Goal: Task Accomplishment & Management: Use online tool/utility

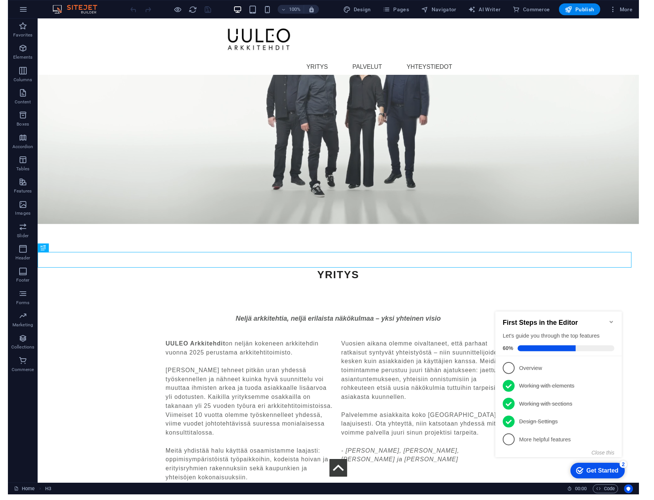
scroll to position [1000, 0]
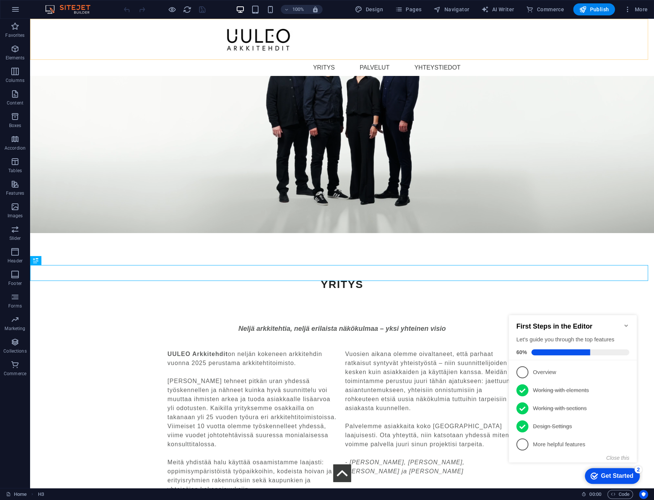
click at [97, 38] on div "Menu YRITYS PALVELUT YHTEYSTIEDOT" at bounding box center [342, 47] width 624 height 57
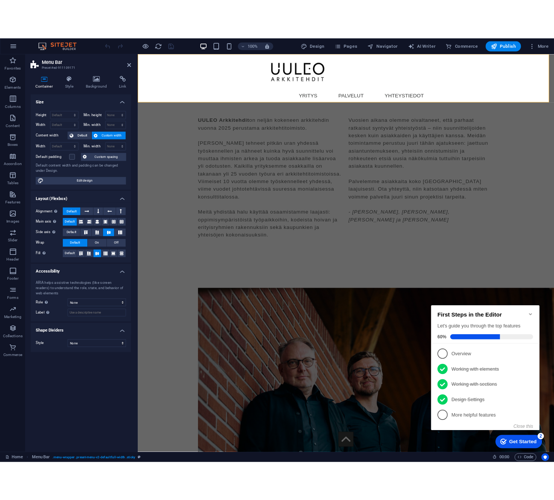
scroll to position [817, 0]
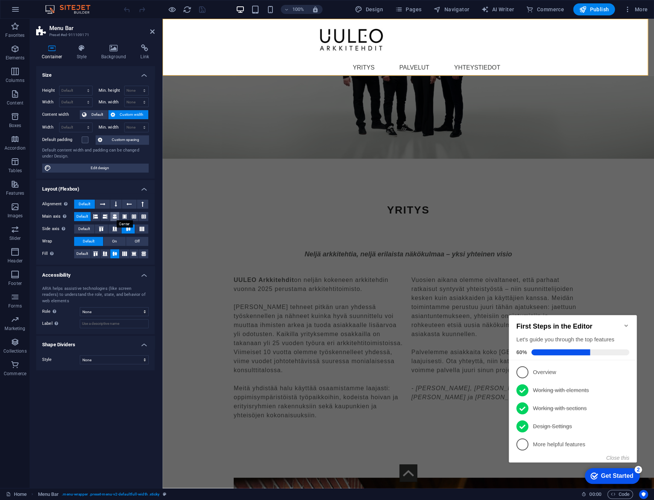
click at [112, 217] on icon at bounding box center [114, 216] width 5 height 9
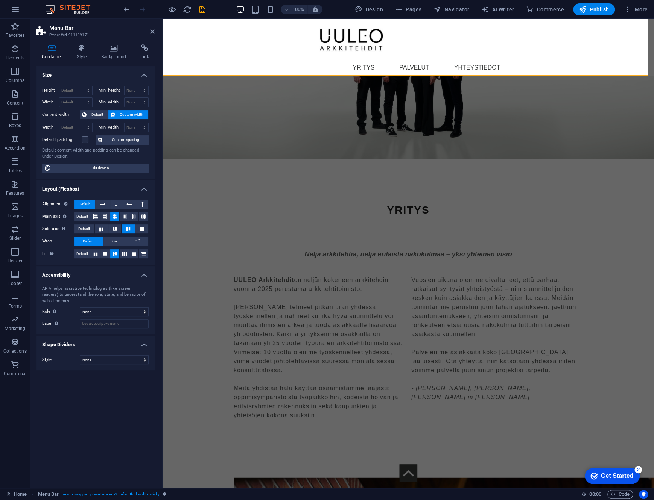
click at [112, 217] on icon at bounding box center [114, 216] width 5 height 9
click at [93, 216] on icon at bounding box center [95, 216] width 5 height 9
click at [135, 216] on icon at bounding box center [134, 216] width 5 height 9
click at [141, 216] on button at bounding box center [143, 216] width 9 height 9
click at [120, 216] on button at bounding box center [124, 216] width 9 height 9
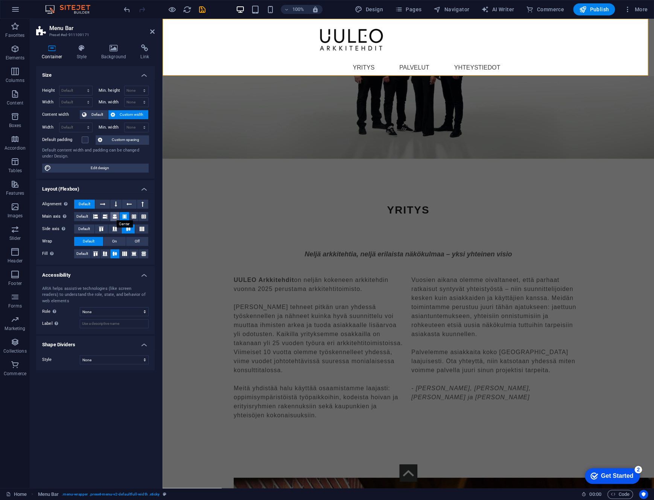
click at [112, 215] on icon at bounding box center [114, 216] width 5 height 9
click at [93, 214] on button at bounding box center [95, 216] width 9 height 9
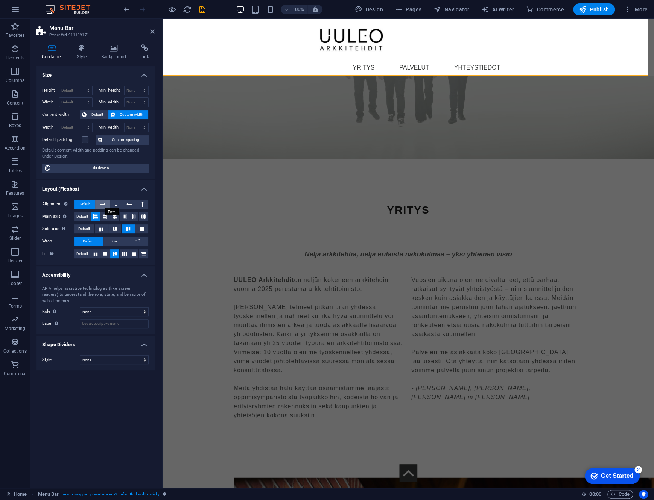
click at [104, 206] on icon at bounding box center [102, 204] width 5 height 9
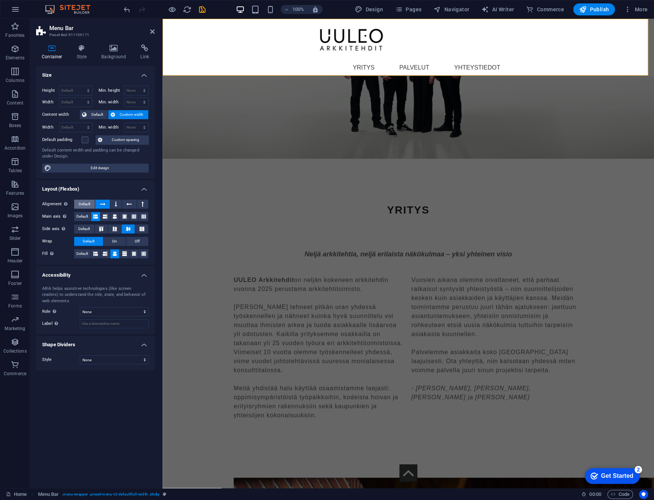
click at [85, 201] on span "Default" at bounding box center [85, 204] width 12 height 9
click at [94, 252] on icon at bounding box center [95, 253] width 5 height 9
click at [114, 252] on icon at bounding box center [114, 253] width 5 height 9
click at [125, 252] on icon at bounding box center [124, 253] width 5 height 9
click at [116, 254] on icon at bounding box center [114, 253] width 5 height 9
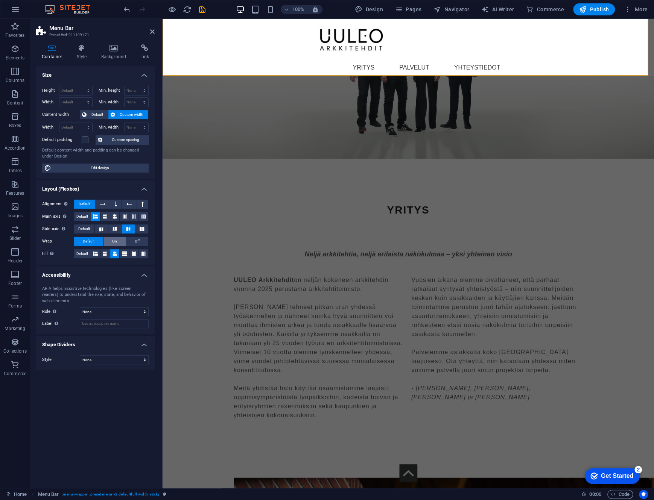
click at [115, 242] on span "On" at bounding box center [114, 241] width 5 height 9
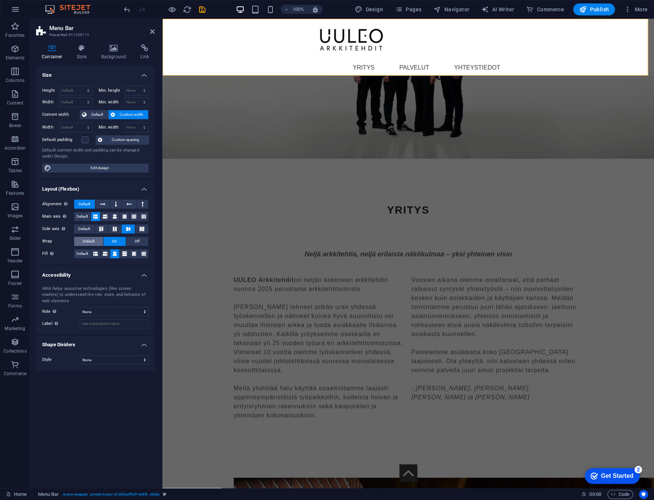
click at [90, 239] on span "Default" at bounding box center [89, 241] width 12 height 9
click at [105, 229] on icon at bounding box center [101, 229] width 9 height 5
click at [129, 228] on icon at bounding box center [128, 229] width 9 height 5
click at [115, 215] on icon at bounding box center [114, 216] width 5 height 9
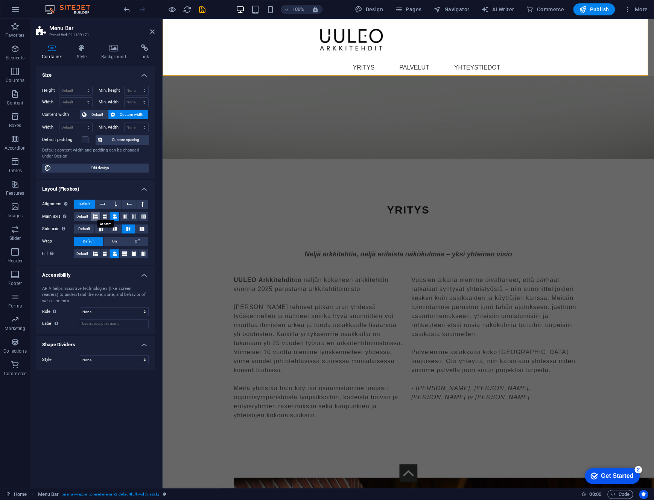
click at [96, 216] on icon at bounding box center [95, 216] width 5 height 9
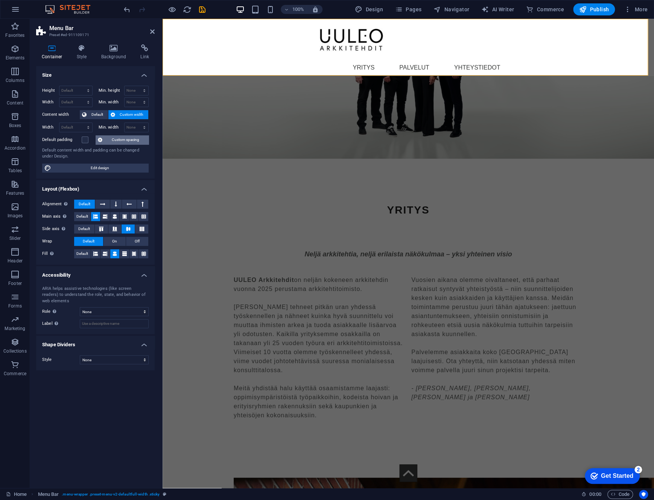
click at [127, 138] on span "Custom spacing" at bounding box center [126, 139] width 42 height 9
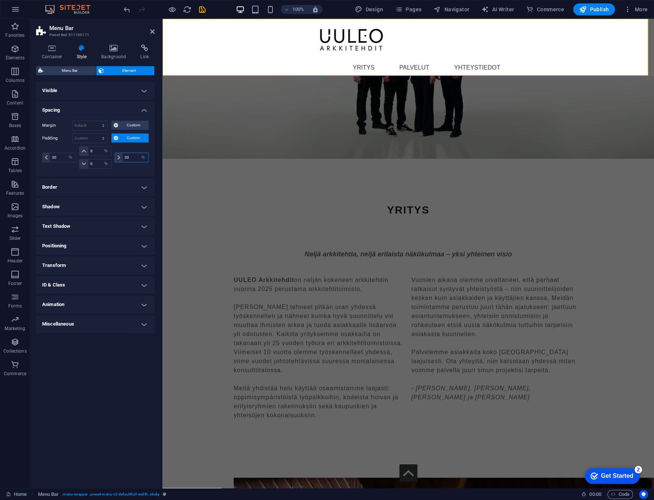
click at [135, 157] on input "30" at bounding box center [136, 157] width 26 height 9
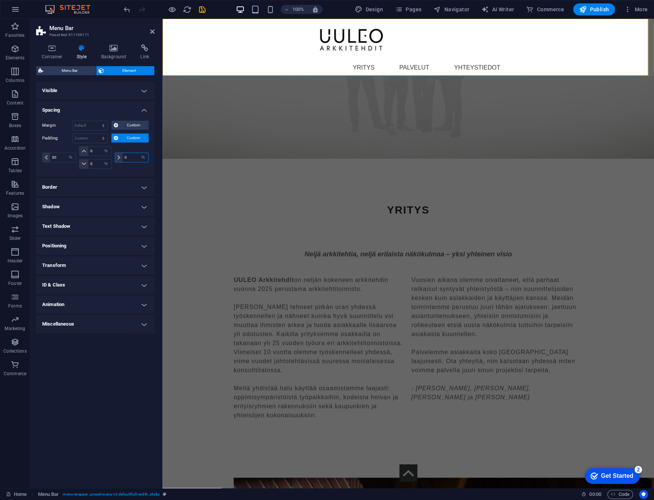
type input "0"
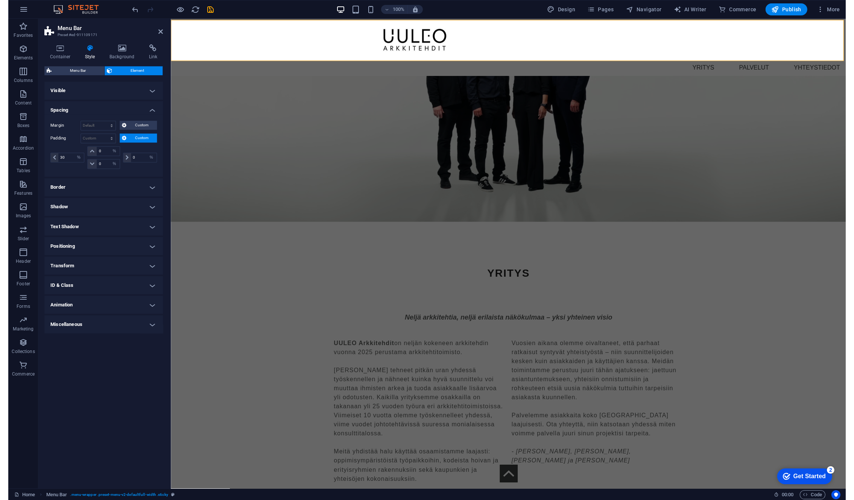
scroll to position [1108, 0]
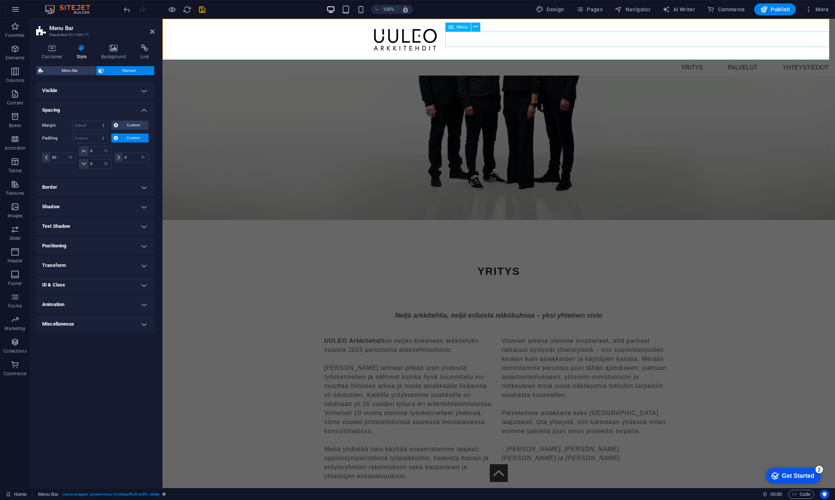
click at [619, 60] on nav "YRITYS PALVELUT YHTEYSTIEDOT" at bounding box center [599, 68] width 471 height 16
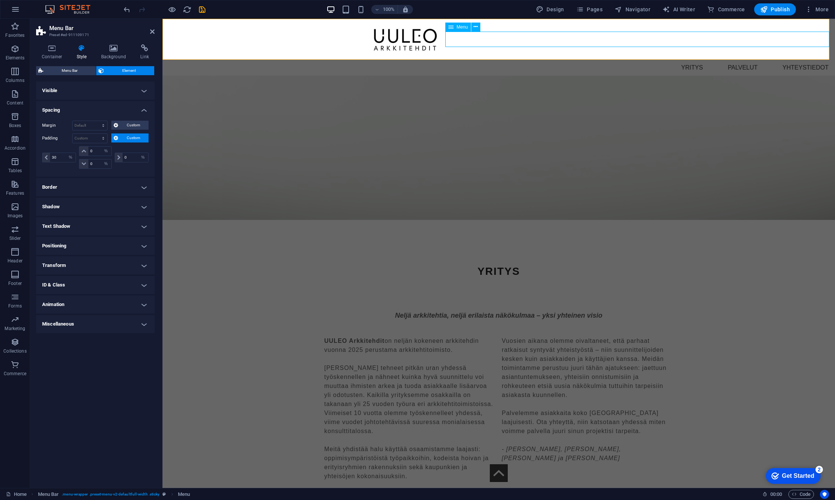
click at [619, 60] on nav "YRITYS PALVELUT YHTEYSTIEDOT" at bounding box center [599, 68] width 471 height 16
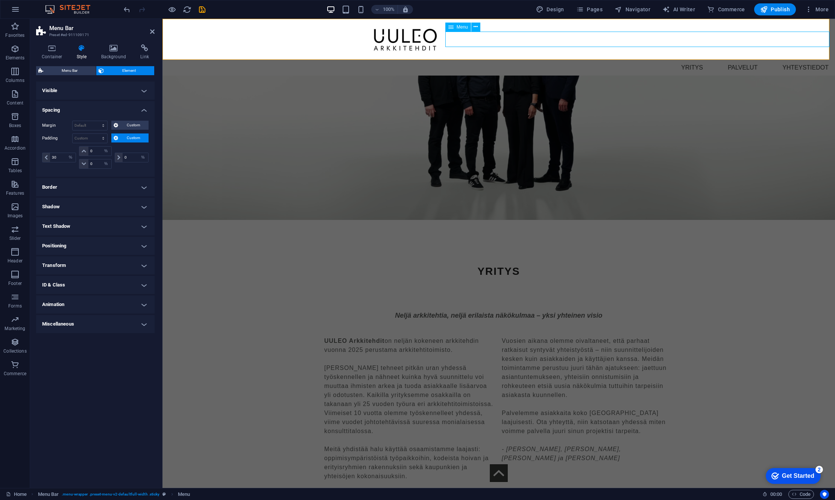
select select "default"
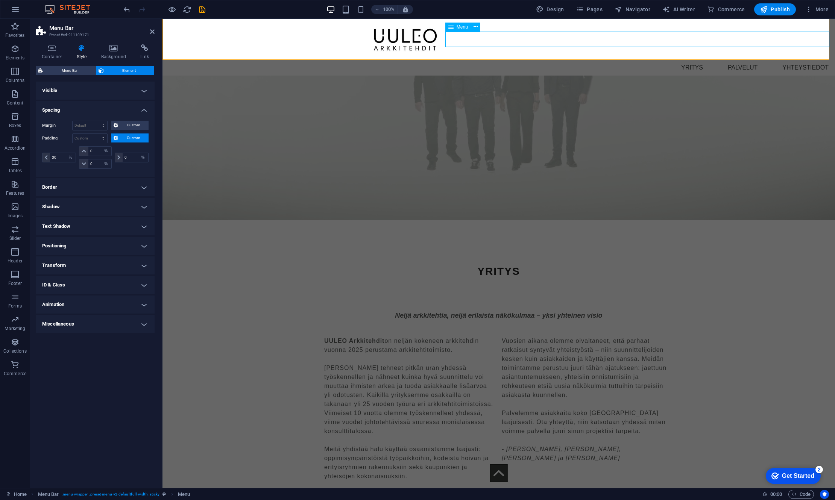
select select "default"
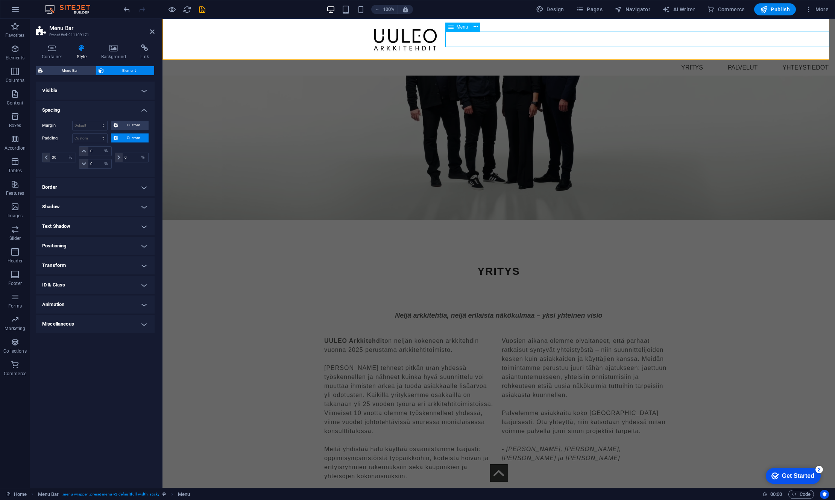
select select "default"
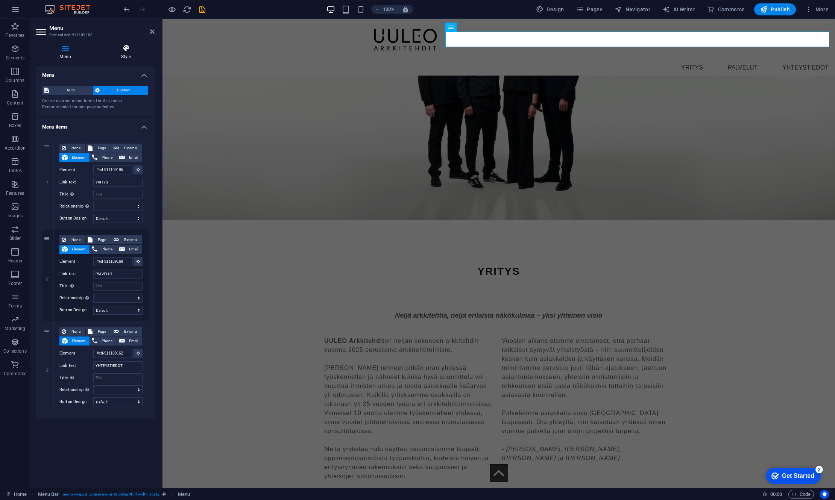
click at [114, 49] on icon at bounding box center [125, 48] width 57 height 8
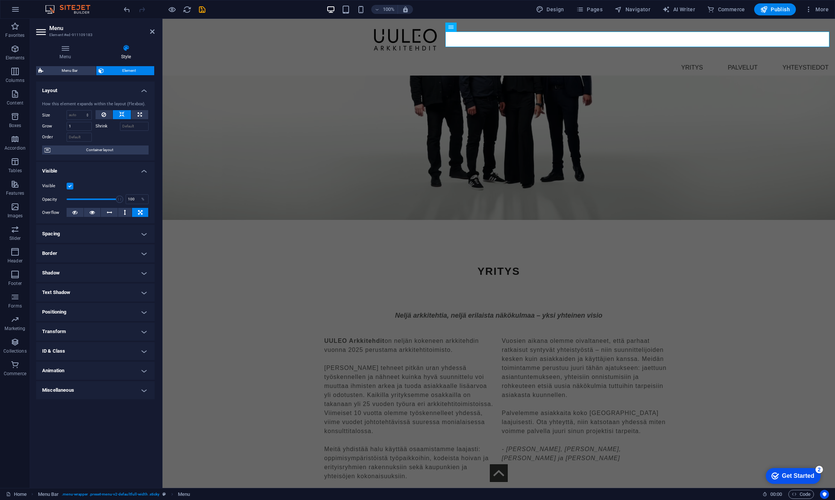
click at [84, 229] on h4 "Spacing" at bounding box center [95, 234] width 119 height 18
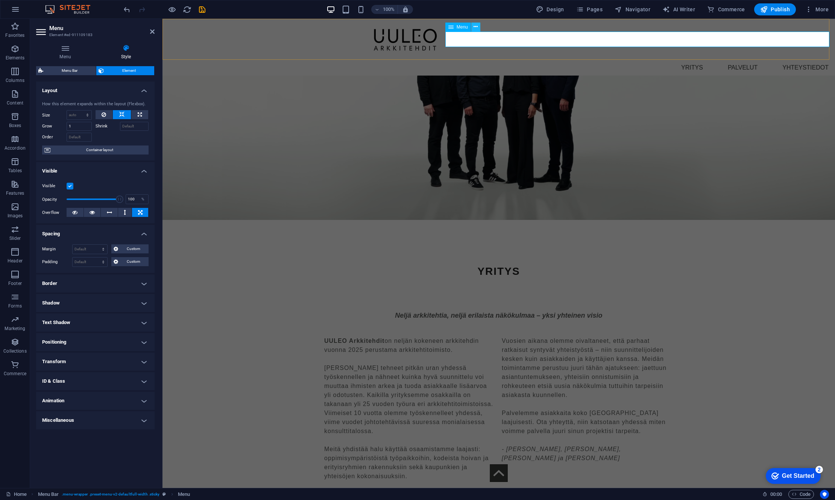
click at [480, 27] on button at bounding box center [475, 27] width 9 height 9
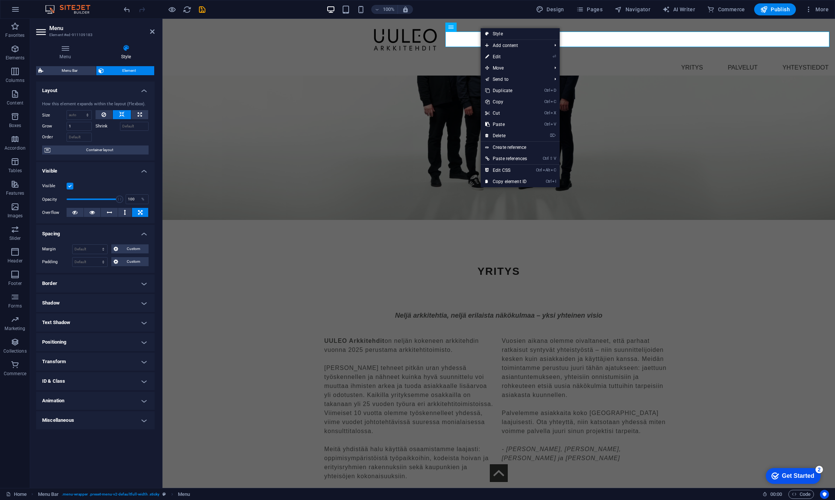
click at [99, 341] on h4 "Positioning" at bounding box center [95, 342] width 119 height 18
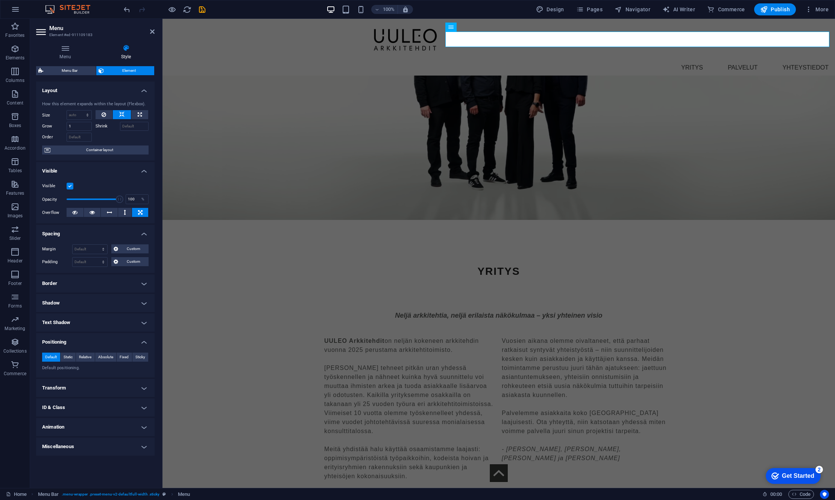
click at [129, 341] on h4 "Positioning" at bounding box center [95, 340] width 119 height 14
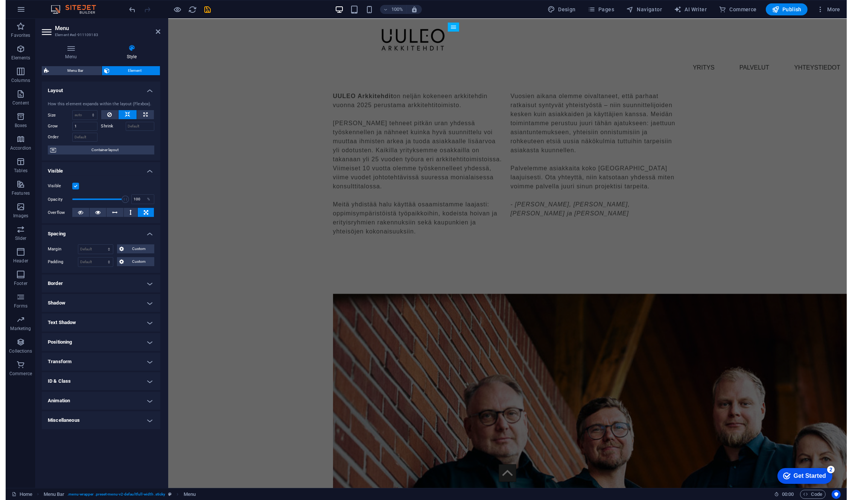
scroll to position [1389, 0]
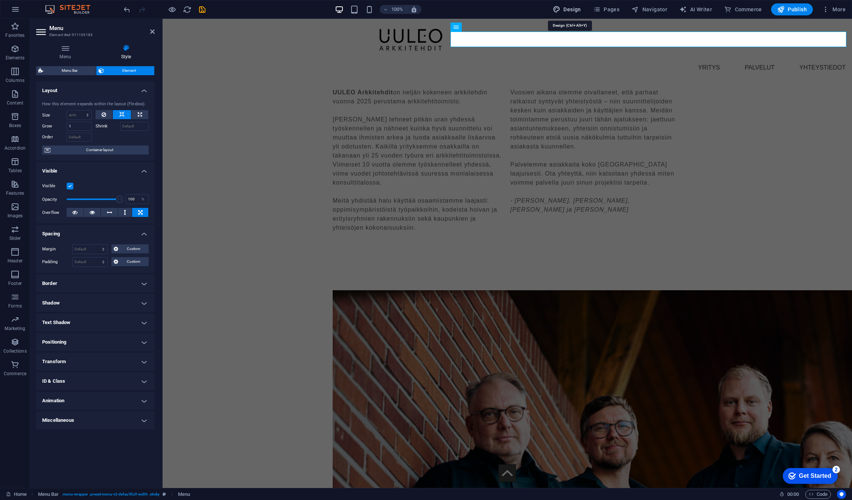
click at [574, 11] on span "Design" at bounding box center [567, 10] width 28 height 8
select select "px"
select select "400"
select select "px"
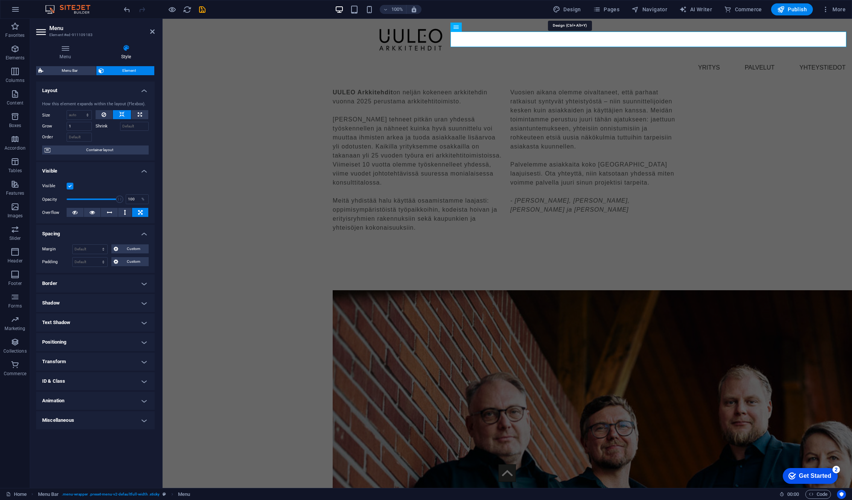
select select "700"
select select "px"
select select "rem"
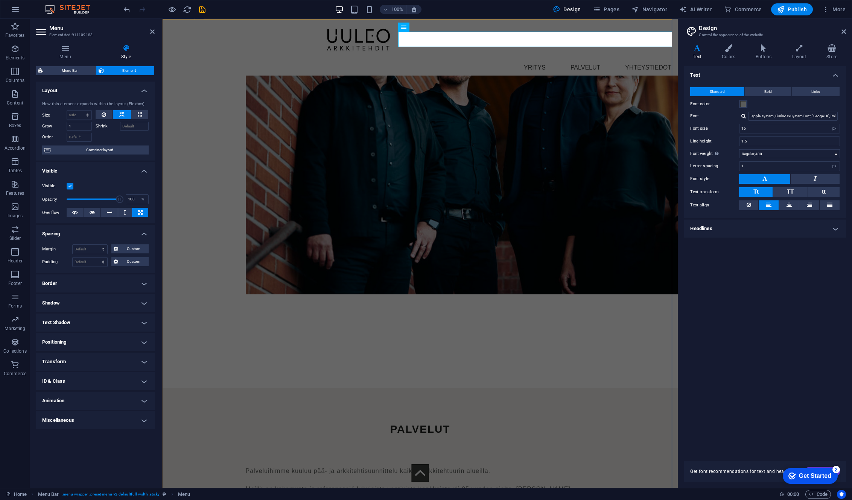
scroll to position [1051, 0]
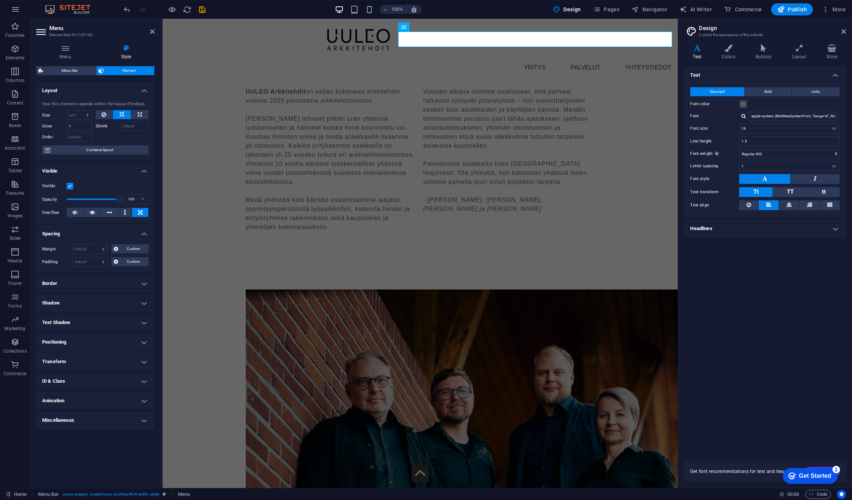
click at [619, 228] on h4 "Headlines" at bounding box center [765, 229] width 162 height 18
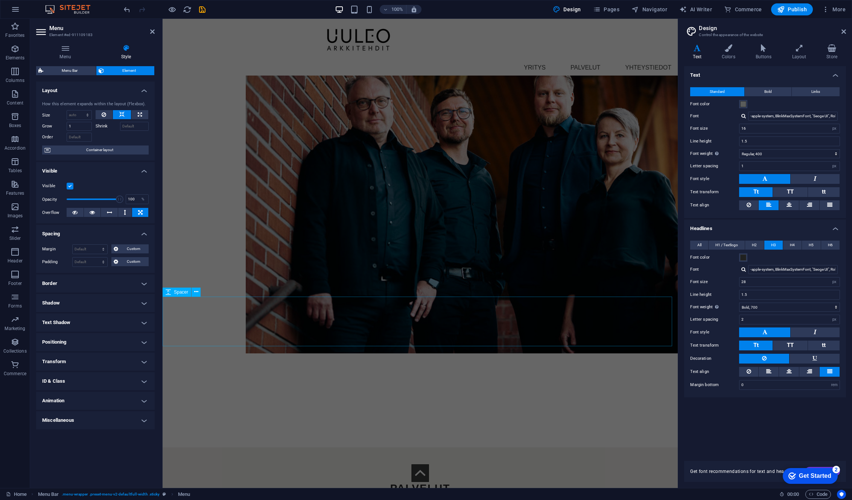
scroll to position [1352, 0]
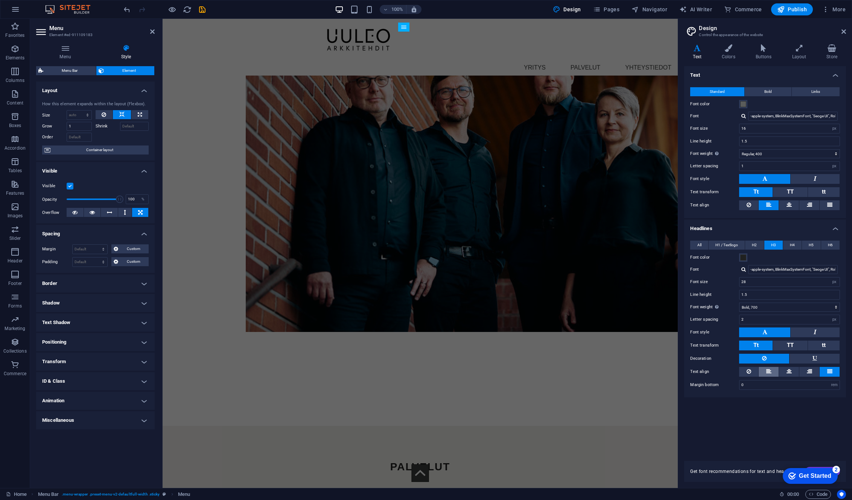
click at [619, 370] on icon at bounding box center [768, 371] width 5 height 9
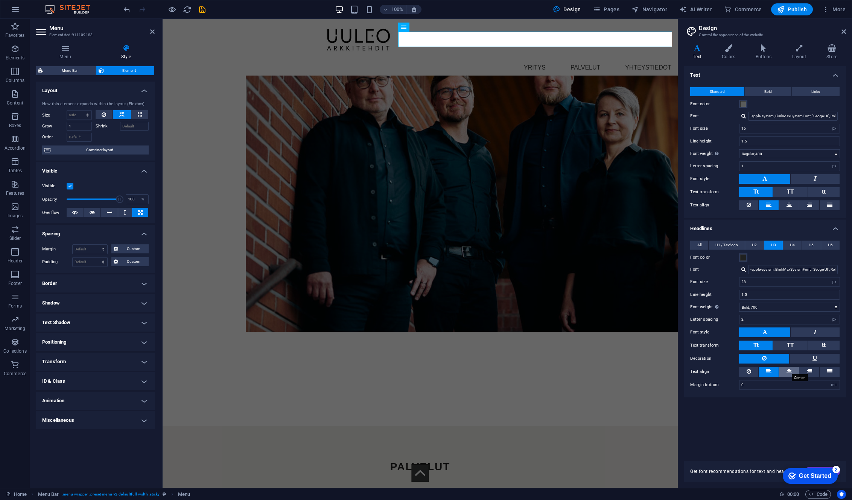
click at [619, 370] on icon at bounding box center [788, 371] width 5 height 9
click at [619, 372] on button at bounding box center [809, 372] width 20 height 10
click at [619, 369] on icon at bounding box center [768, 371] width 5 height 9
click at [619, 369] on button at bounding box center [748, 372] width 19 height 10
click at [619, 371] on icon at bounding box center [829, 371] width 5 height 9
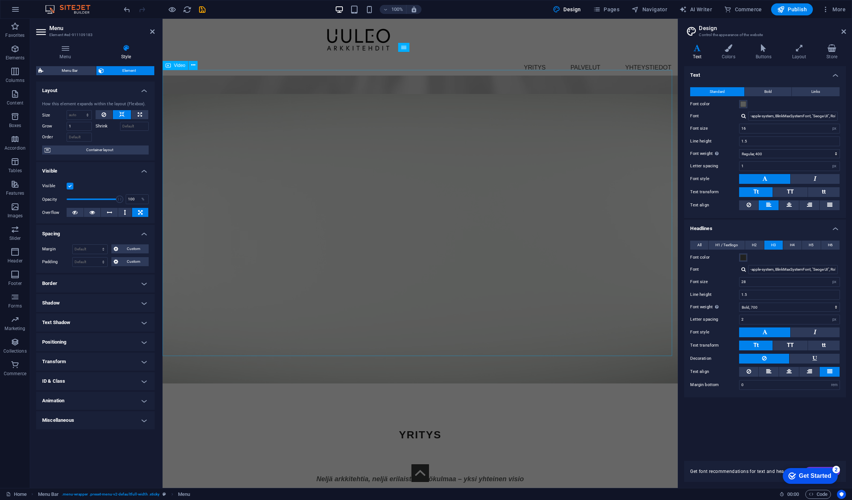
scroll to position [637, 0]
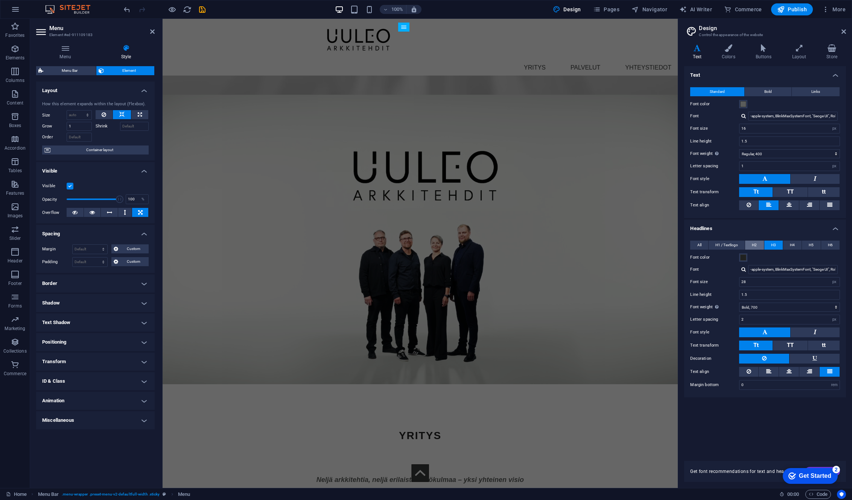
click at [619, 247] on span "H2" at bounding box center [754, 245] width 5 height 9
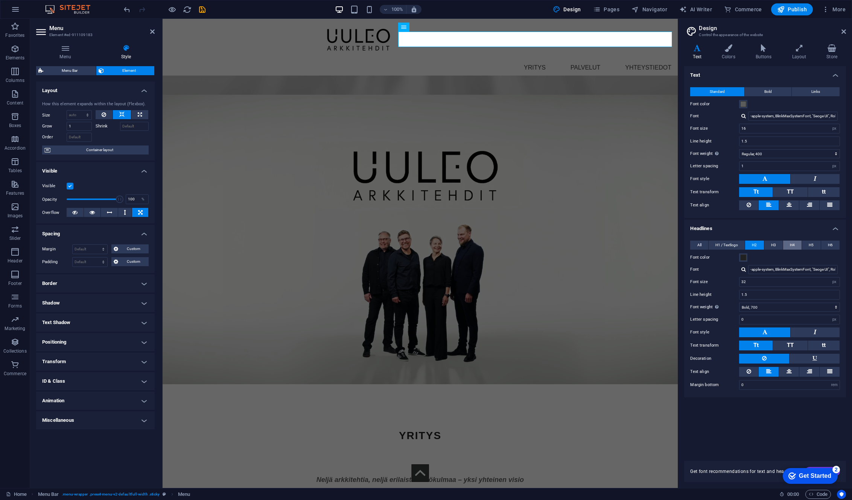
click at [619, 246] on span "H4" at bounding box center [792, 245] width 5 height 9
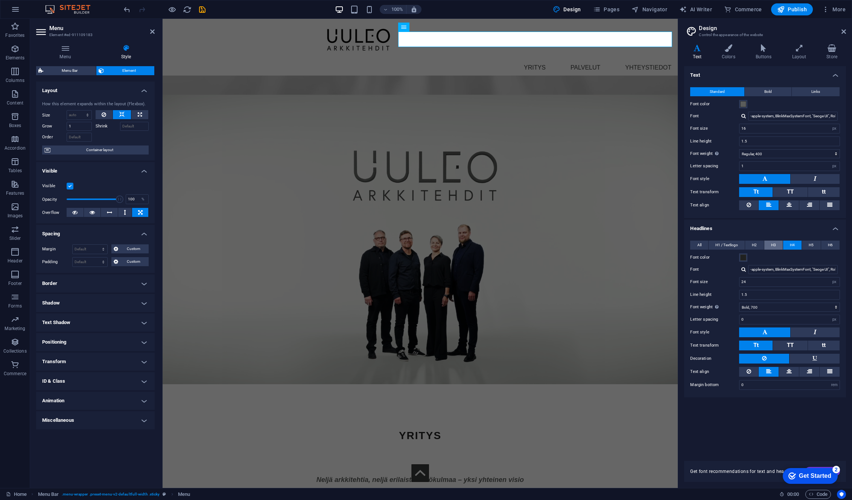
click at [619, 245] on button "H3" at bounding box center [773, 245] width 18 height 9
click at [619, 244] on span "H4" at bounding box center [792, 245] width 5 height 9
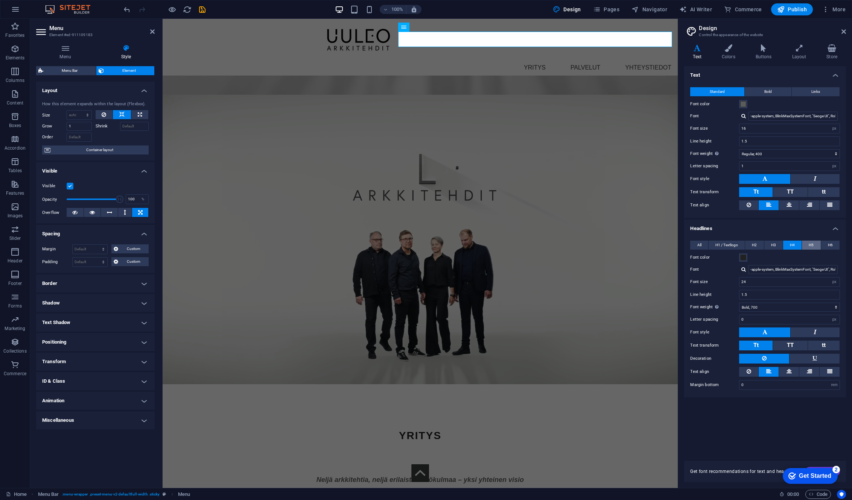
click at [619, 244] on button "H5" at bounding box center [811, 245] width 18 height 9
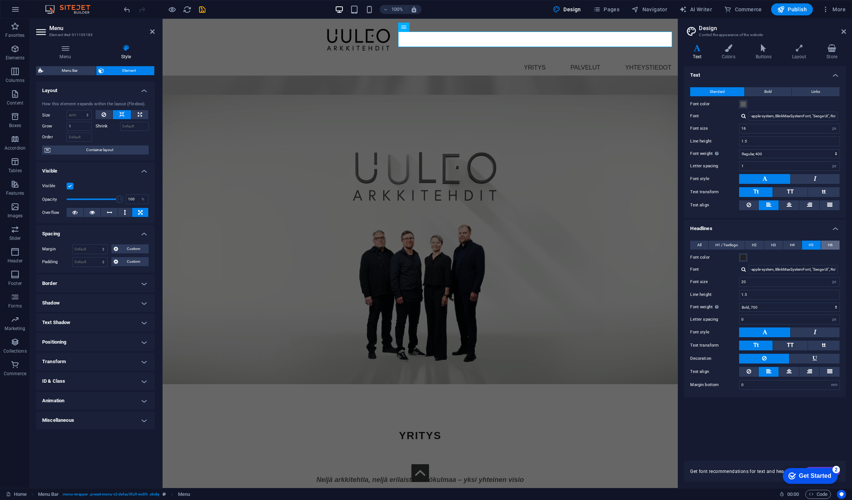
click at [619, 243] on button "H6" at bounding box center [830, 245] width 18 height 9
click at [619, 245] on span "H1 / Textlogo" at bounding box center [726, 245] width 23 height 9
click at [619, 247] on span "All" at bounding box center [699, 245] width 4 height 9
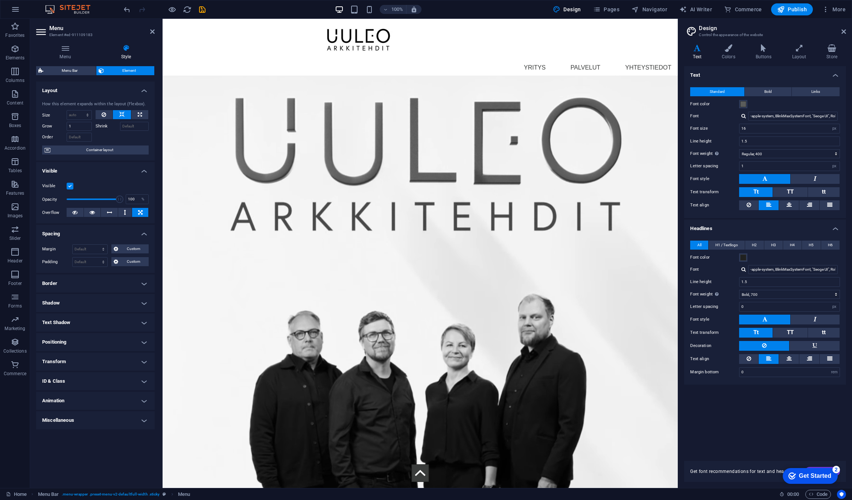
scroll to position [0, 0]
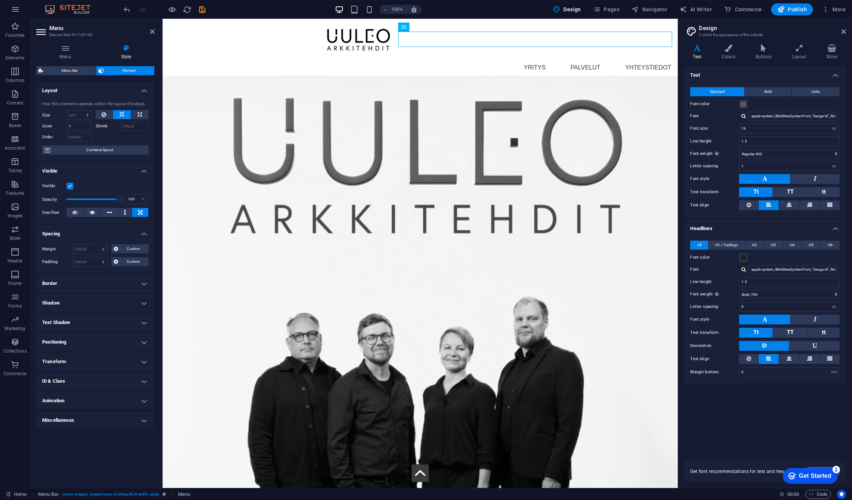
drag, startPoint x: 566, startPoint y: 44, endPoint x: 405, endPoint y: 33, distance: 161.4
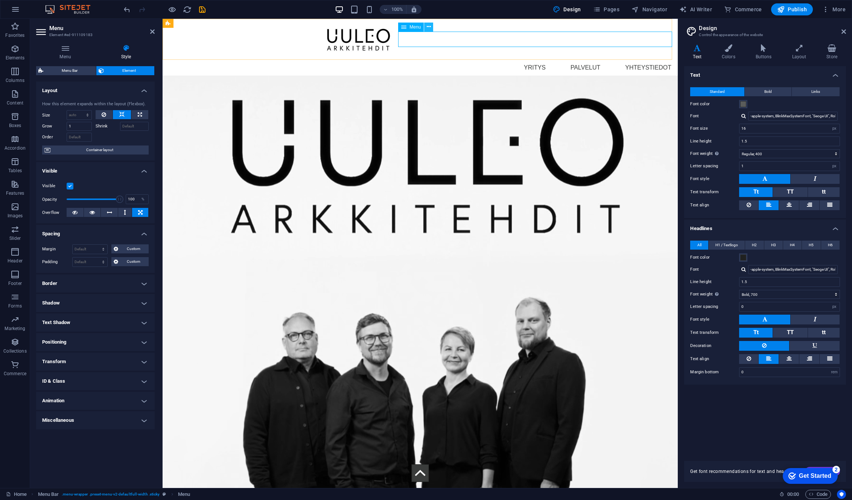
click at [429, 26] on icon at bounding box center [429, 27] width 4 height 8
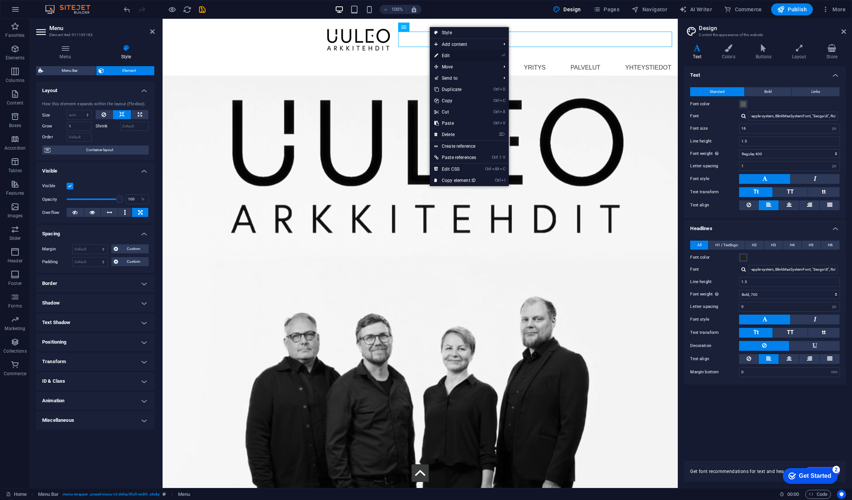
click at [452, 56] on link "⏎ Edit" at bounding box center [455, 55] width 51 height 11
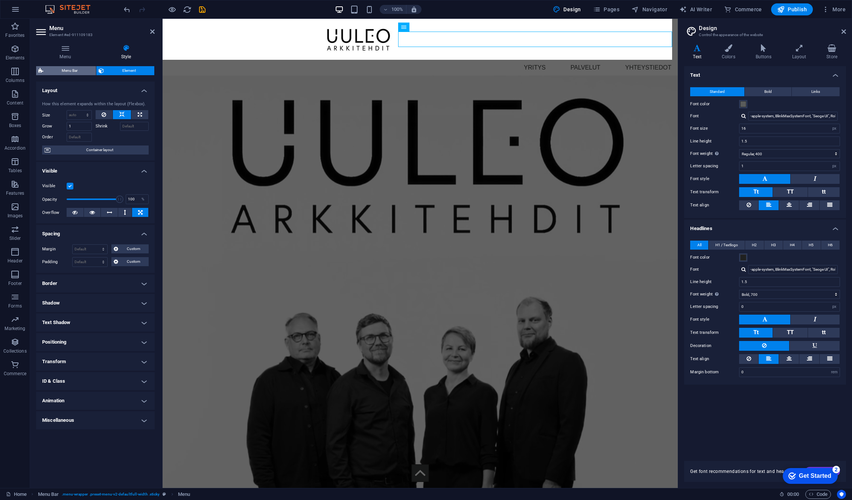
click at [68, 69] on span "Menu Bar" at bounding box center [70, 70] width 48 height 9
select select "rem"
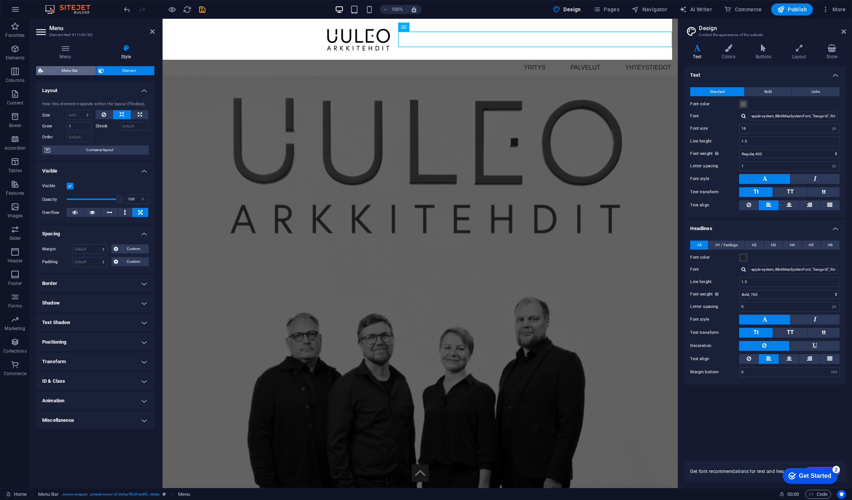
select select "preset-menu-v2-defaultfull-width"
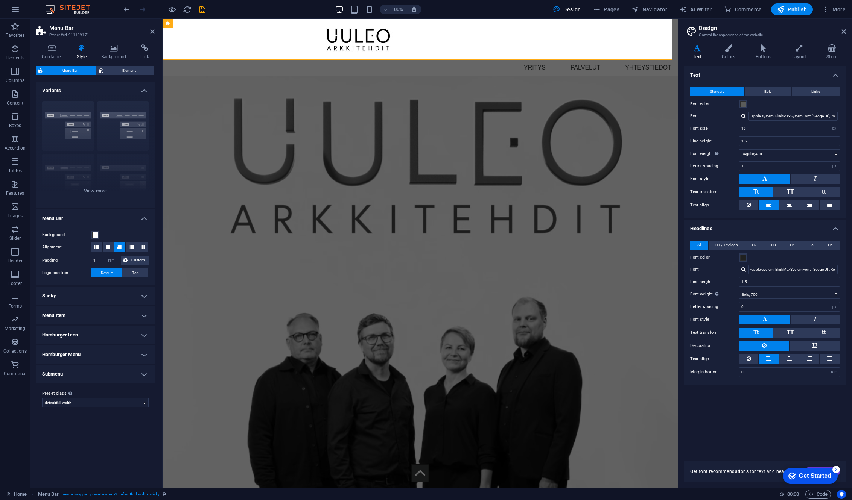
click at [110, 314] on h4 "Menu Item" at bounding box center [95, 316] width 119 height 18
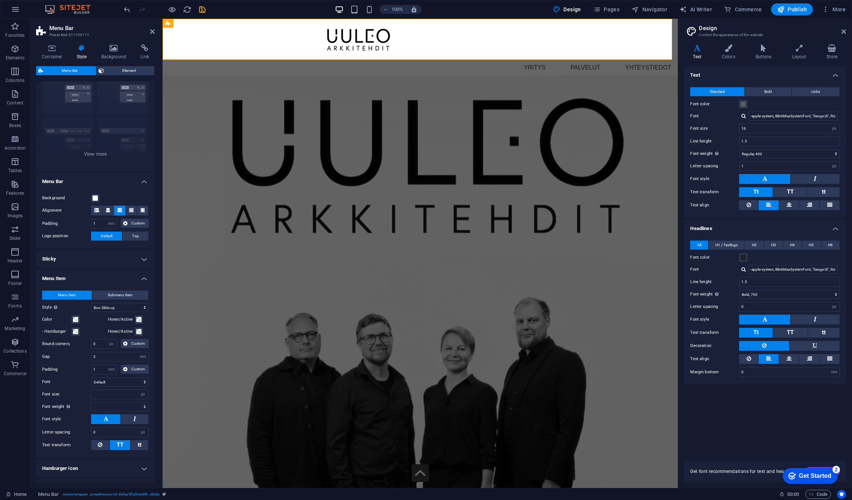
scroll to position [38, 0]
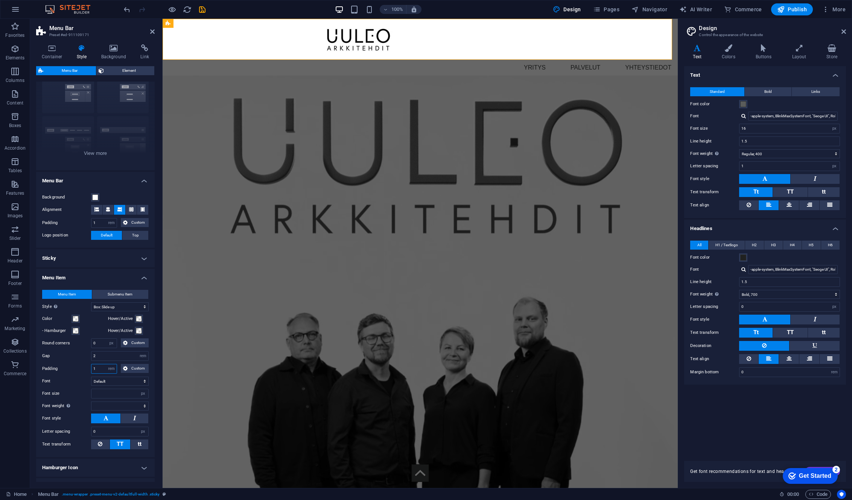
click at [99, 368] on input "1" at bounding box center [103, 369] width 25 height 9
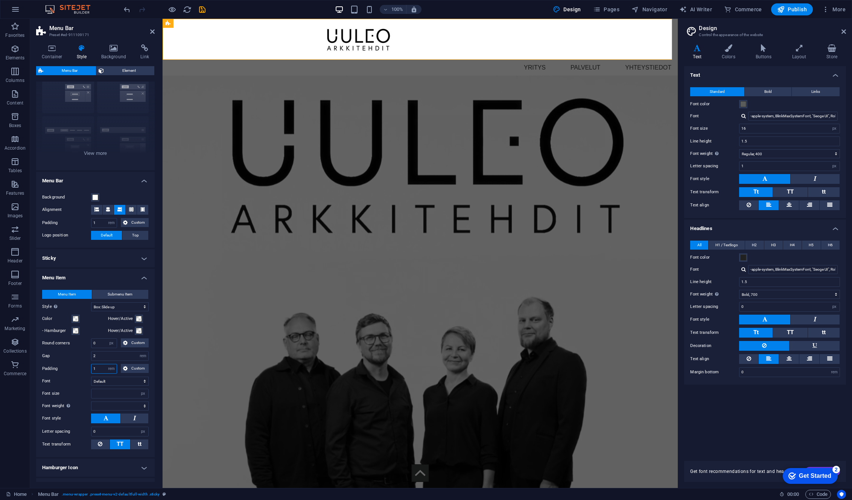
click at [99, 368] on input "1" at bounding box center [103, 369] width 25 height 9
type input "3"
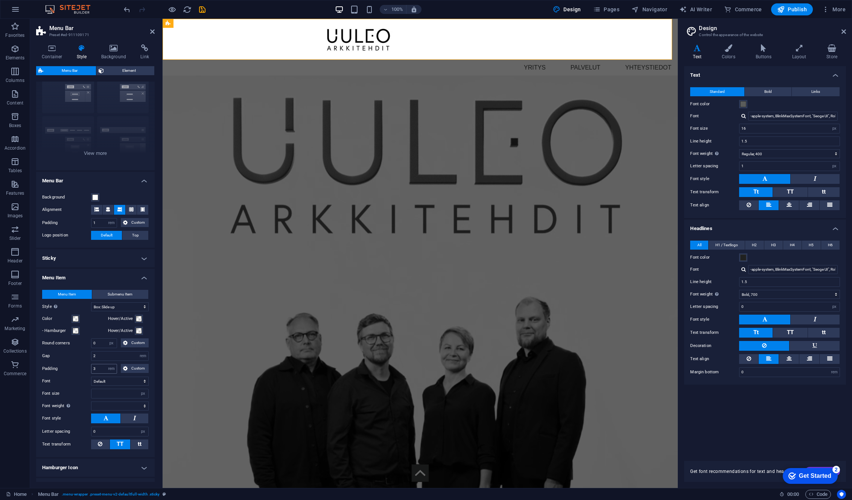
select select
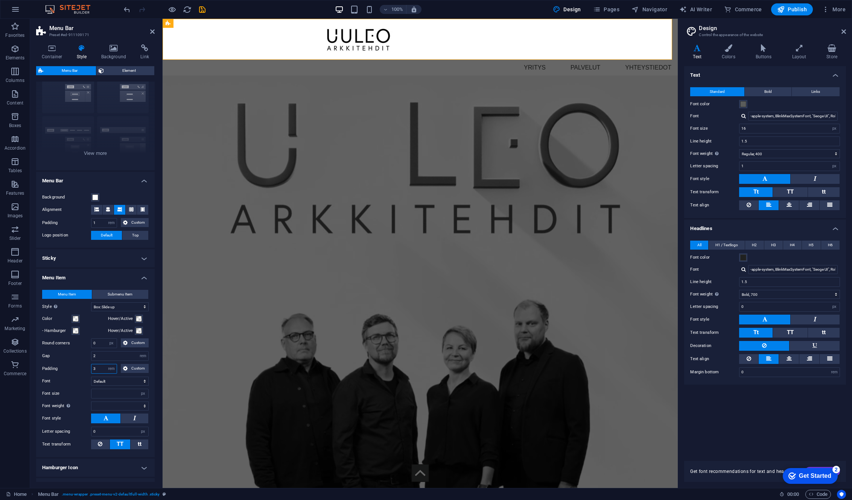
scroll to position [0, 0]
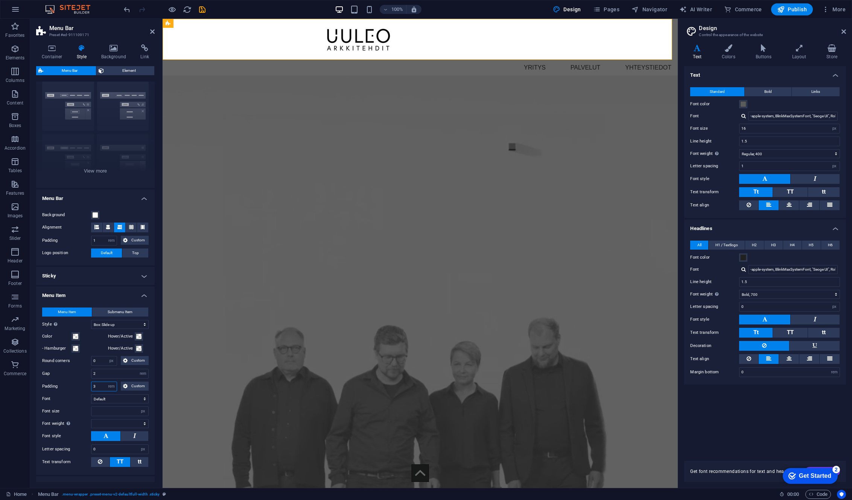
click at [99, 368] on div "Menu Item Submenu Item Style Switch to preview mode and move the mouse over men…" at bounding box center [96, 387] width 122 height 175
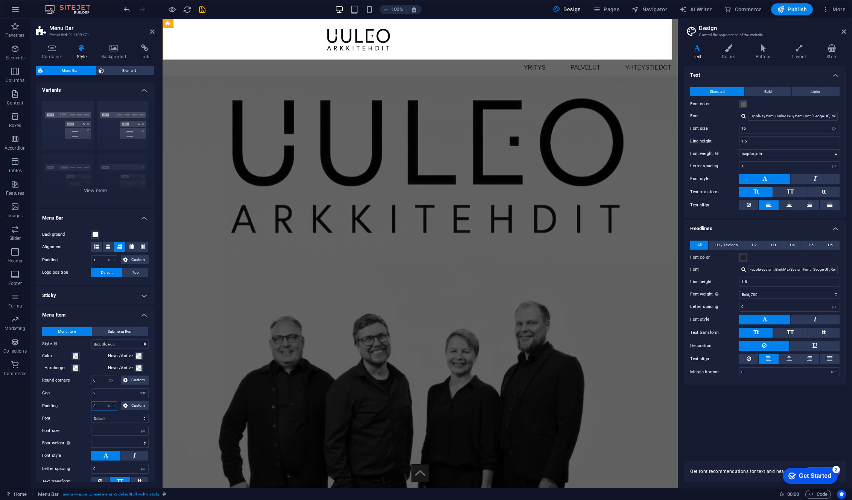
scroll to position [0, 0]
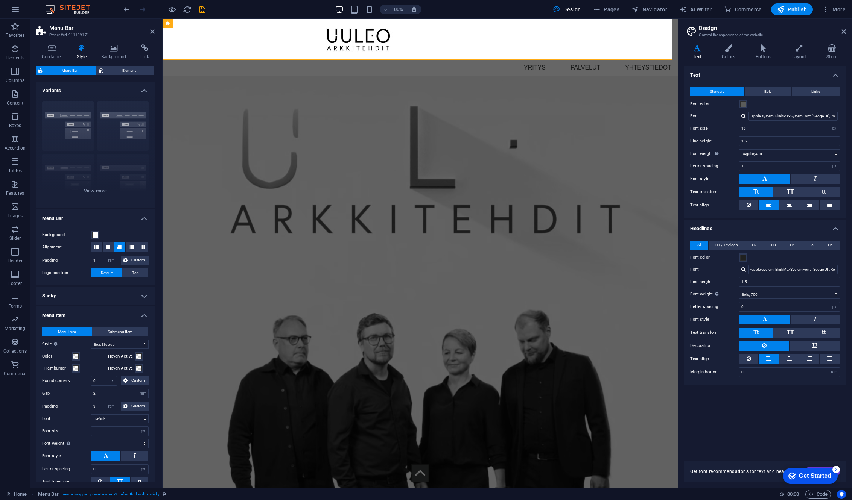
click at [99, 407] on input "3" at bounding box center [103, 406] width 25 height 9
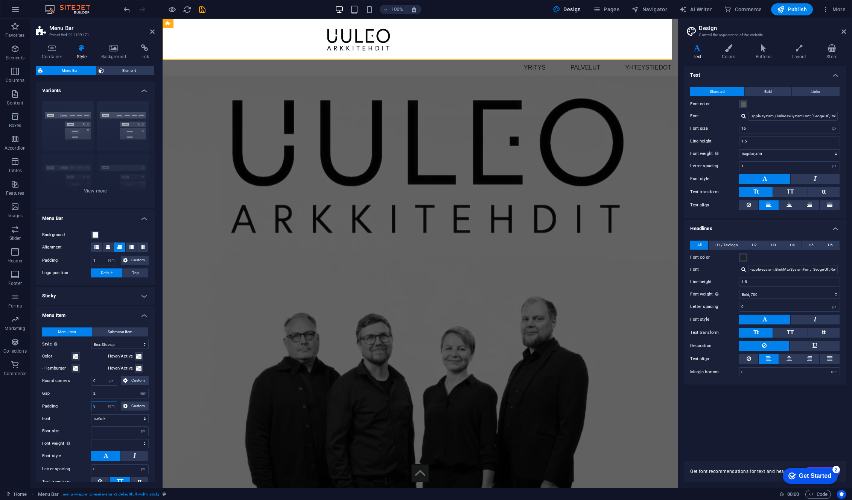
click at [99, 407] on input "3" at bounding box center [103, 406] width 25 height 9
type input "1"
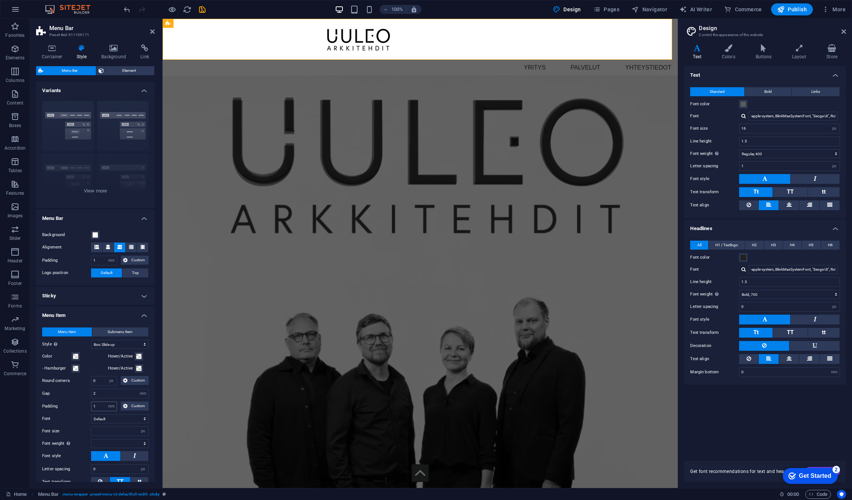
select select
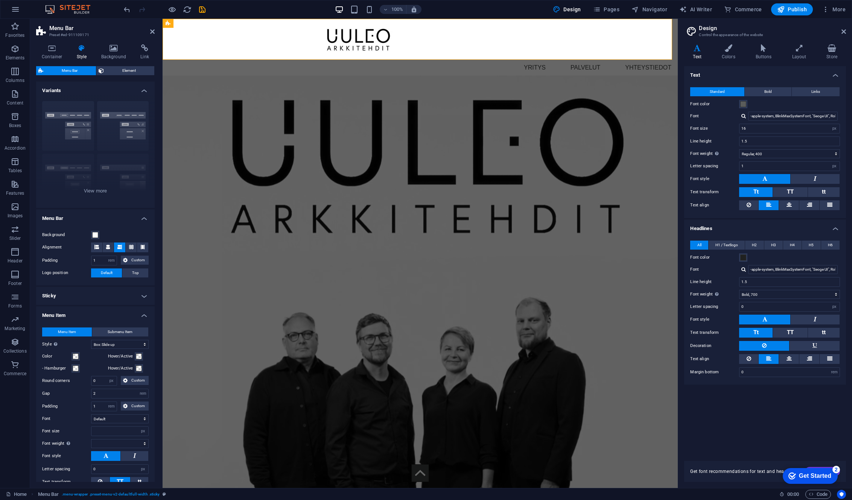
click at [88, 314] on h4 "Menu Item" at bounding box center [95, 314] width 119 height 14
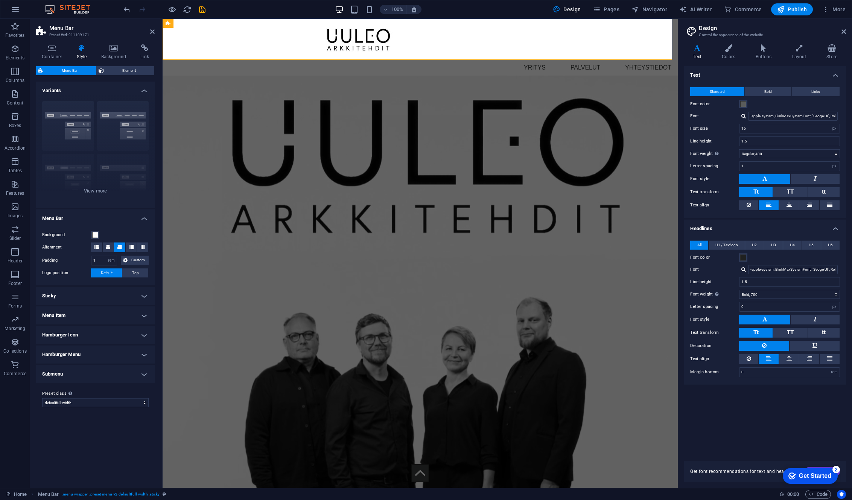
click at [110, 334] on h4 "Hamburger Icon" at bounding box center [95, 335] width 119 height 18
click at [133, 275] on span "Top" at bounding box center [135, 273] width 7 height 9
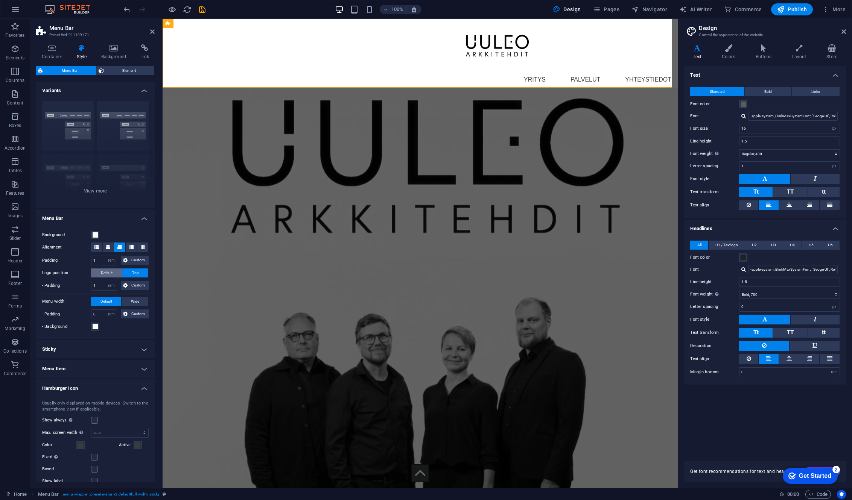
click at [106, 272] on span "Default" at bounding box center [107, 273] width 12 height 9
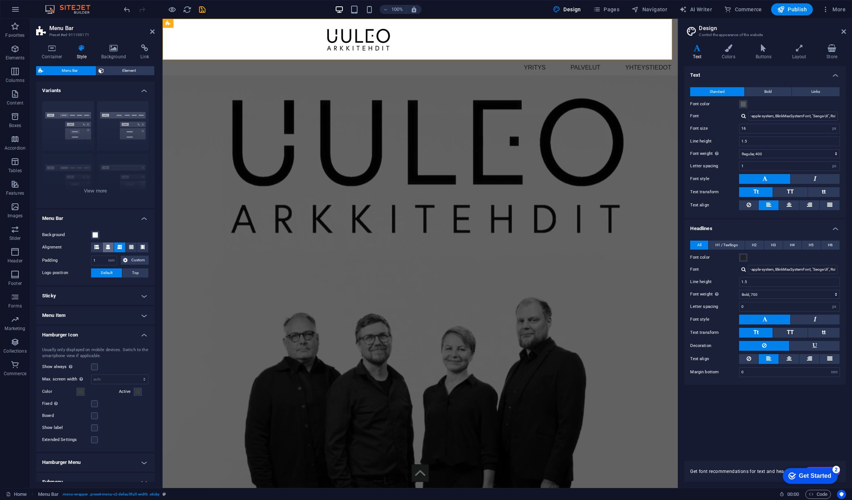
click at [110, 246] on icon at bounding box center [108, 247] width 5 height 5
click at [97, 247] on icon at bounding box center [96, 247] width 5 height 5
click at [110, 246] on button at bounding box center [108, 248] width 11 height 10
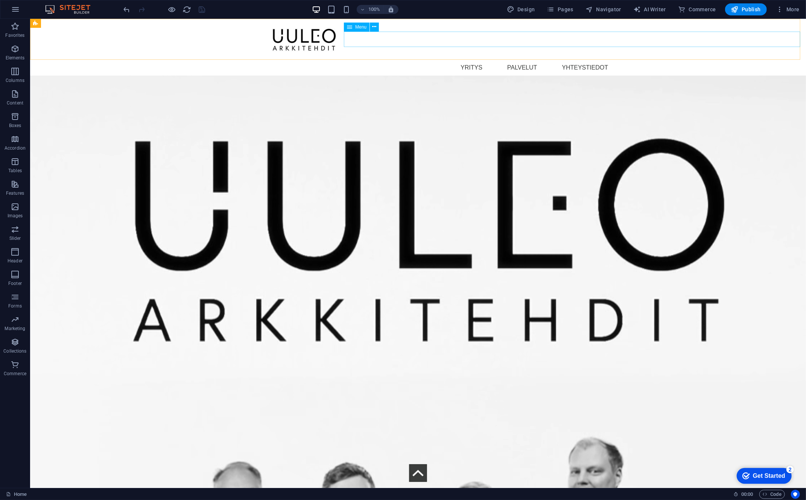
click at [474, 59] on nav "YRITYS PALVELUT YHTEYSTIEDOT" at bounding box center [534, 67] width 543 height 16
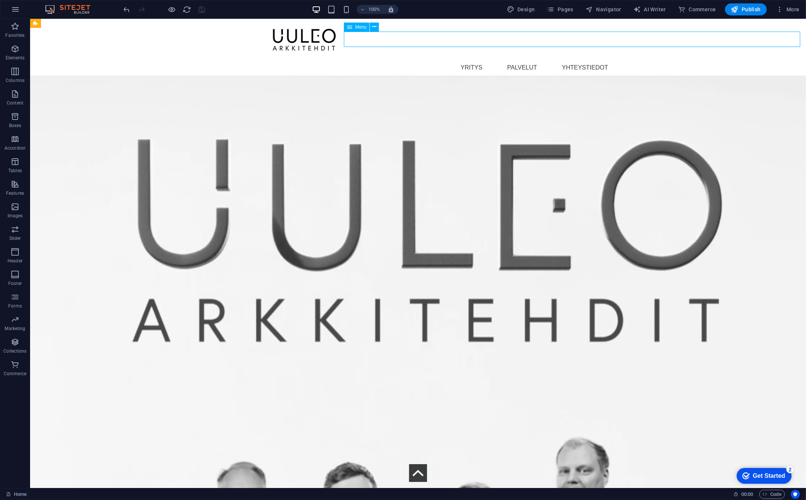
click at [474, 59] on nav "YRITYS PALVELUT YHTEYSTIEDOT" at bounding box center [534, 67] width 543 height 16
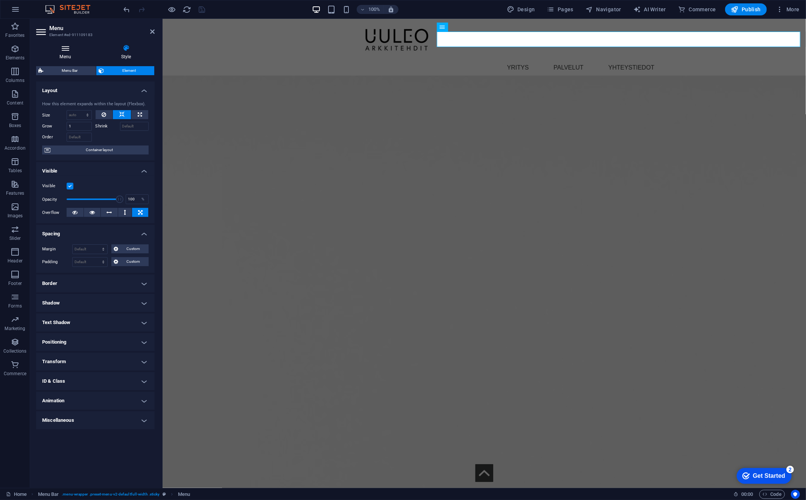
click at [67, 49] on icon at bounding box center [65, 48] width 58 height 8
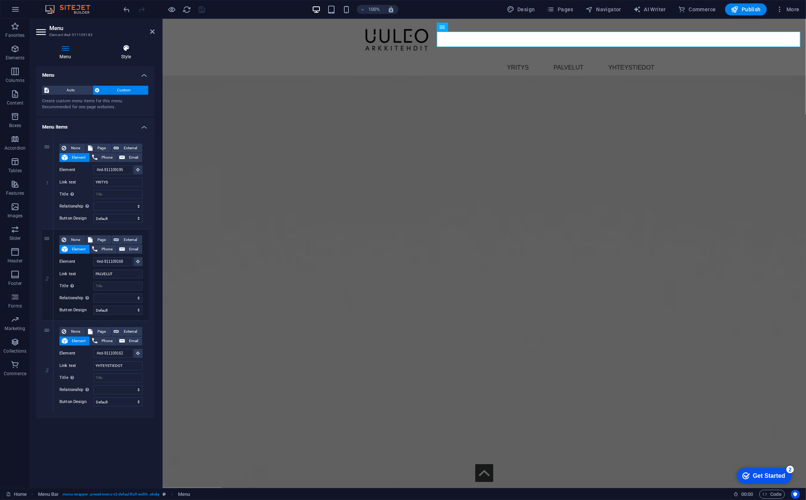
click at [121, 45] on icon at bounding box center [125, 48] width 57 height 8
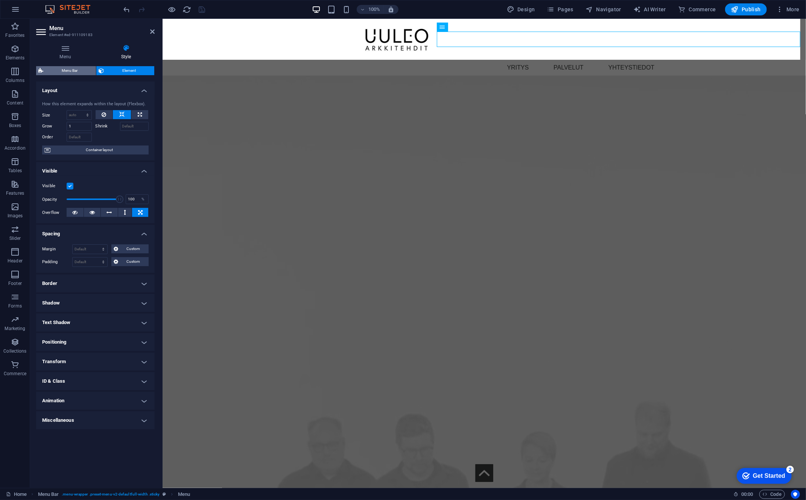
click at [67, 70] on span "Menu Bar" at bounding box center [70, 70] width 48 height 9
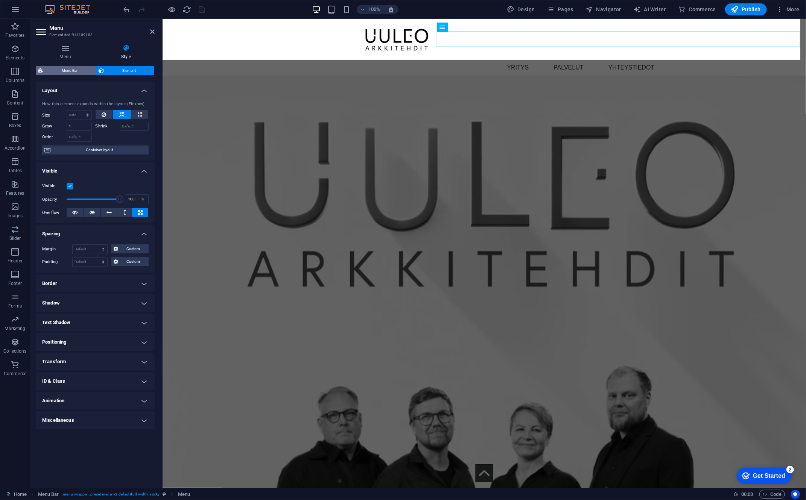
select select "rem"
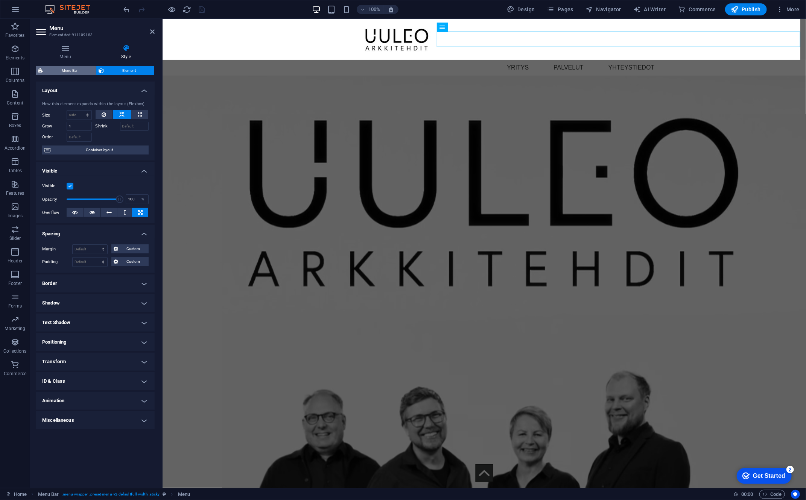
select select "preset-menu-v2-defaultfull-width"
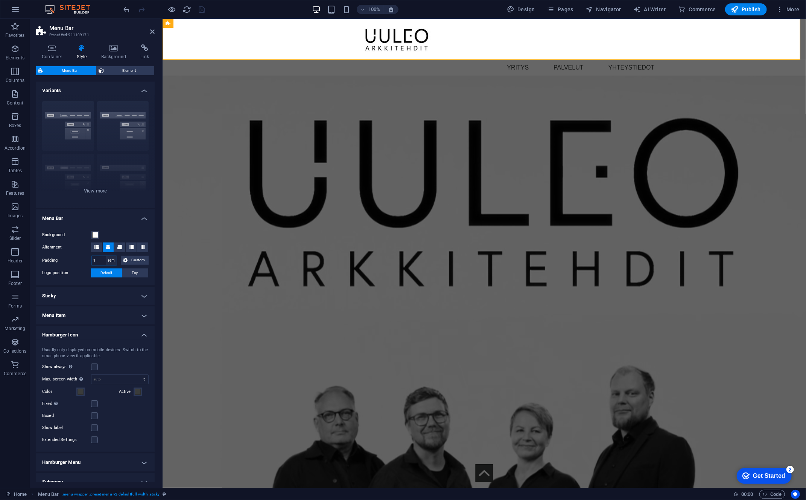
click at [110, 258] on select "px rem % vh vw Custom" at bounding box center [111, 260] width 11 height 9
select select "%"
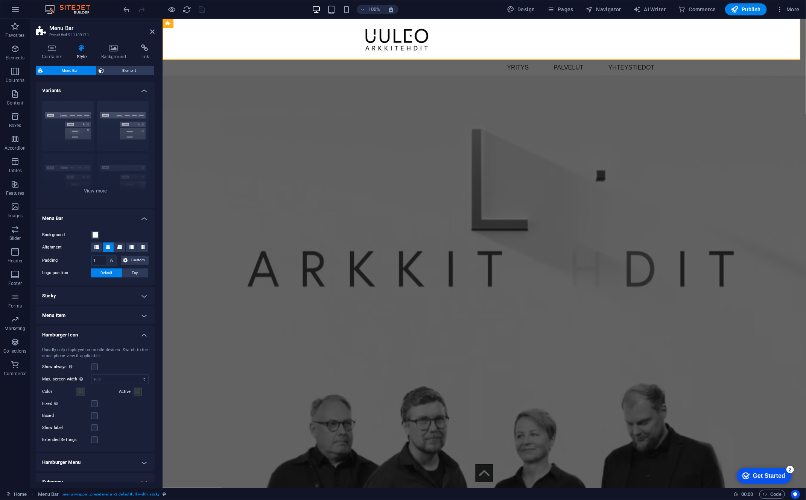
click at [106, 256] on select "px rem % vh vw Custom" at bounding box center [111, 260] width 11 height 9
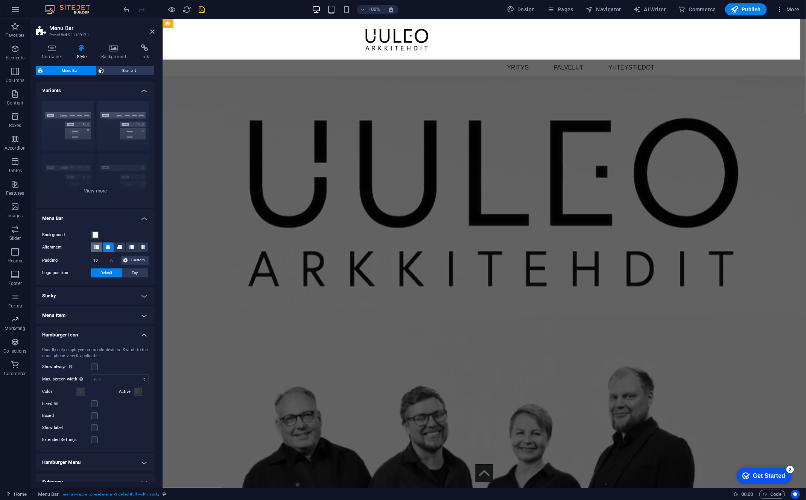
click at [97, 247] on icon at bounding box center [96, 247] width 5 height 5
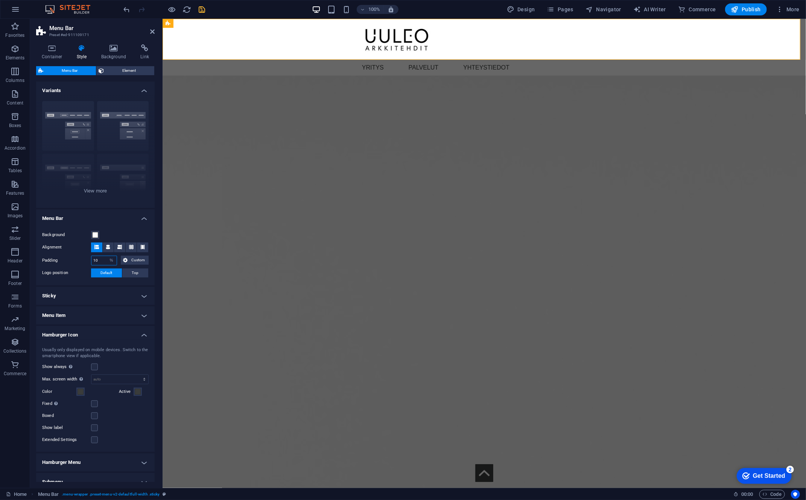
click at [99, 259] on input "10" at bounding box center [103, 260] width 25 height 9
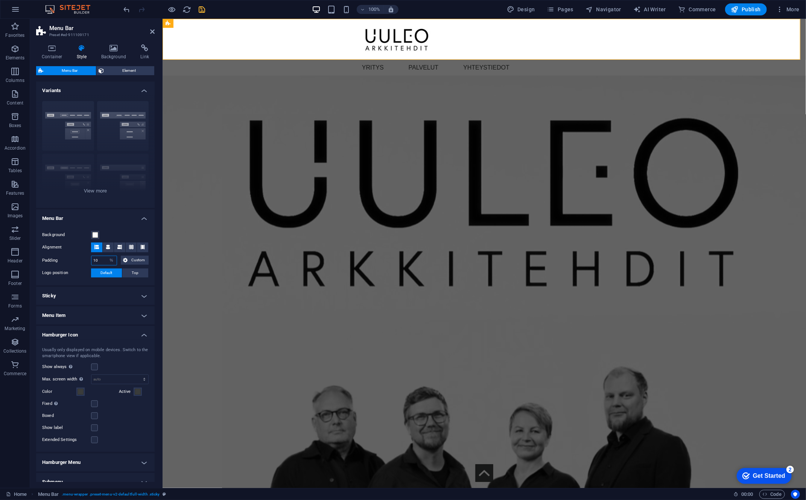
click at [99, 259] on input "10" at bounding box center [103, 260] width 25 height 9
type input "30"
click at [112, 261] on select "px rem % vh vw Custom" at bounding box center [111, 260] width 11 height 9
select select "rem"
click at [106, 256] on select "px rem % vh vw Custom" at bounding box center [111, 260] width 11 height 9
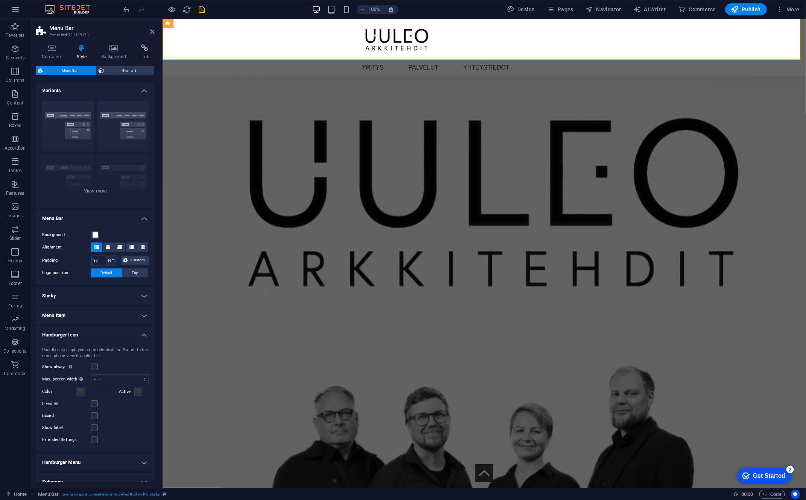
click at [106, 258] on select "px rem % vh vw Custom" at bounding box center [111, 260] width 11 height 9
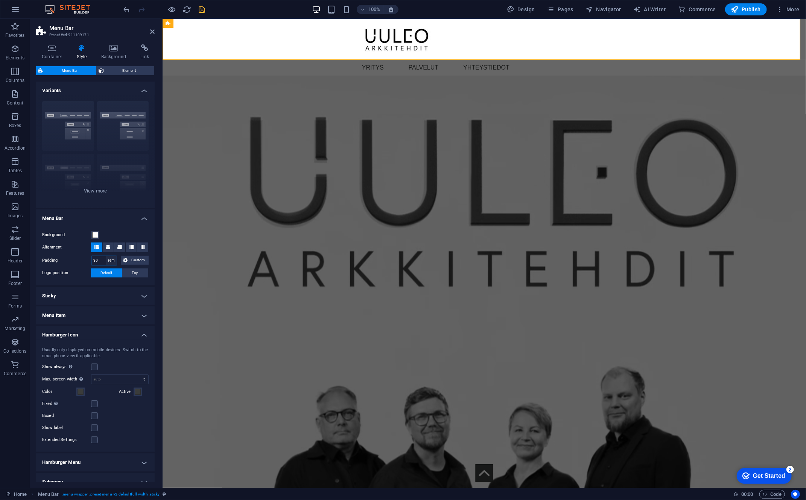
click at [106, 256] on select "px rem % vh vw Custom" at bounding box center [111, 260] width 11 height 9
click at [102, 260] on input "30" at bounding box center [103, 260] width 25 height 9
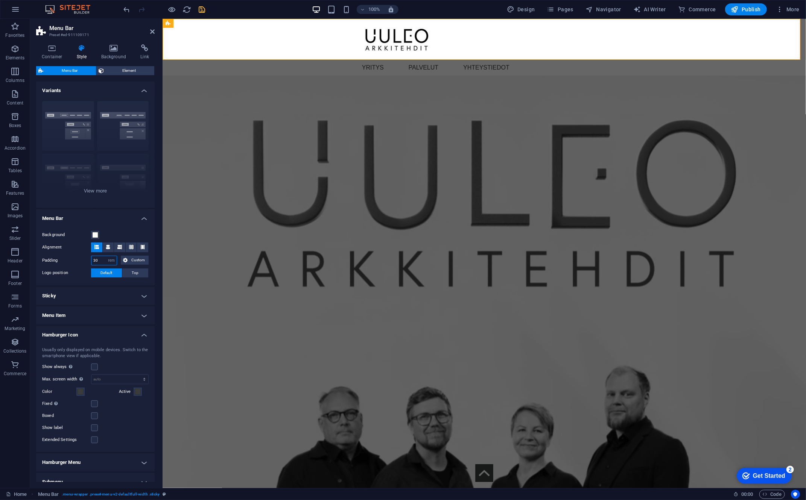
click at [102, 260] on input "30" at bounding box center [103, 260] width 25 height 9
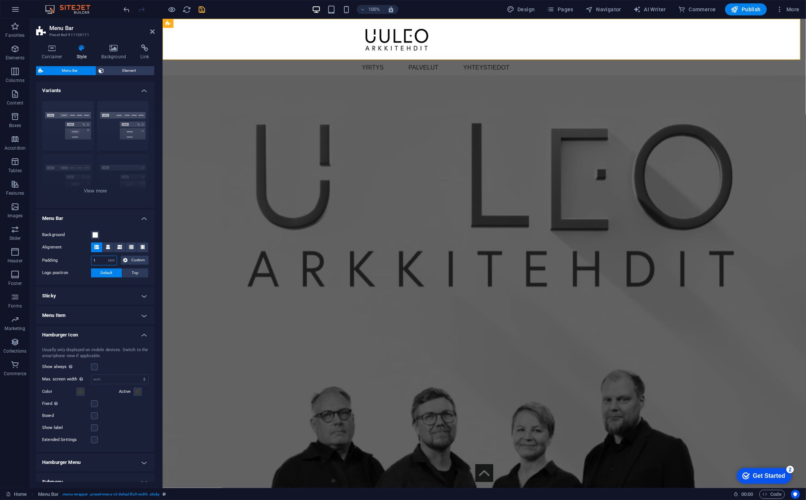
type input "1"
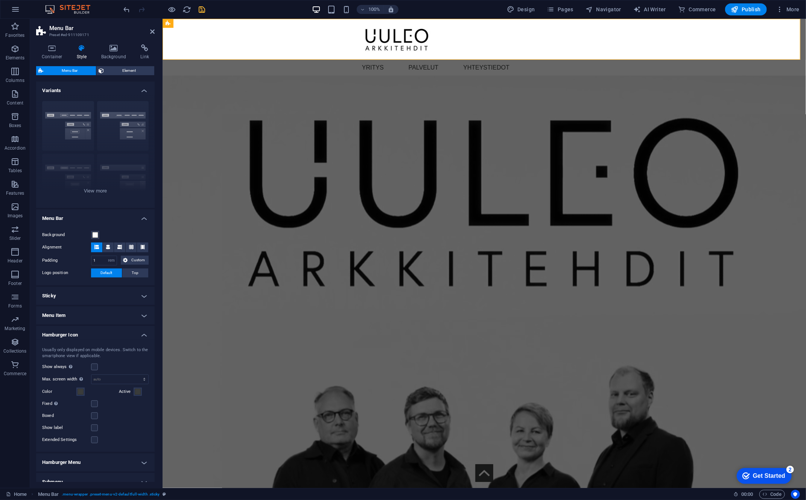
click at [130, 218] on h4 "Menu Bar" at bounding box center [95, 217] width 119 height 14
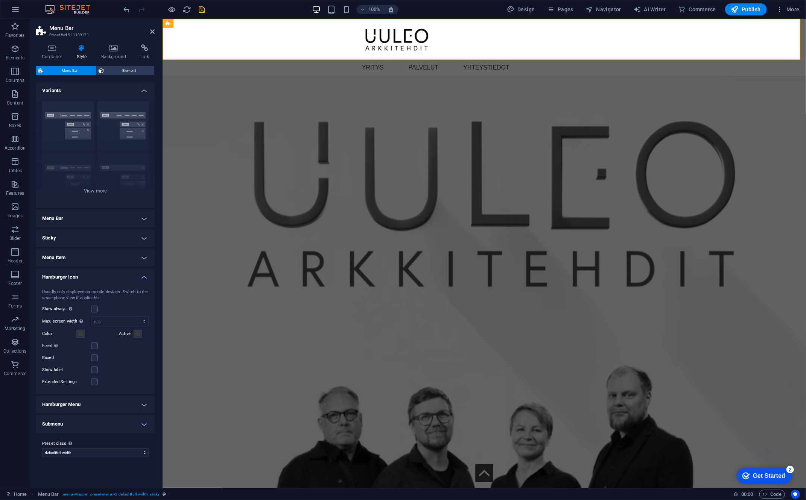
click at [130, 218] on h4 "Menu Bar" at bounding box center [95, 219] width 119 height 18
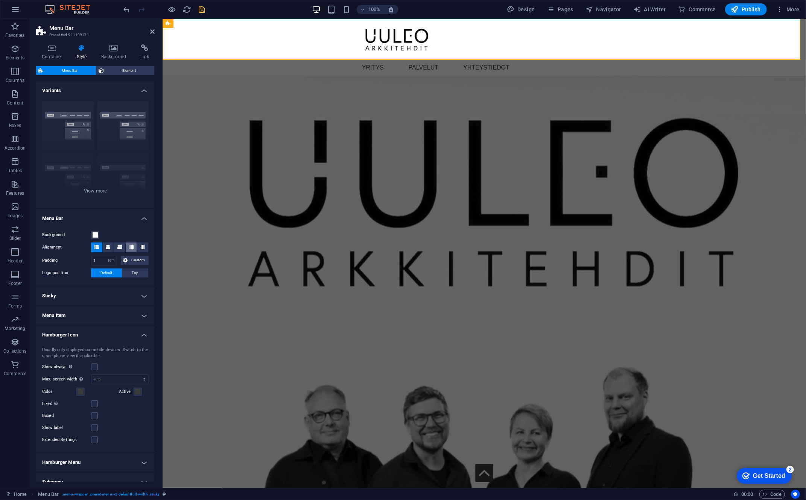
click at [130, 249] on span at bounding box center [131, 248] width 5 height 10
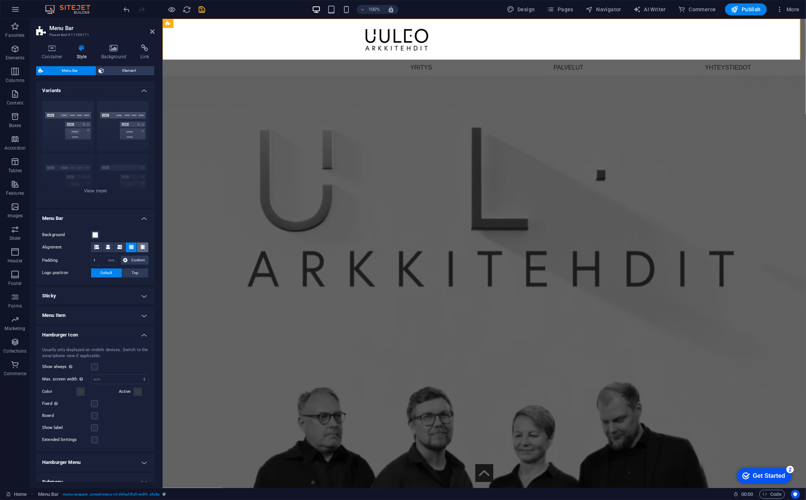
click at [141, 246] on icon at bounding box center [142, 247] width 5 height 5
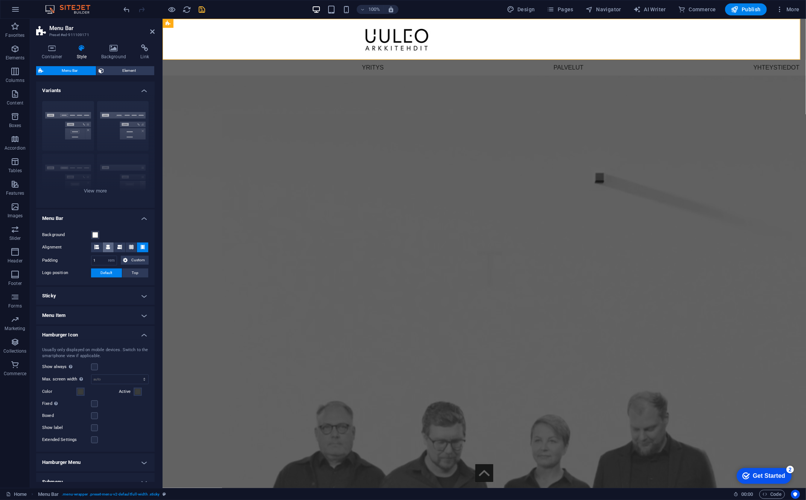
click at [107, 246] on icon at bounding box center [108, 247] width 5 height 5
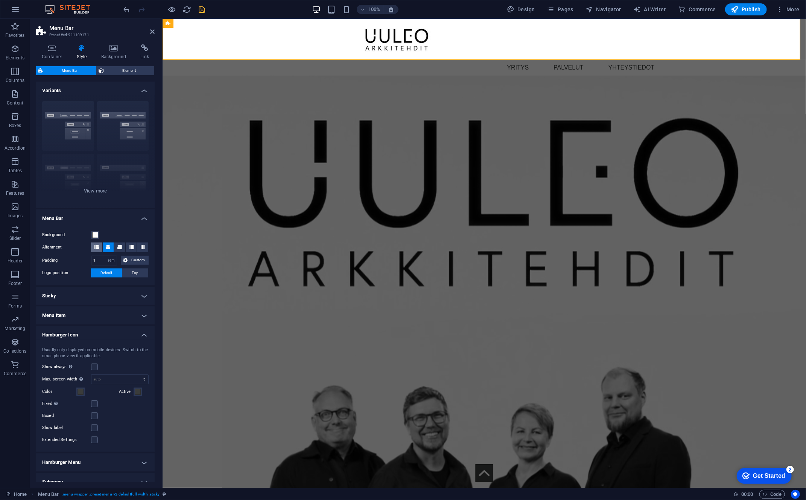
click at [97, 248] on icon at bounding box center [96, 247] width 5 height 5
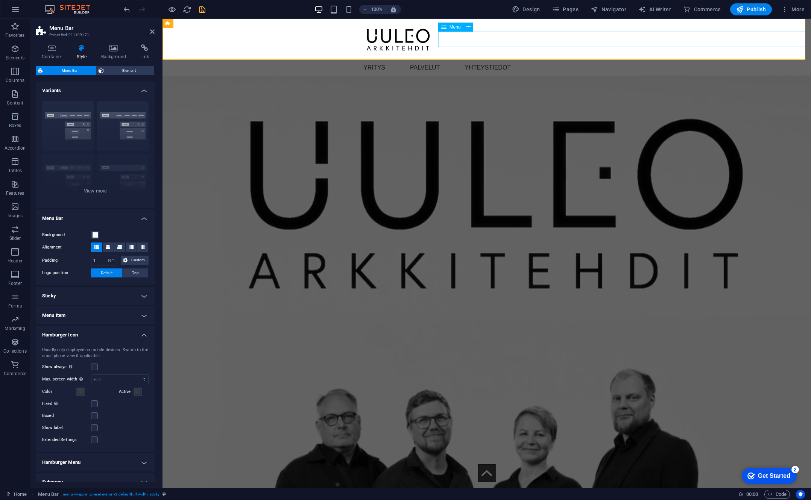
click at [474, 60] on nav "YRITYS PALVELUT YHTEYSTIEDOT" at bounding box center [584, 68] width 454 height 16
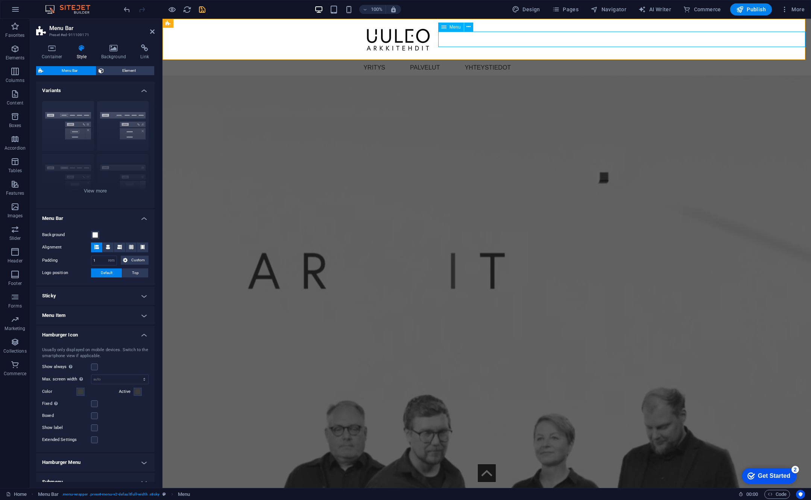
click at [474, 60] on nav "YRITYS PALVELUT YHTEYSTIEDOT" at bounding box center [584, 68] width 454 height 16
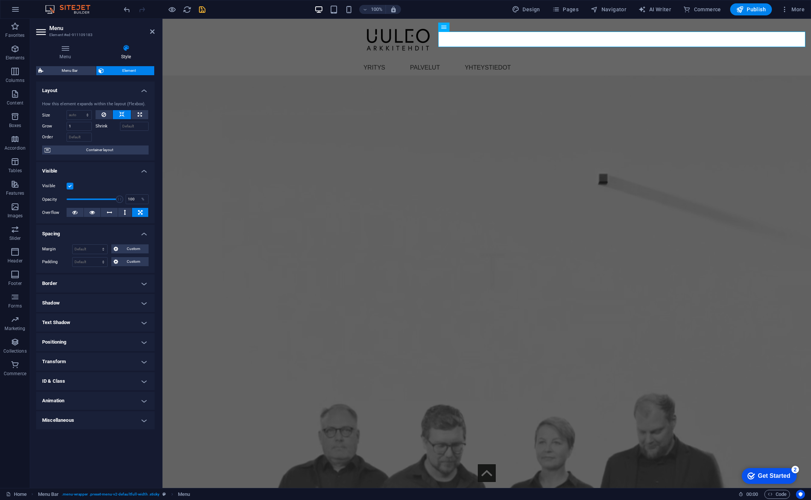
click at [81, 360] on h4 "Transform" at bounding box center [95, 362] width 119 height 18
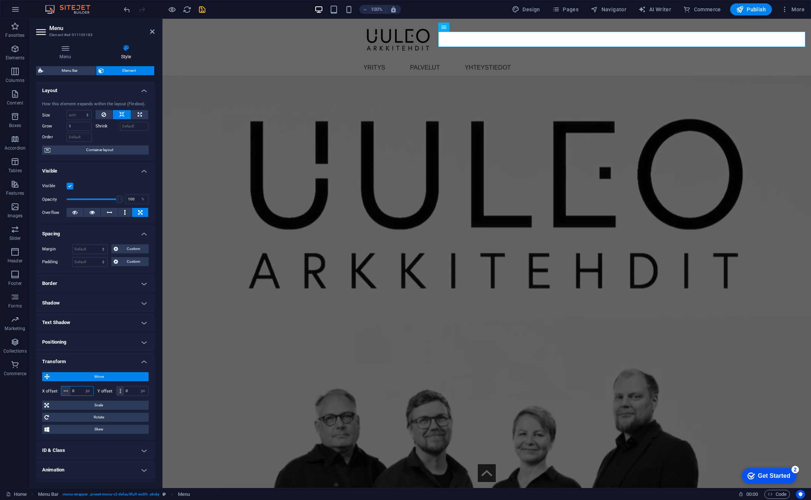
drag, startPoint x: 75, startPoint y: 389, endPoint x: 61, endPoint y: 390, distance: 13.6
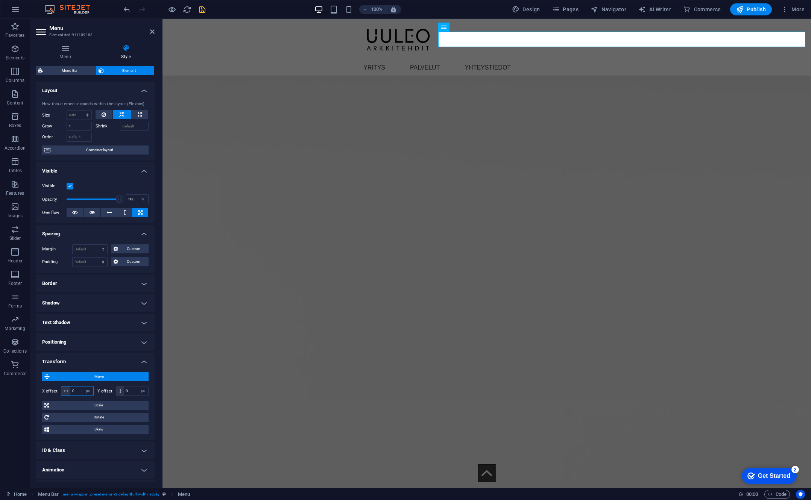
click at [65, 389] on div "0 px rem % em vh vw" at bounding box center [77, 391] width 33 height 10
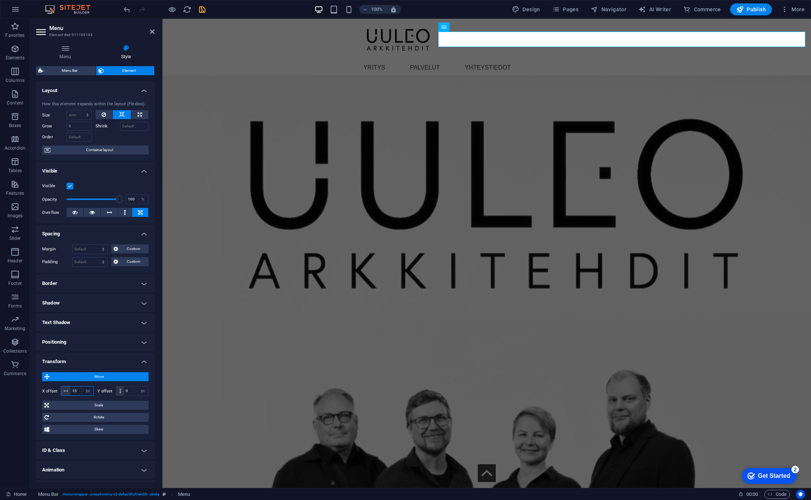
type input "15"
click at [87, 390] on select "px rem % em vh vw" at bounding box center [88, 391] width 11 height 9
select select "%"
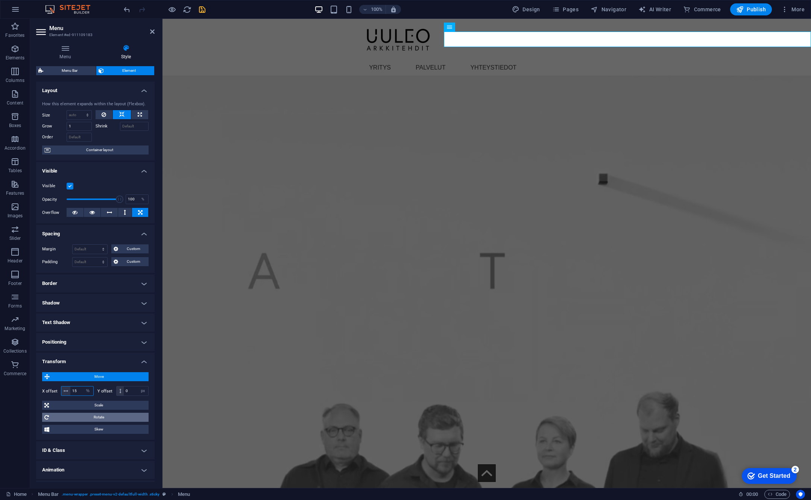
click at [83, 387] on select "px rem % em vh vw" at bounding box center [88, 391] width 11 height 9
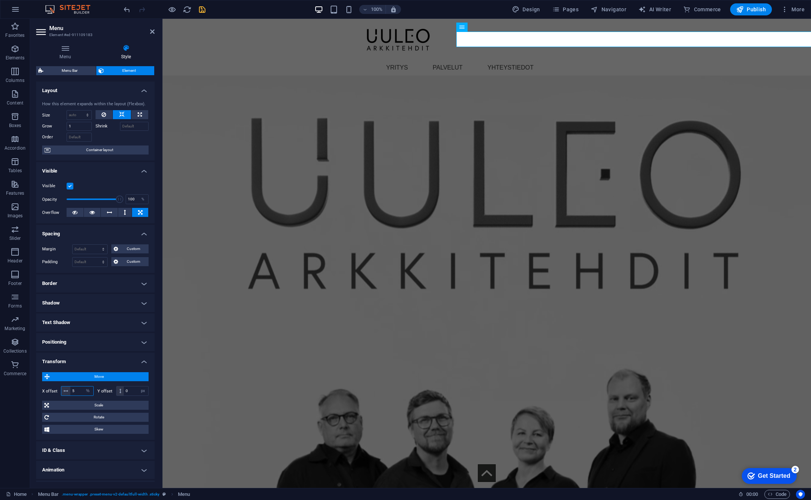
click at [77, 394] on input "5" at bounding box center [81, 391] width 23 height 9
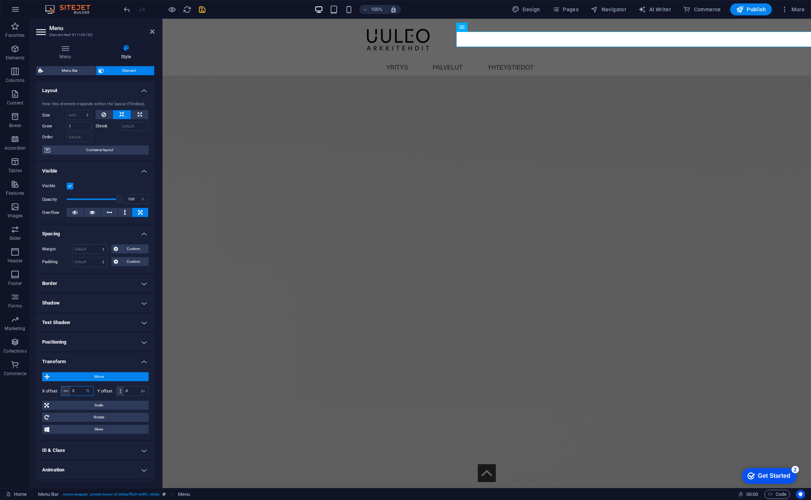
click at [77, 394] on input "5" at bounding box center [81, 391] width 23 height 9
type input "10"
click at [206, 8] on div "100% Design Pages Navigator AI Writer Commerce Publish More" at bounding box center [464, 9] width 685 height 12
click at [204, 6] on icon "save" at bounding box center [202, 9] width 9 height 9
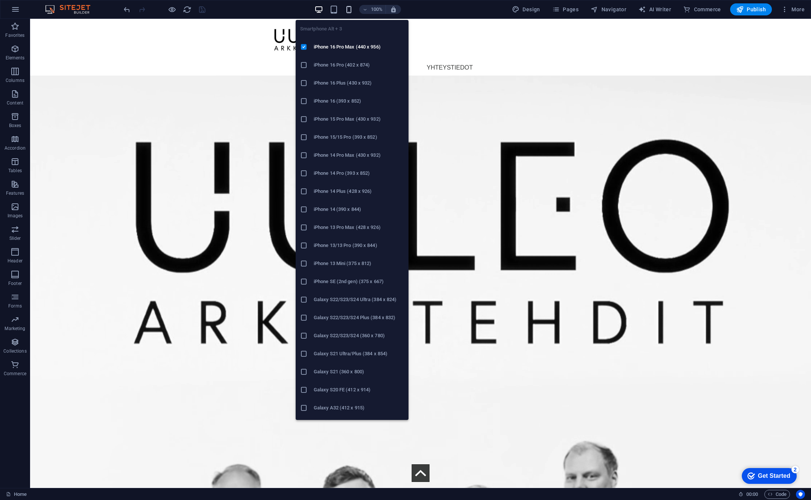
click at [353, 7] on icon "button" at bounding box center [349, 9] width 9 height 9
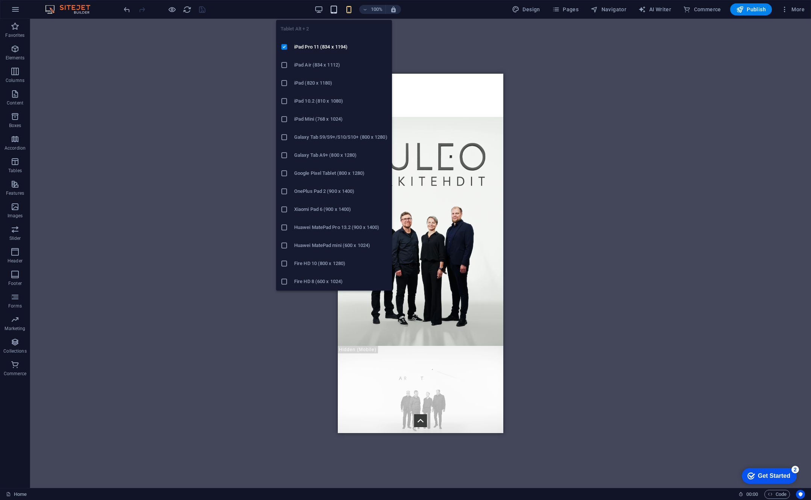
click at [333, 10] on icon "button" at bounding box center [334, 9] width 9 height 9
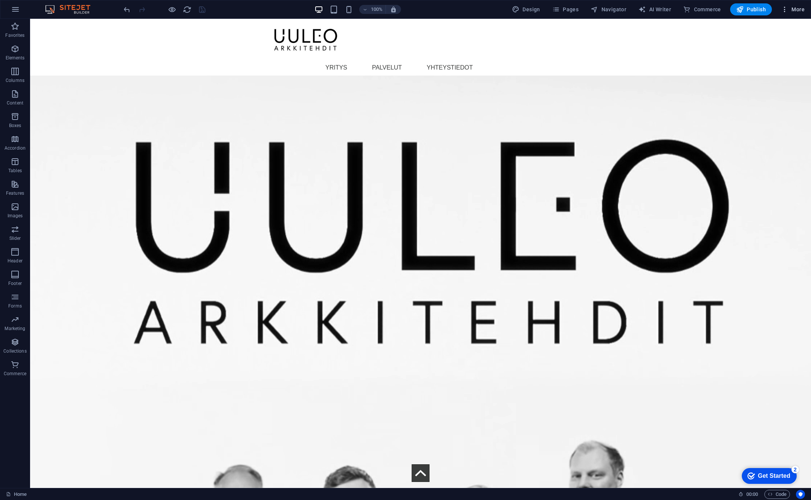
click at [619, 8] on icon "button" at bounding box center [785, 10] width 8 height 8
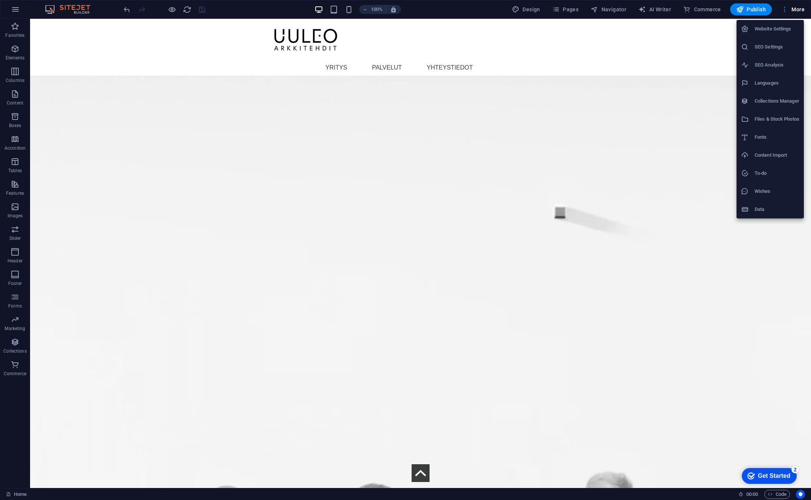
click at [619, 50] on h6 "SEO Settings" at bounding box center [777, 47] width 45 height 9
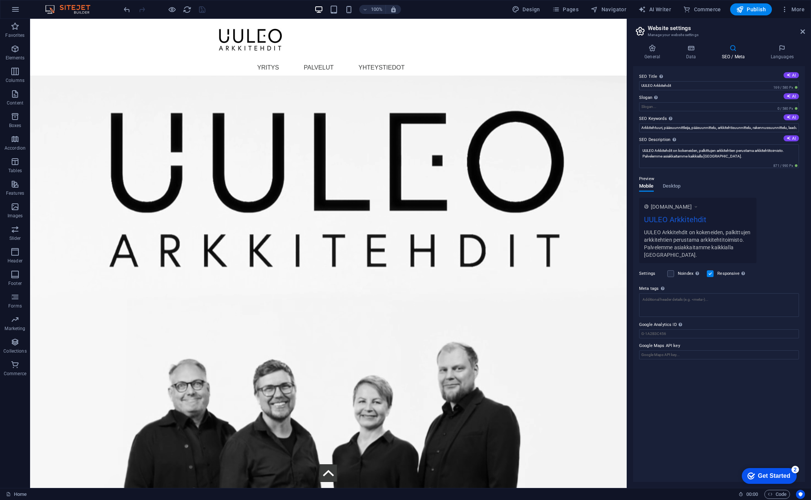
click at [619, 409] on div "SEO Title The title of your website - make it something that stands out in sear…" at bounding box center [719, 274] width 172 height 416
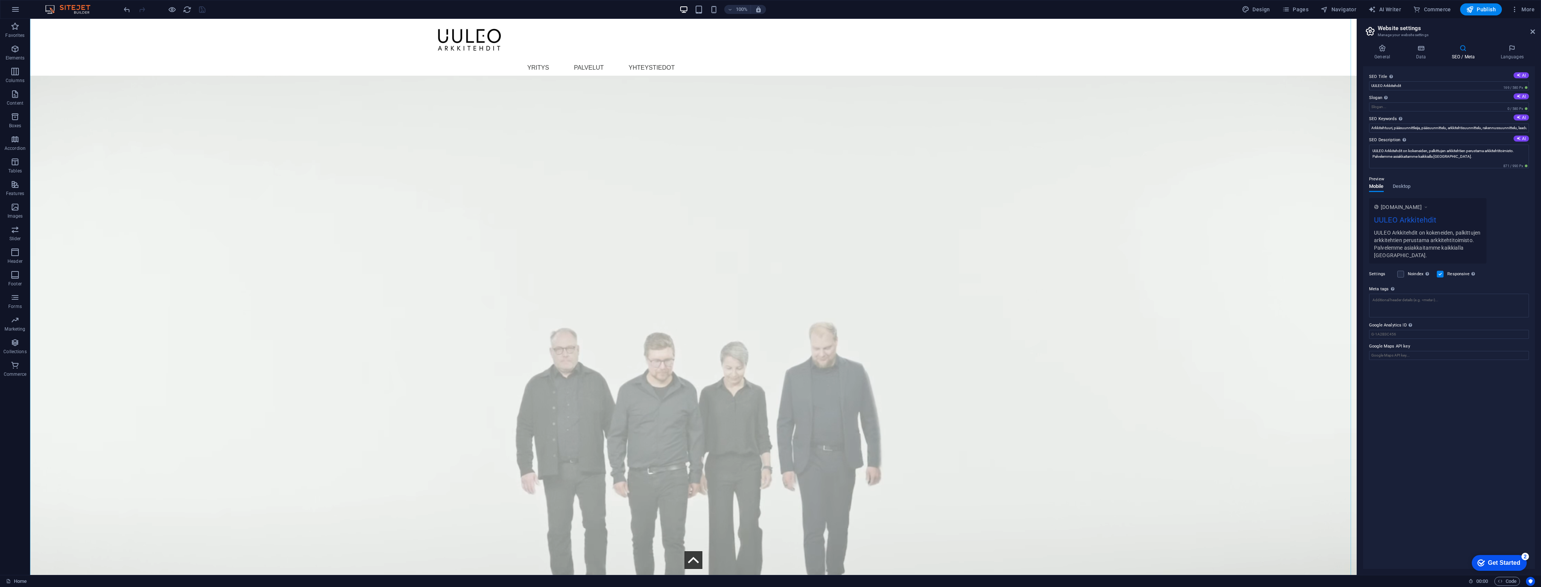
scroll to position [1919, 0]
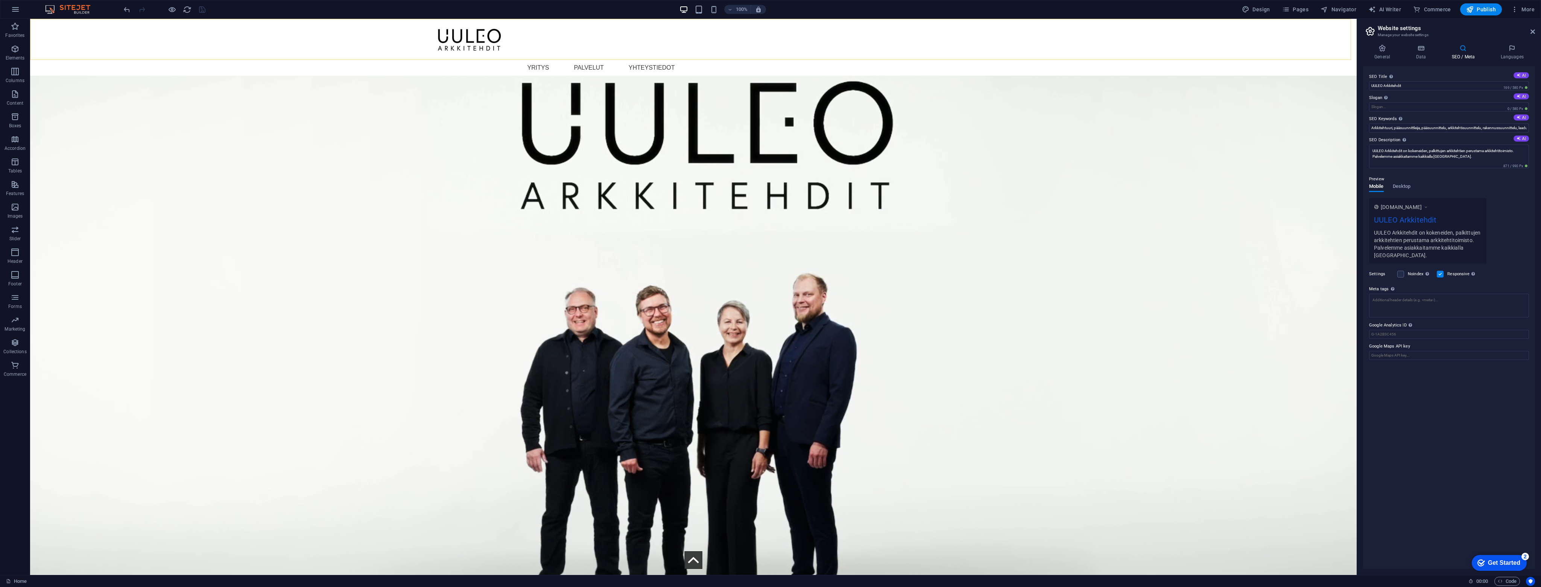
click at [358, 29] on div "Menu YRITYS PALVELUT YHTEYSTIEDOT" at bounding box center [693, 47] width 1326 height 57
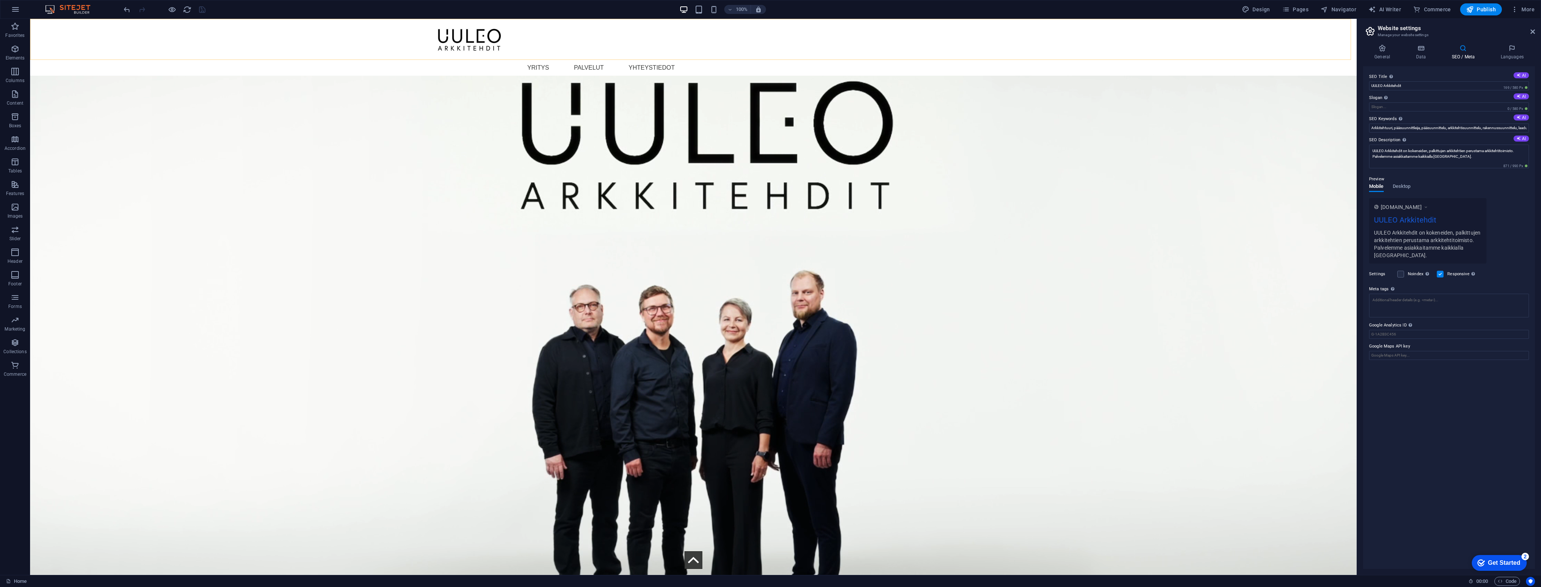
click at [358, 29] on div "Menu YRITYS PALVELUT YHTEYSTIEDOT" at bounding box center [693, 47] width 1326 height 57
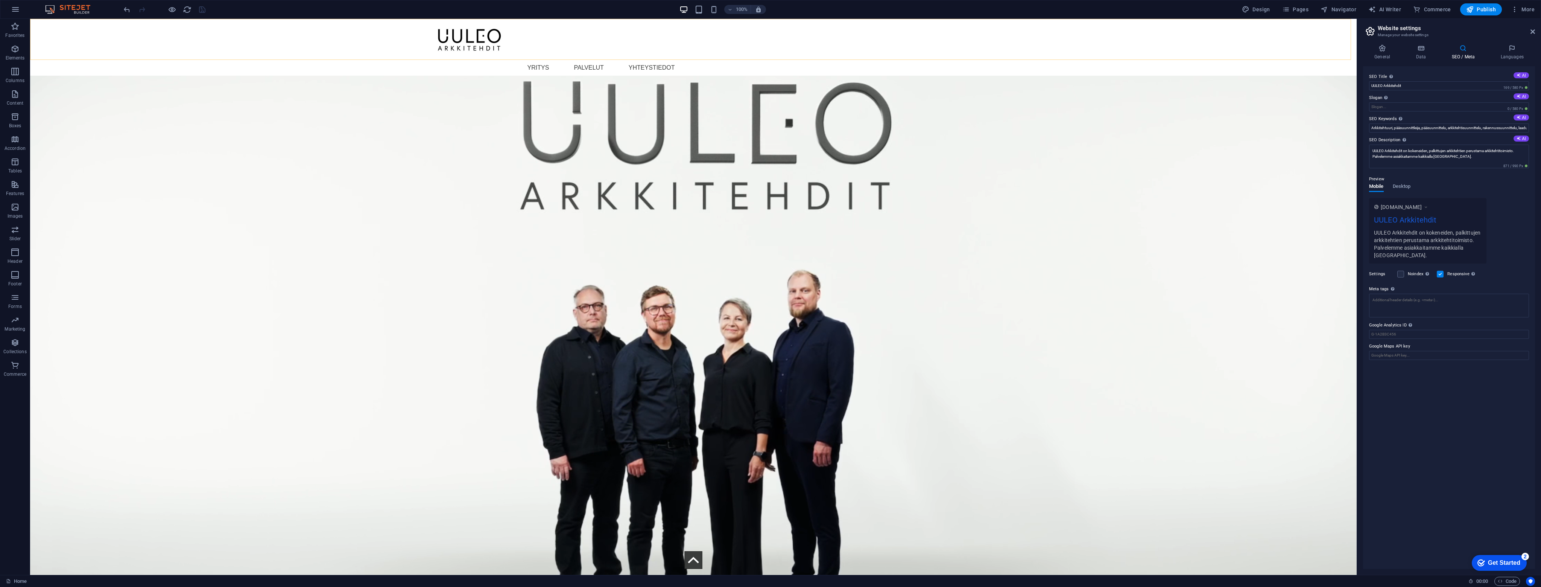
select select "rem"
select select "preset-menu-v2-defaultfull-width"
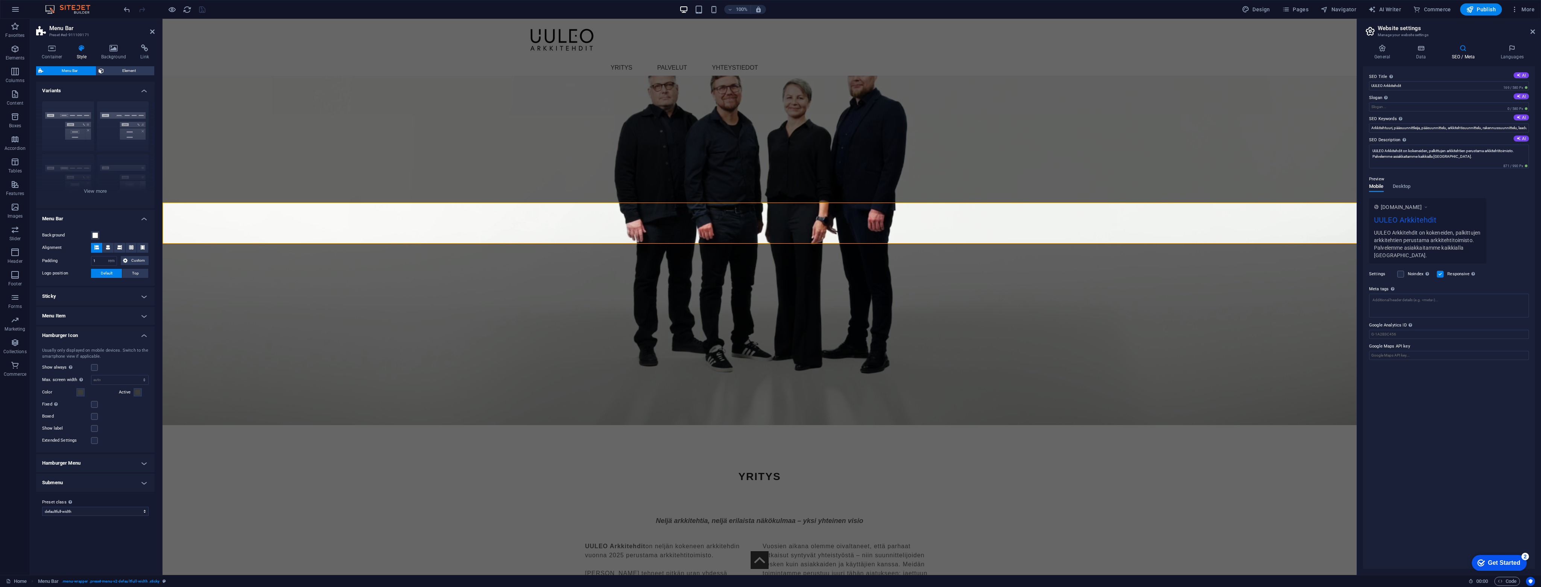
scroll to position [1735, 0]
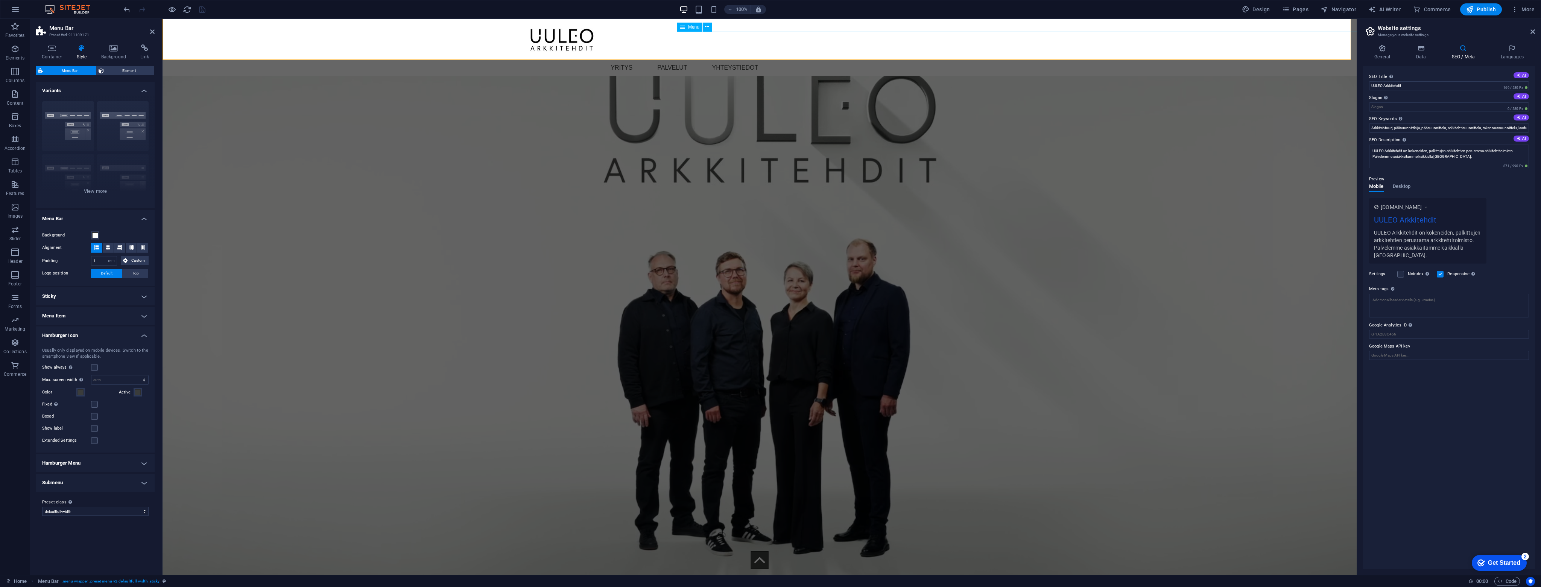
click at [619, 60] on nav "YRITYS PALVELUT YHTEYSTIEDOT" at bounding box center [1022, 68] width 836 height 16
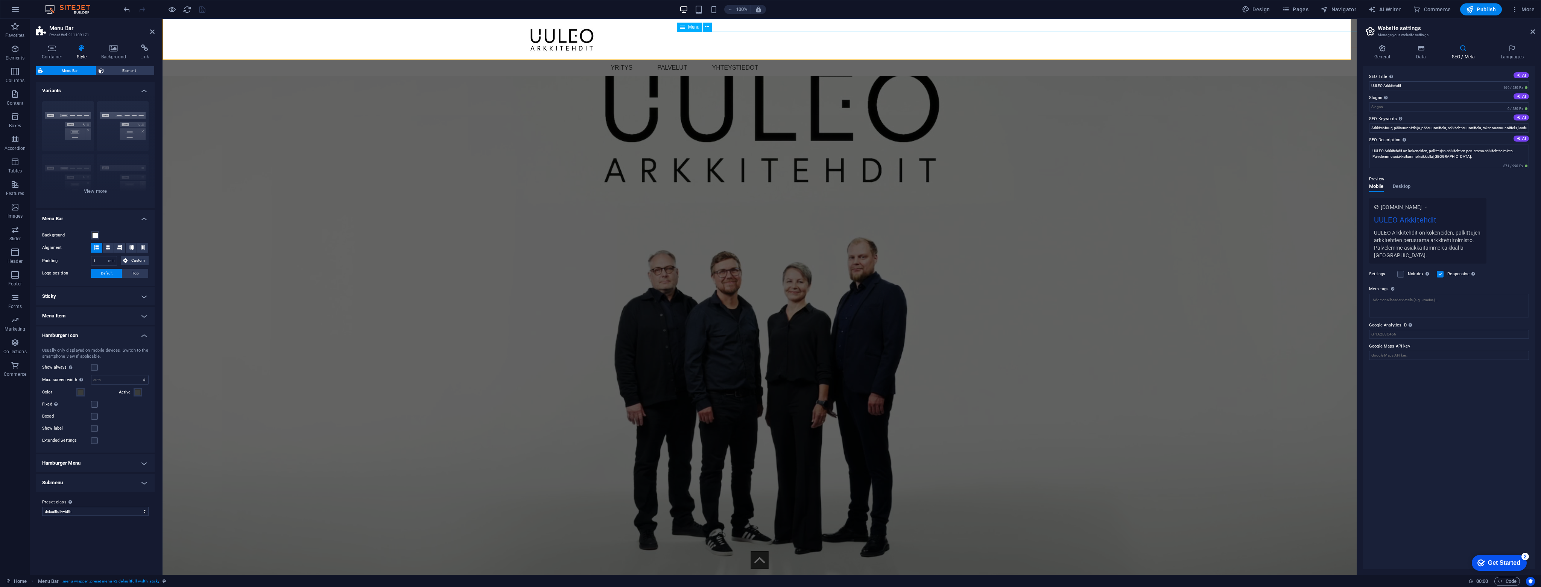
click at [619, 60] on nav "YRITYS PALVELUT YHTEYSTIEDOT" at bounding box center [1022, 68] width 836 height 16
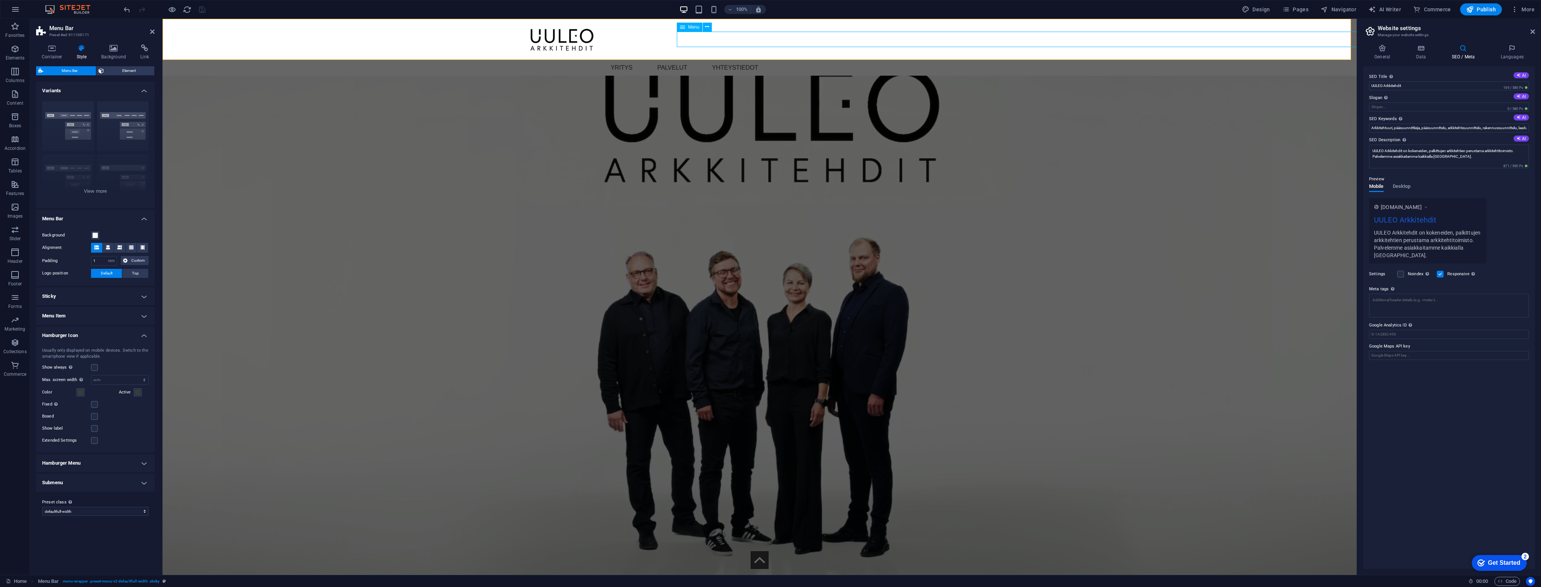
select select "%"
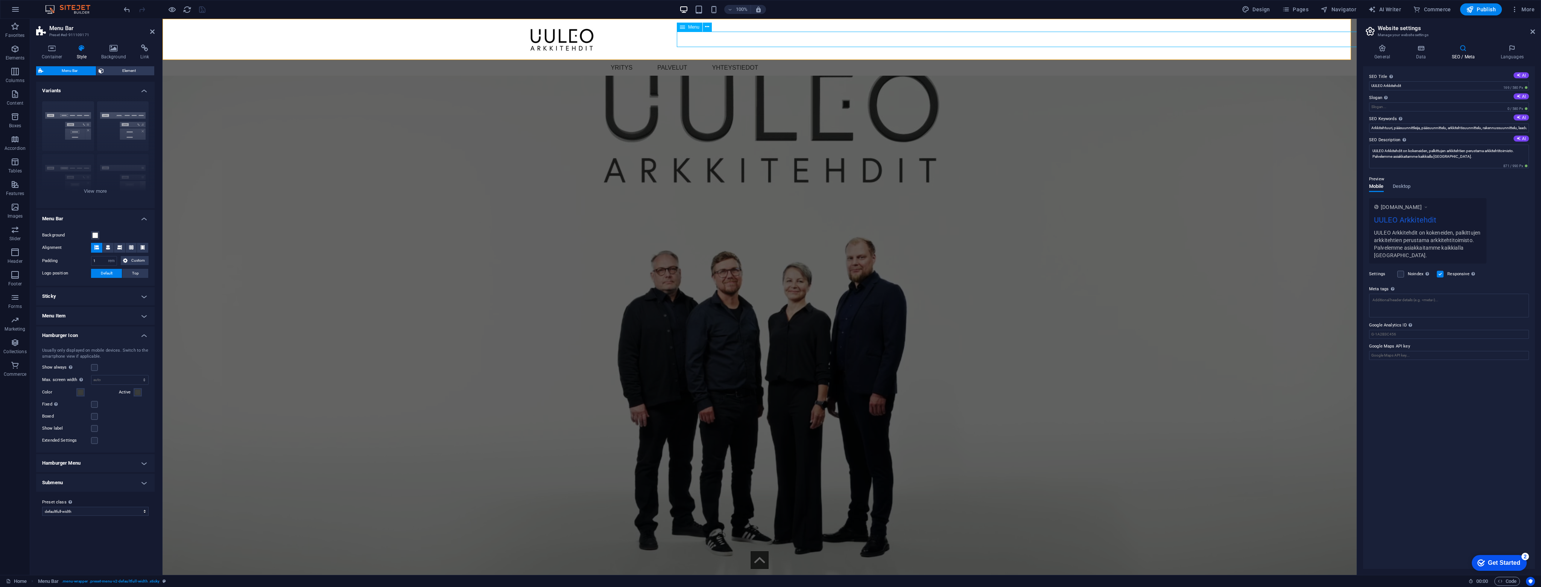
select select "px"
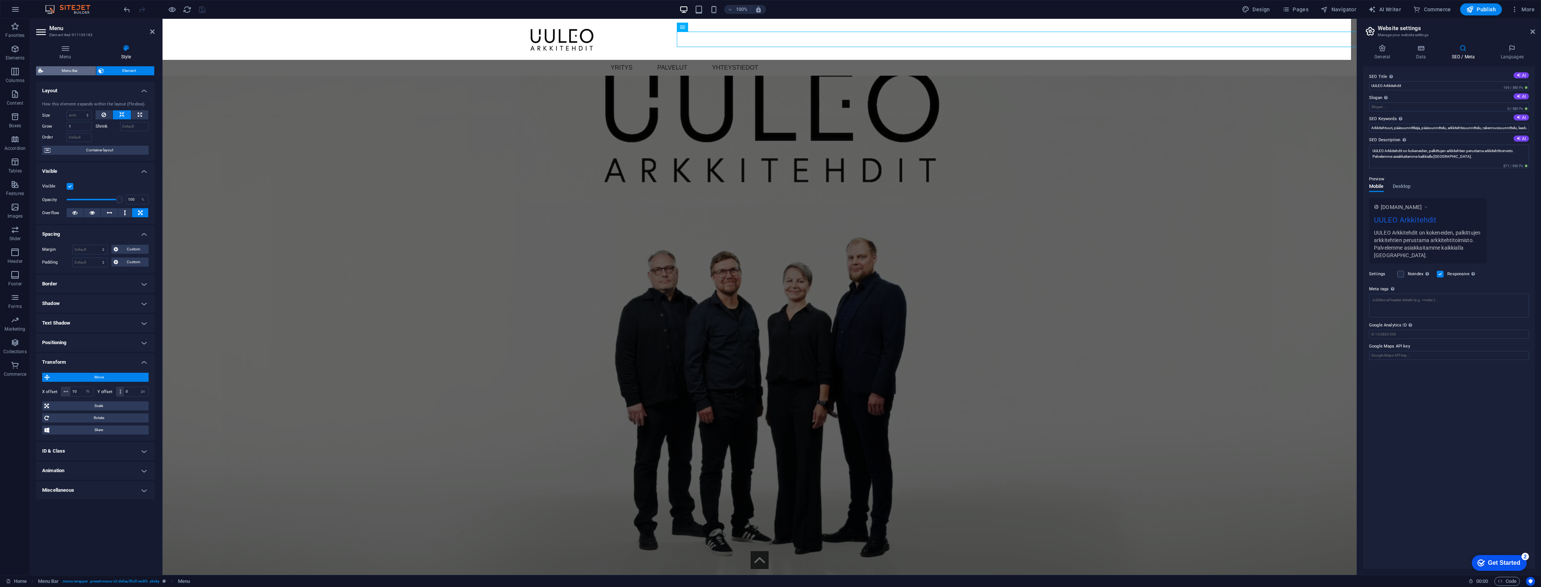
click at [77, 70] on span "Menu Bar" at bounding box center [70, 70] width 48 height 9
select select "rem"
select select "preset-menu-v2-defaultfull-width"
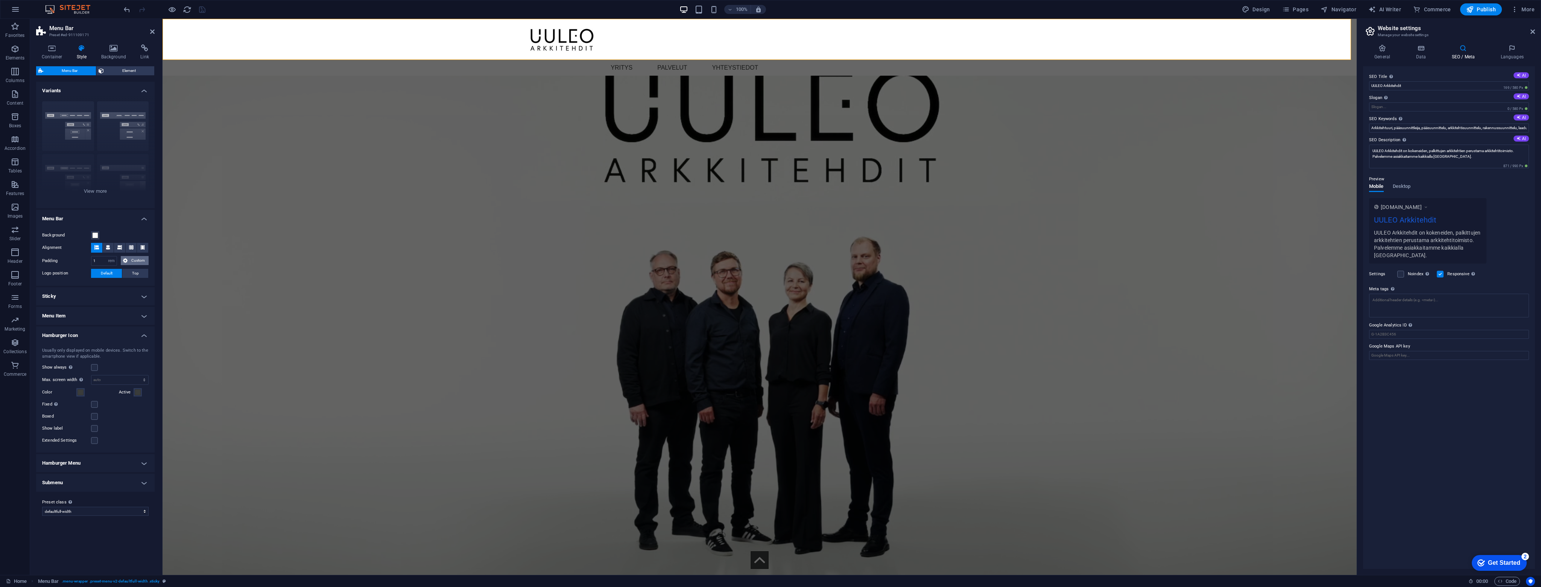
click at [133, 261] on span "Custom" at bounding box center [138, 260] width 17 height 9
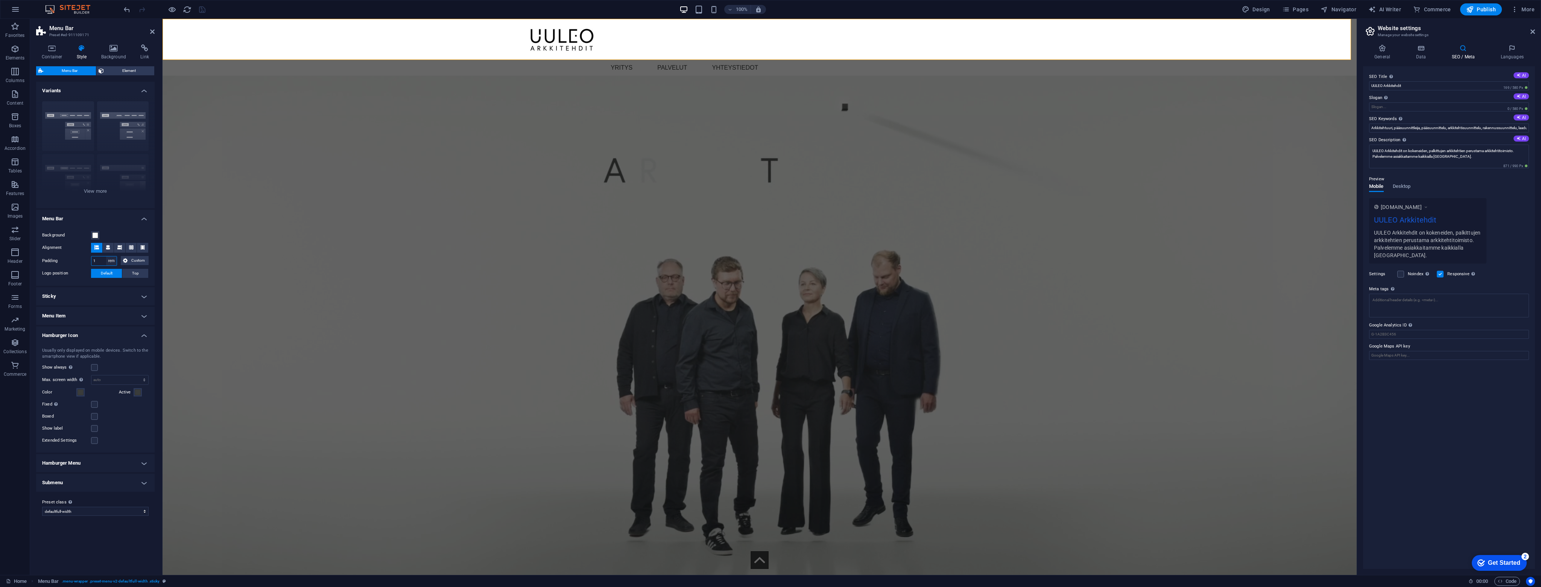
click at [110, 257] on select "px rem % vh vw Custom" at bounding box center [111, 260] width 11 height 9
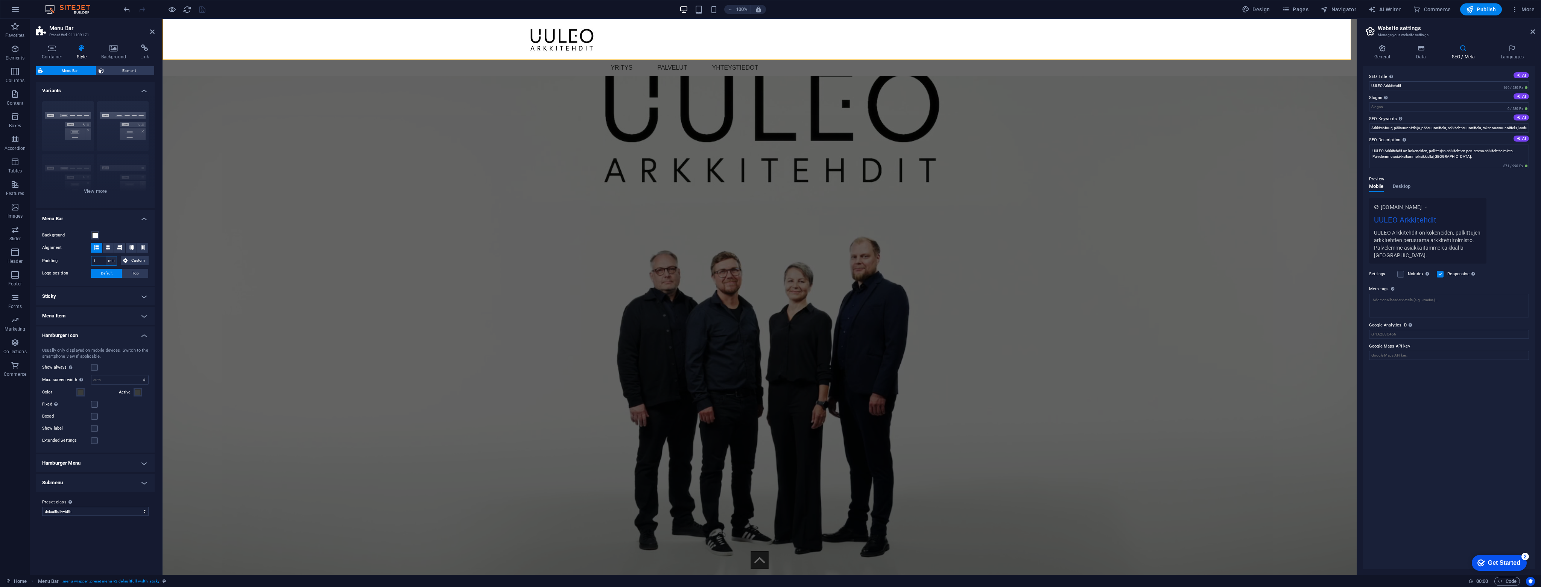
select select "%"
click at [106, 256] on select "px rem % vh vw Custom" at bounding box center [111, 260] width 11 height 9
click at [102, 256] on input "30" at bounding box center [103, 260] width 25 height 9
type input "1"
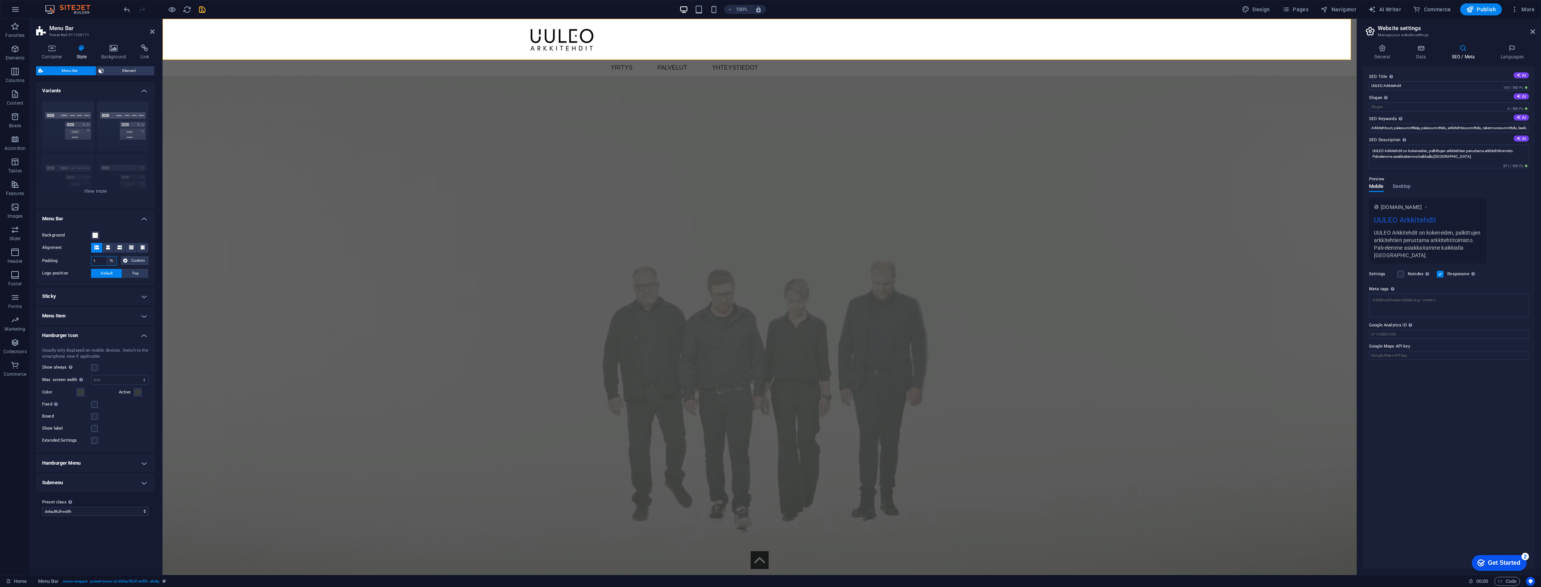
click at [112, 260] on select "px rem % vh vw Custom" at bounding box center [111, 260] width 11 height 9
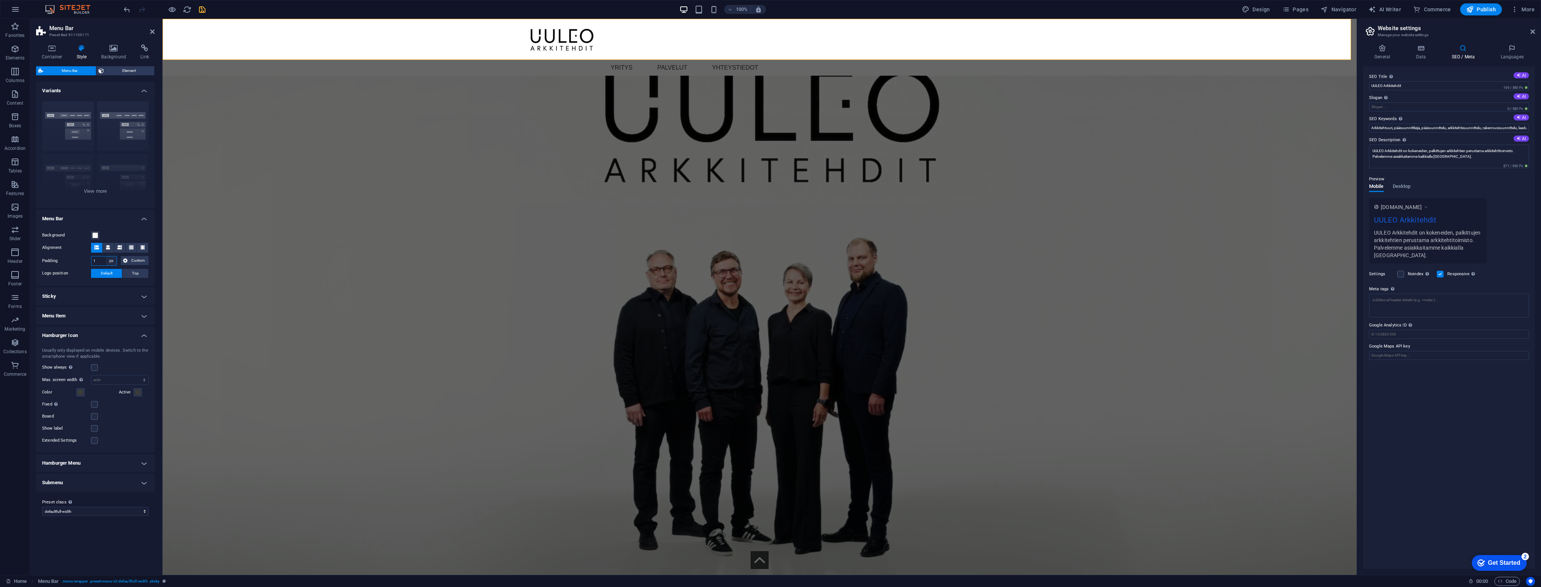
click at [106, 256] on select "px rem % vh vw Custom" at bounding box center [111, 260] width 11 height 9
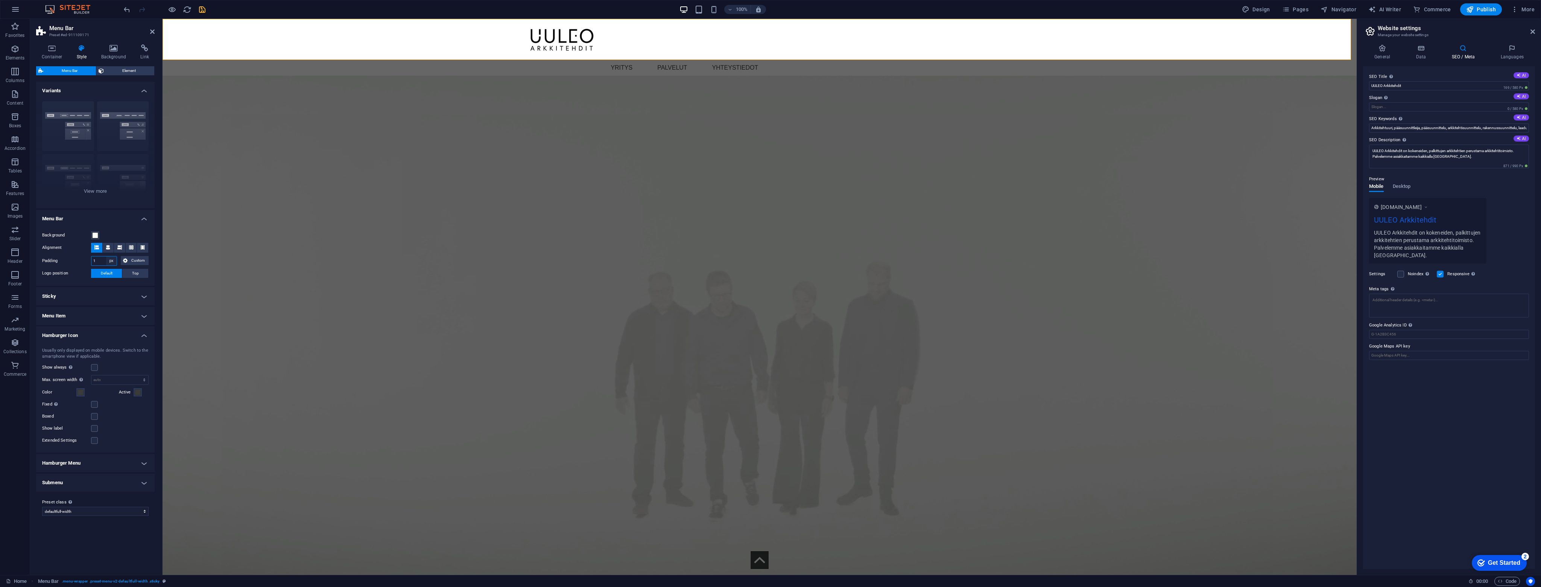
click at [112, 260] on select "px rem % vh vw Custom" at bounding box center [111, 260] width 11 height 9
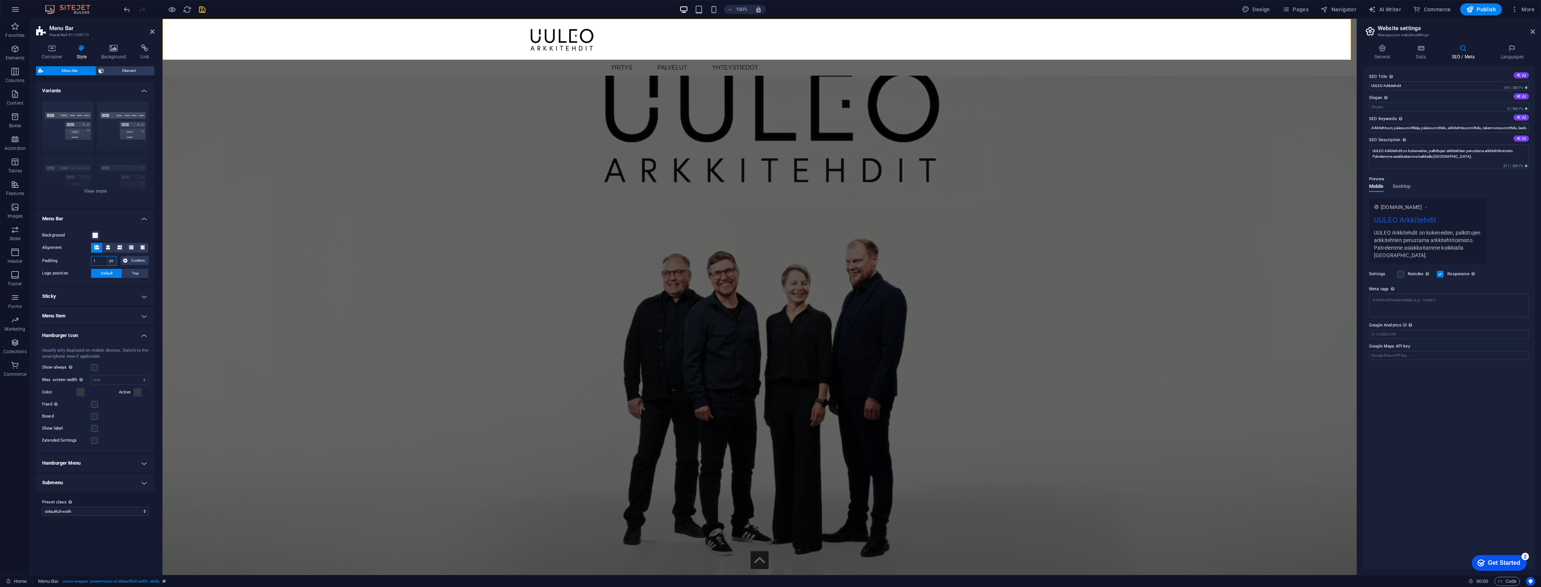
select select "rem"
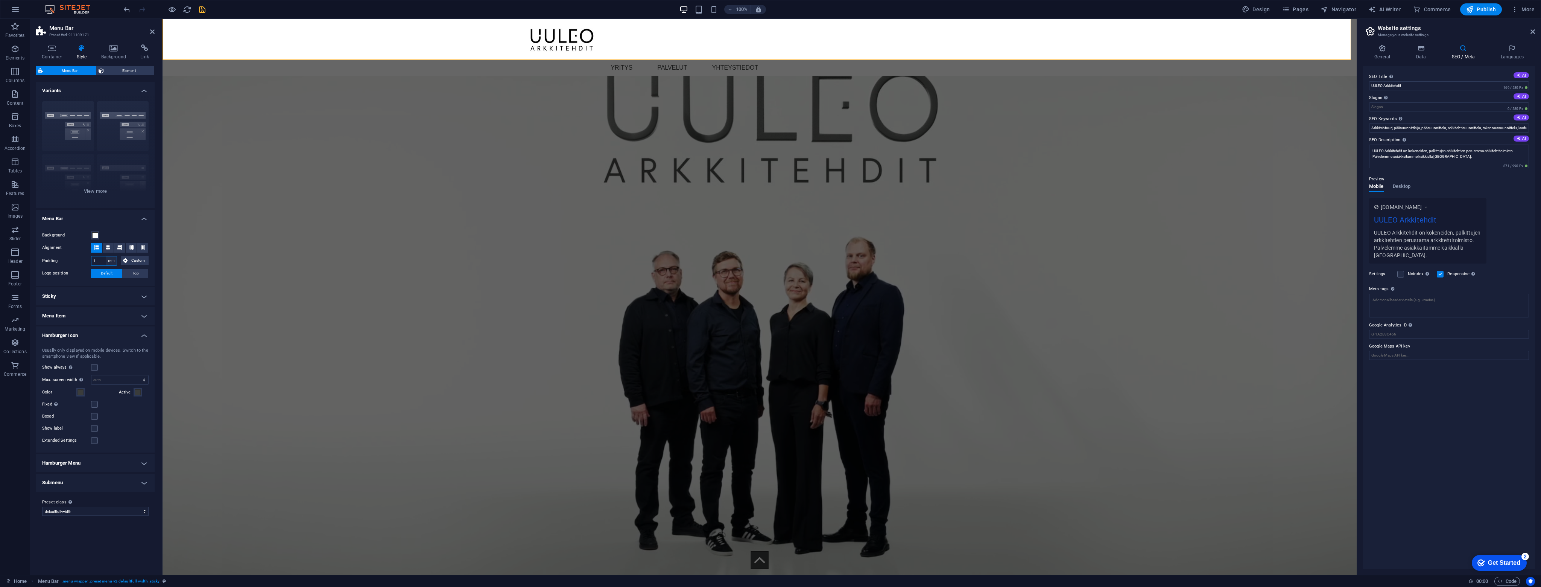
click at [106, 256] on select "px rem % vh vw Custom" at bounding box center [111, 260] width 11 height 9
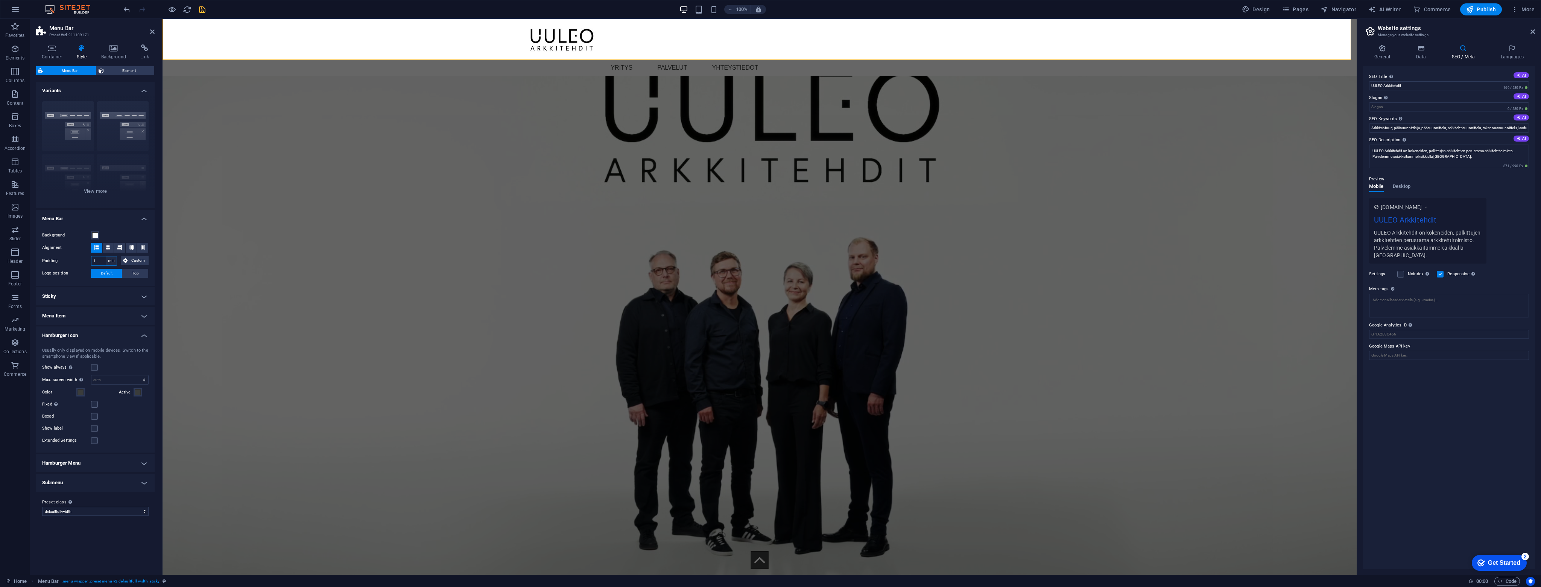
type input "0.0625"
select select
click at [109, 317] on h4 "Menu Item" at bounding box center [95, 316] width 119 height 18
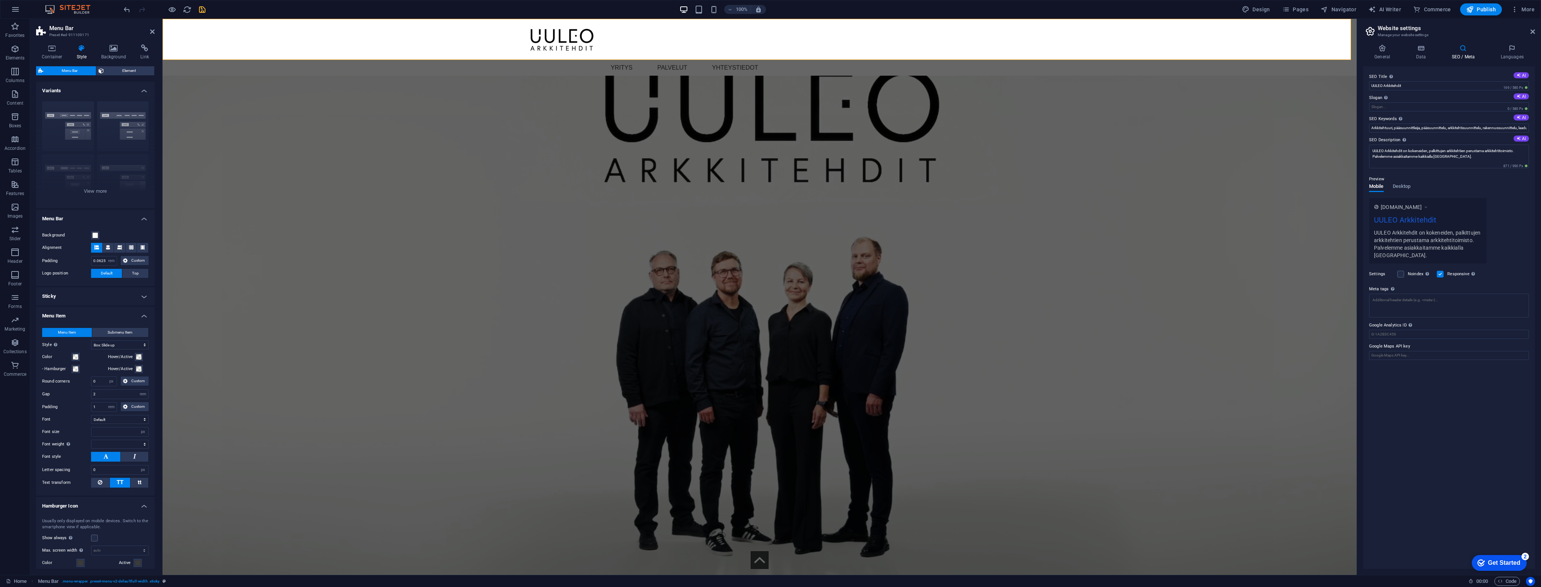
click at [112, 314] on h4 "Menu Item" at bounding box center [95, 314] width 119 height 14
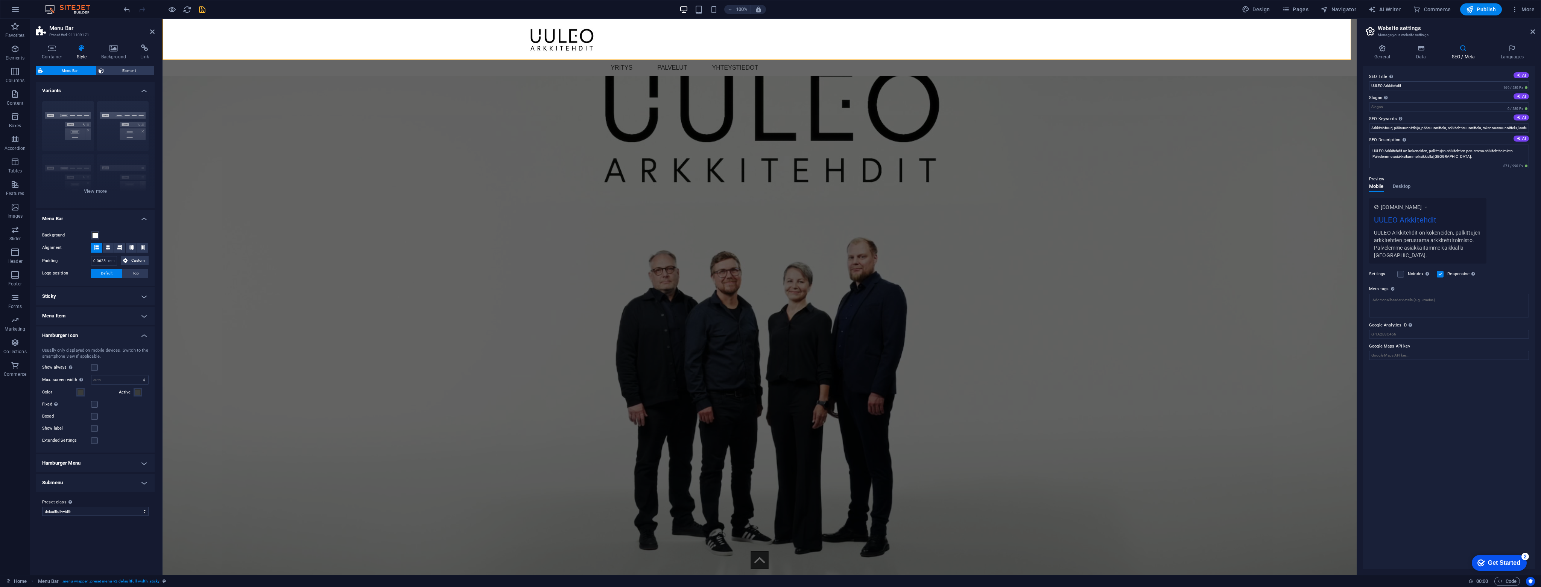
click at [128, 298] on h4 "Sticky" at bounding box center [95, 296] width 119 height 18
click at [129, 296] on h4 "Sticky" at bounding box center [95, 294] width 119 height 14
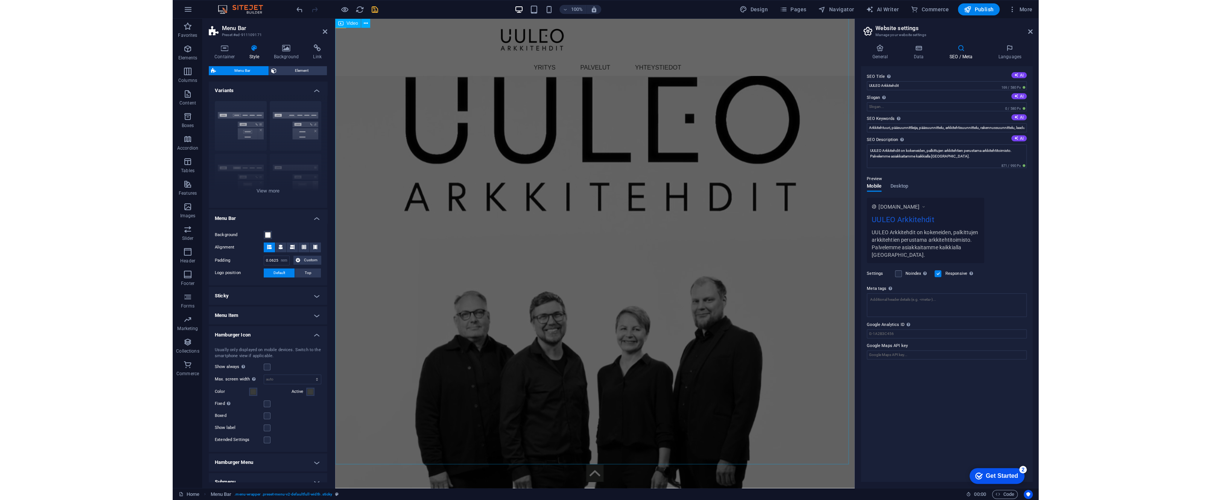
scroll to position [11, 0]
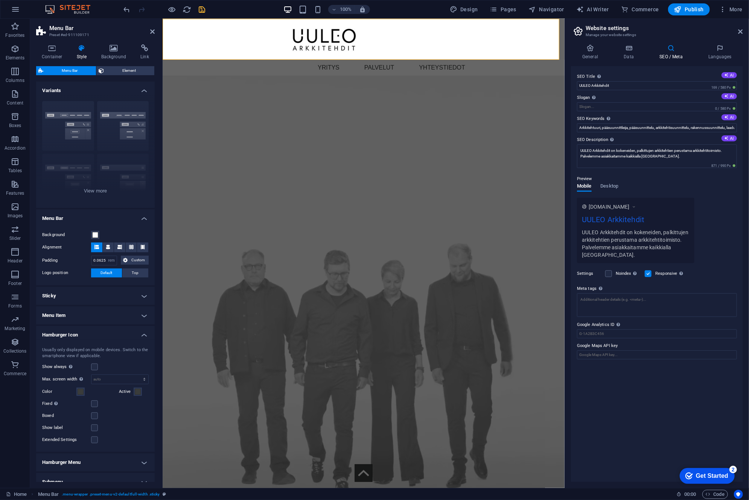
click at [177, 41] on div "Menu YRITYS PALVELUT YHTEYSTIEDOT" at bounding box center [363, 46] width 402 height 57
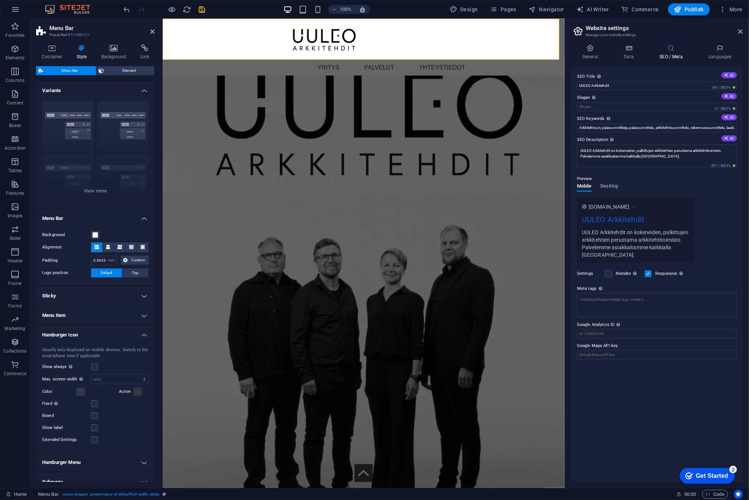
click at [177, 41] on div "Menu YRITYS PALVELUT YHTEYSTIEDOT" at bounding box center [363, 46] width 402 height 57
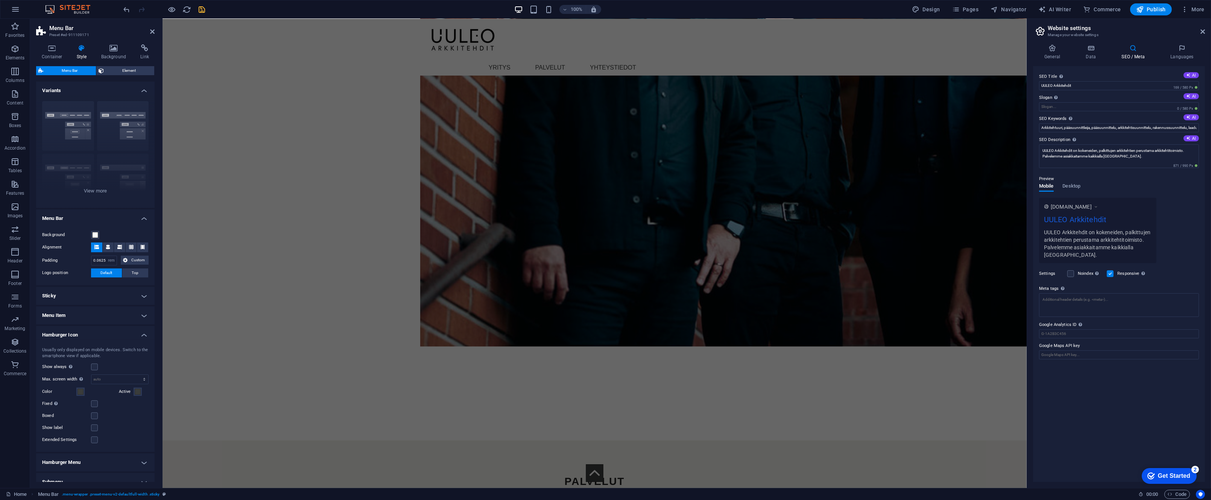
scroll to position [2260, 0]
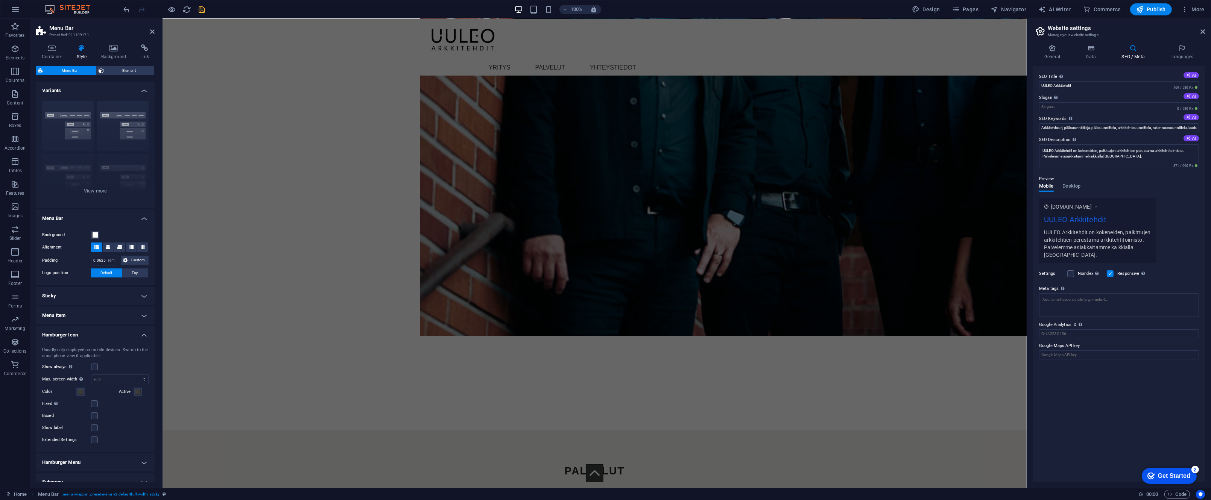
drag, startPoint x: 1025, startPoint y: 131, endPoint x: 1209, endPoint y: 286, distance: 241.4
click at [619, 30] on icon at bounding box center [1202, 32] width 5 height 6
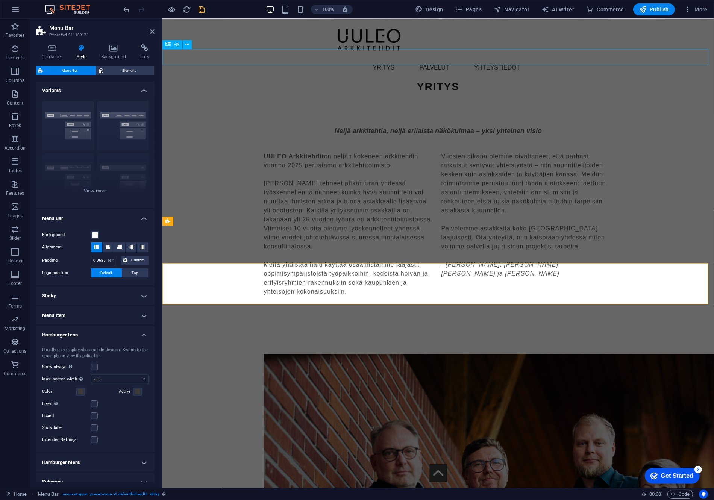
scroll to position [1058, 0]
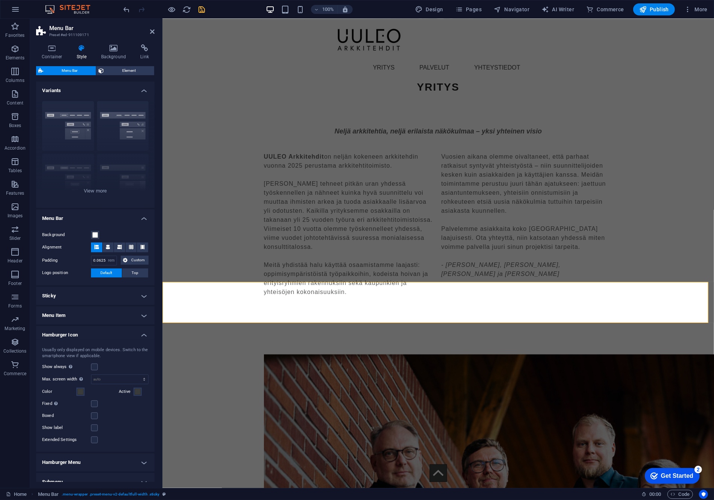
click at [435, 33] on div "Menu YRITYS PALVELUT YHTEYSTIEDOT" at bounding box center [438, 47] width 552 height 57
click at [339, 32] on div at bounding box center [521, 39] width 386 height 41
select select "px"
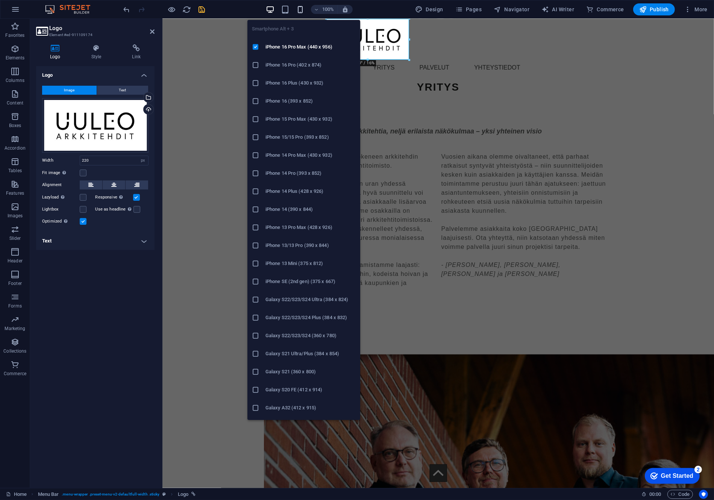
click at [303, 8] on icon "button" at bounding box center [300, 9] width 9 height 9
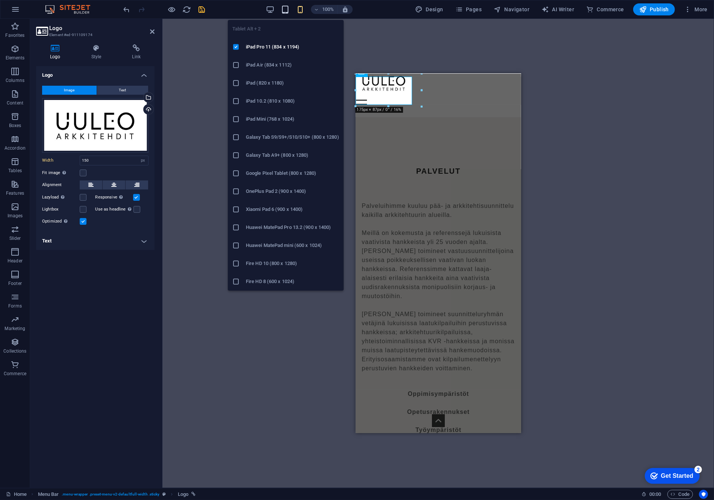
click at [289, 7] on icon "button" at bounding box center [285, 9] width 9 height 9
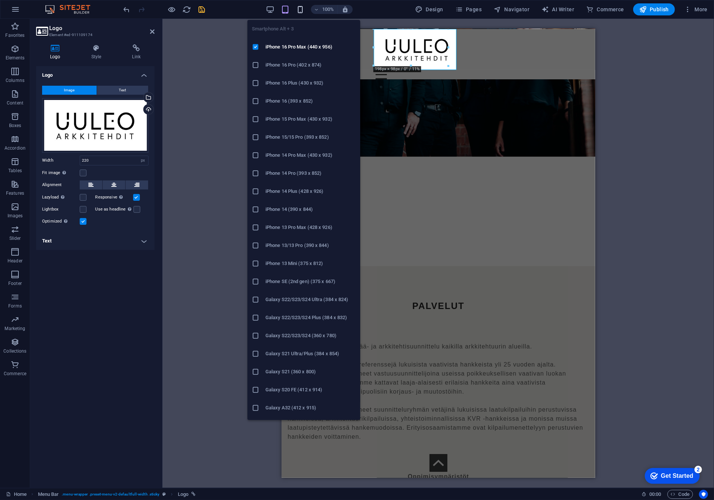
click at [303, 5] on icon "button" at bounding box center [300, 9] width 9 height 9
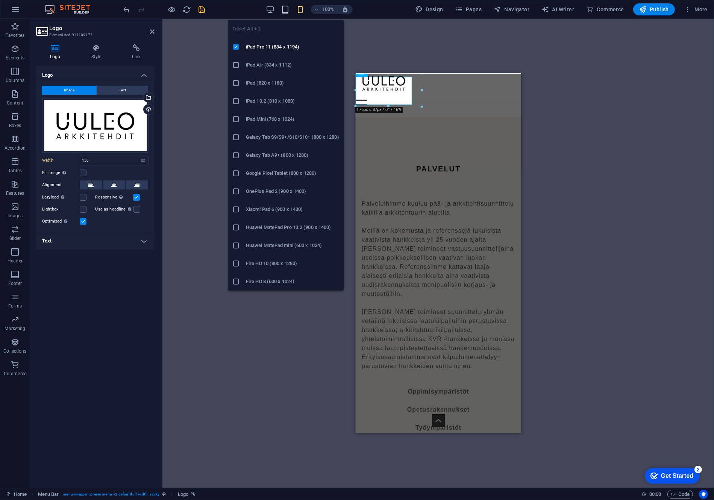
click at [286, 9] on icon "button" at bounding box center [285, 9] width 9 height 9
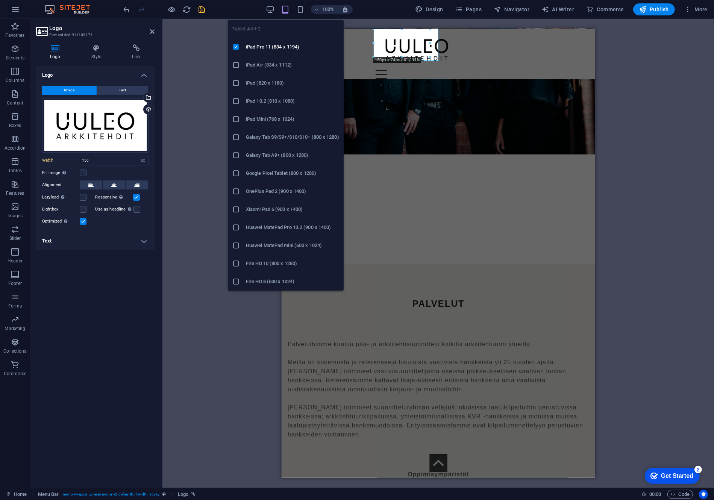
type input "220"
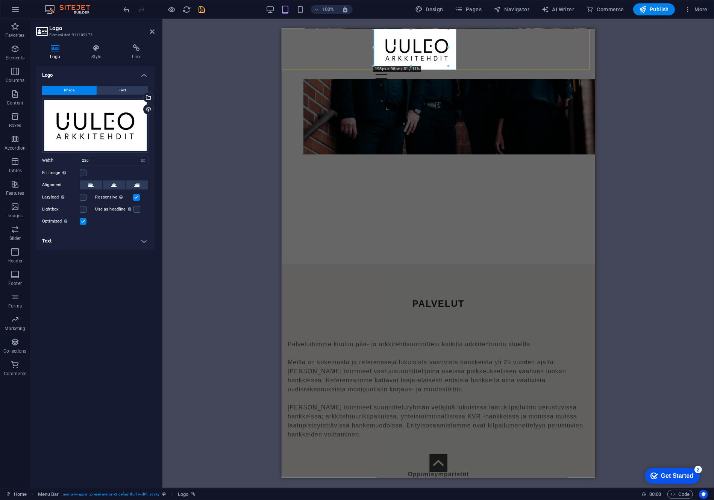
click at [319, 48] on div "Menu YRITYS PALVELUT YHTEYSTIEDOT" at bounding box center [438, 54] width 314 height 50
select select "rem"
select select "preset-menu-v2-defaultfull-width"
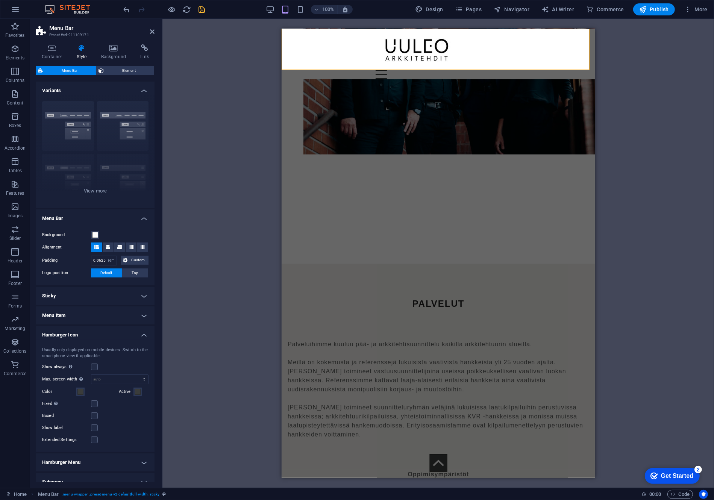
click at [134, 315] on h4 "Menu Item" at bounding box center [95, 316] width 119 height 18
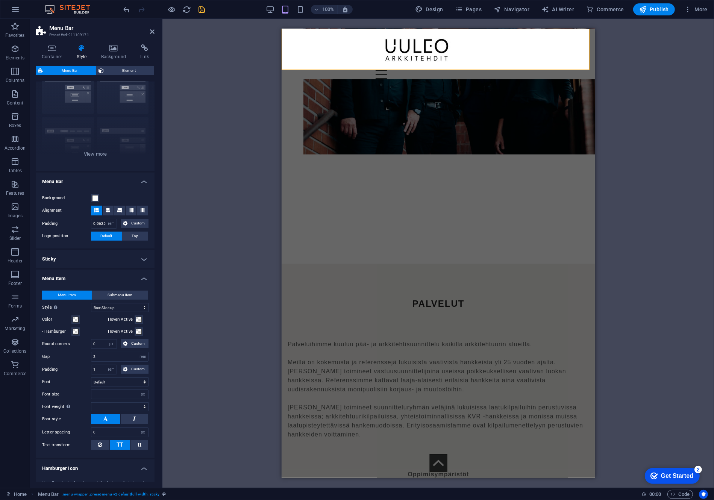
scroll to position [38, 0]
click at [141, 279] on h4 "Menu Item" at bounding box center [95, 276] width 119 height 14
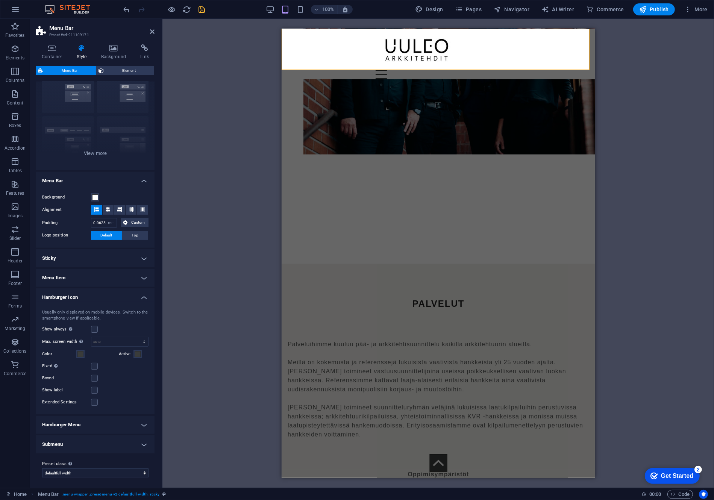
scroll to position [39, 0]
click at [137, 442] on h4 "Submenu" at bounding box center [95, 444] width 119 height 18
click at [137, 442] on h4 "Submenu" at bounding box center [95, 442] width 119 height 14
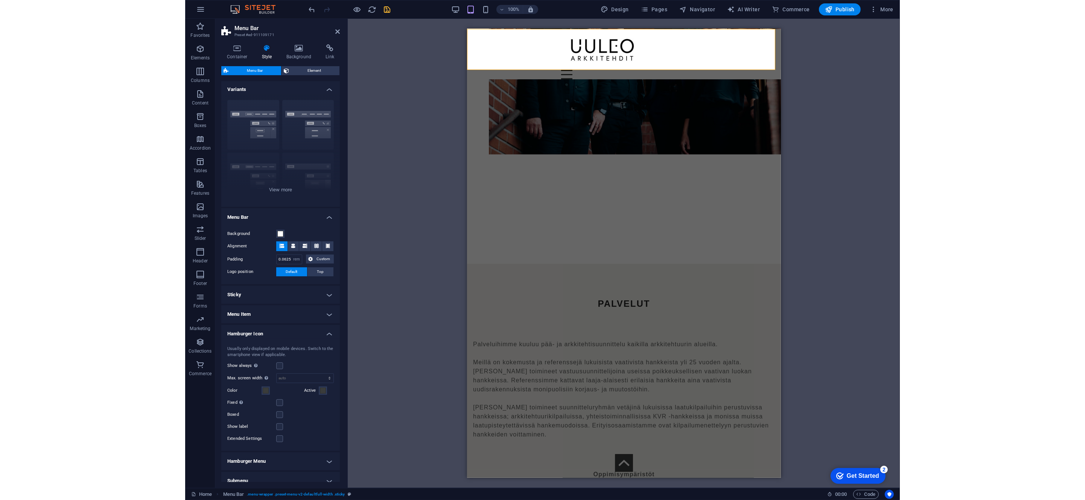
scroll to position [0, 0]
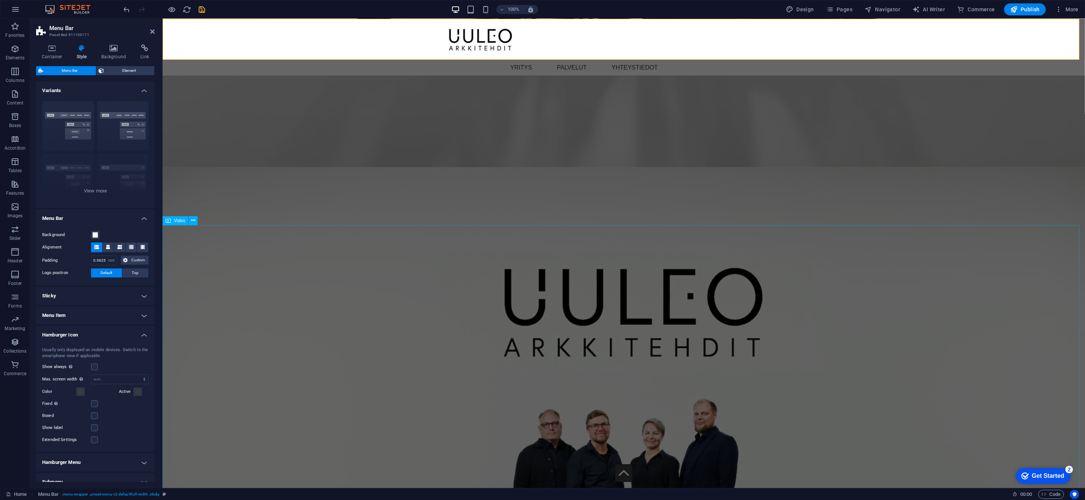
scroll to position [1288, 0]
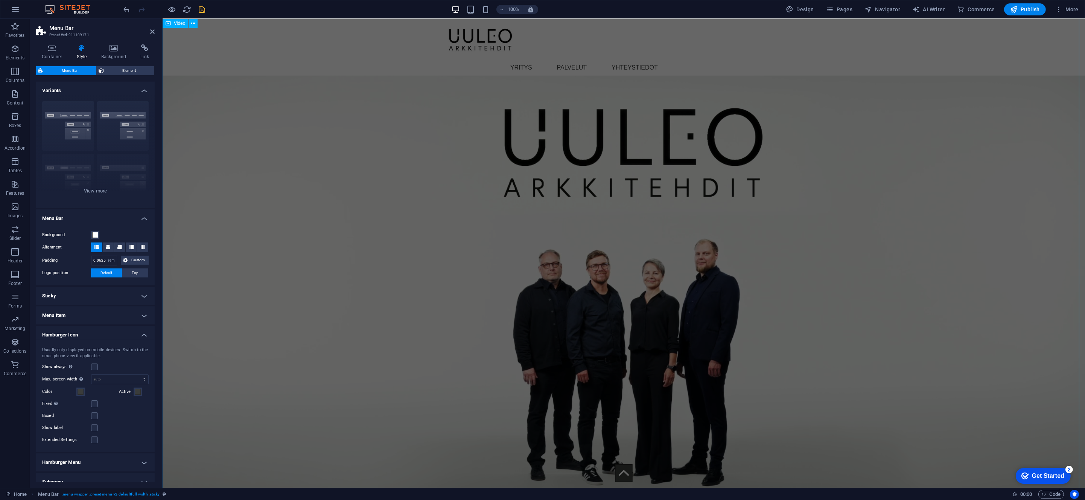
click at [619, 184] on figure at bounding box center [623, 267] width 922 height 519
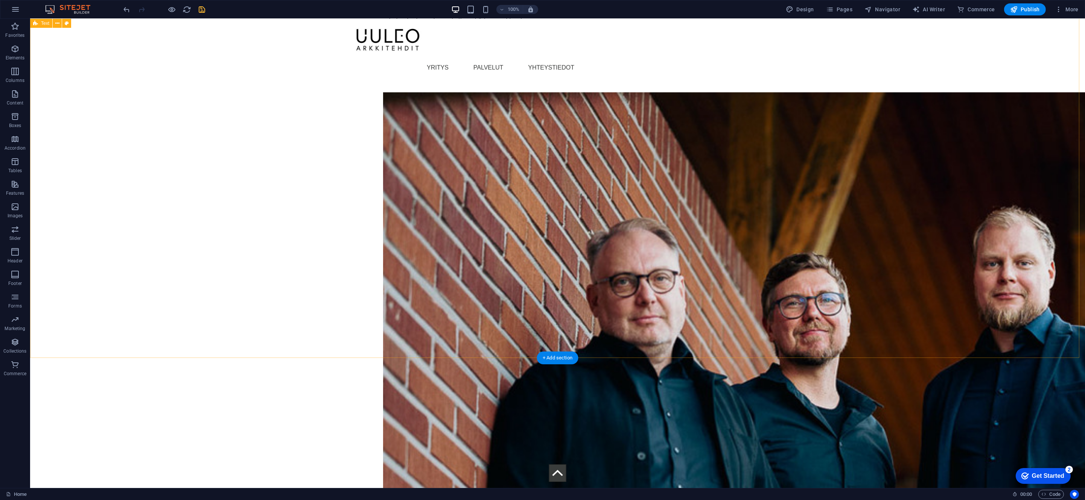
scroll to position [2299, 0]
click at [331, 39] on div "Menu YRITYS PALVELUT YHTEYSTIEDOT" at bounding box center [557, 47] width 1055 height 57
select select "rem"
select select "preset-menu-v2-defaultfull-width"
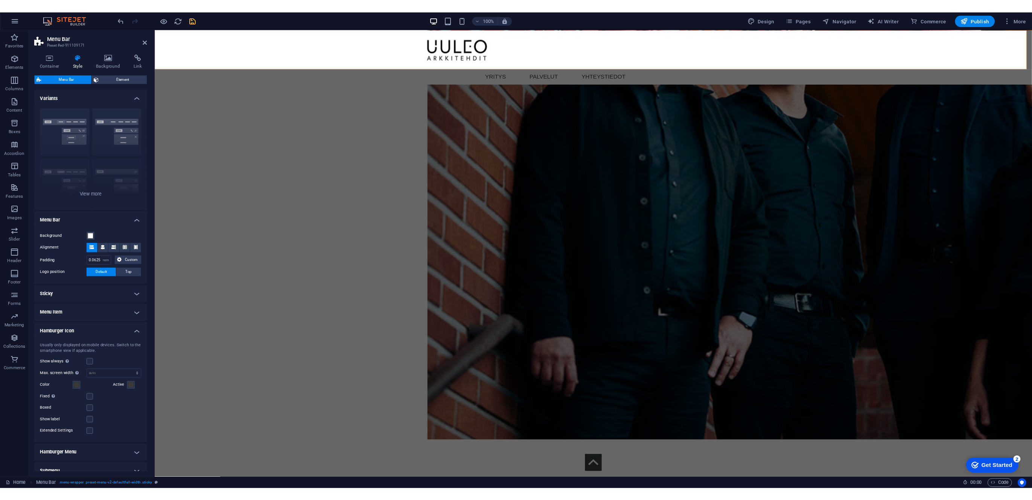
scroll to position [2041, 0]
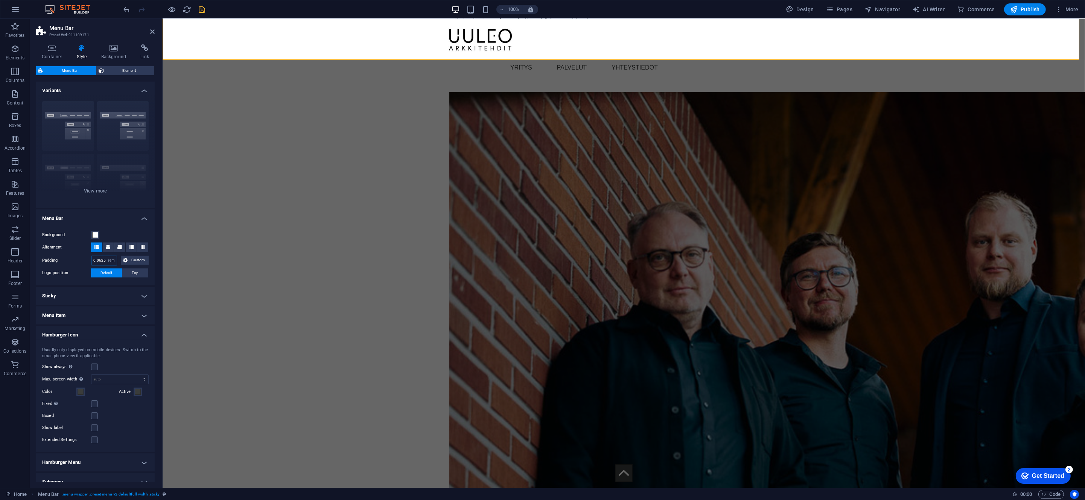
click at [98, 260] on input "0.0625" at bounding box center [103, 260] width 25 height 9
type input "1"
click at [55, 258] on label "Padding" at bounding box center [66, 260] width 49 height 9
click at [112, 259] on select "px rem % vh vw Custom" at bounding box center [111, 260] width 11 height 9
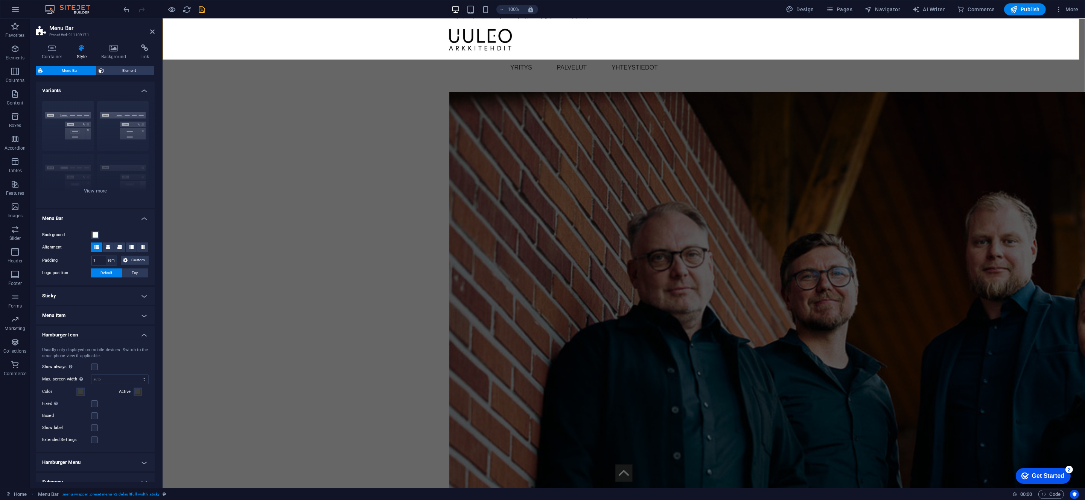
select select "%"
click at [106, 256] on select "px rem % vh vw Custom" at bounding box center [111, 260] width 11 height 9
type input "20"
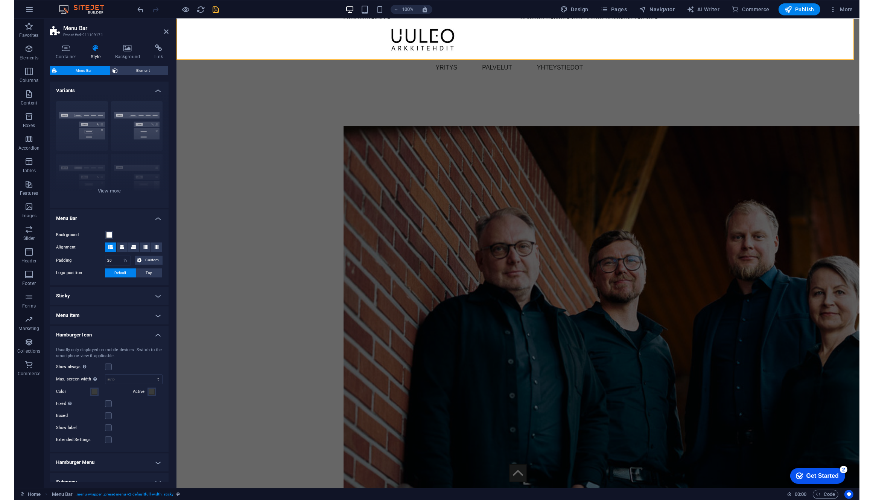
scroll to position [1542, 0]
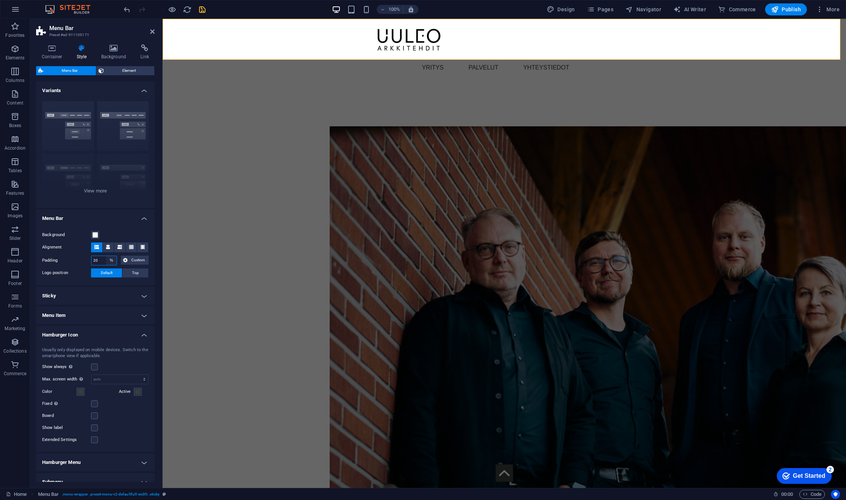
click at [111, 262] on select "px rem % vh vw Custom" at bounding box center [111, 260] width 11 height 9
select select "rem"
click at [106, 256] on select "px rem % vh vw Custom" at bounding box center [111, 260] width 11 height 9
click at [103, 261] on input "20" at bounding box center [103, 260] width 25 height 9
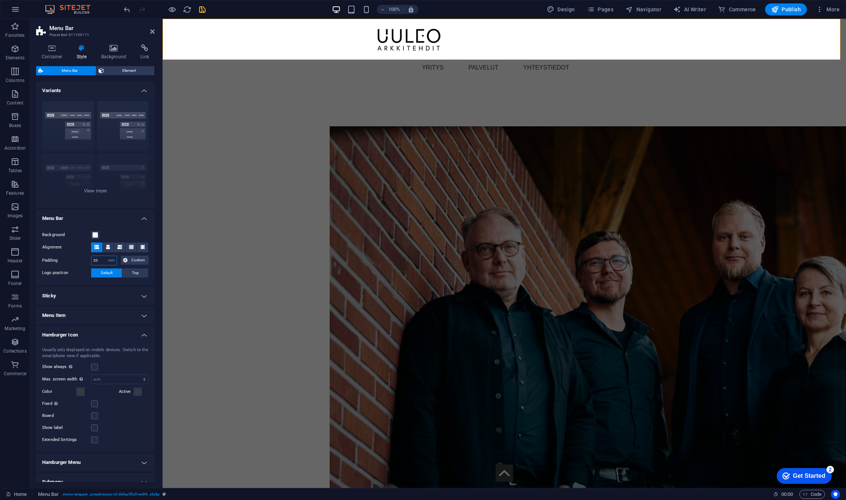
click at [103, 261] on input "20" at bounding box center [103, 260] width 25 height 9
type input "1"
click at [108, 248] on icon at bounding box center [108, 247] width 5 height 5
click at [95, 249] on icon at bounding box center [96, 247] width 5 height 5
click at [132, 258] on span "Custom" at bounding box center [138, 260] width 17 height 9
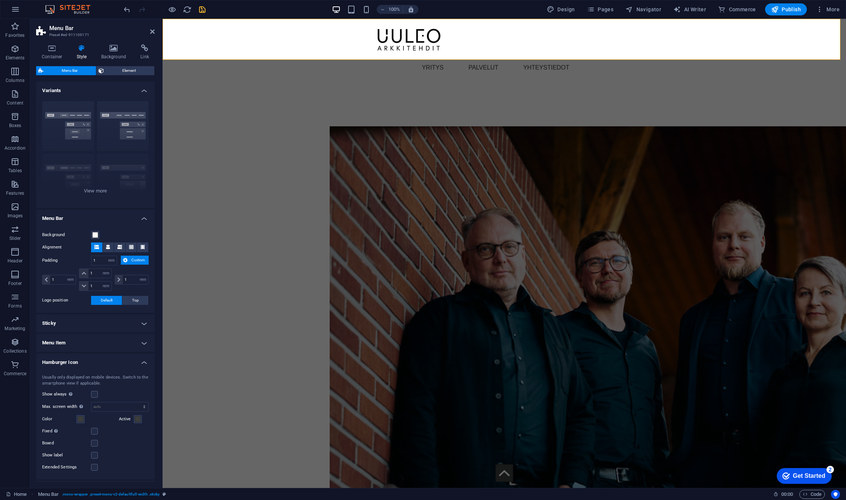
click at [132, 258] on span "Custom" at bounding box center [138, 260] width 17 height 9
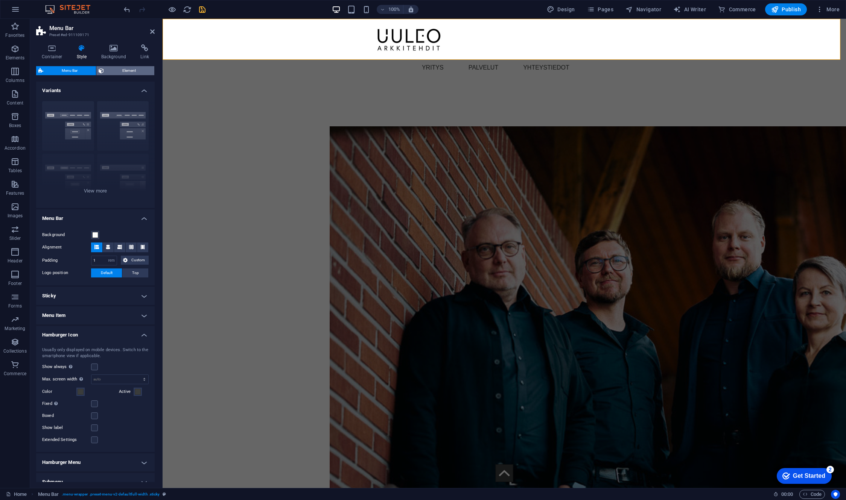
click at [127, 72] on span "Element" at bounding box center [129, 70] width 46 height 9
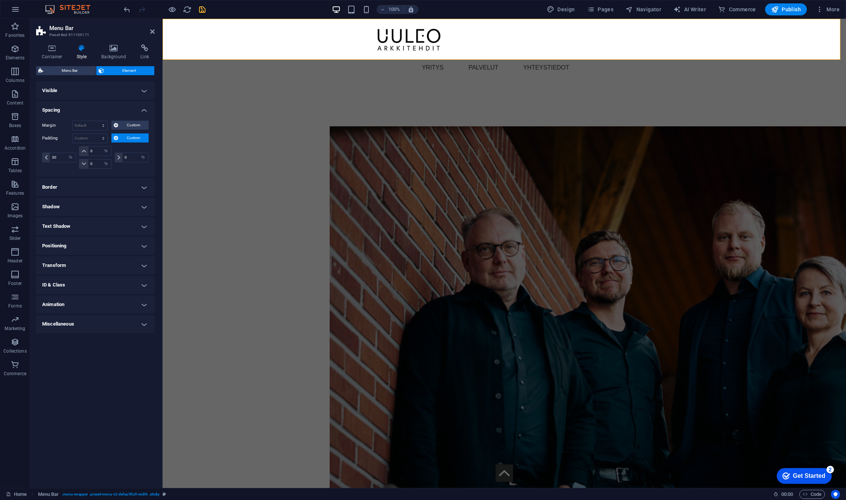
click at [61, 263] on h4 "Transform" at bounding box center [95, 266] width 119 height 18
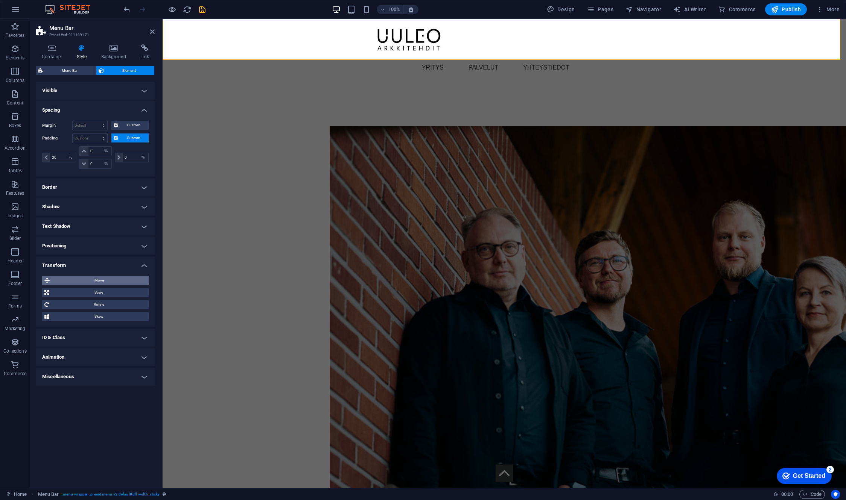
click at [100, 284] on span "Move" at bounding box center [99, 280] width 94 height 9
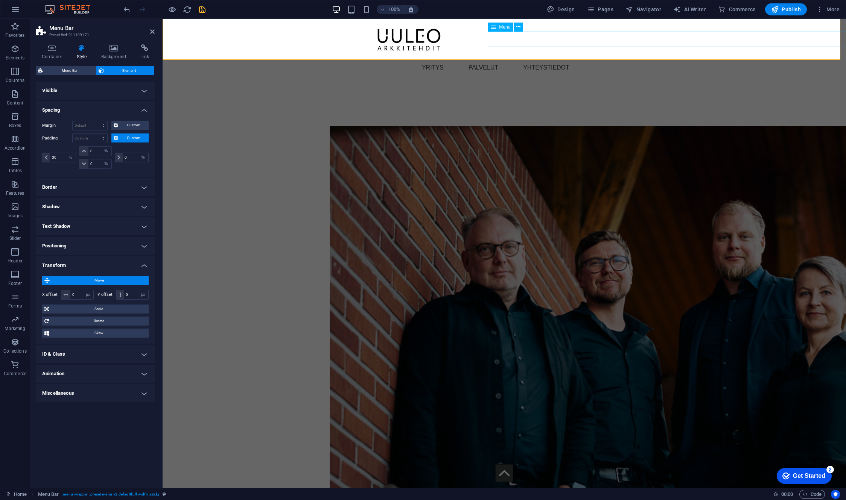
click at [524, 60] on nav "YRITYS PALVELUT YHTEYSTIEDOT" at bounding box center [654, 68] width 478 height 16
select select "%"
select select "px"
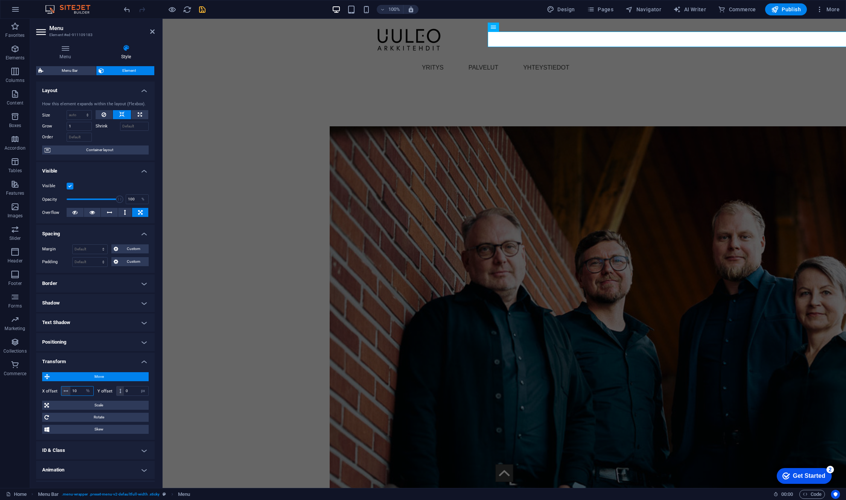
click at [81, 392] on input "10" at bounding box center [81, 391] width 23 height 9
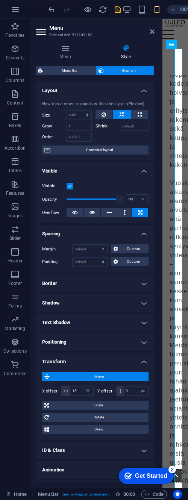
type input "0"
select select "px"
type input "80"
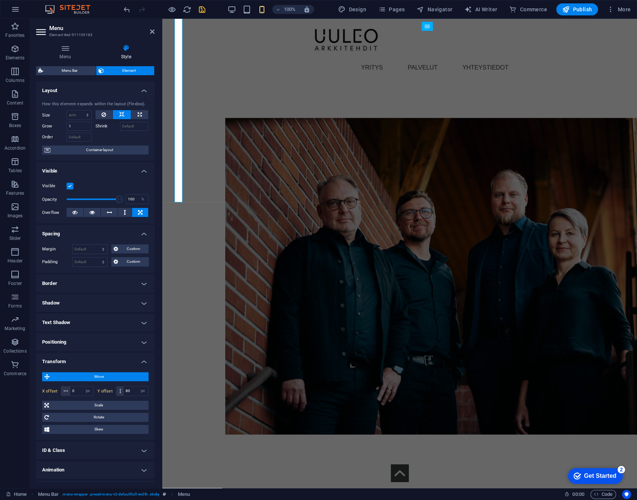
type input "15"
select select "%"
type input "0"
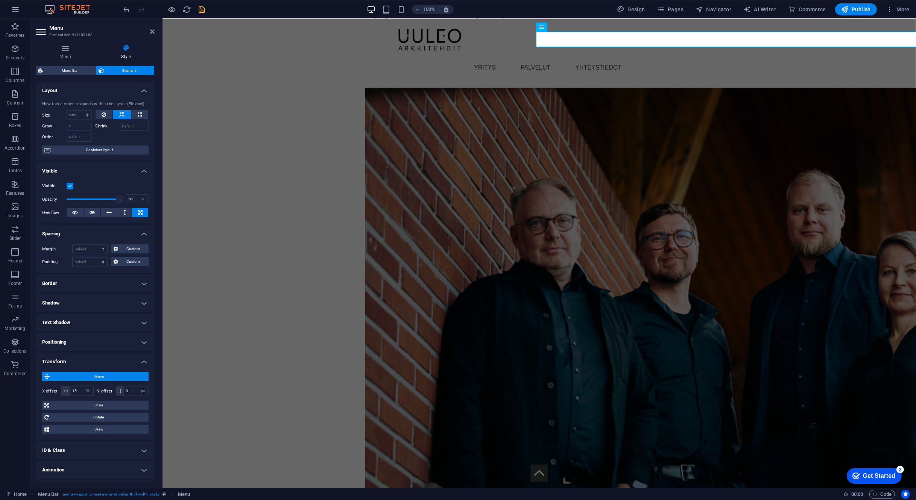
scroll to position [1715, 0]
click at [425, 45] on div at bounding box center [651, 39] width 527 height 41
select select "px"
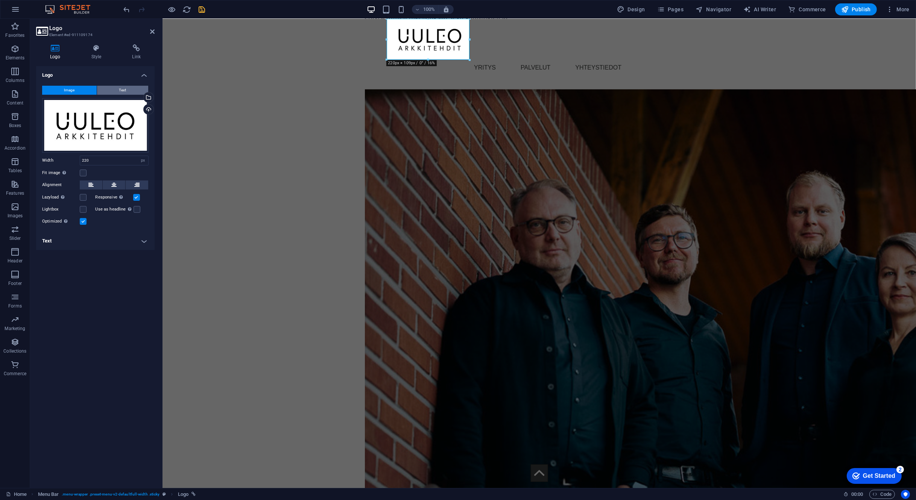
click at [126, 89] on button "Text" at bounding box center [122, 90] width 51 height 9
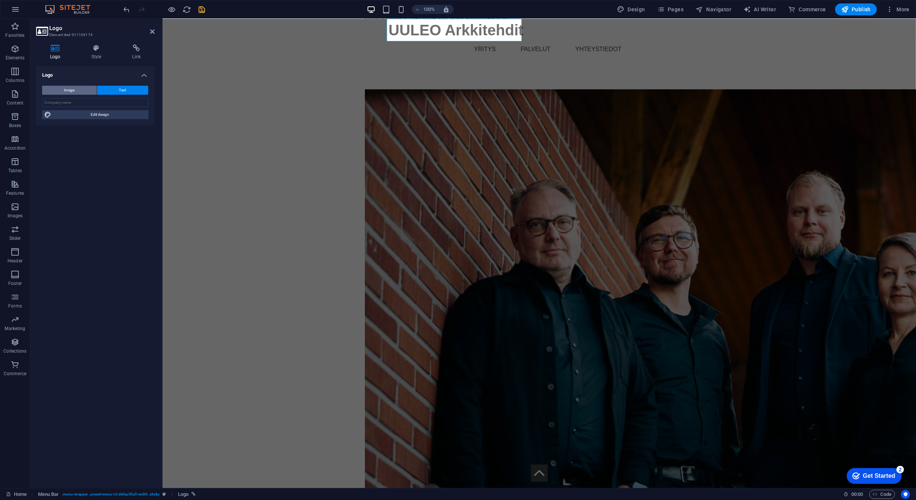
click at [68, 87] on span "Image" at bounding box center [69, 90] width 11 height 9
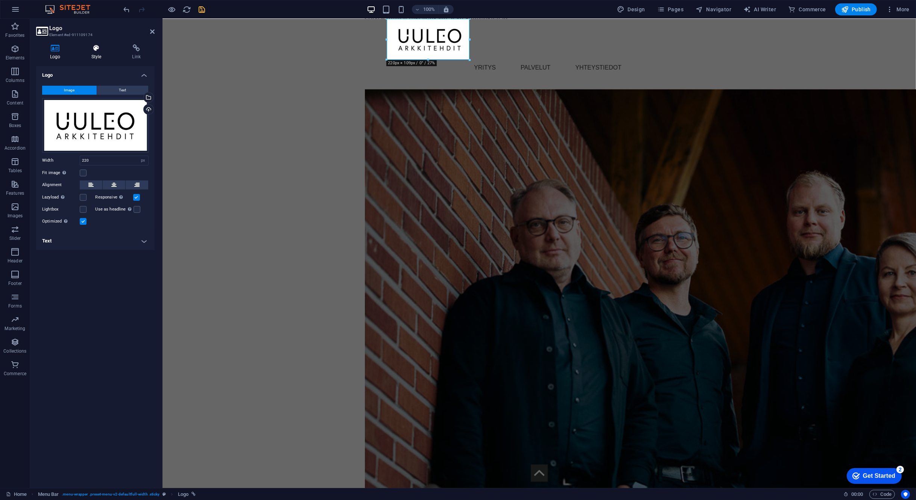
click at [93, 47] on icon at bounding box center [96, 48] width 38 height 8
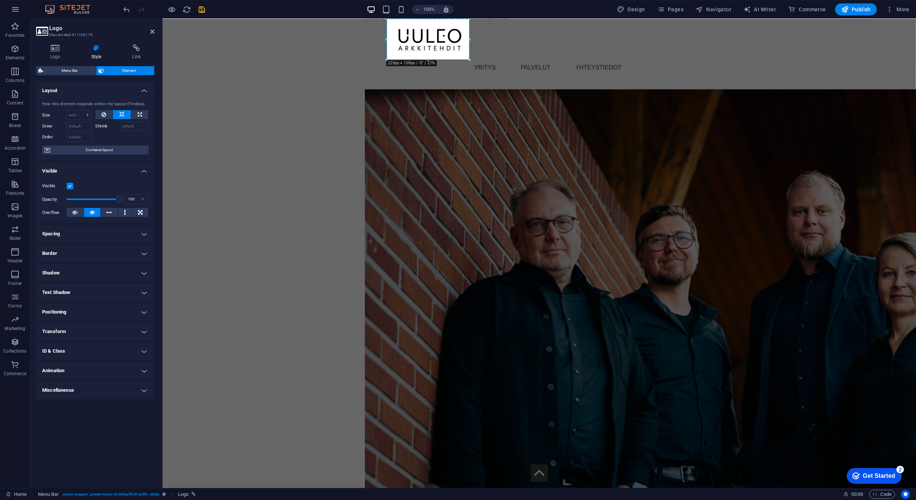
click at [64, 330] on h4 "Transform" at bounding box center [95, 332] width 119 height 18
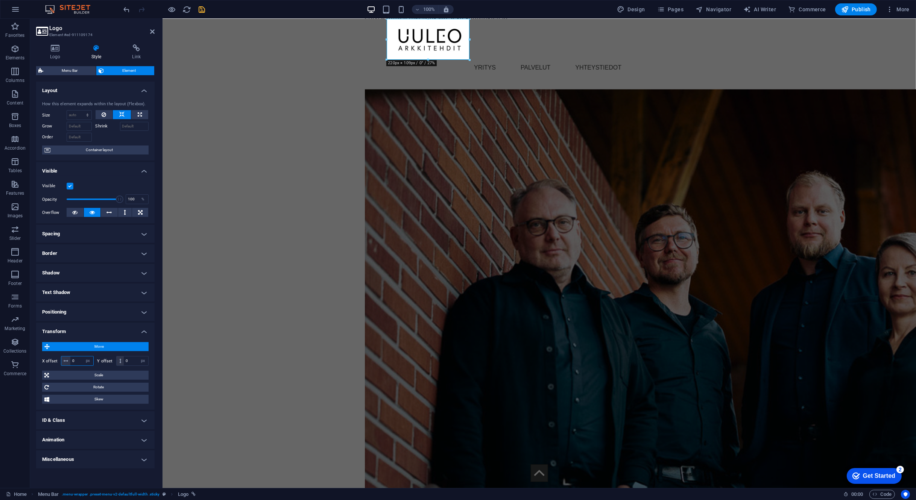
drag, startPoint x: 77, startPoint y: 360, endPoint x: 67, endPoint y: 360, distance: 10.2
click at [67, 360] on div "0 px rem % em vh vw" at bounding box center [77, 361] width 33 height 10
type input "-20"
click at [87, 362] on select "px rem % em vh vw" at bounding box center [88, 361] width 11 height 9
select select "%"
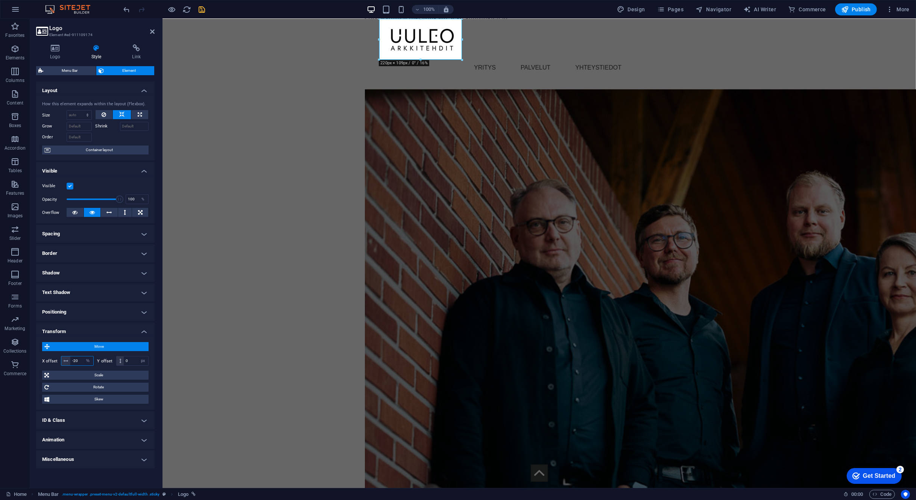
click at [83, 357] on select "px rem % em vh vw" at bounding box center [88, 361] width 11 height 9
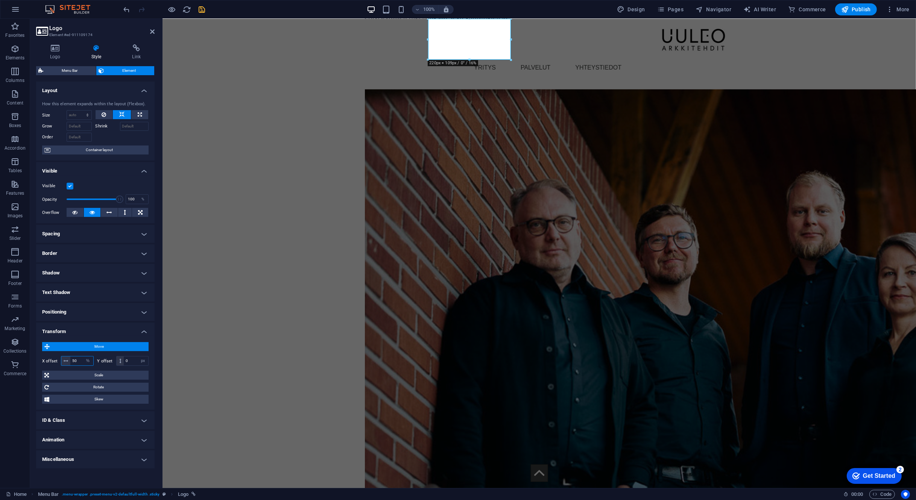
click at [80, 363] on input "50" at bounding box center [81, 361] width 23 height 9
type input "0"
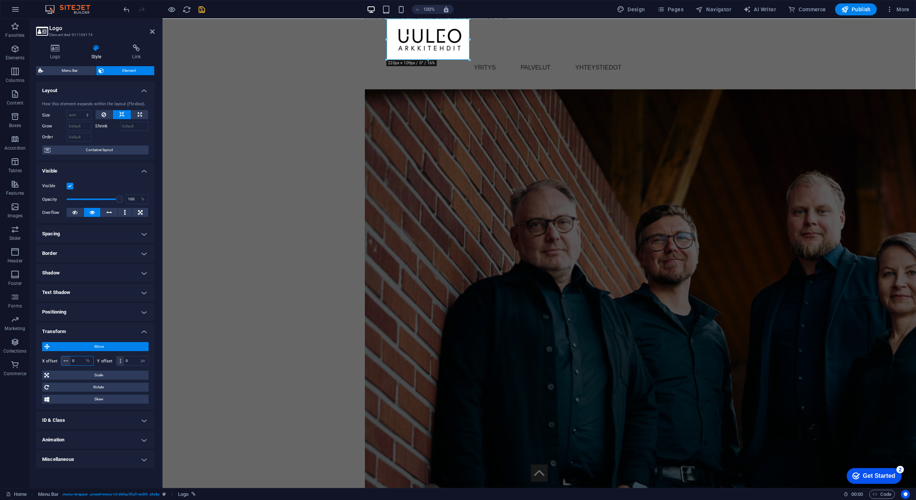
click at [79, 363] on input "0" at bounding box center [81, 361] width 23 height 9
click at [79, 363] on input "-10" at bounding box center [81, 361] width 23 height 9
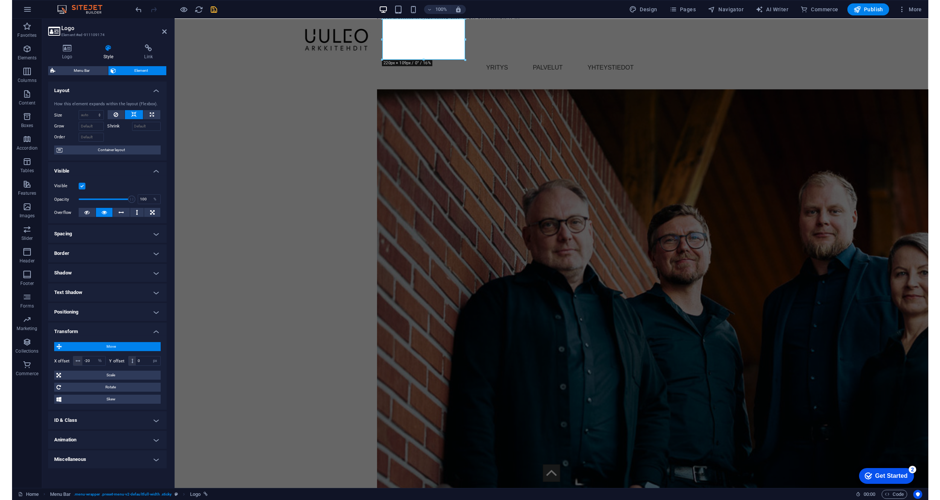
scroll to position [1305, 0]
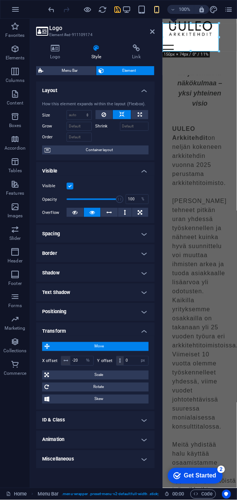
type input "0"
select select "px"
type input "-16"
select select "%"
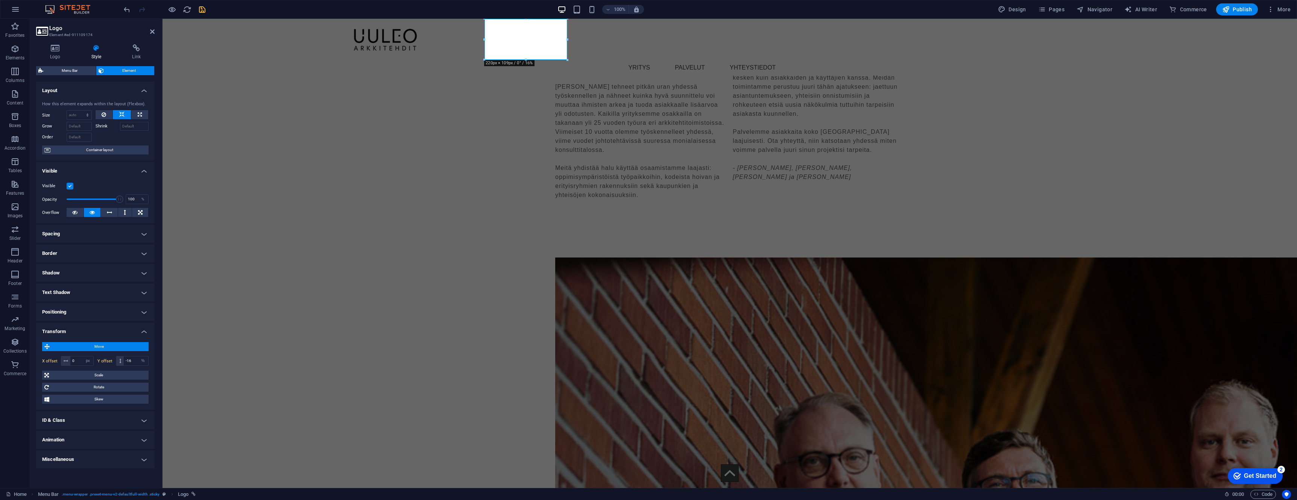
type input "-20"
select select "%"
type input "0"
select select "px"
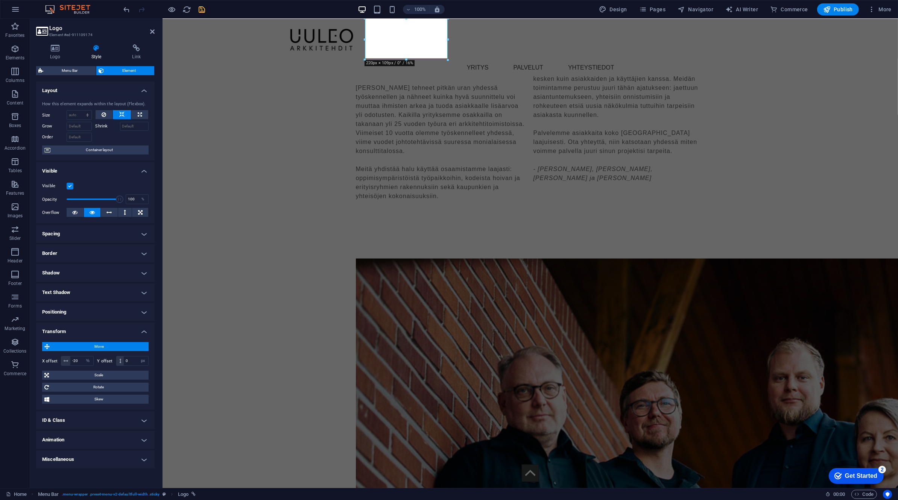
scroll to position [1512, 0]
click at [79, 364] on input "-20" at bounding box center [81, 361] width 23 height 9
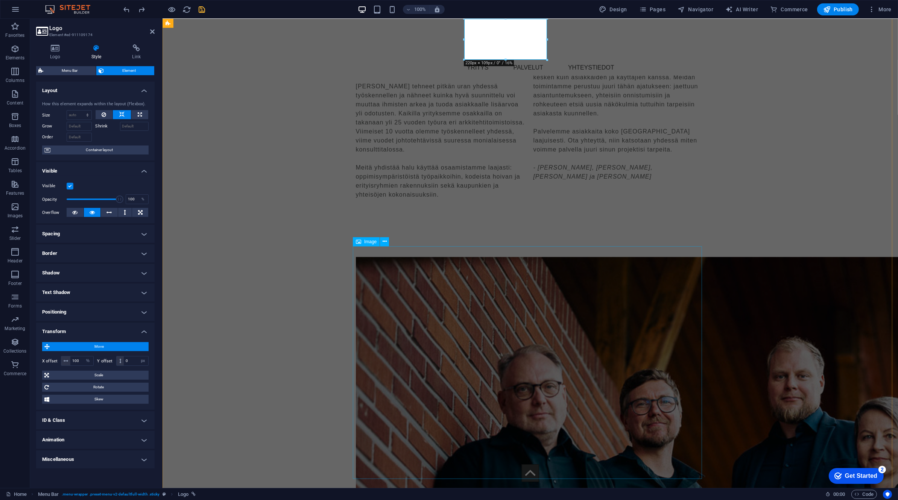
type input "-20"
select select "px"
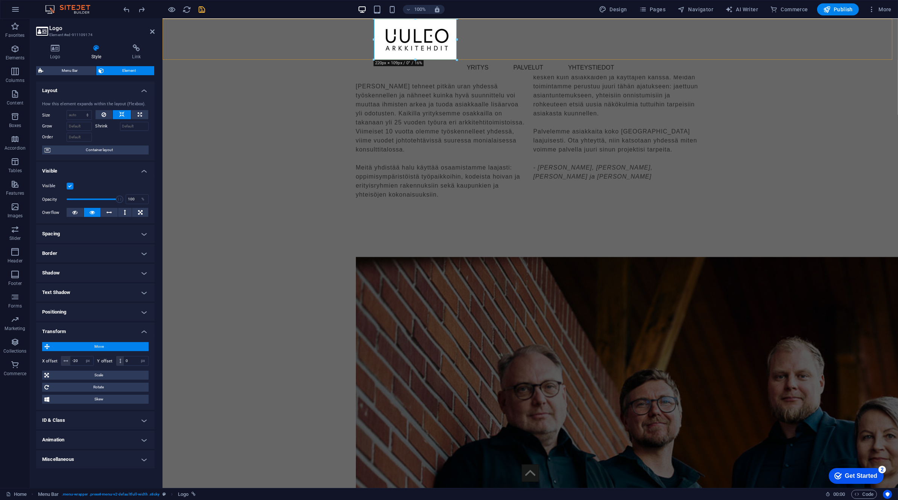
click at [214, 31] on div "Menu YRITYS PALVELUT YHTEYSTIEDOT" at bounding box center [529, 47] width 735 height 57
select select "%"
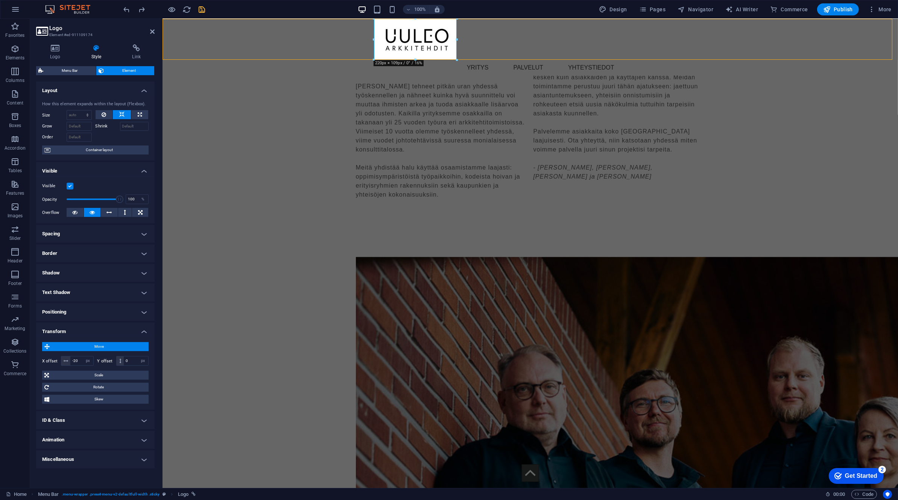
select select "%"
select select "px"
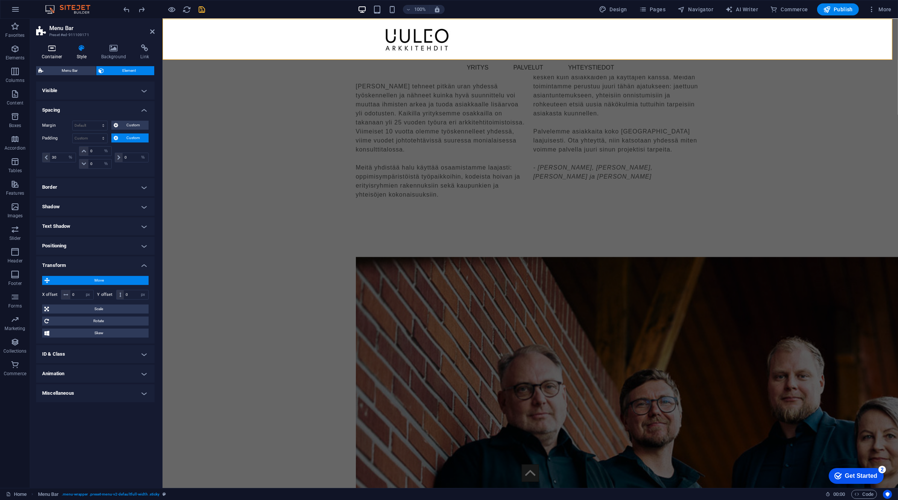
click at [51, 54] on h4 "Container" at bounding box center [53, 52] width 35 height 16
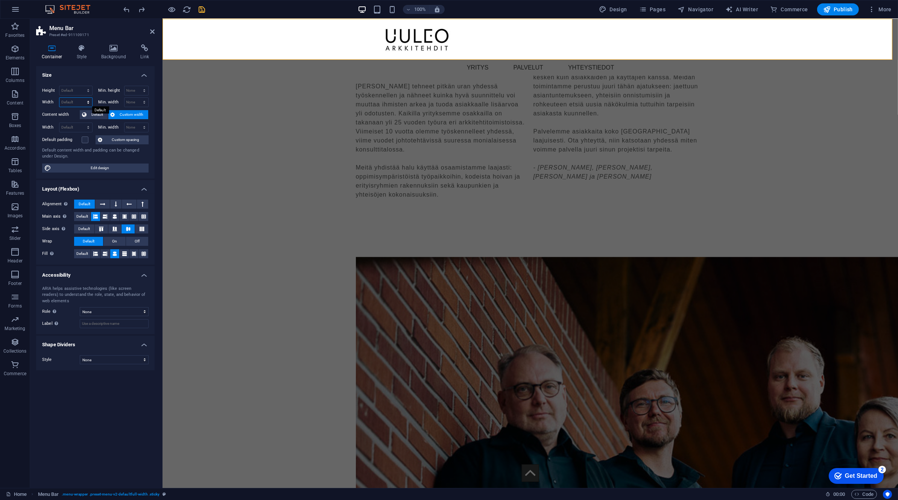
click at [75, 102] on select "Default px rem % em vh vw" at bounding box center [75, 102] width 33 height 9
select select "%"
click at [81, 98] on select "Default px rem % em vh vw" at bounding box center [75, 102] width 33 height 9
type input "100"
click at [142, 100] on select "None px rem % vh vw" at bounding box center [137, 102] width 24 height 9
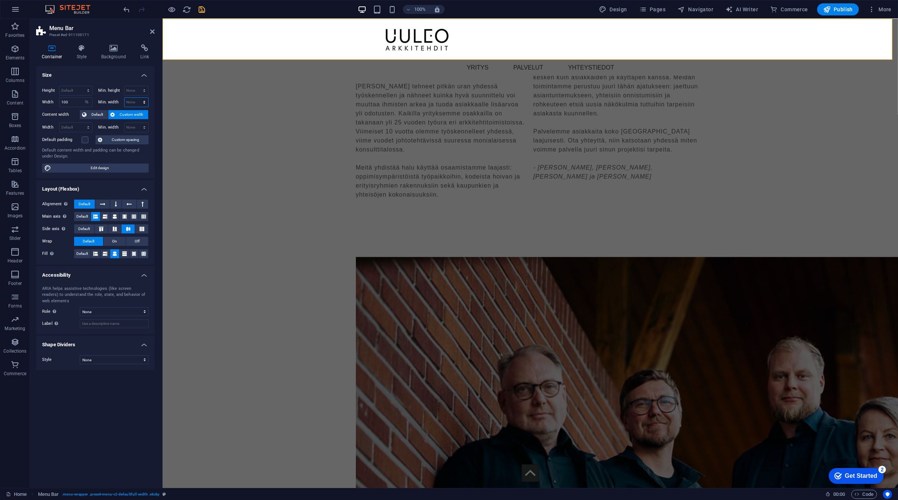
select select "%"
click at [138, 98] on select "None px rem % vh vw" at bounding box center [137, 102] width 24 height 9
type input "100"
click at [71, 100] on input "100" at bounding box center [75, 102] width 33 height 9
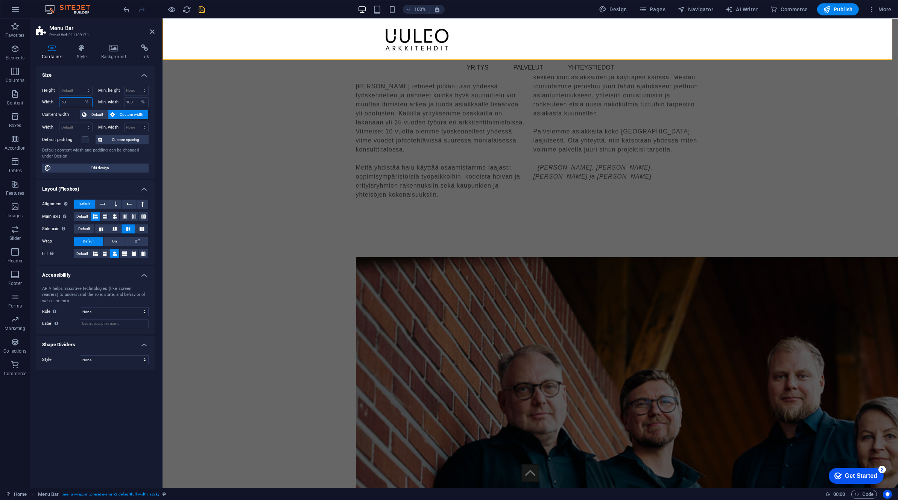
type input "50"
click at [135, 101] on input "100" at bounding box center [137, 102] width 24 height 9
type input "20"
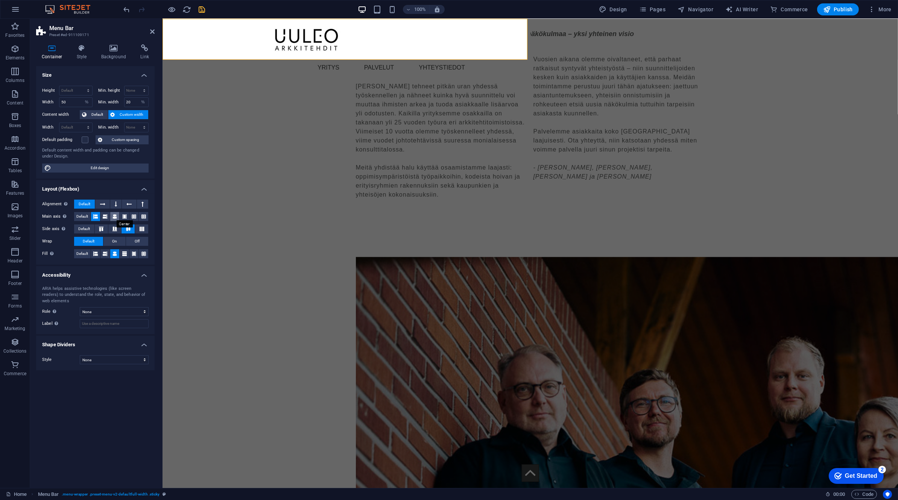
click at [116, 217] on icon at bounding box center [114, 216] width 5 height 9
click at [69, 102] on input "50" at bounding box center [75, 102] width 33 height 9
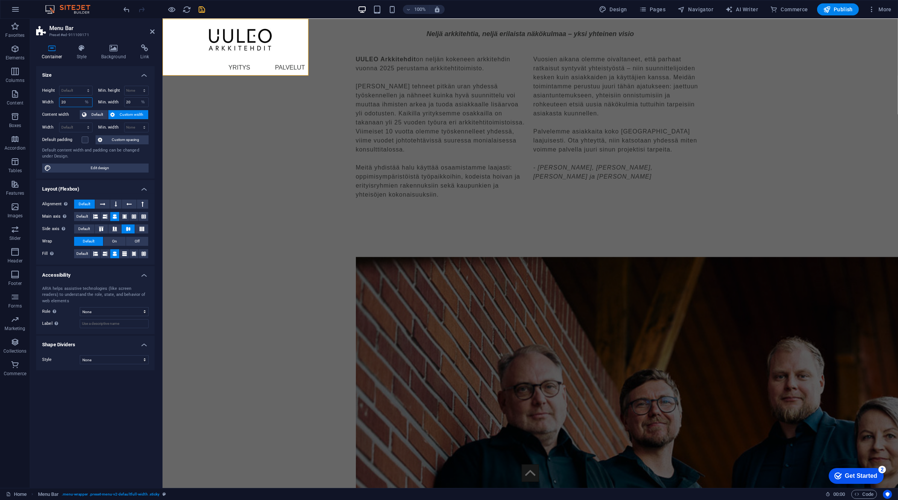
click at [70, 100] on input "20" at bounding box center [75, 102] width 33 height 9
type input "50"
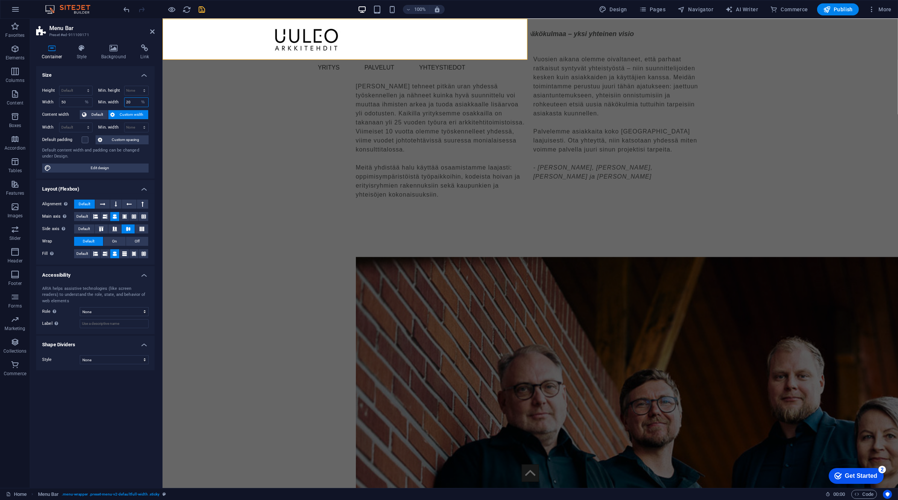
click at [132, 100] on input "20" at bounding box center [137, 102] width 24 height 9
click at [132, 100] on input "50" at bounding box center [137, 102] width 24 height 9
type input "40"
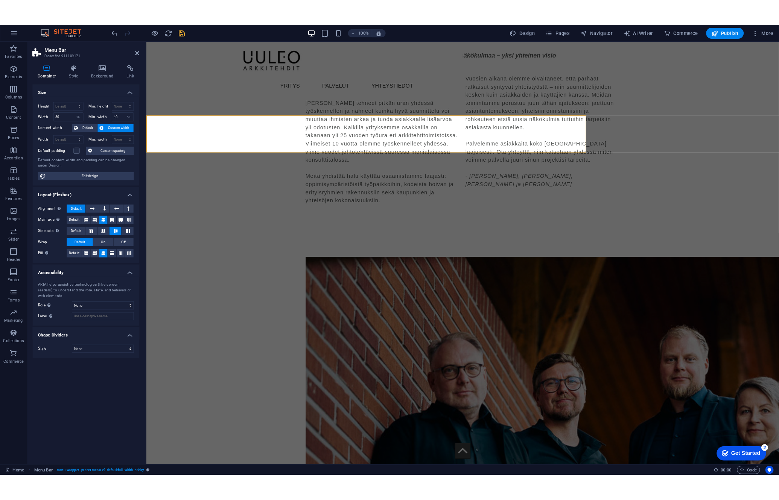
scroll to position [1280, 0]
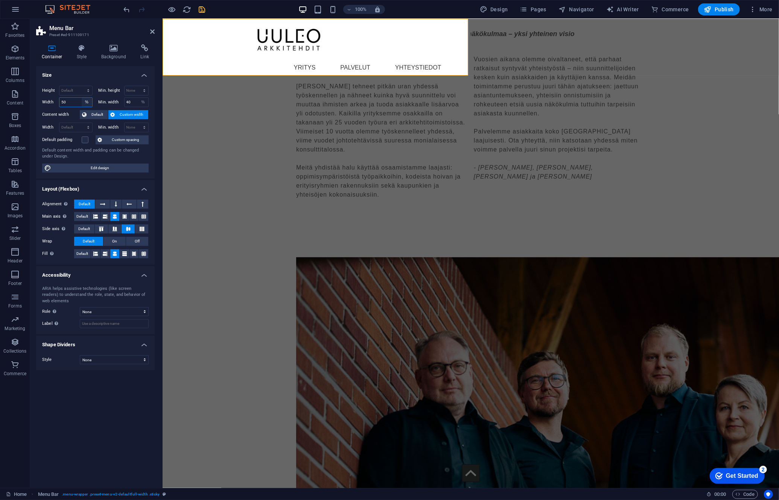
click at [86, 102] on select "Default px rem % em vh vw" at bounding box center [87, 102] width 11 height 9
select select "default"
click at [82, 98] on select "Default px rem % em vh vw" at bounding box center [87, 102] width 11 height 9
select select "DISABLED_OPTION_VALUE"
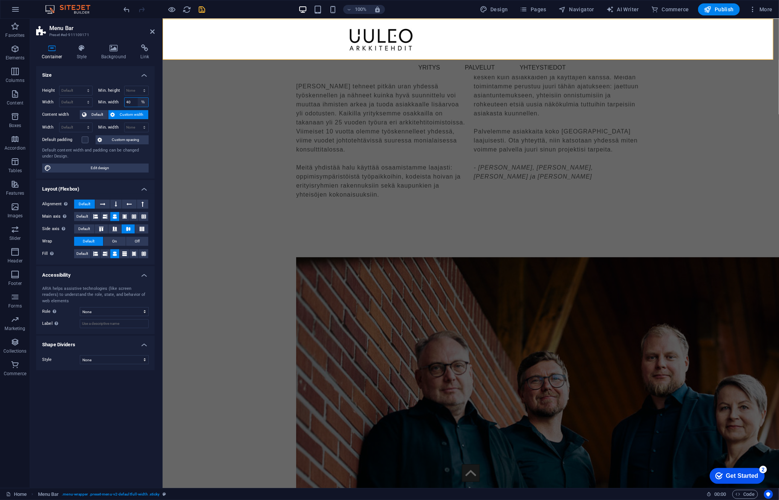
click at [144, 101] on select "None px rem % vh vw" at bounding box center [143, 102] width 11 height 9
select select "e6fopuf1474"
click at [138, 98] on select "None px rem % vh vw" at bounding box center [143, 102] width 11 height 9
select select "DISABLED_OPTION_VALUE"
click at [94, 115] on span "Default" at bounding box center [97, 114] width 17 height 9
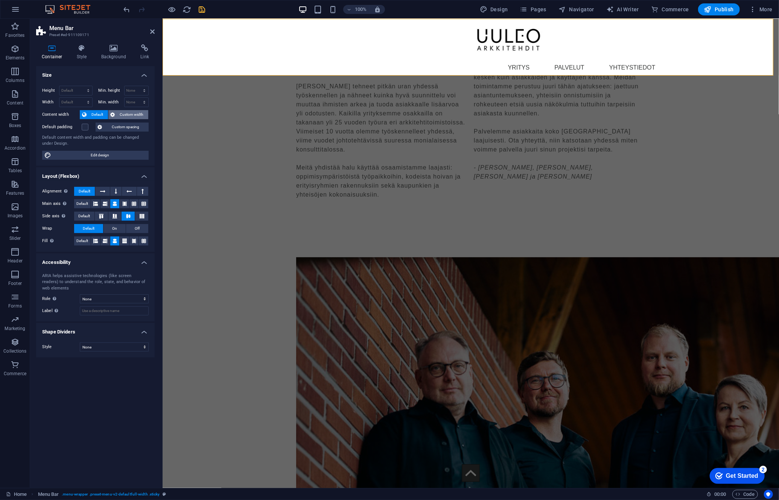
click at [137, 114] on span "Custom width" at bounding box center [131, 114] width 29 height 9
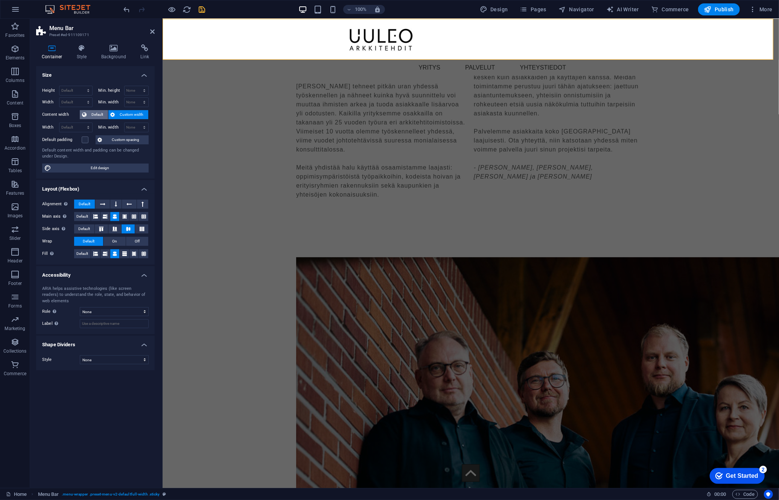
click at [96, 117] on span "Default" at bounding box center [97, 114] width 17 height 9
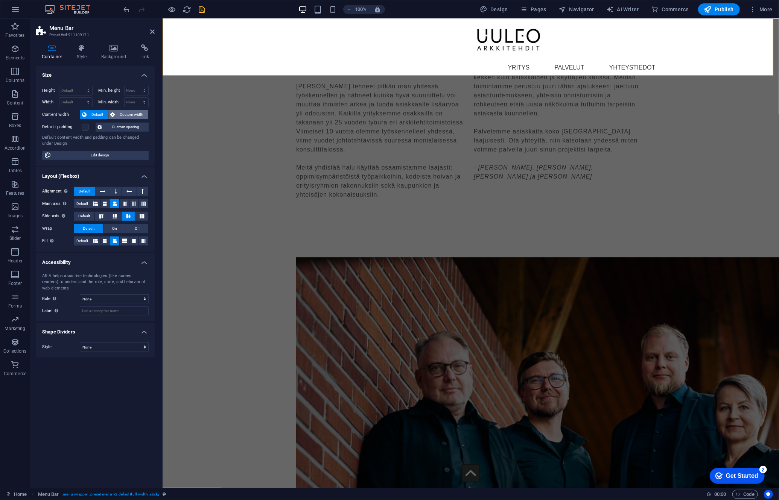
click at [125, 114] on span "Custom width" at bounding box center [131, 114] width 29 height 9
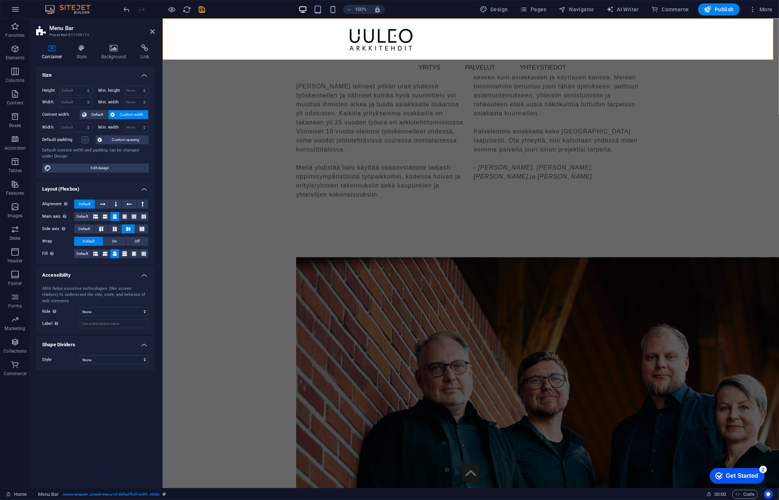
click at [84, 140] on label at bounding box center [85, 140] width 7 height 7
click at [0, 0] on input "Default padding" at bounding box center [0, 0] width 0 height 0
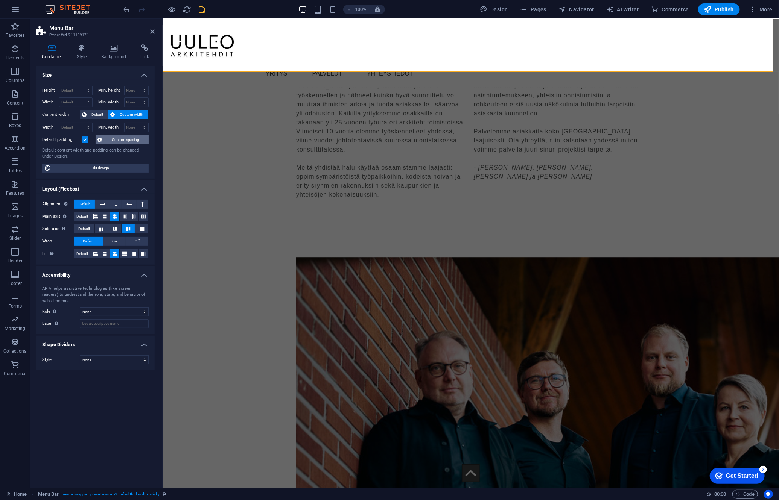
click at [114, 139] on span "Custom spacing" at bounding box center [126, 139] width 42 height 9
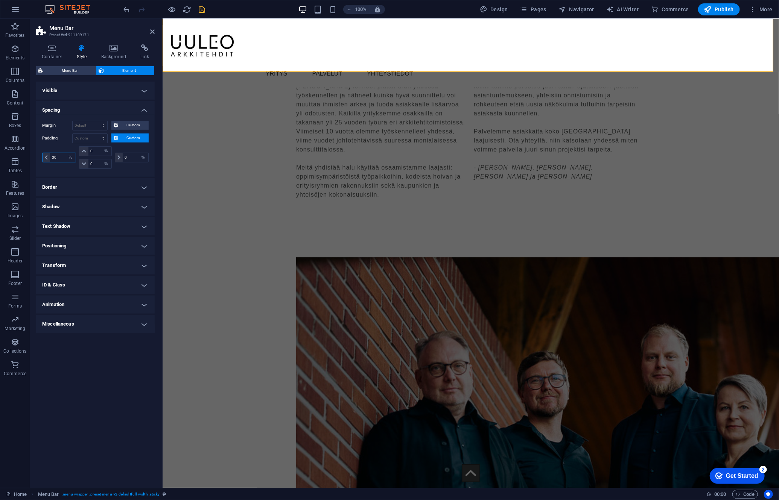
click at [57, 156] on input "30" at bounding box center [63, 157] width 26 height 9
drag, startPoint x: 56, startPoint y: 157, endPoint x: 38, endPoint y: 158, distance: 18.9
click at [39, 158] on div "Margin Default auto px % rem vw vh Custom Custom auto px % rem vw vh auto px % …" at bounding box center [95, 146] width 119 height 62
type input "0"
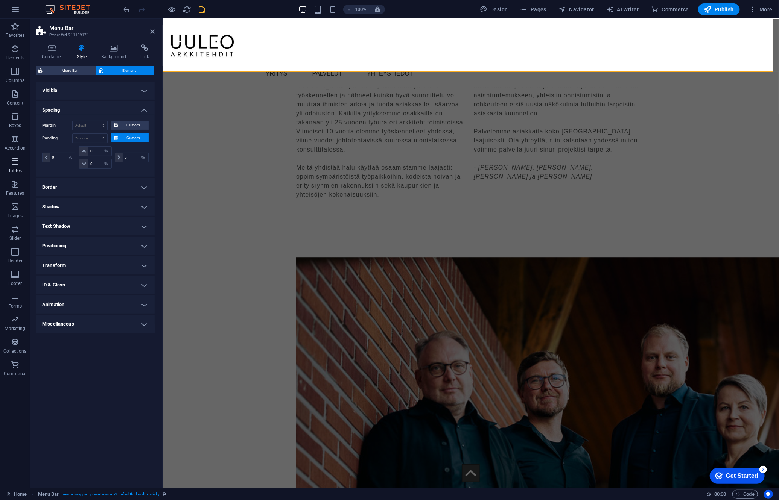
type input "0"
select select "%"
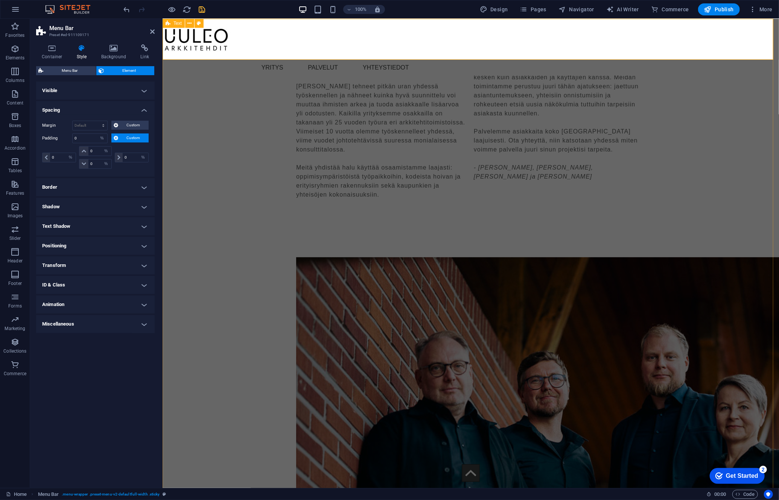
select select "DISABLED_OPTION_VALUE"
type input "30"
click at [129, 137] on span "Custom" at bounding box center [133, 138] width 26 height 9
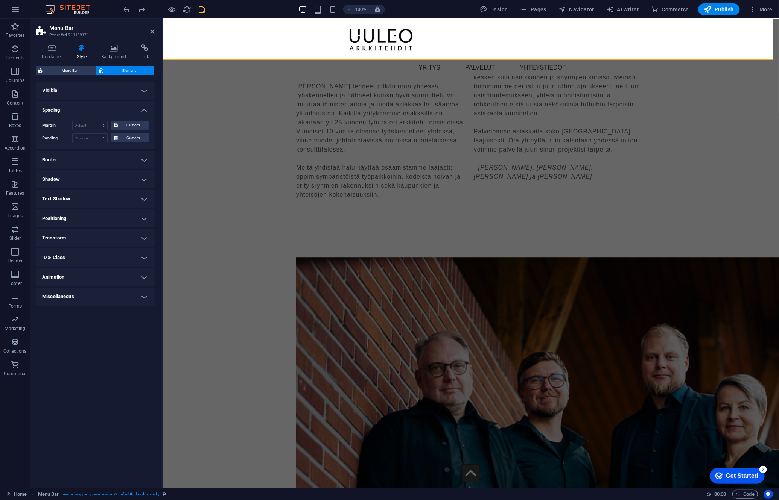
click at [108, 222] on h4 "Positioning" at bounding box center [95, 219] width 119 height 18
click at [87, 234] on span "Relative" at bounding box center [85, 233] width 12 height 9
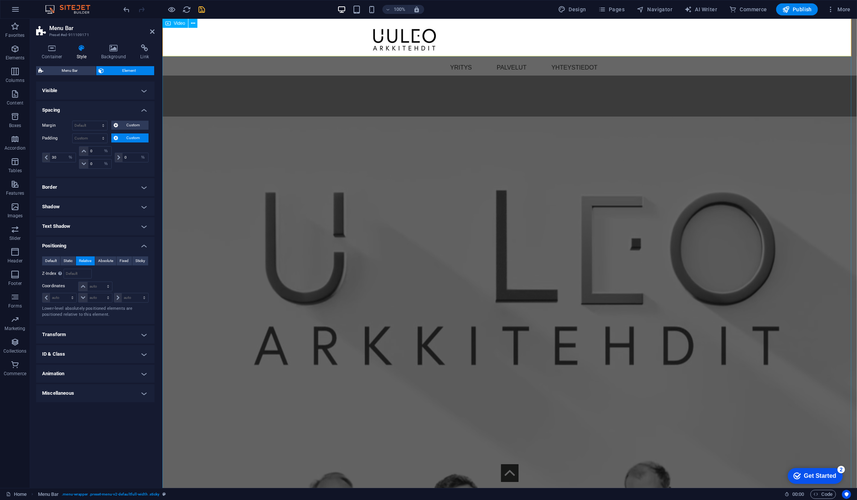
scroll to position [0, 0]
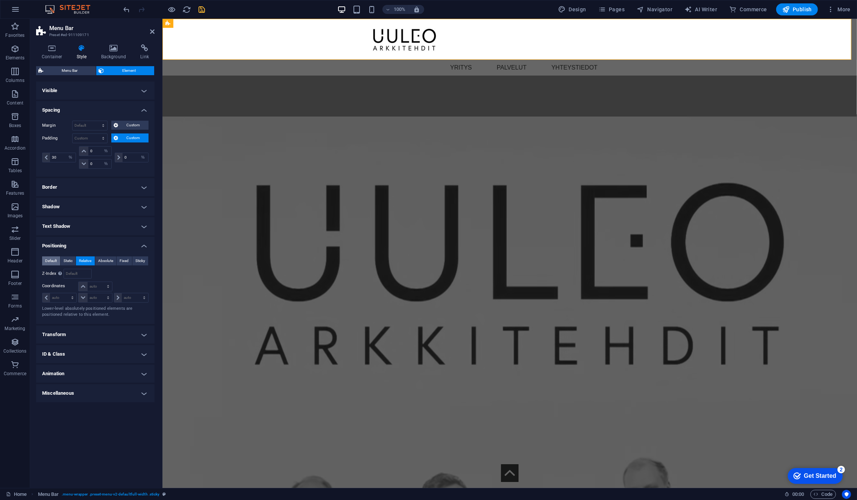
click at [50, 259] on span "Default" at bounding box center [51, 261] width 12 height 9
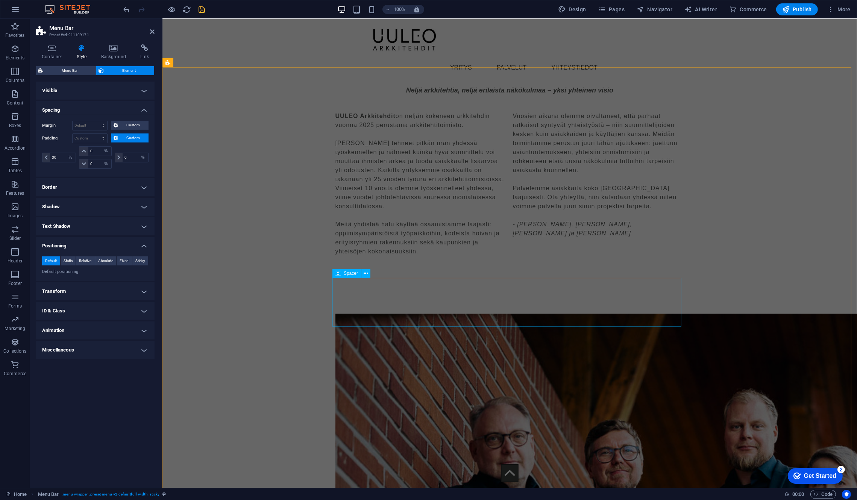
scroll to position [1392, 0]
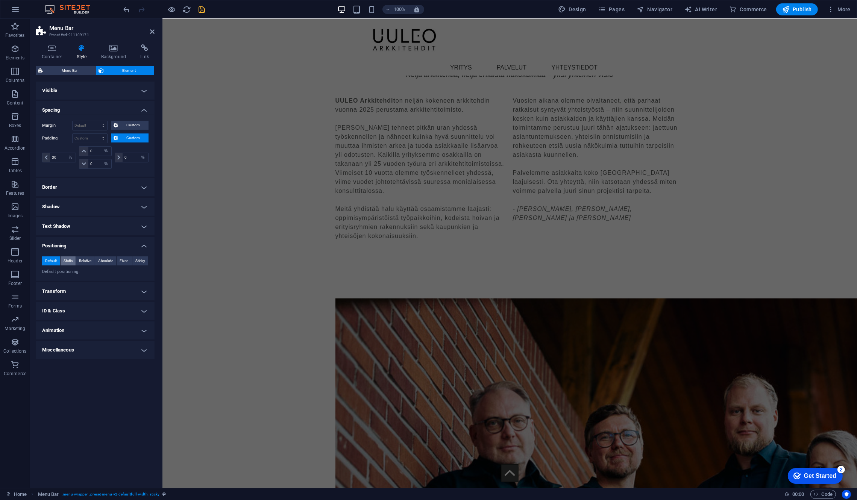
click at [68, 261] on span "Static" at bounding box center [68, 261] width 9 height 9
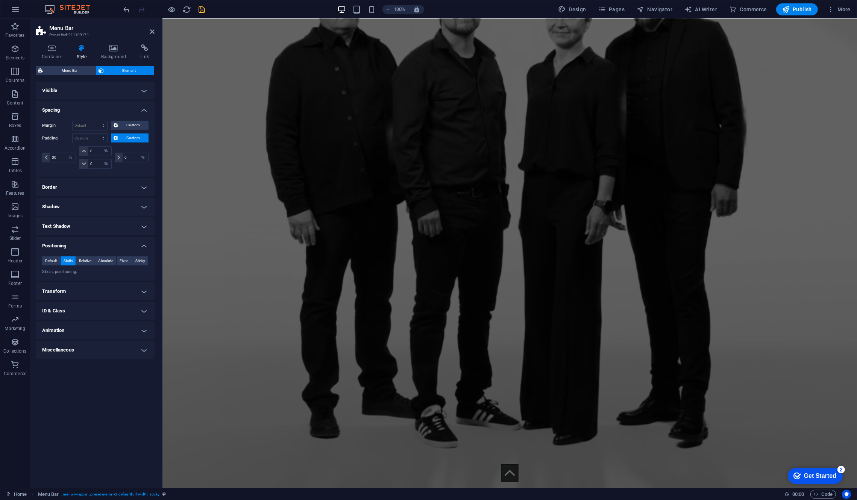
scroll to position [0, 0]
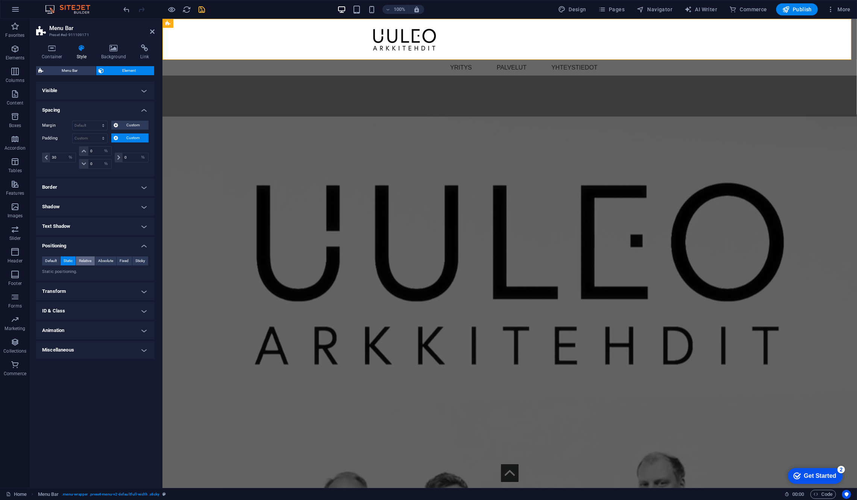
click at [88, 262] on span "Relative" at bounding box center [85, 261] width 12 height 9
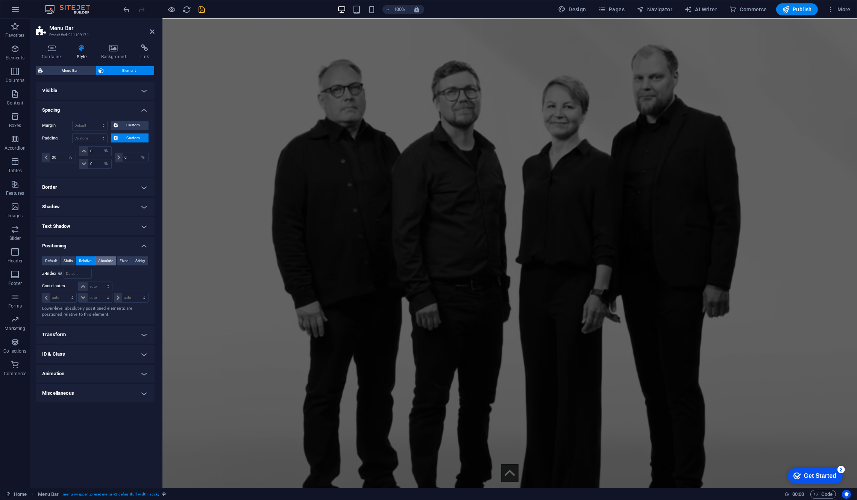
click at [105, 264] on span "Absolute" at bounding box center [105, 261] width 15 height 9
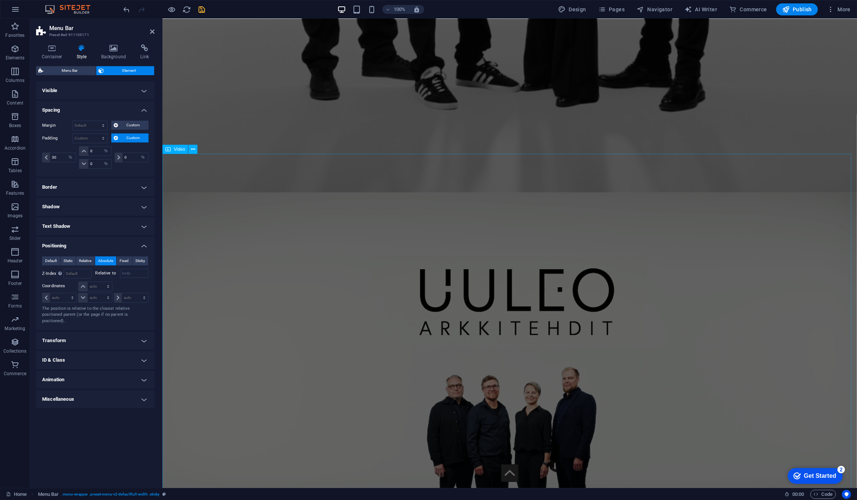
scroll to position [640, 0]
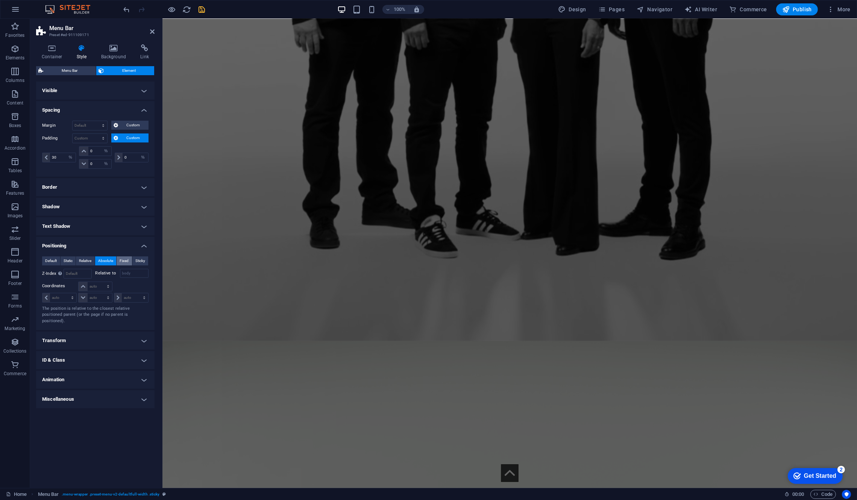
click at [123, 259] on span "Fixed" at bounding box center [124, 261] width 9 height 9
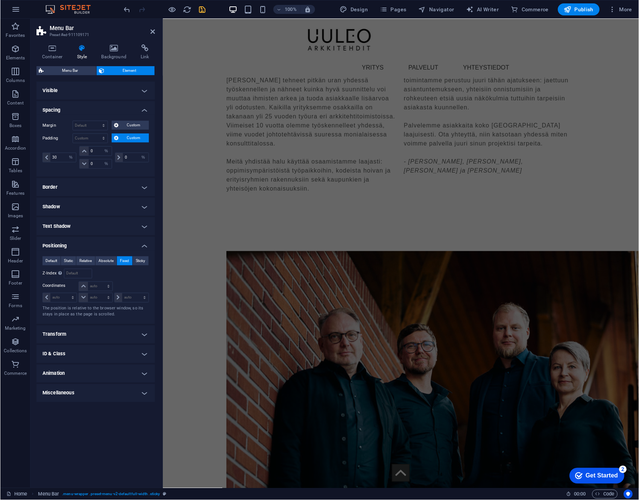
scroll to position [1014, 0]
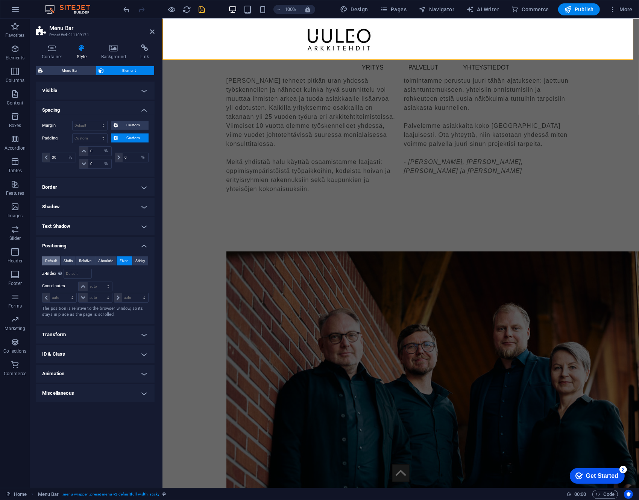
click at [45, 260] on span "Default" at bounding box center [51, 261] width 12 height 9
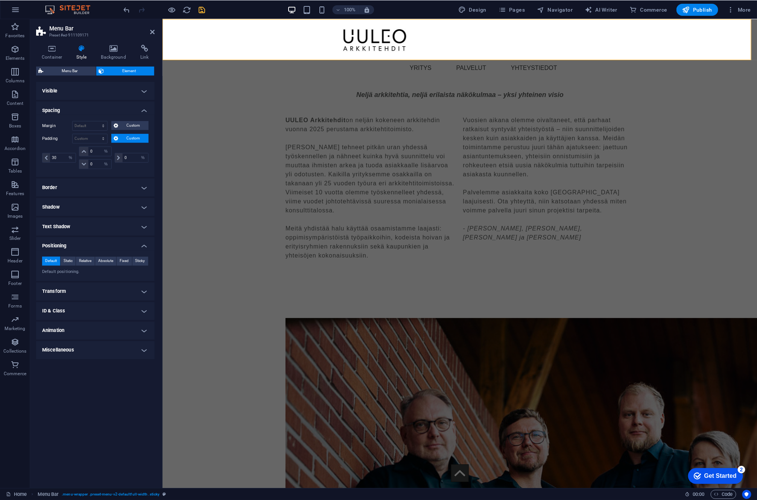
scroll to position [1178, 0]
click at [504, 60] on nav "YRITYS PALVELUT YHTEYSTIEDOT" at bounding box center [611, 68] width 416 height 16
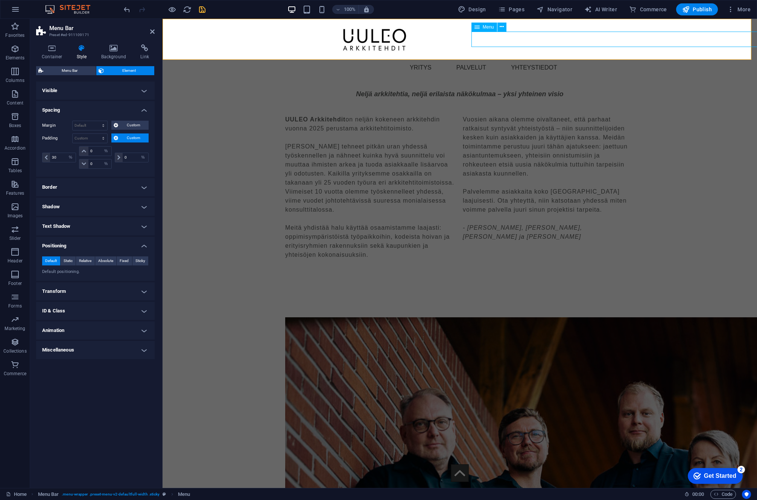
click at [511, 60] on nav "YRITYS PALVELUT YHTEYSTIEDOT" at bounding box center [611, 68] width 416 height 16
select select "%"
select select "px"
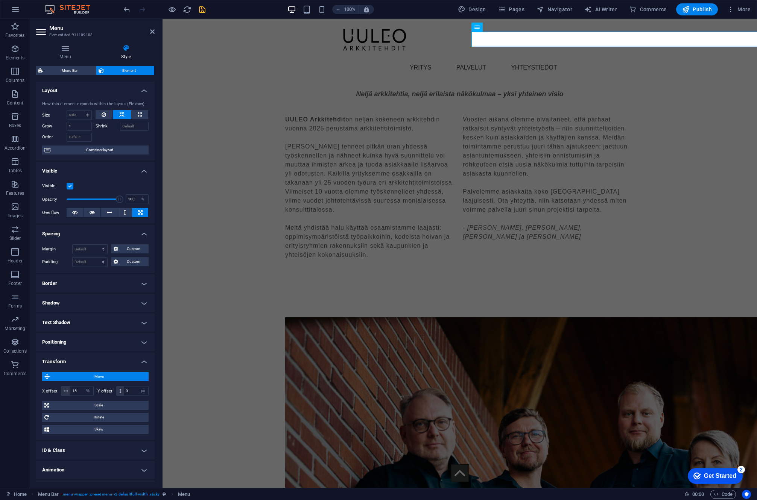
click at [78, 383] on div "Move X offset 15 px rem % em vh vw Y offset 0 px rem % em vh vw Scale Zoom 100 …" at bounding box center [95, 403] width 106 height 62
click at [79, 389] on input "15" at bounding box center [81, 391] width 23 height 9
click at [81, 389] on input "15" at bounding box center [81, 391] width 23 height 9
type input "10"
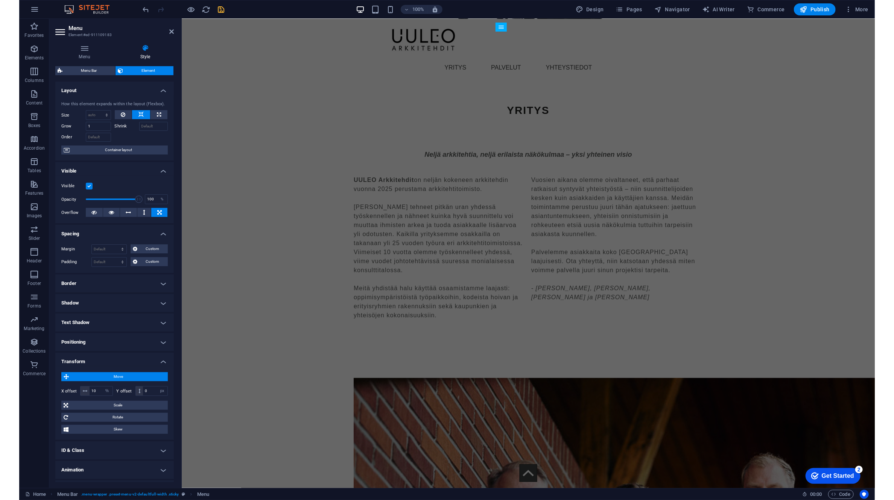
scroll to position [1367, 0]
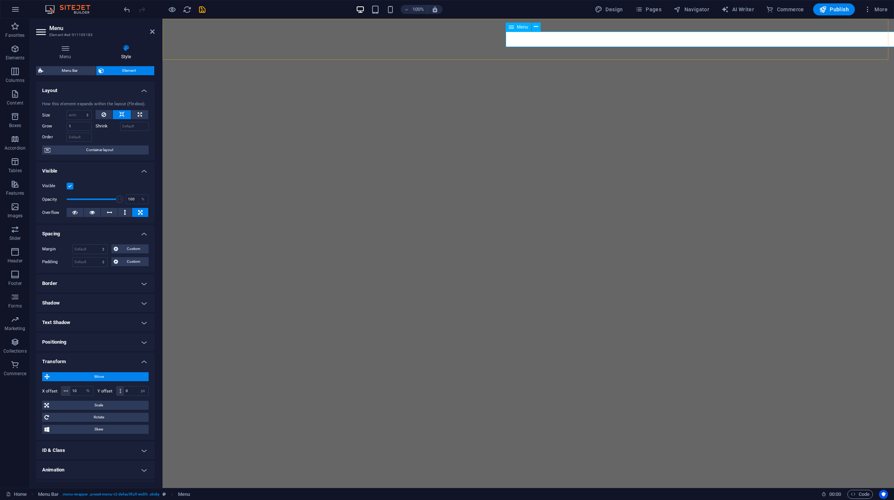
select select "%"
select select "px"
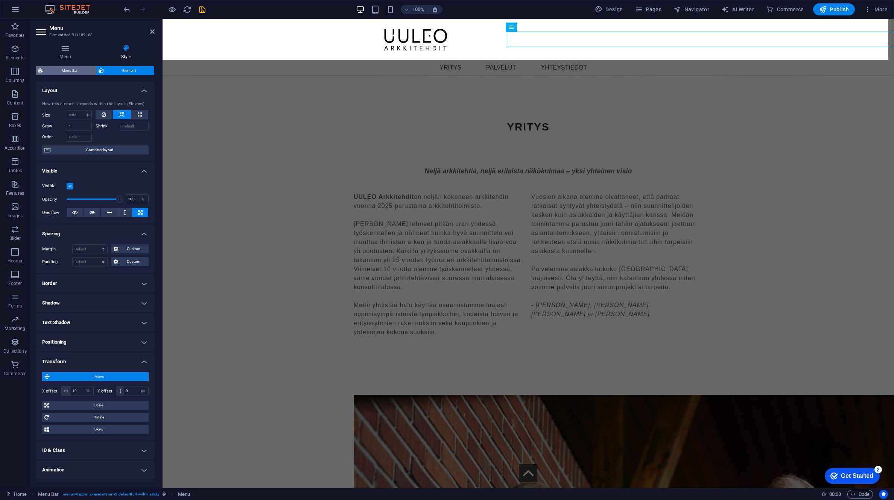
click at [67, 68] on span "Menu Bar" at bounding box center [70, 70] width 48 height 9
select select "%"
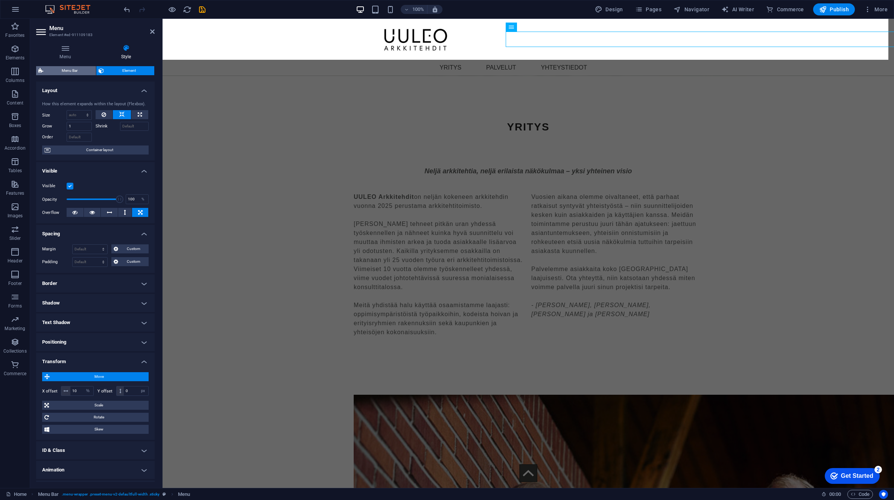
select select "rem"
select select "preset-menu-v2-defaultfull-width"
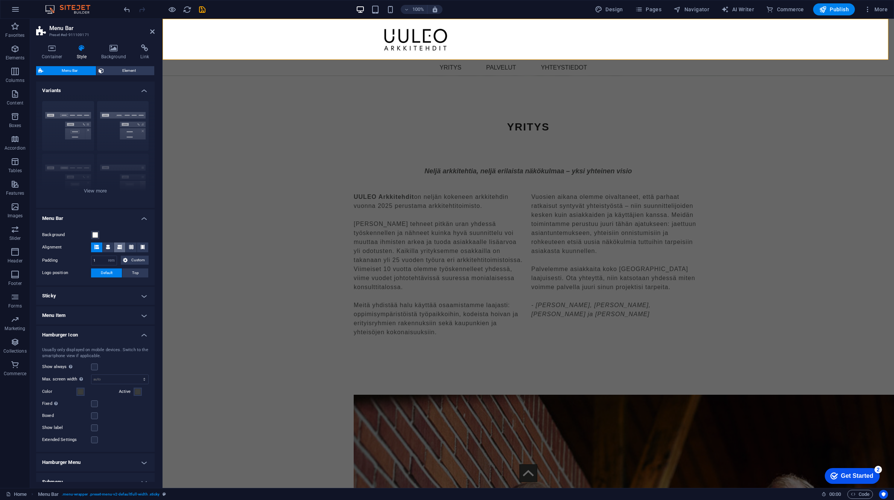
click at [120, 247] on icon at bounding box center [119, 247] width 5 height 5
click at [116, 67] on span "Element" at bounding box center [129, 70] width 46 height 9
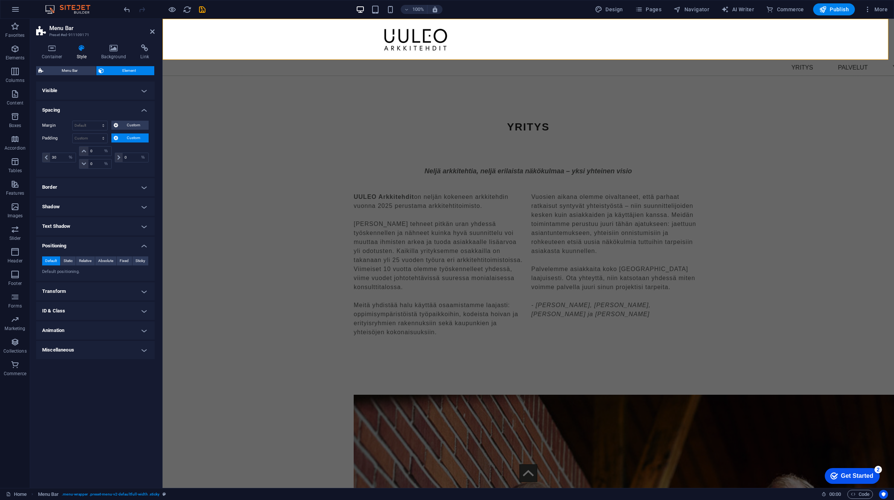
click at [96, 293] on h4 "Transform" at bounding box center [95, 292] width 119 height 18
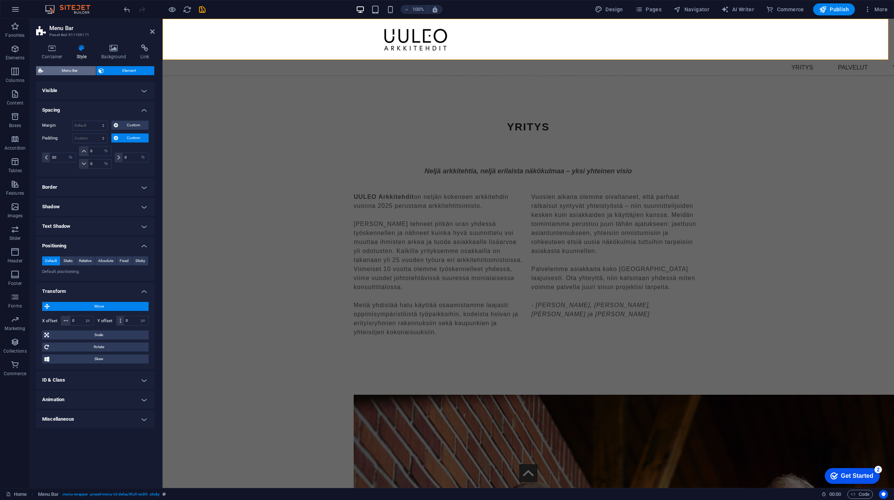
click at [65, 68] on span "Menu Bar" at bounding box center [70, 70] width 48 height 9
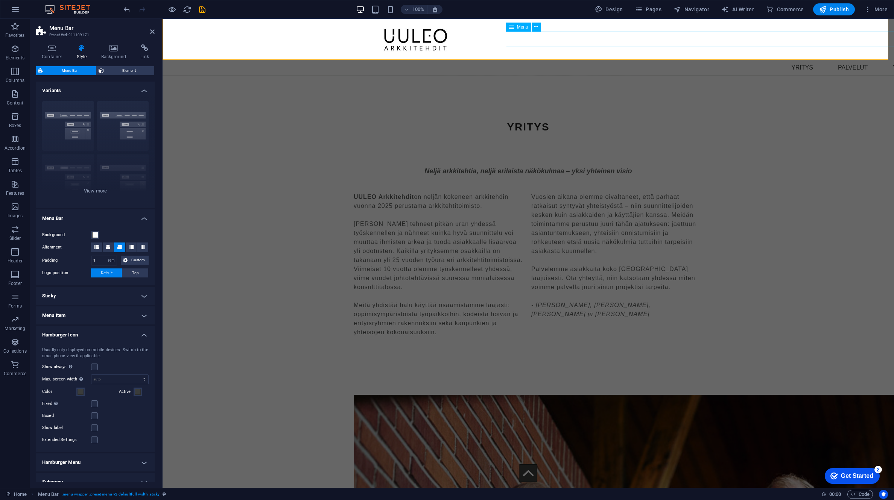
click at [736, 60] on nav "YRITYS PALVELUT YHTEYSTIEDOT" at bounding box center [689, 68] width 512 height 16
select select "%"
select select "px"
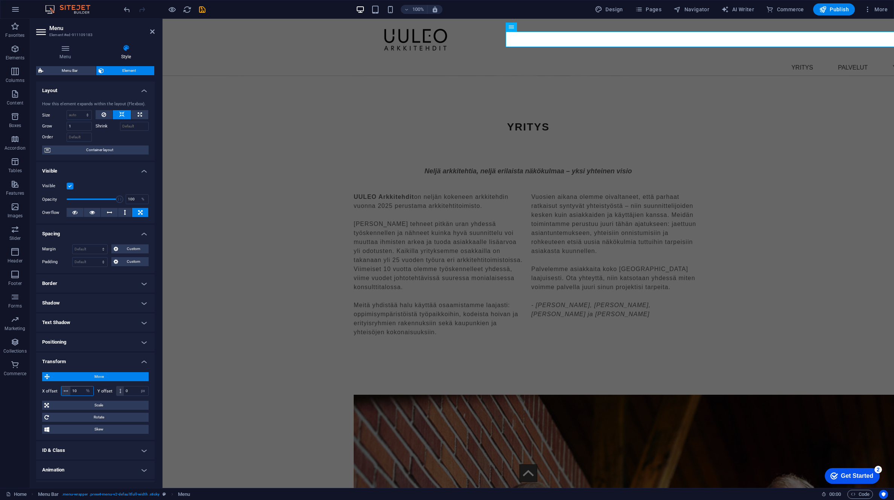
click at [78, 391] on input "10" at bounding box center [81, 391] width 23 height 9
type input "-20"
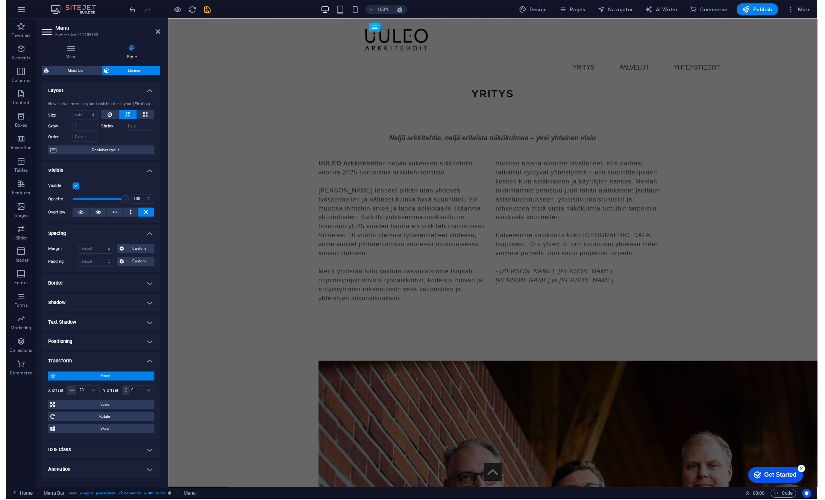
scroll to position [1261, 0]
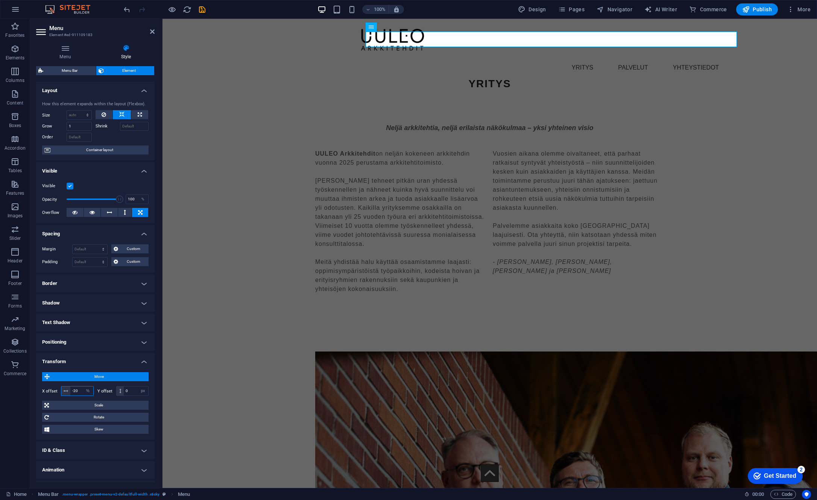
click at [81, 388] on input "-20" at bounding box center [81, 391] width 23 height 9
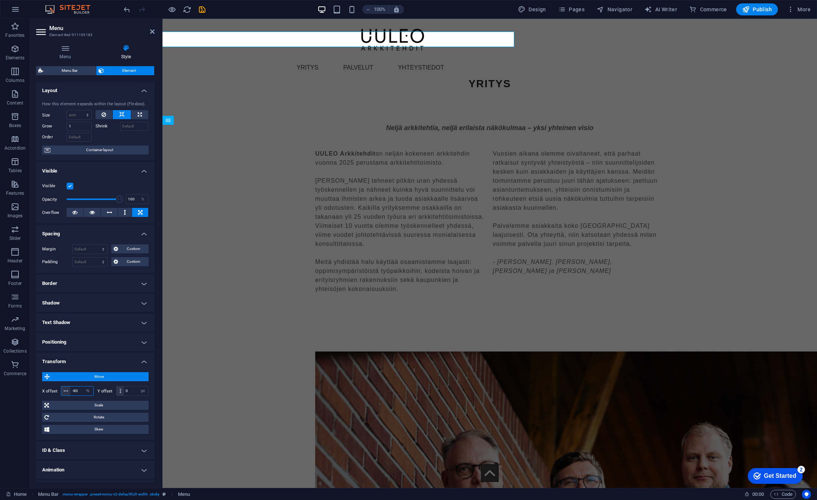
click at [77, 389] on input "-80" at bounding box center [81, 391] width 23 height 9
type input "-8"
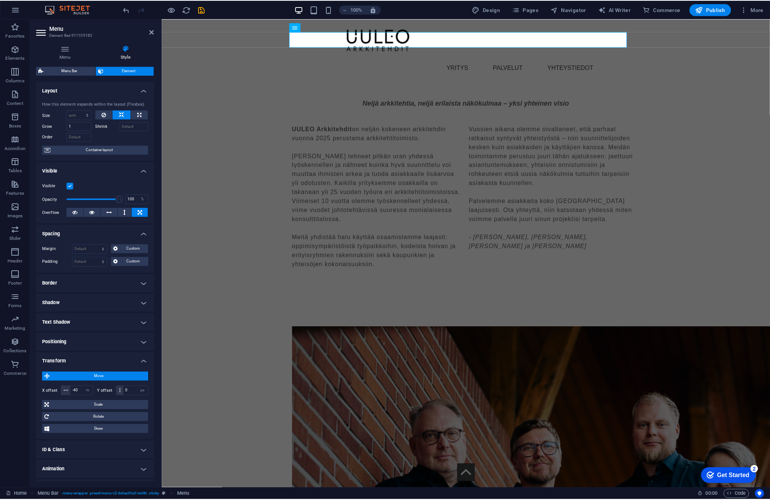
scroll to position [1196, 0]
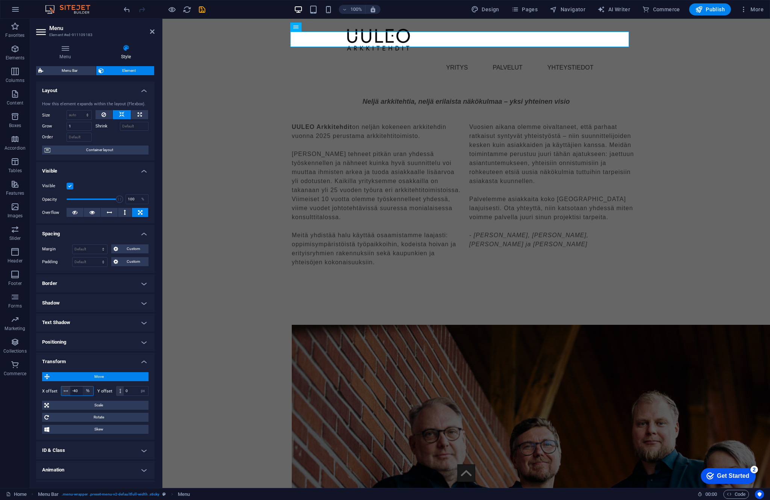
click at [87, 388] on select "px rem % em vh vw" at bounding box center [88, 391] width 11 height 9
click at [78, 391] on input "-40" at bounding box center [81, 391] width 23 height 9
type input "-4"
type input "-45"
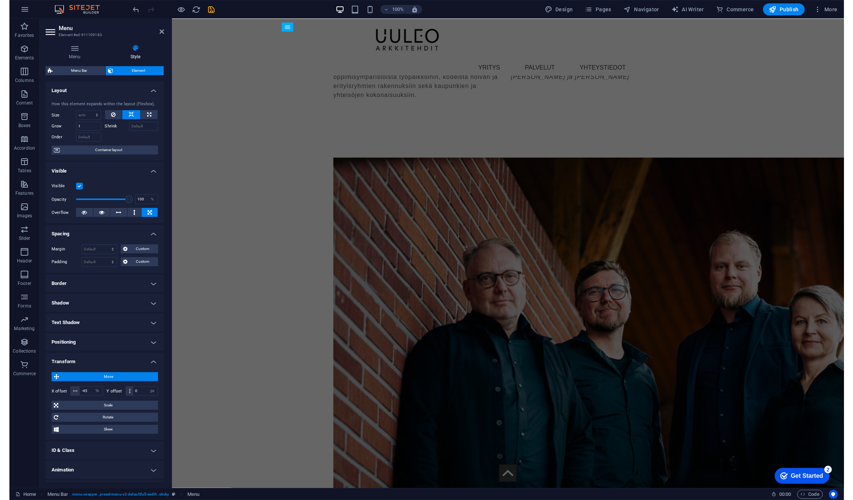
scroll to position [1524, 0]
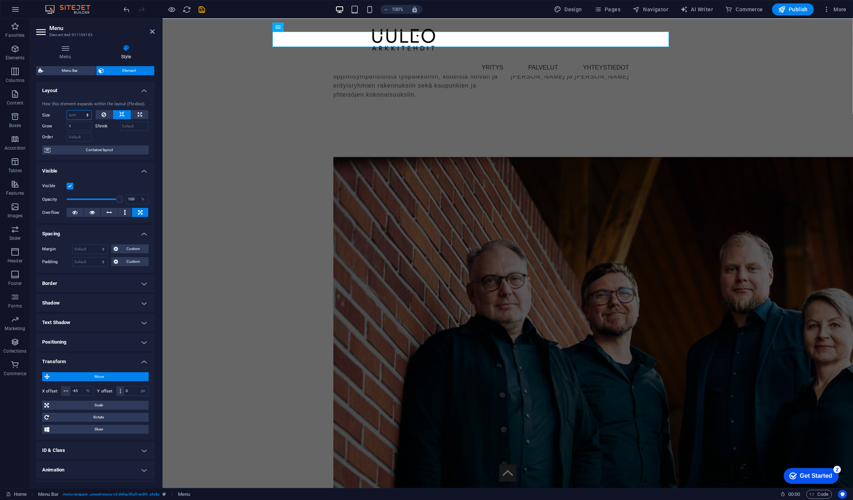
click at [82, 114] on select "Default auto px % 1/1 1/2 1/3 1/4 1/5 1/6 1/7 1/8 1/9 1/10" at bounding box center [79, 115] width 24 height 9
select select "%"
click at [80, 111] on select "Default auto px % 1/1 1/2 1/3 1/4 1/5 1/6 1/7 1/8 1/9 1/10" at bounding box center [79, 115] width 24 height 9
click at [75, 115] on input "40" at bounding box center [79, 115] width 24 height 9
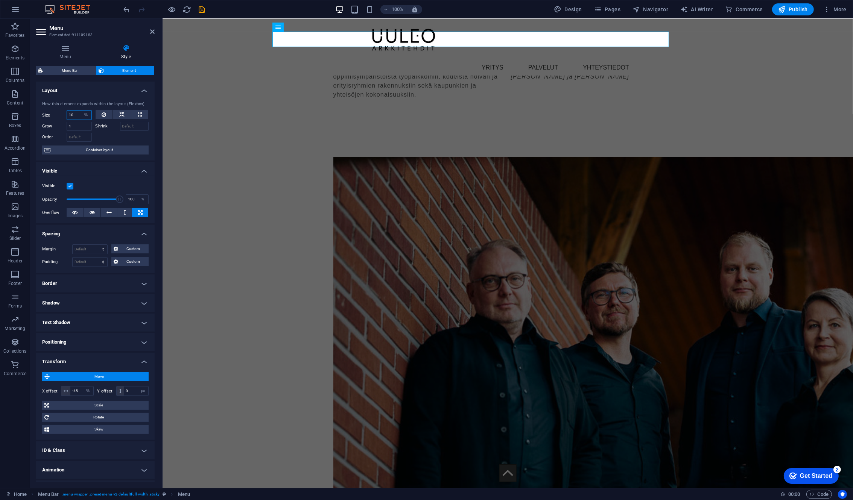
type input "10"
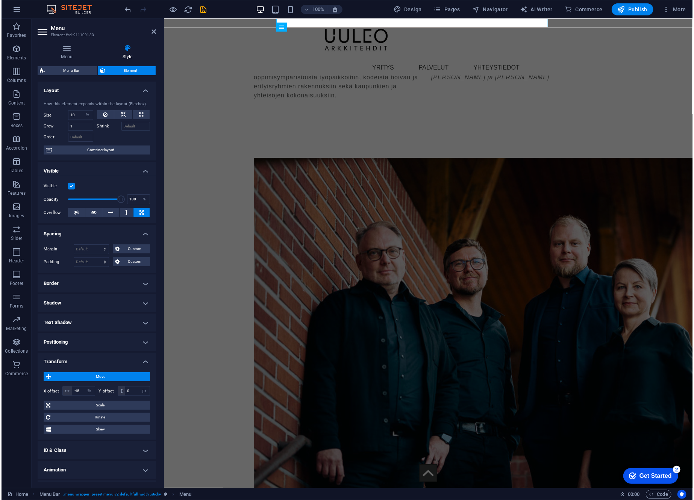
scroll to position [1215, 0]
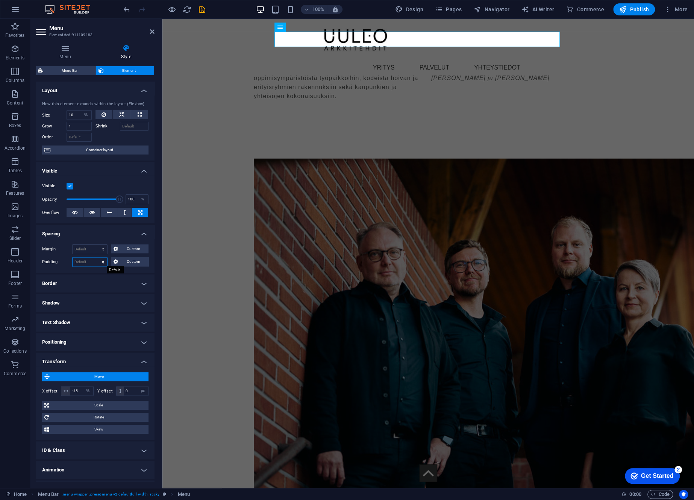
click at [103, 261] on select "Default px rem % vh vw Custom" at bounding box center [90, 262] width 35 height 9
select select "%"
click at [96, 258] on select "Default px rem % vh vw Custom" at bounding box center [90, 262] width 35 height 9
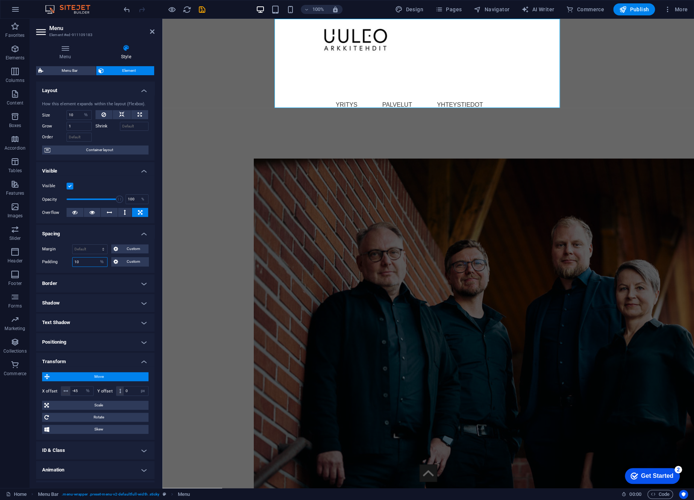
click at [88, 264] on input "10" at bounding box center [90, 262] width 35 height 9
type input "1"
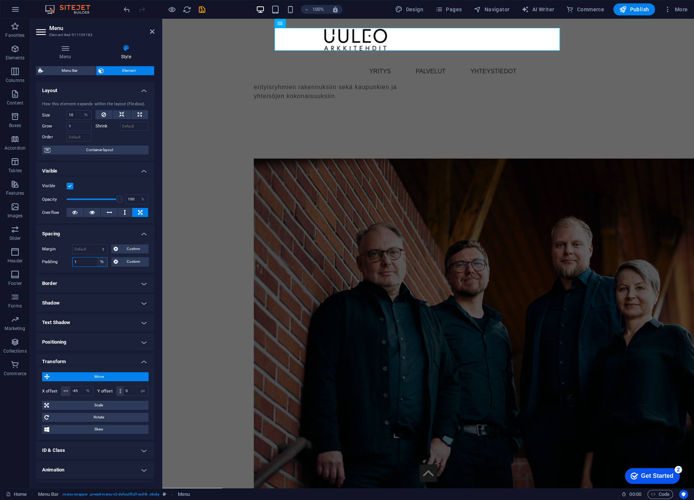
click at [102, 261] on select "Default px rem % vh vw Custom" at bounding box center [102, 262] width 11 height 9
click at [97, 258] on select "Default px rem % vh vw Custom" at bounding box center [102, 262] width 11 height 9
select select "DISABLED_OPTION_VALUE"
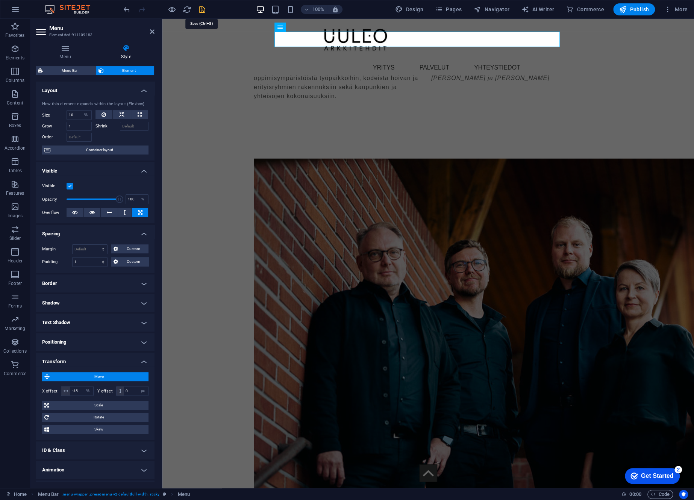
click at [204, 12] on icon "save" at bounding box center [202, 9] width 9 height 9
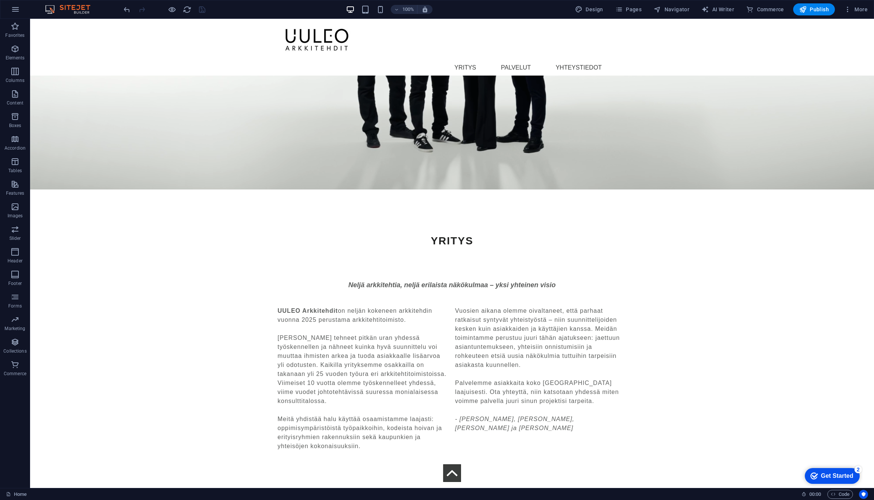
scroll to position [1823, 0]
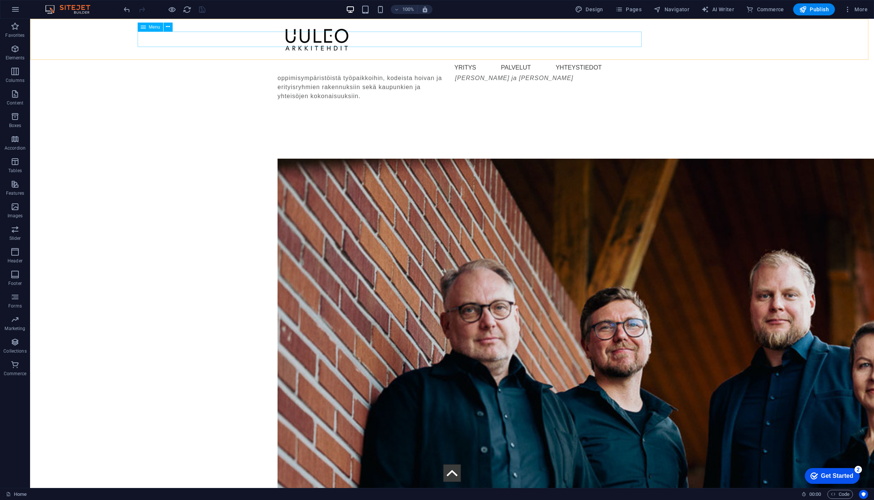
click at [473, 60] on nav "YRITYS PALVELUT YHTEYSTIEDOT" at bounding box center [312, 68] width 591 height 16
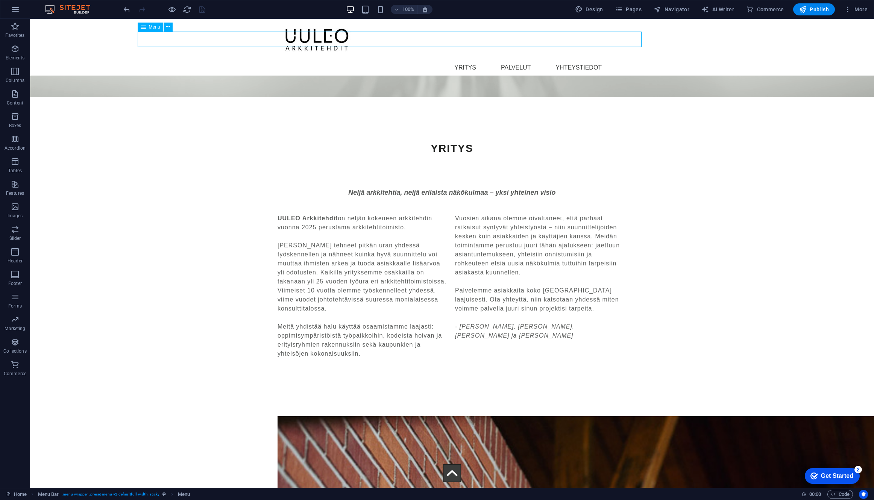
select select "%"
select select "px"
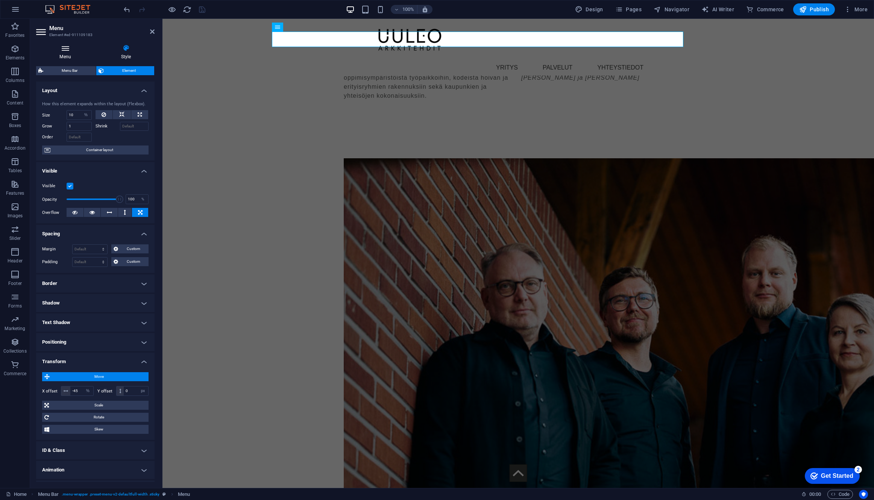
click at [61, 52] on h4 "Menu" at bounding box center [66, 52] width 61 height 16
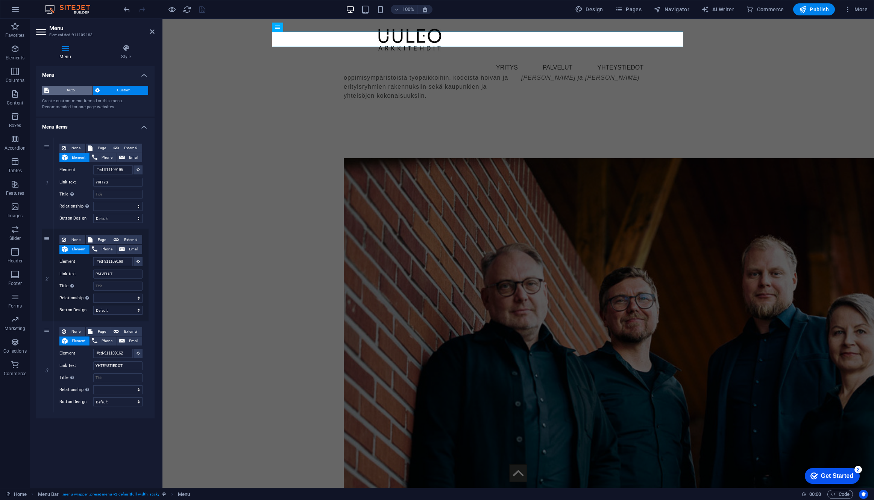
click at [78, 93] on span "Auto" at bounding box center [70, 90] width 39 height 9
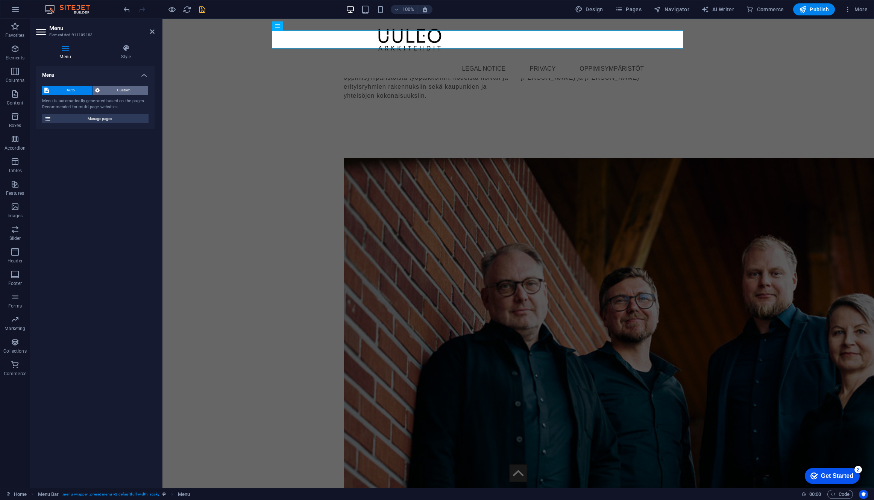
click at [112, 90] on span "Custom" at bounding box center [124, 90] width 44 height 9
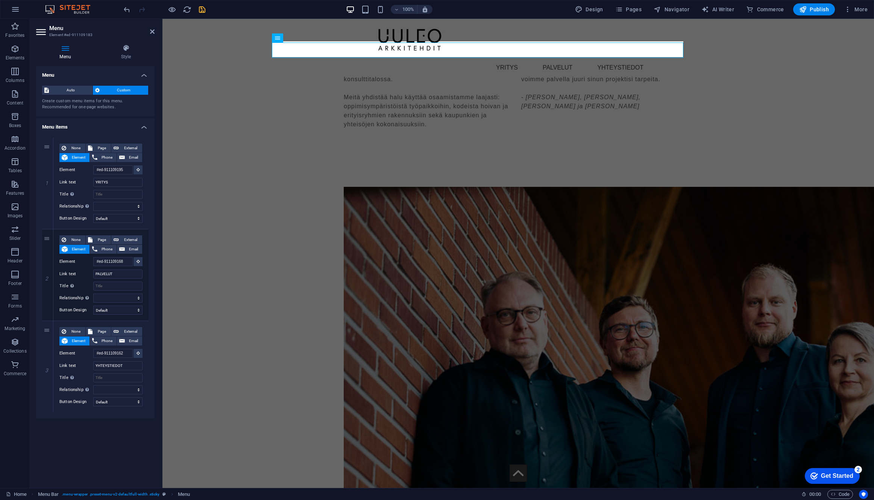
scroll to position [1524, 0]
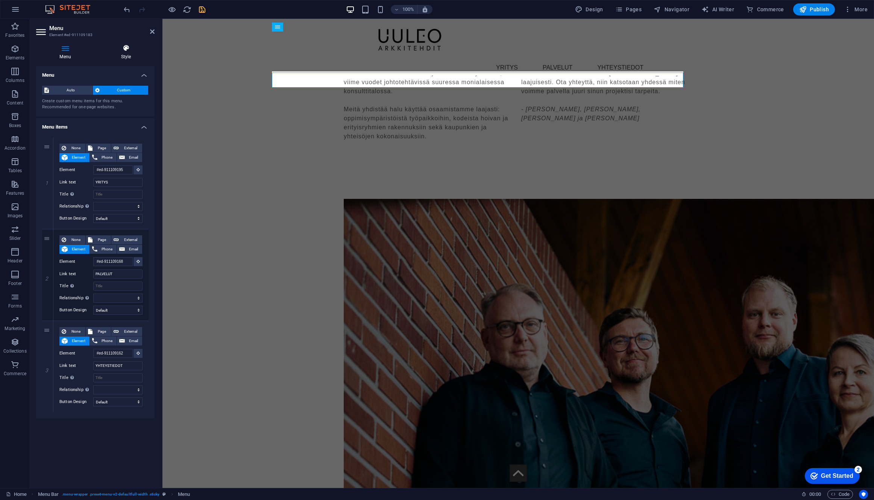
click at [126, 45] on icon at bounding box center [125, 48] width 57 height 8
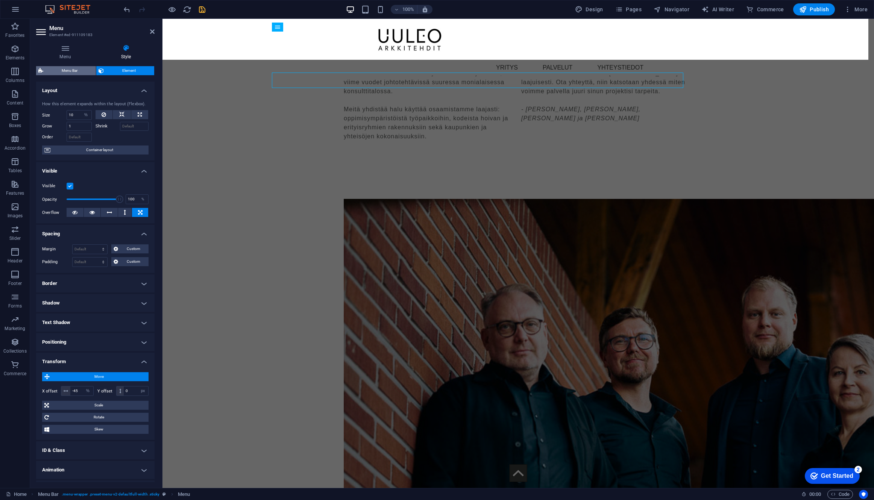
click at [72, 72] on span "Menu Bar" at bounding box center [70, 70] width 48 height 9
select select "rem"
select select "hover_box_bottom"
select select "px"
select select "rem"
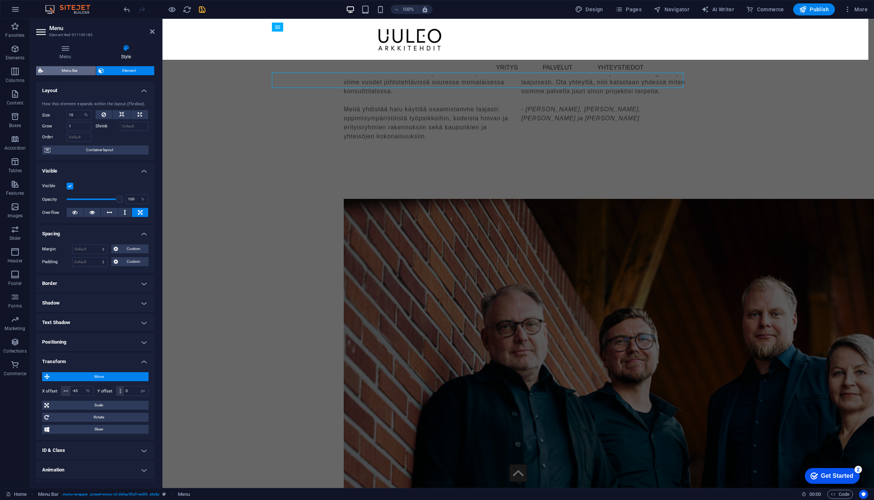
select select "rem"
select select "px"
select select
select select "px"
select select "preset-menu-v2-defaultfull-width"
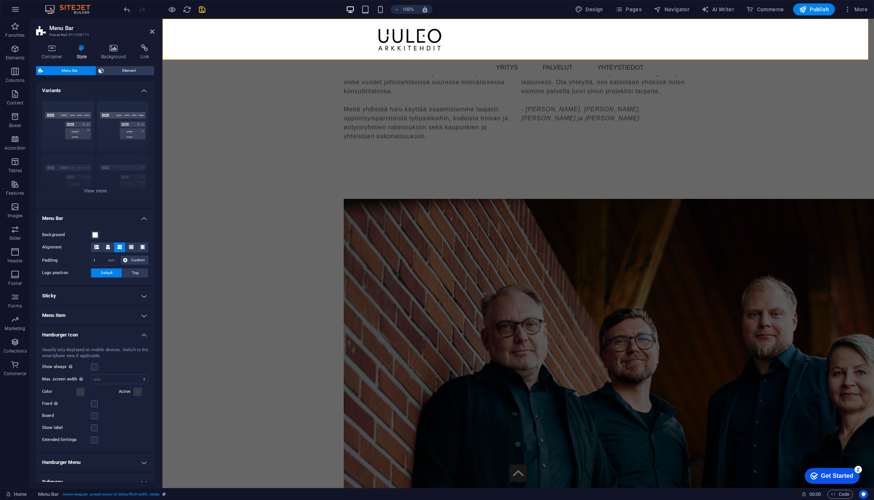
click at [124, 314] on h4 "Menu Item" at bounding box center [95, 316] width 119 height 18
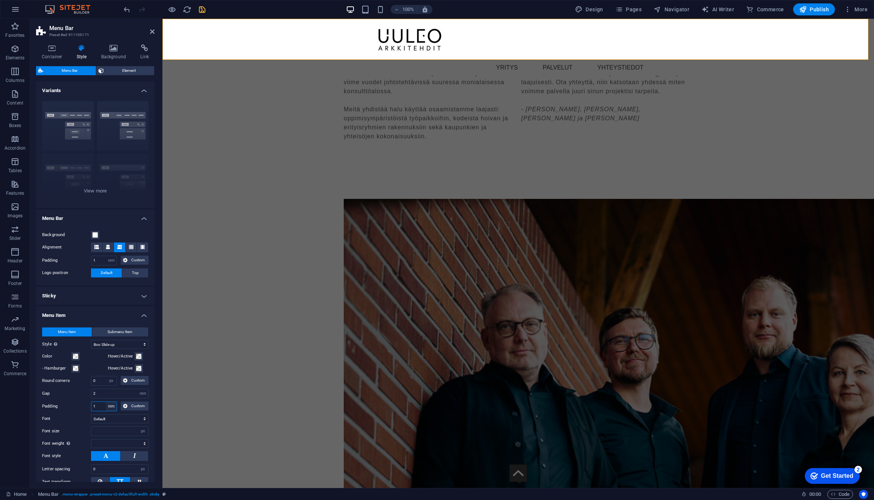
click at [113, 409] on select "px rem % vh vw Custom" at bounding box center [111, 406] width 11 height 9
select select "px"
click at [106, 402] on select "px rem % vh vw Custom" at bounding box center [111, 406] width 11 height 9
select select
click at [111, 406] on select "px rem % vh vw Custom" at bounding box center [111, 406] width 11 height 9
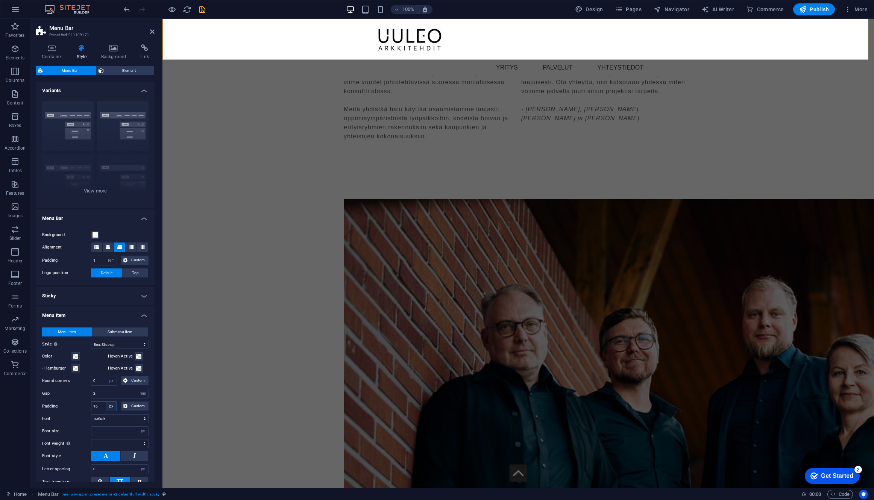
select select "rem"
click at [106, 402] on select "px rem % vh vw Custom" at bounding box center [111, 406] width 11 height 9
select select
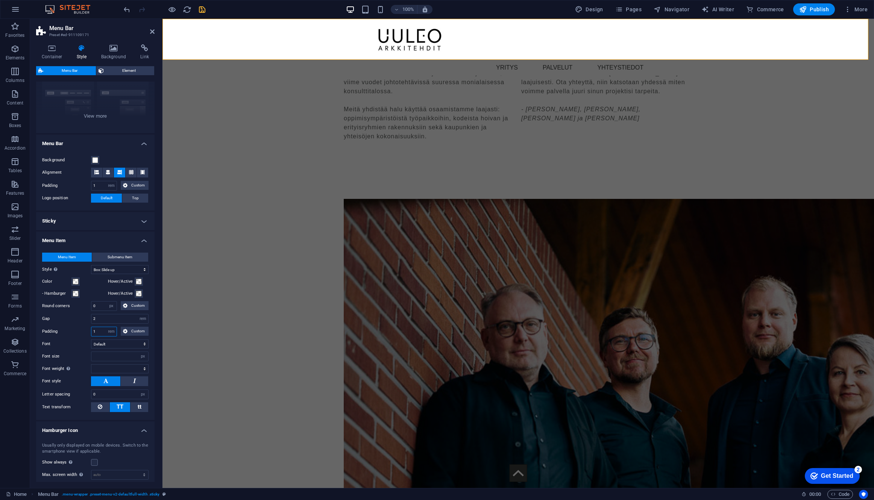
scroll to position [75, 0]
click at [120, 319] on input "2" at bounding box center [119, 318] width 57 height 9
type input "1"
click at [107, 173] on icon at bounding box center [108, 172] width 5 height 5
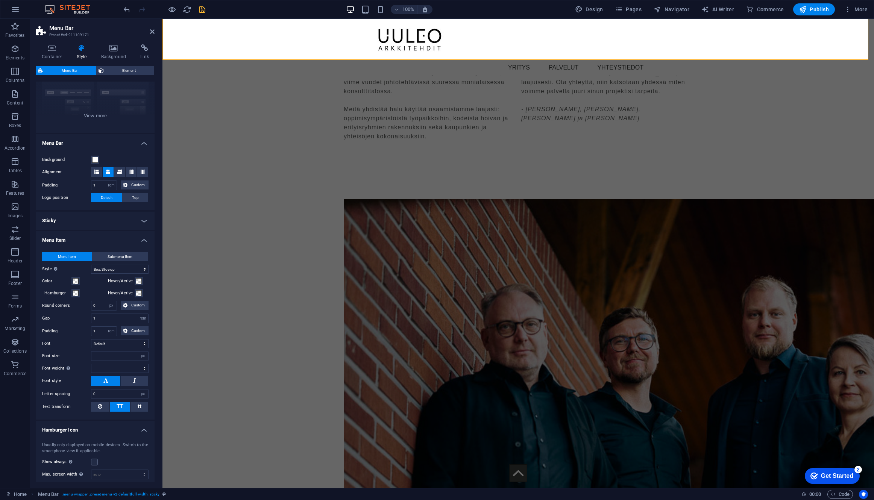
select select
click at [129, 73] on span "Element" at bounding box center [129, 70] width 46 height 9
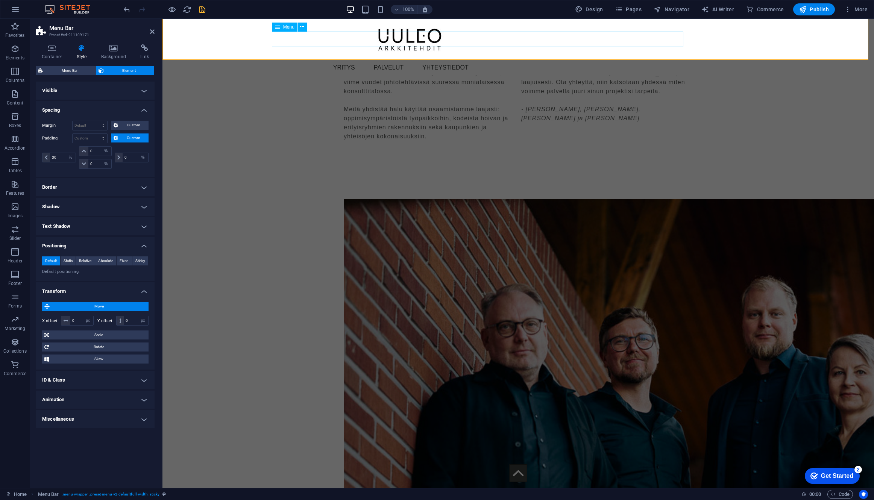
click at [580, 60] on nav "YRITYS PALVELUT YHTEYSTIEDOT" at bounding box center [401, 68] width 498 height 16
select select "%"
select select "px"
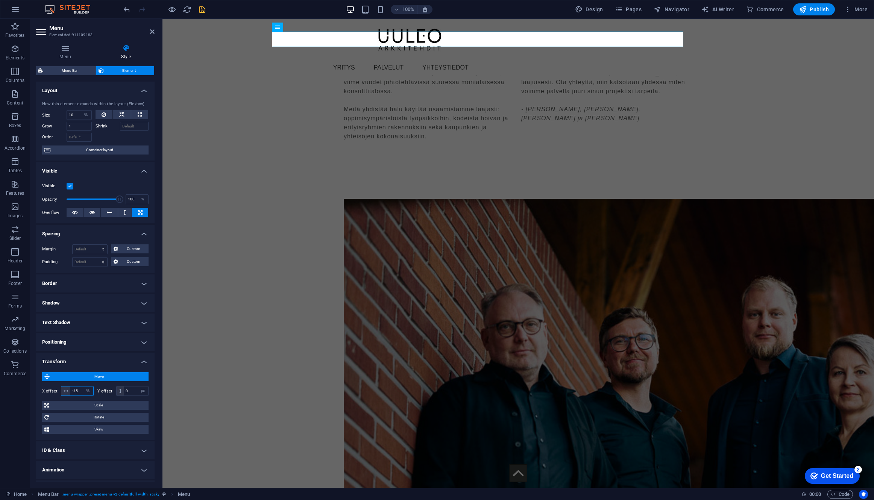
click at [80, 390] on input "-45" at bounding box center [81, 391] width 23 height 9
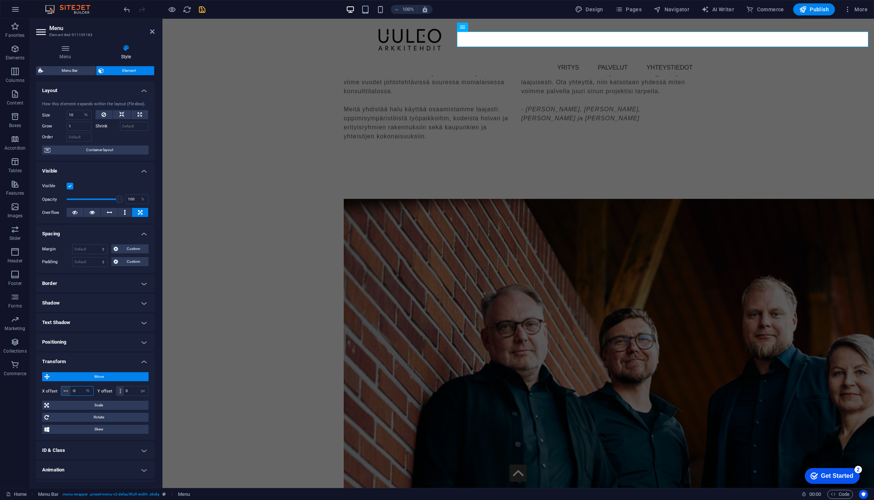
click at [78, 389] on input "-0" at bounding box center [81, 391] width 23 height 9
type input "0"
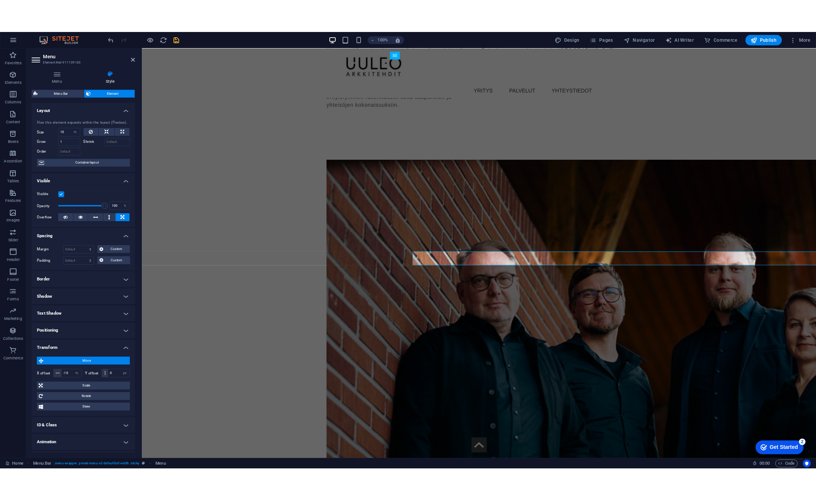
scroll to position [1571, 0]
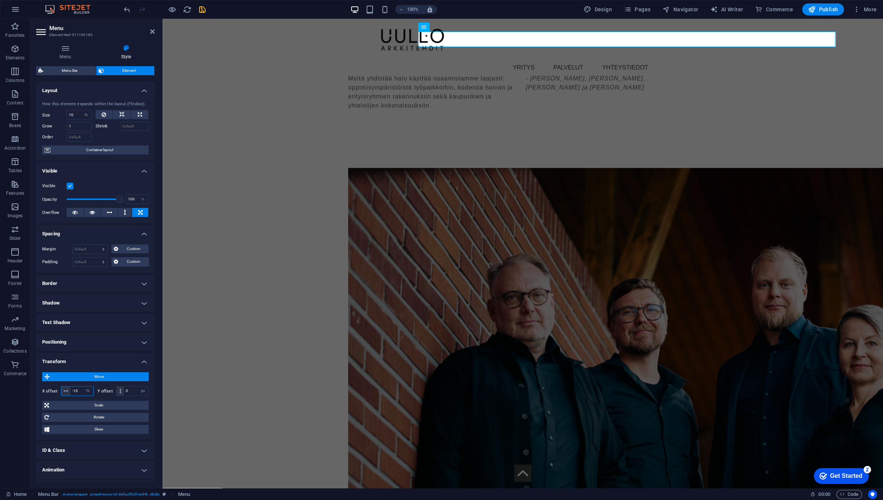
click at [78, 388] on input "-10" at bounding box center [81, 391] width 23 height 9
click at [77, 393] on input "-20" at bounding box center [81, 391] width 23 height 9
type input "-0"
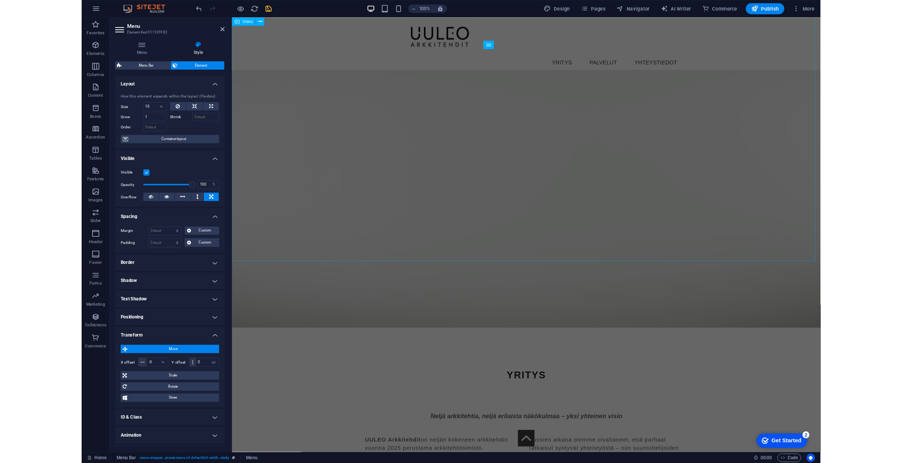
scroll to position [760, 0]
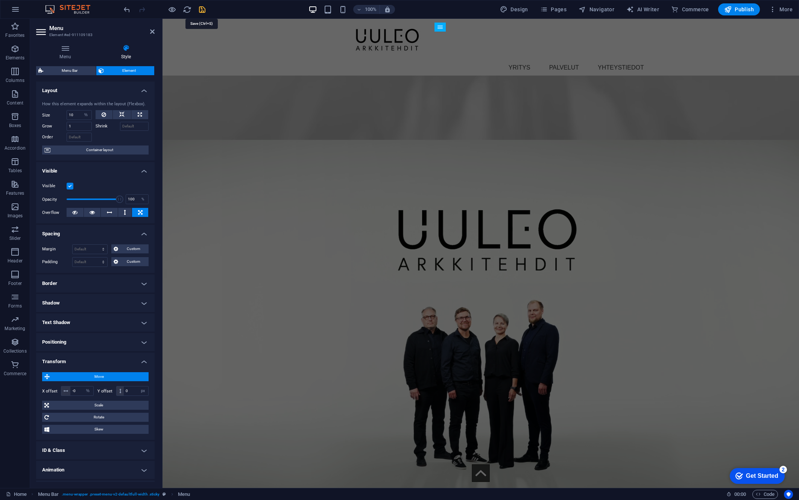
click at [204, 11] on icon "save" at bounding box center [202, 9] width 9 height 9
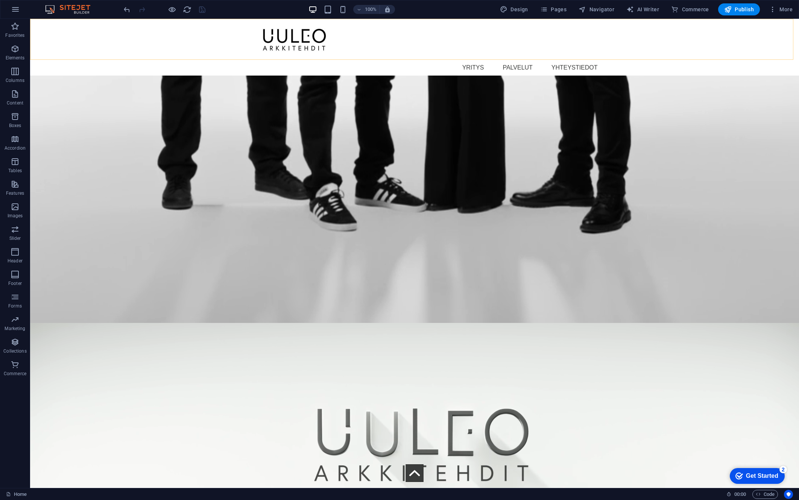
click at [55, 29] on div "Menu YRITYS PALVELUT YHTEYSTIEDOT" at bounding box center [414, 47] width 769 height 57
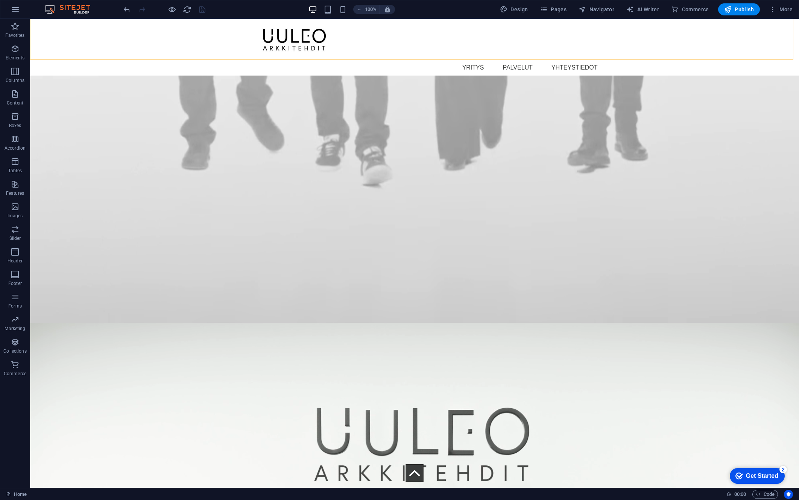
click at [55, 29] on div "Menu YRITYS PALVELUT YHTEYSTIEDOT" at bounding box center [414, 47] width 769 height 57
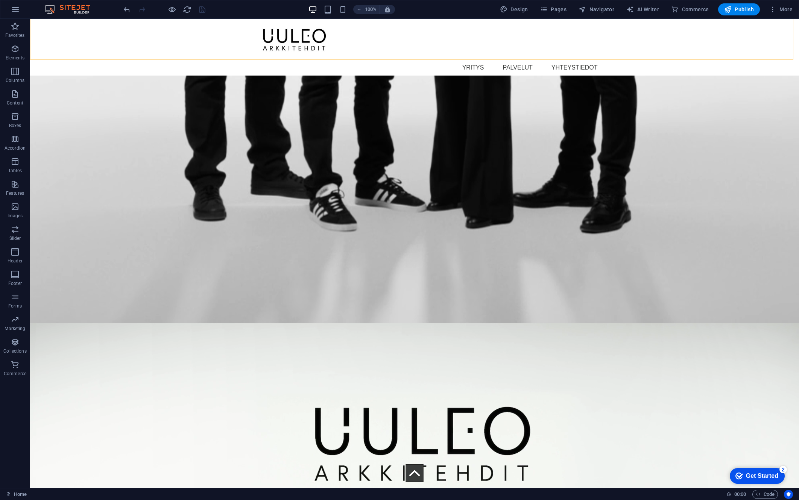
select select "%"
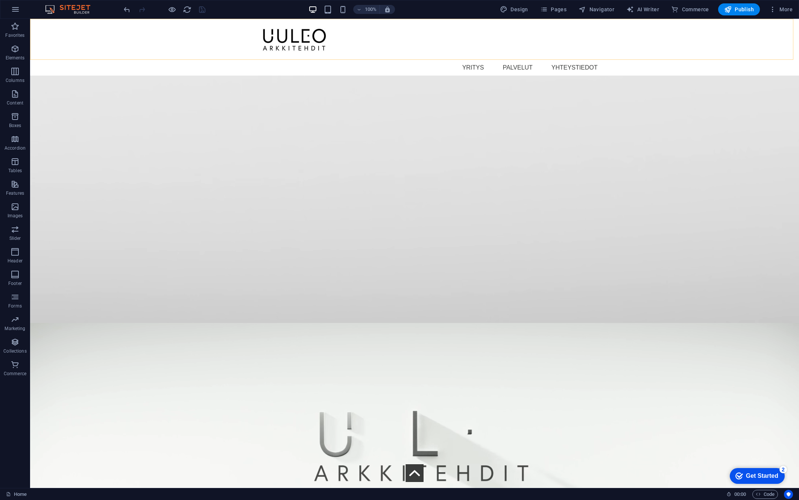
select select "%"
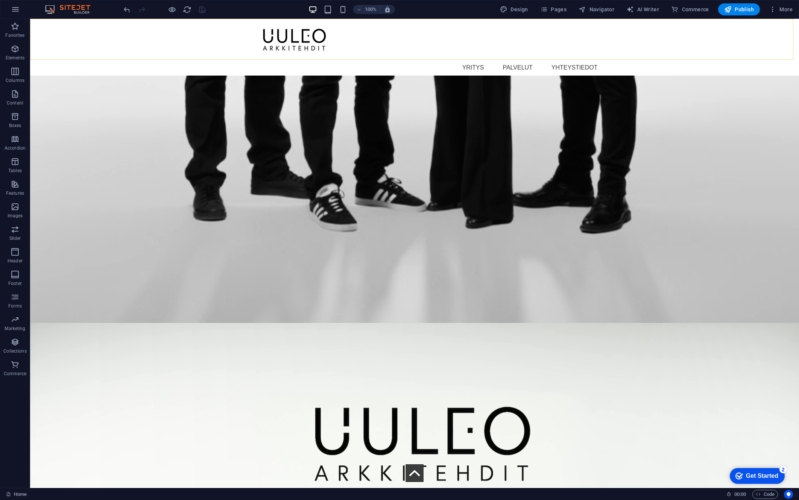
select select "%"
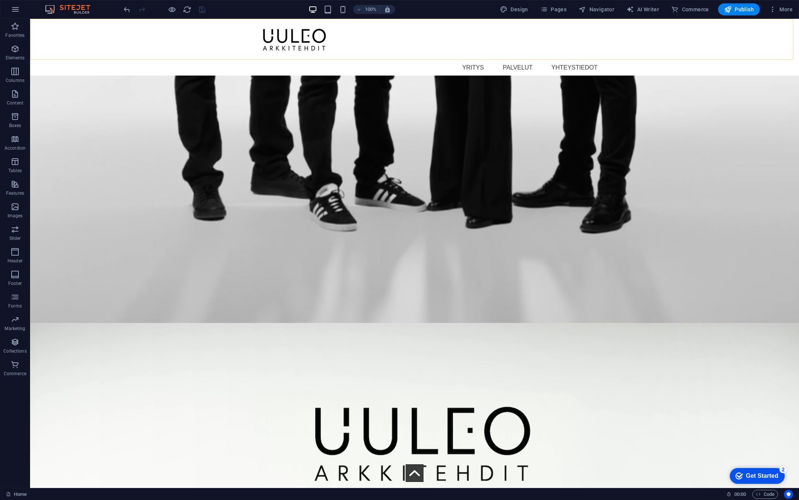
select select "%"
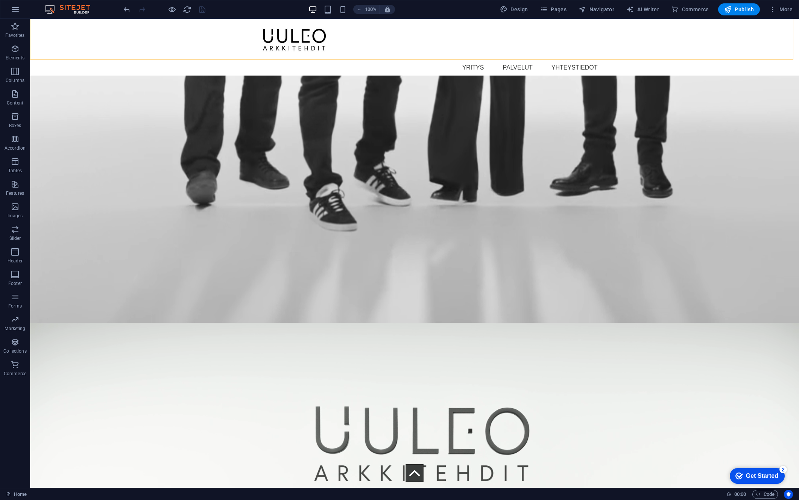
select select "px"
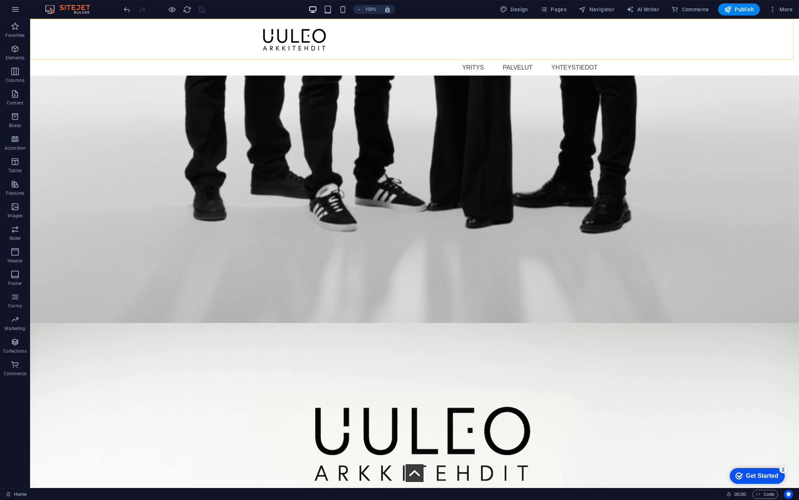
select select "px"
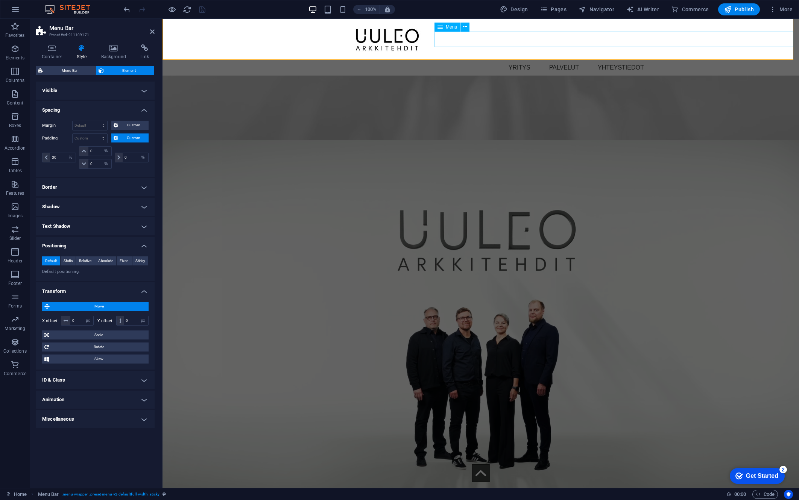
click at [516, 60] on nav "YRITYS PALVELUT YHTEYSTIEDOT" at bounding box center [576, 68] width 445 height 16
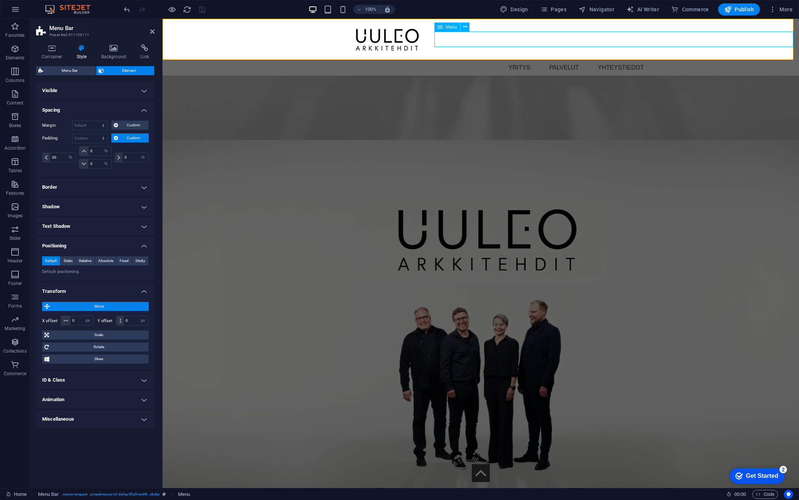
select select "%"
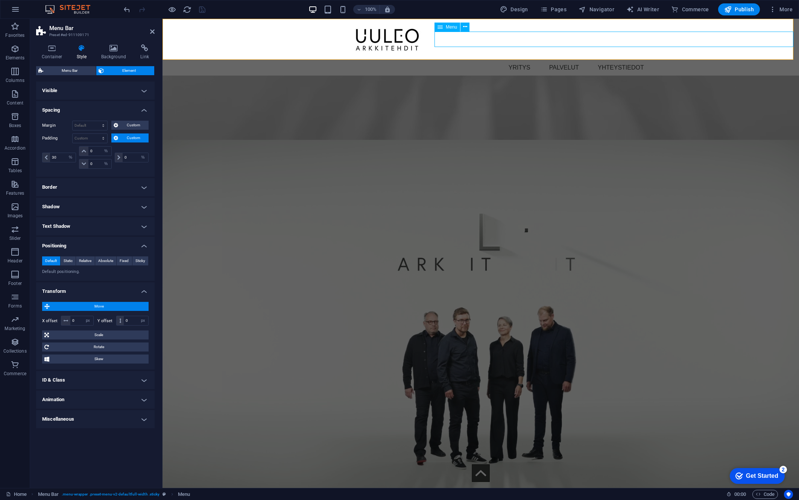
select select "%"
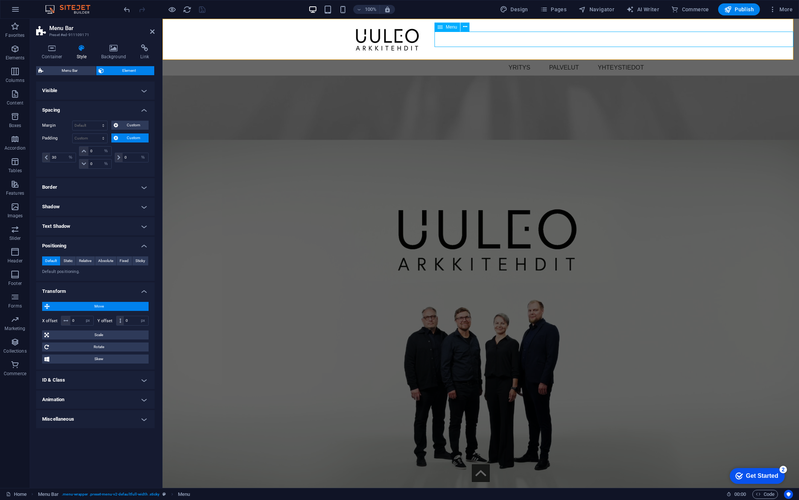
select select "px"
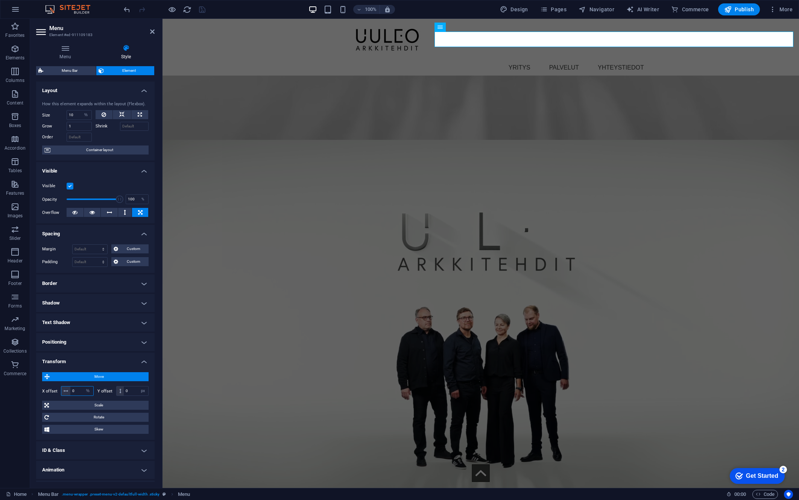
click at [76, 389] on input "0" at bounding box center [81, 391] width 23 height 9
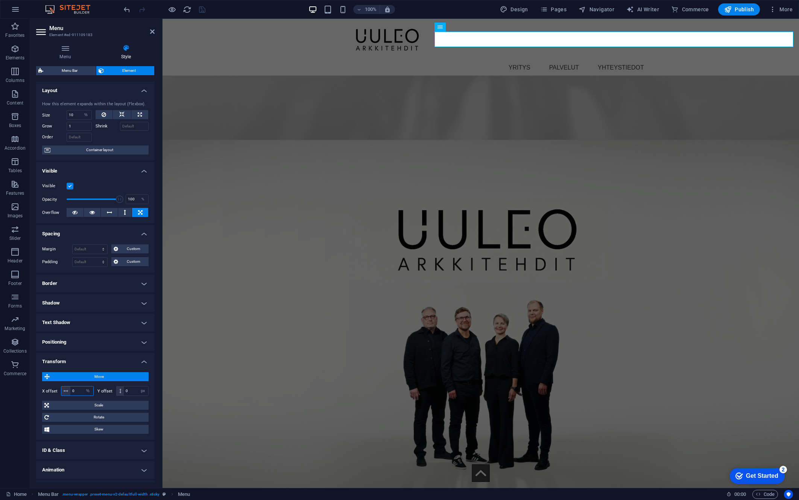
click at [76, 389] on input "0" at bounding box center [81, 391] width 23 height 9
type input "-10"
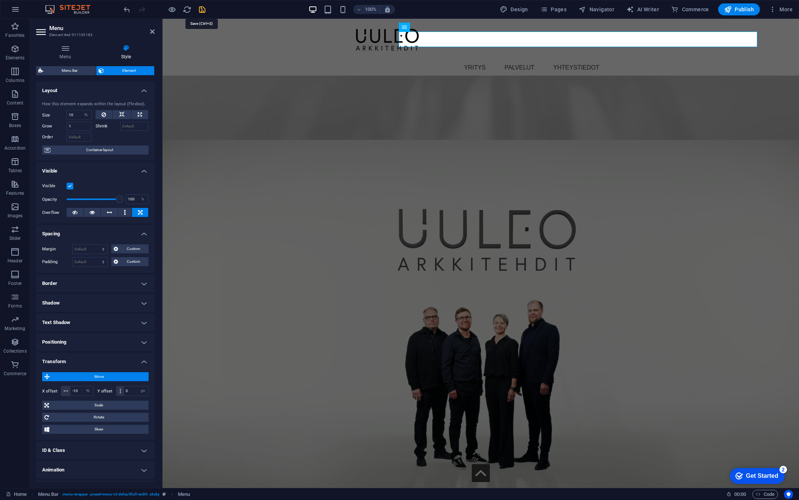
click at [201, 8] on icon "save" at bounding box center [202, 9] width 9 height 9
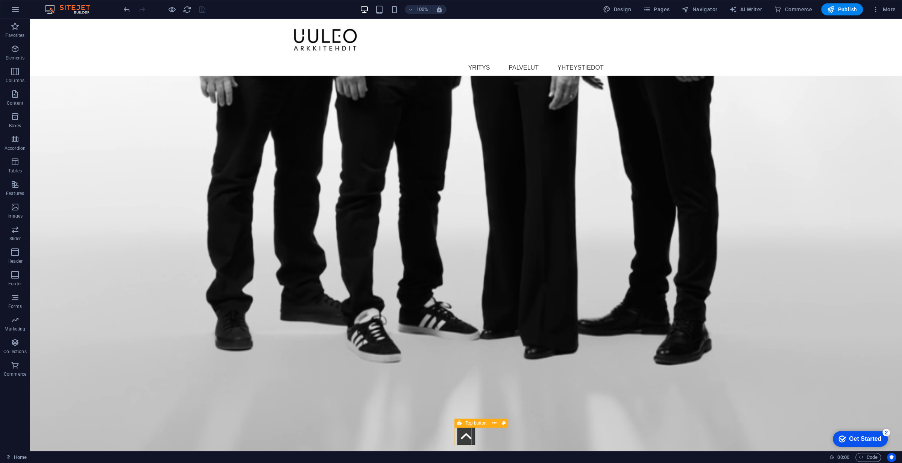
click at [462, 436] on figure at bounding box center [466, 436] width 18 height 18
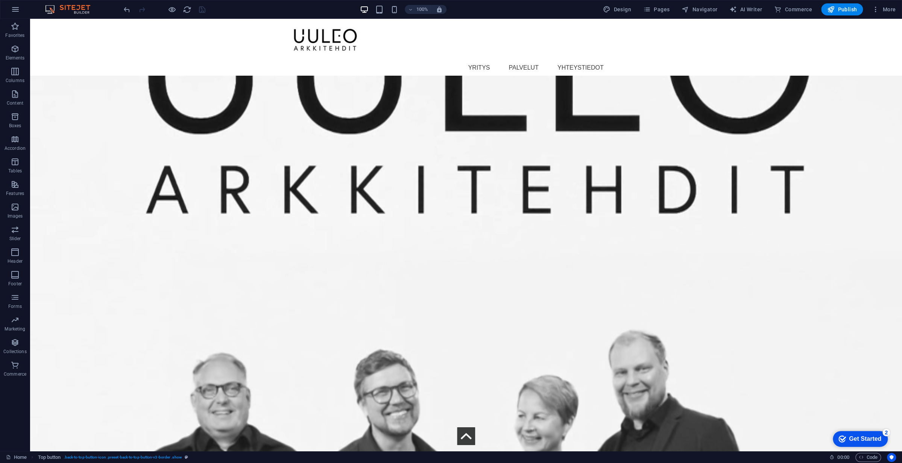
scroll to position [0, 0]
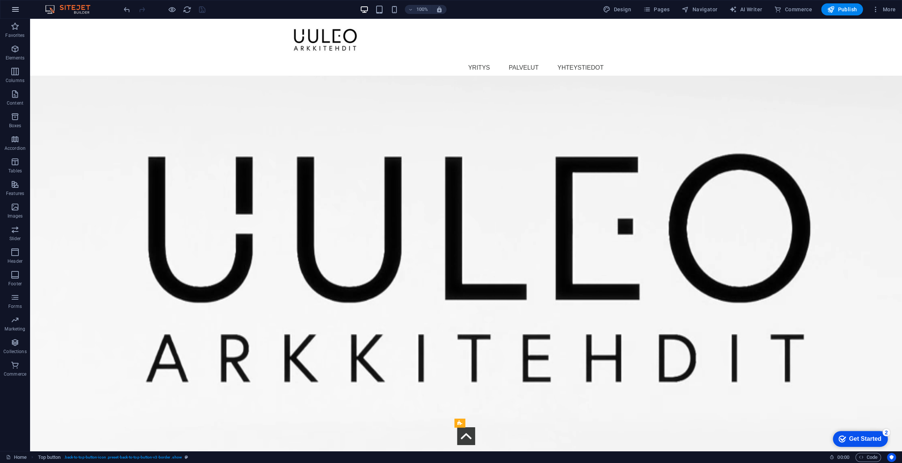
click at [15, 9] on icon "button" at bounding box center [15, 9] width 9 height 9
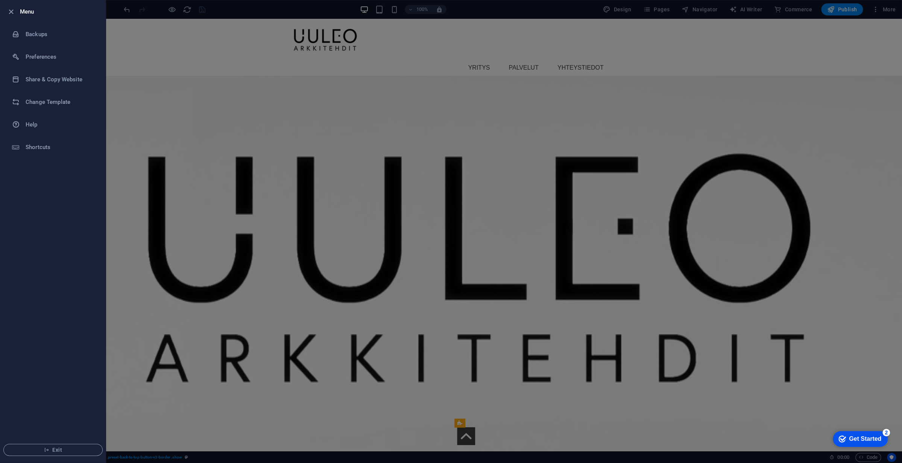
click at [166, 40] on div at bounding box center [451, 231] width 902 height 463
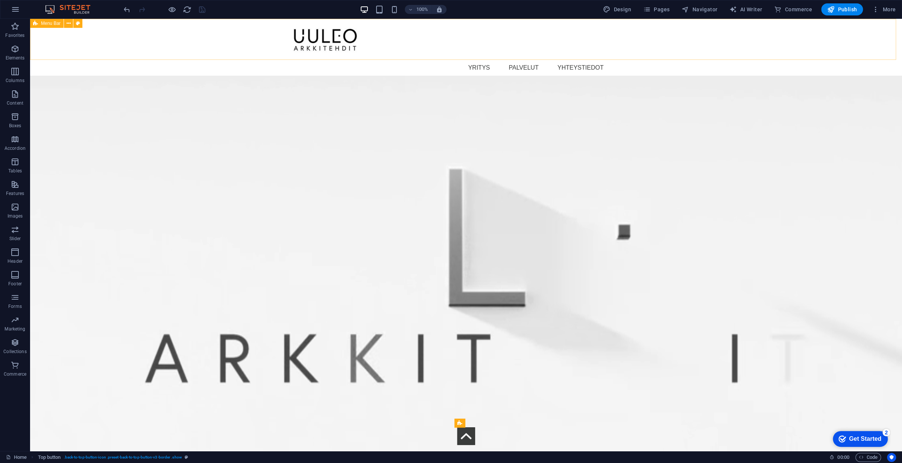
click at [141, 42] on div "Menu YRITYS PALVELUT YHTEYSTIEDOT" at bounding box center [466, 47] width 872 height 57
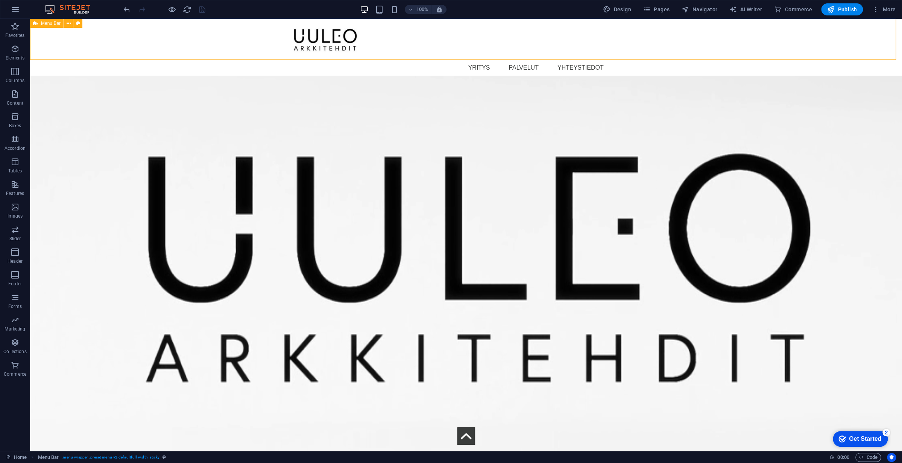
click at [141, 42] on div "Menu YRITYS PALVELUT YHTEYSTIEDOT" at bounding box center [466, 47] width 872 height 57
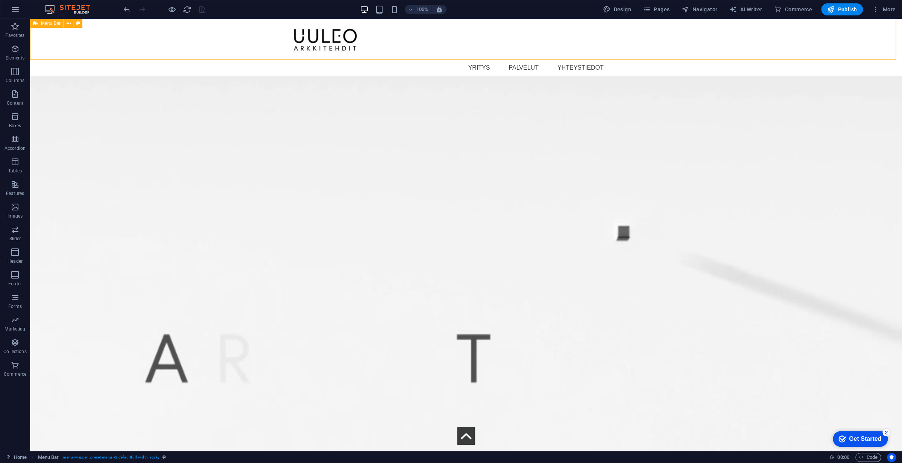
select select "%"
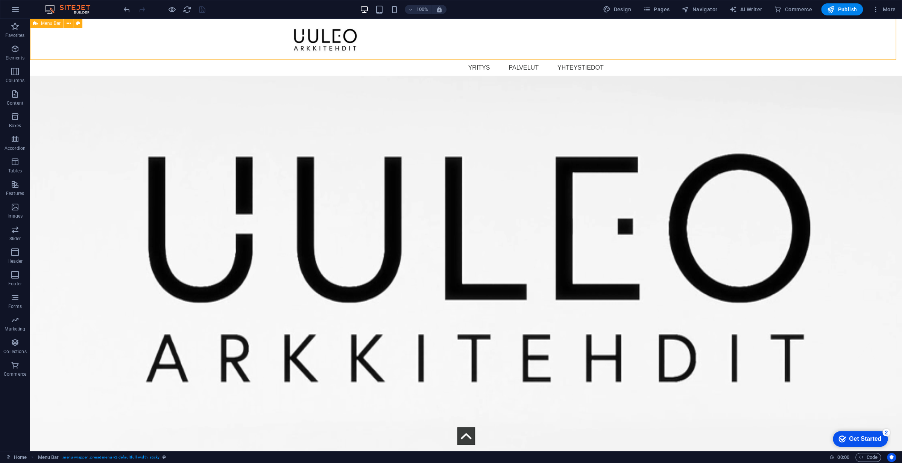
select select "%"
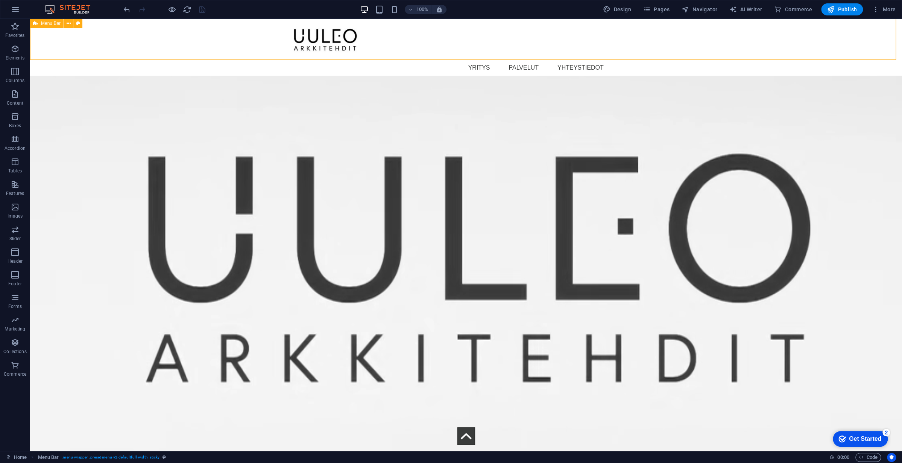
select select "%"
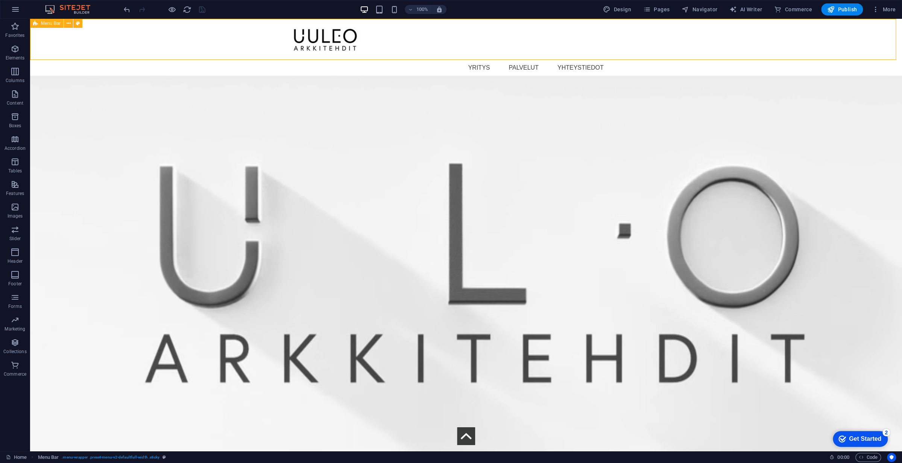
select select "%"
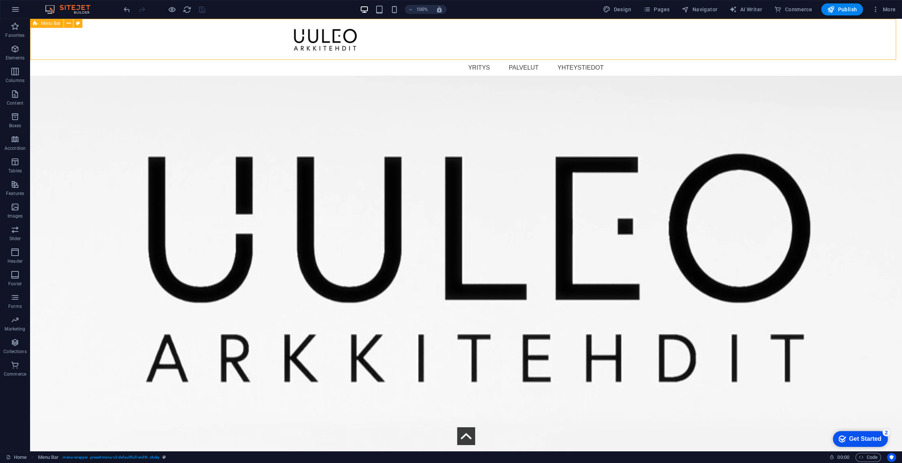
select select "px"
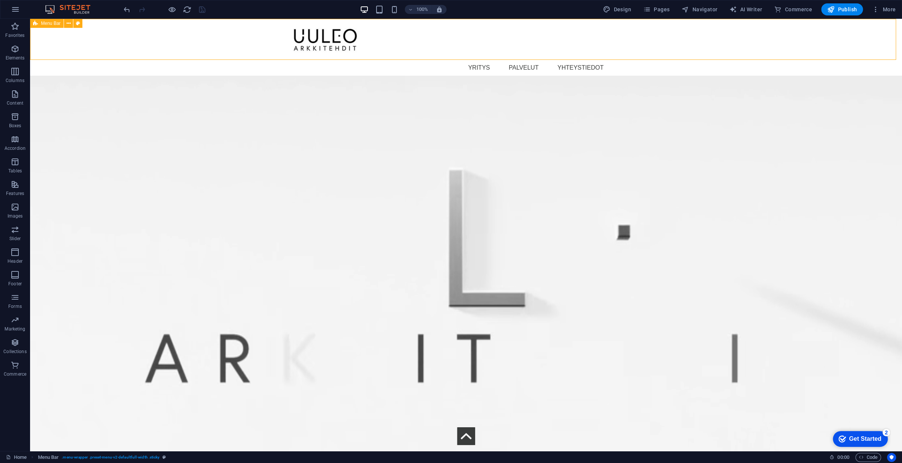
select select "rem"
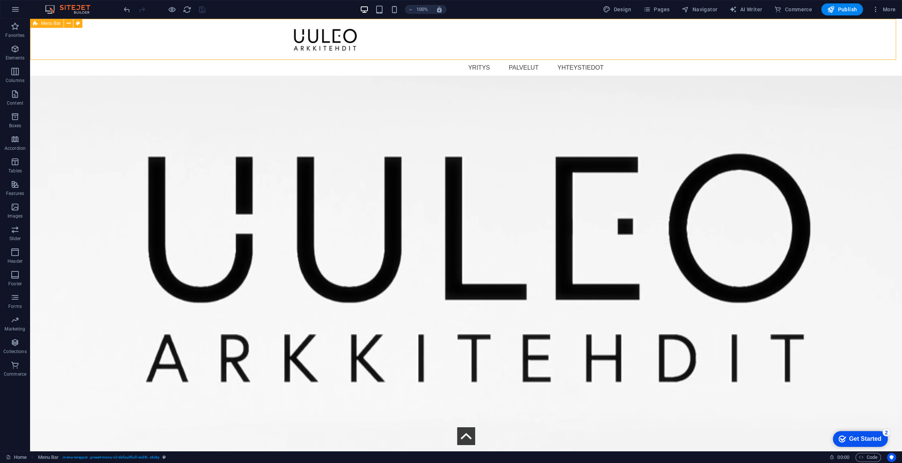
select select "hover_box_bottom"
select select "px"
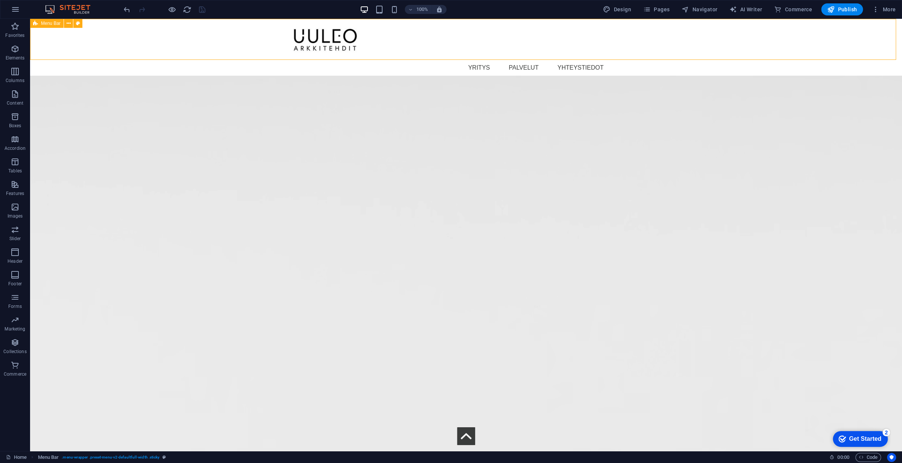
select select "rem"
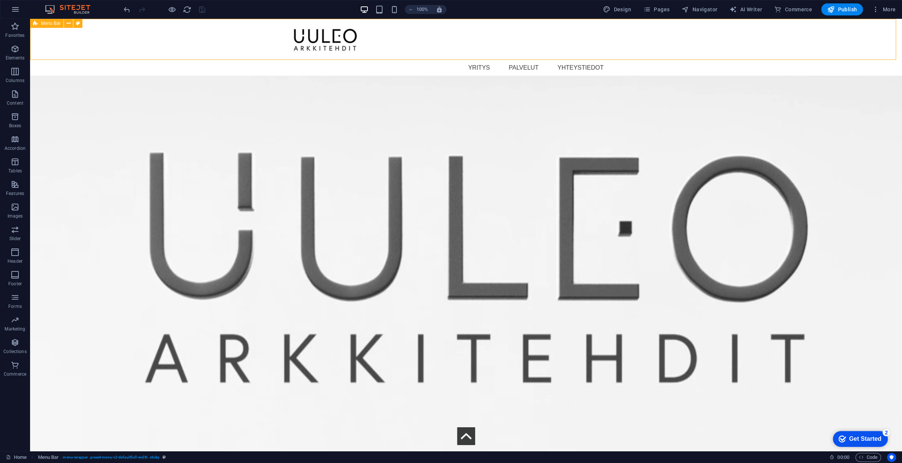
select select "rem"
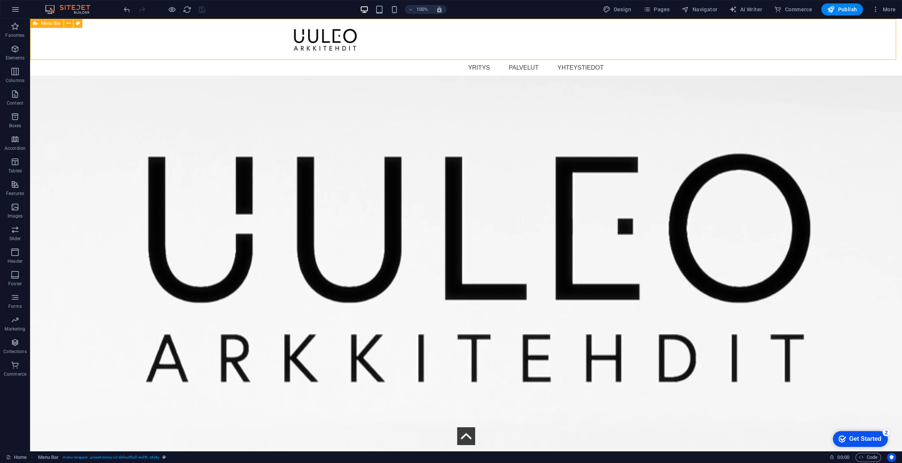
select select "px"
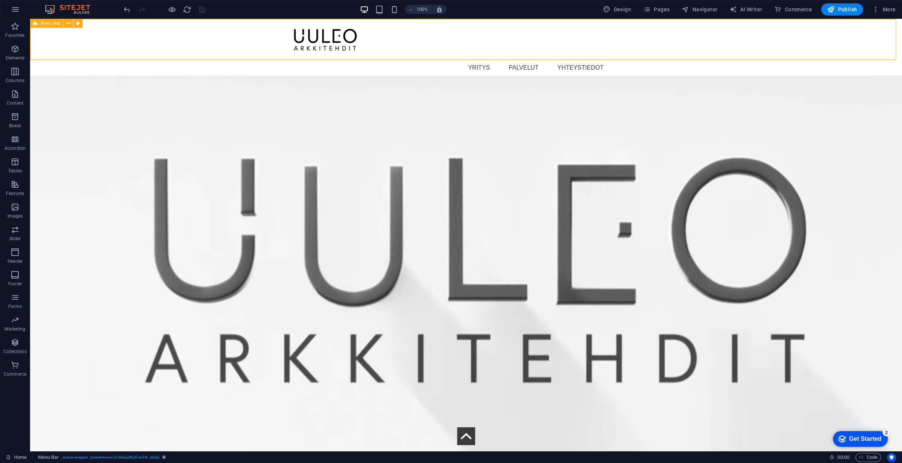
select select
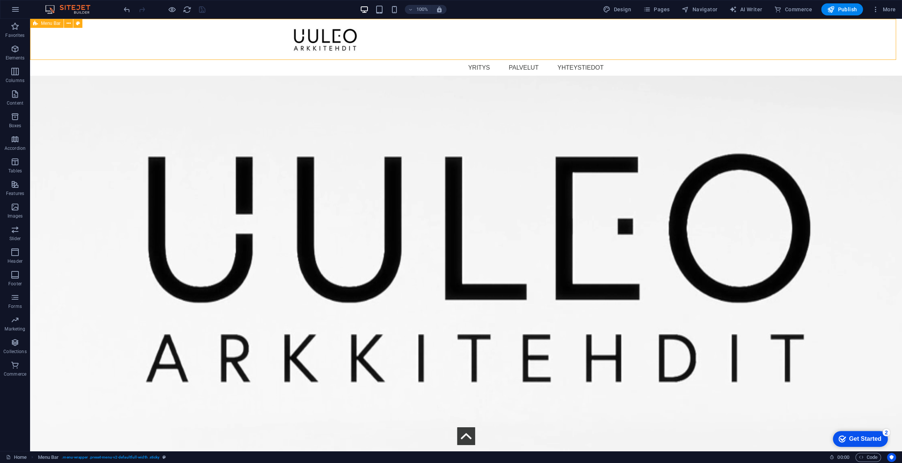
select select "px"
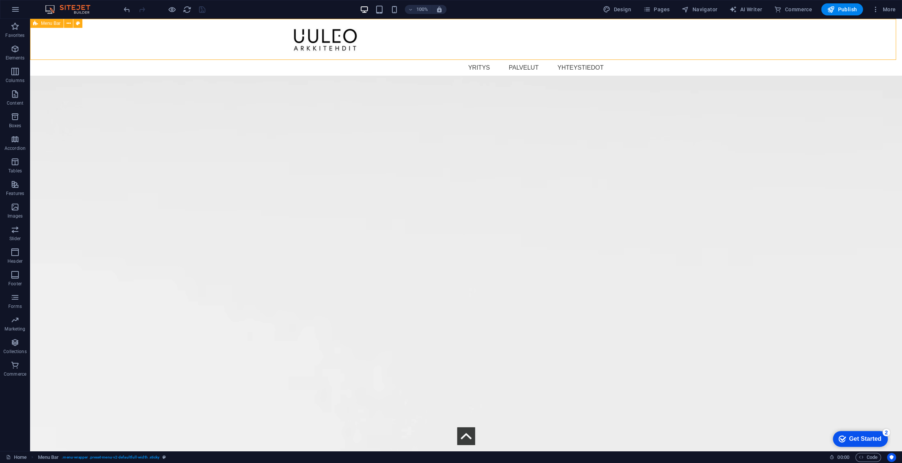
select select "preset-menu-v2-defaultfull-width"
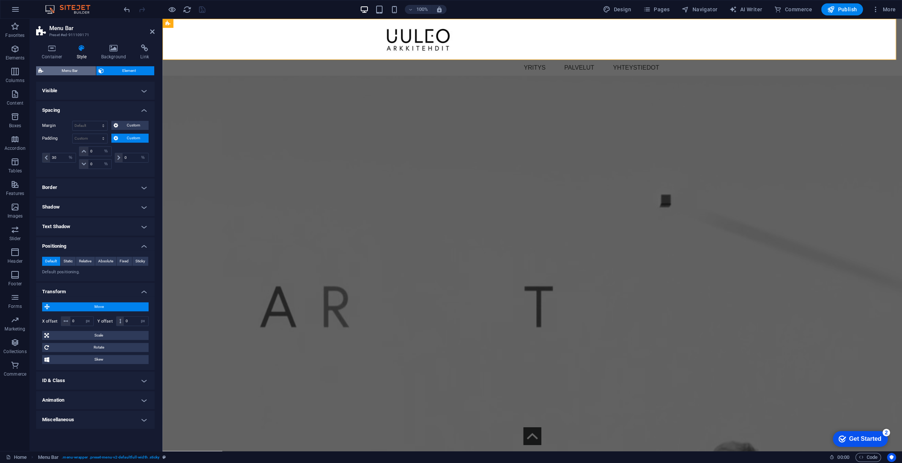
click at [75, 71] on span "Menu Bar" at bounding box center [70, 70] width 48 height 9
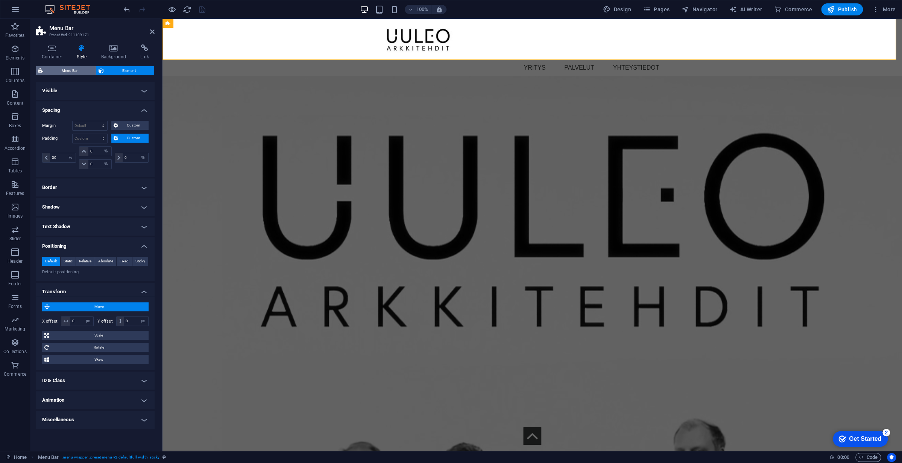
select select
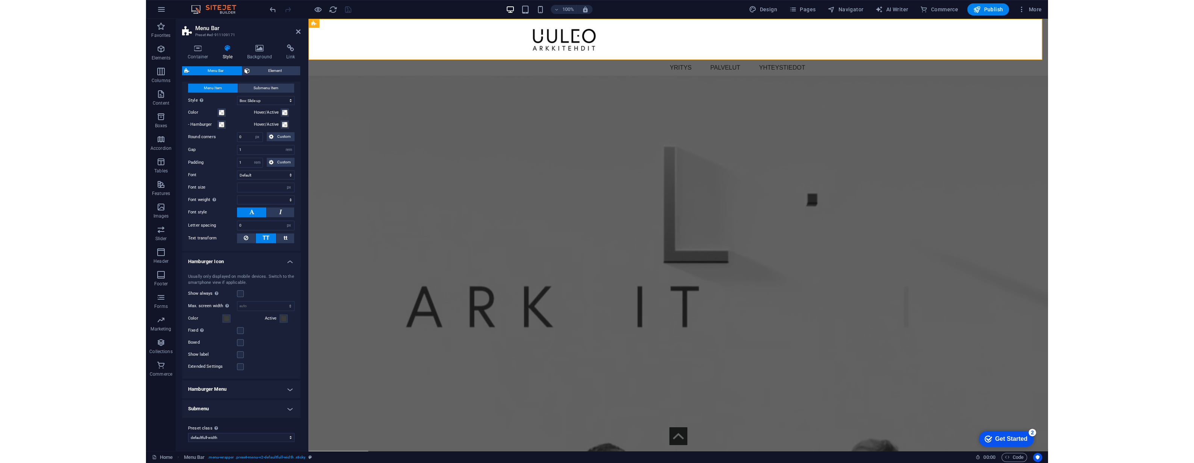
scroll to position [245, 0]
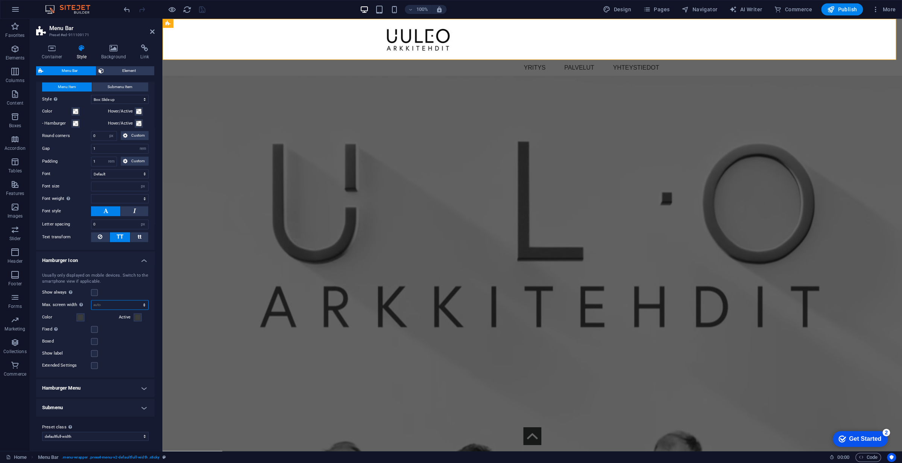
click at [135, 303] on select "auto px rem vh vw" at bounding box center [119, 304] width 57 height 9
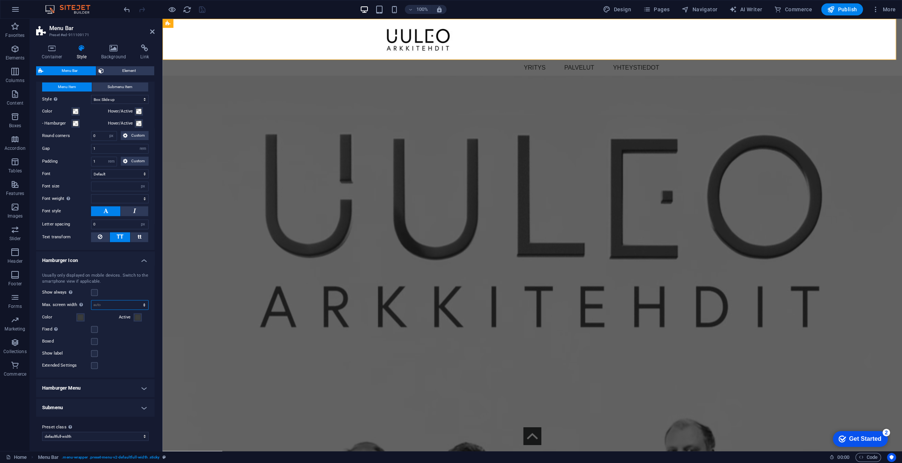
click at [137, 304] on select "auto px rem vh vw" at bounding box center [119, 304] width 57 height 9
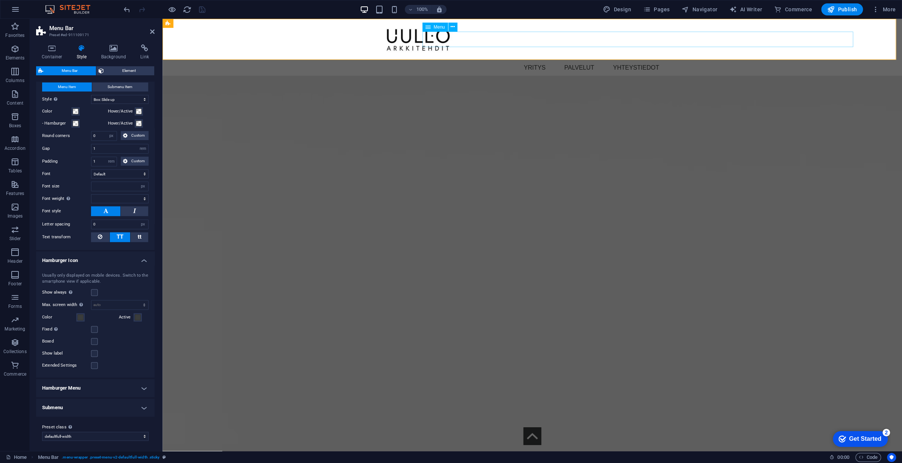
click at [537, 60] on nav "YRITYS PALVELUT YHTEYSTIEDOT" at bounding box center [592, 68] width 518 height 16
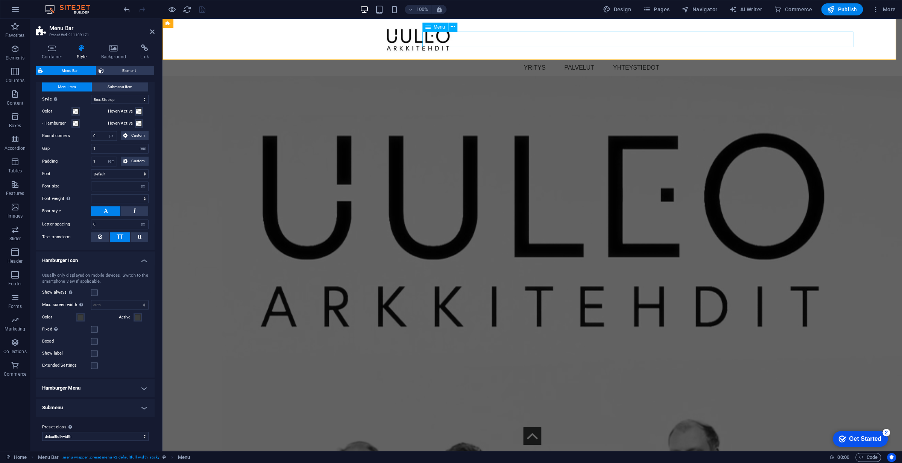
select select "%"
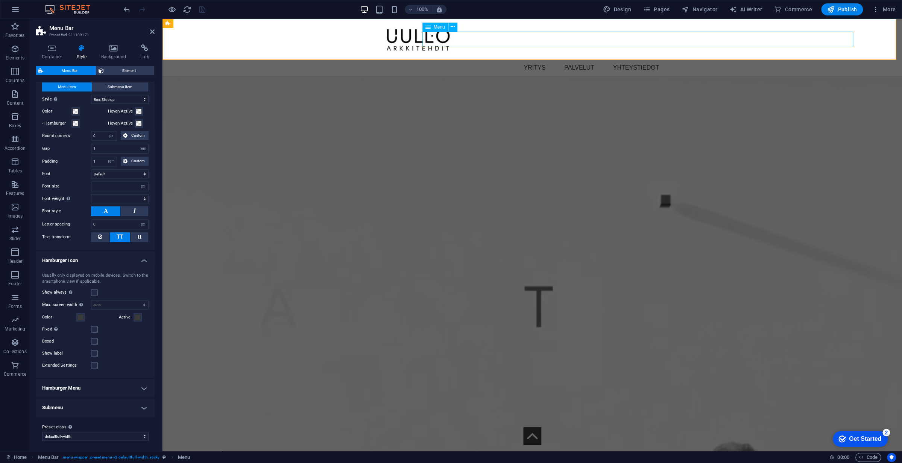
select select "%"
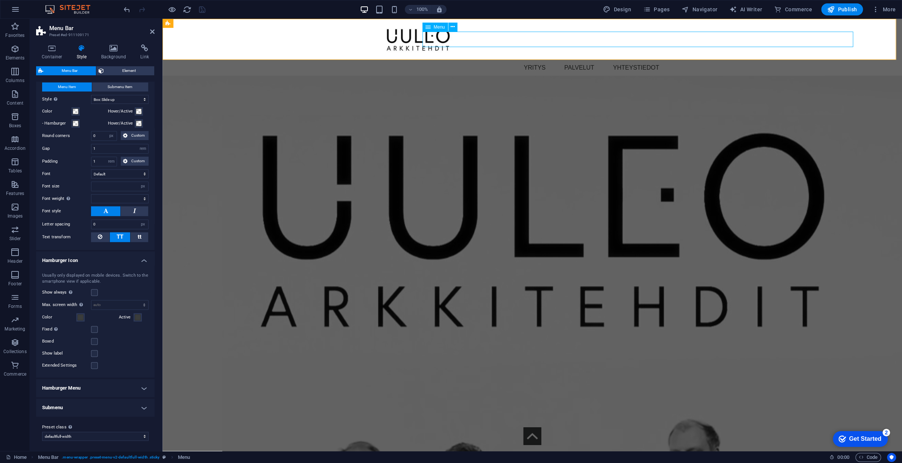
select select "px"
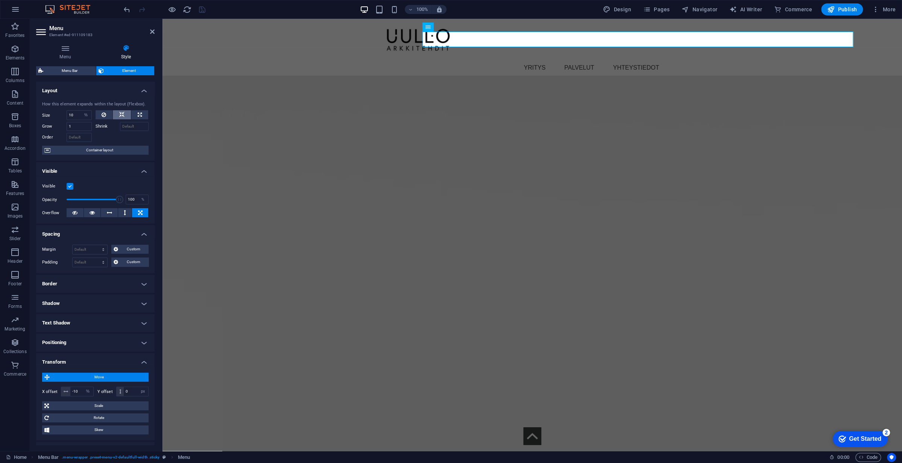
click at [119, 115] on icon at bounding box center [121, 114] width 5 height 9
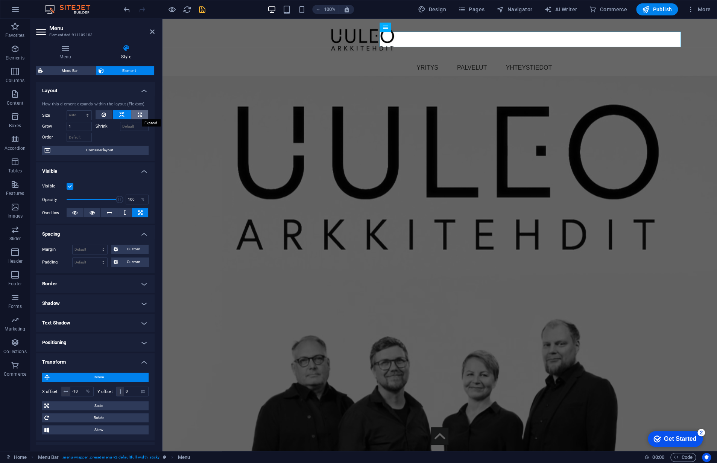
click at [135, 113] on button at bounding box center [139, 114] width 17 height 9
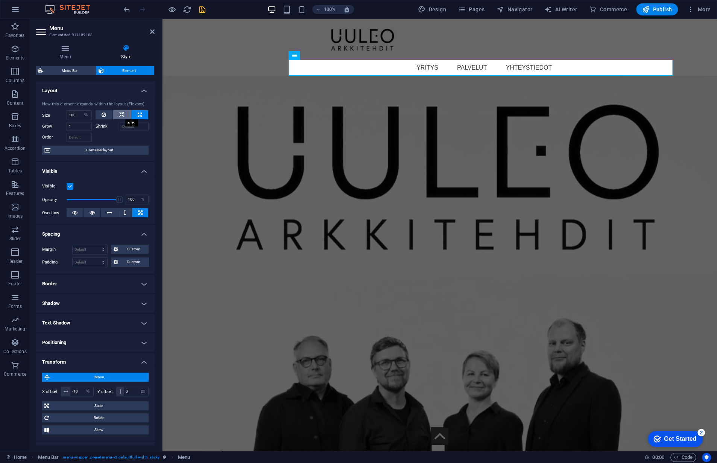
click at [122, 112] on icon at bounding box center [121, 114] width 5 height 9
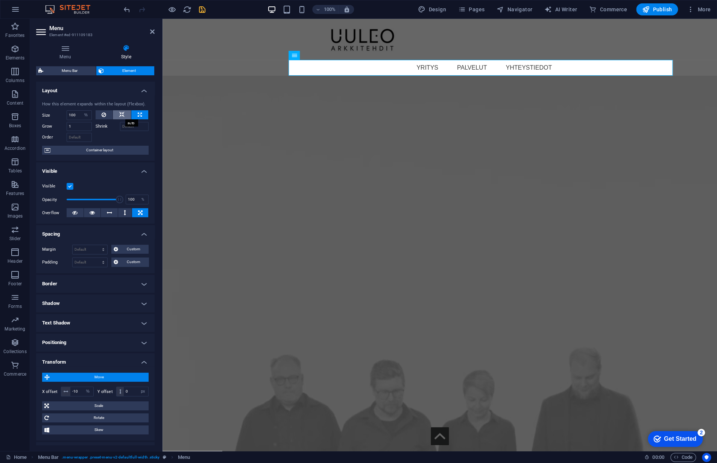
select select "DISABLED_OPTION_VALUE"
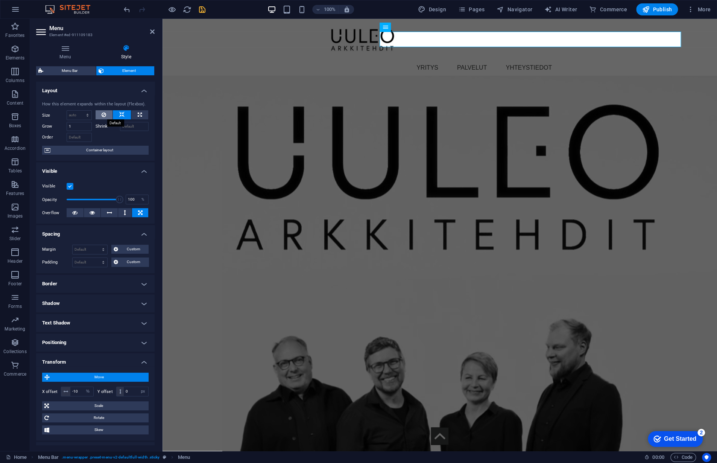
click at [104, 115] on icon at bounding box center [104, 114] width 5 height 9
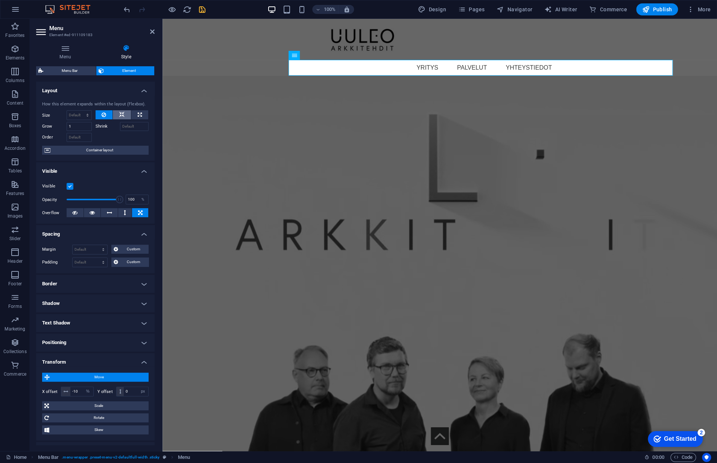
click at [123, 112] on icon at bounding box center [121, 114] width 5 height 9
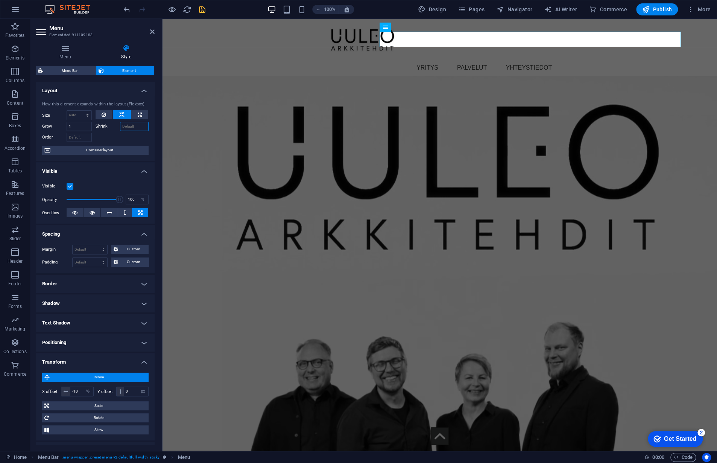
click at [135, 126] on input "Shrink" at bounding box center [134, 126] width 29 height 9
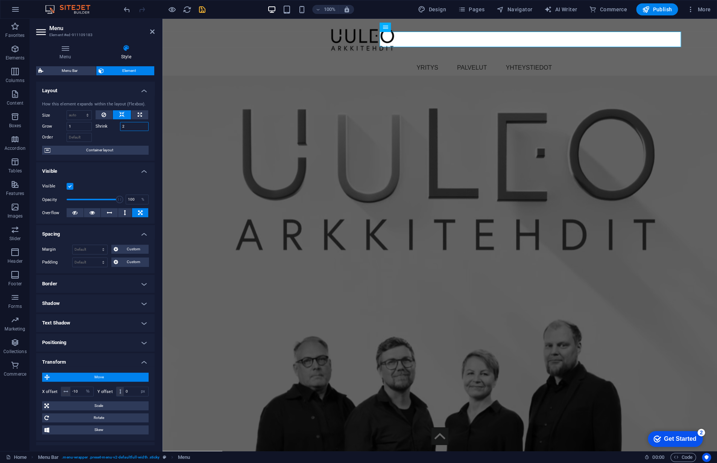
type input "2"
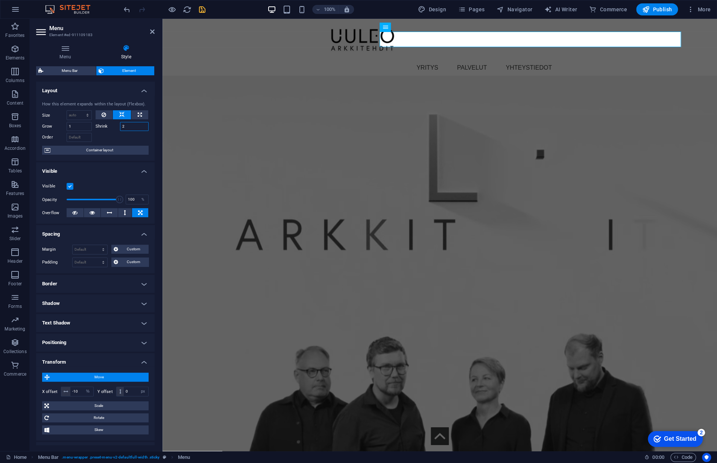
click at [143, 126] on input "2" at bounding box center [134, 126] width 29 height 9
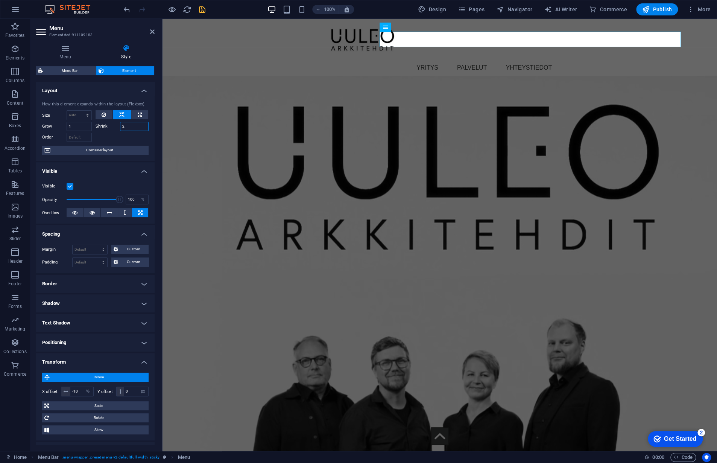
click at [143, 126] on input "2" at bounding box center [134, 126] width 29 height 9
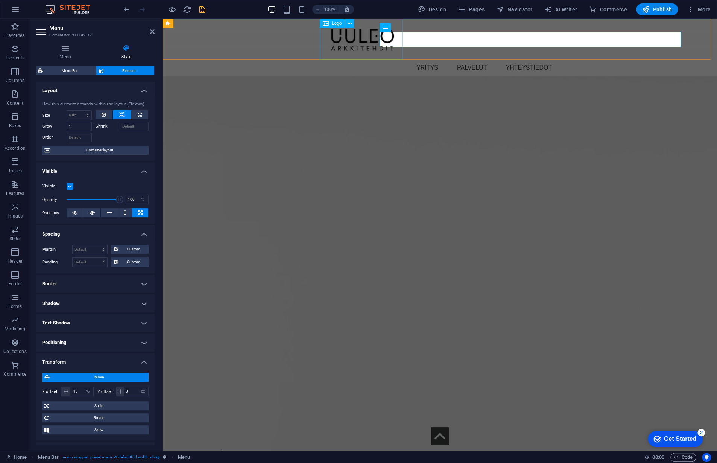
click at [347, 43] on div at bounding box center [515, 39] width 388 height 41
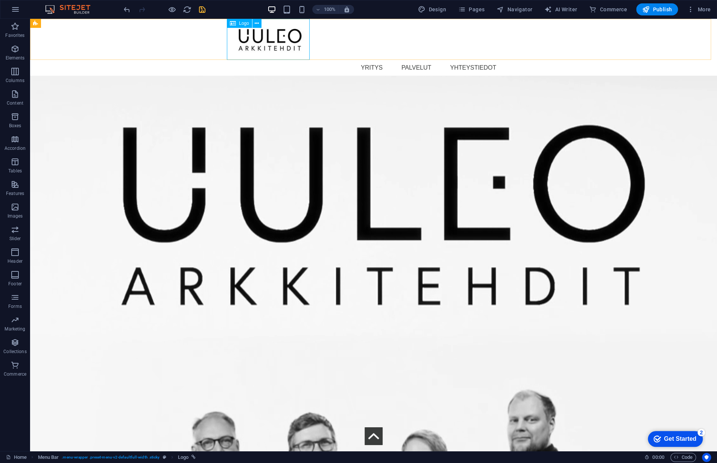
click at [245, 45] on div at bounding box center [469, 39] width 481 height 41
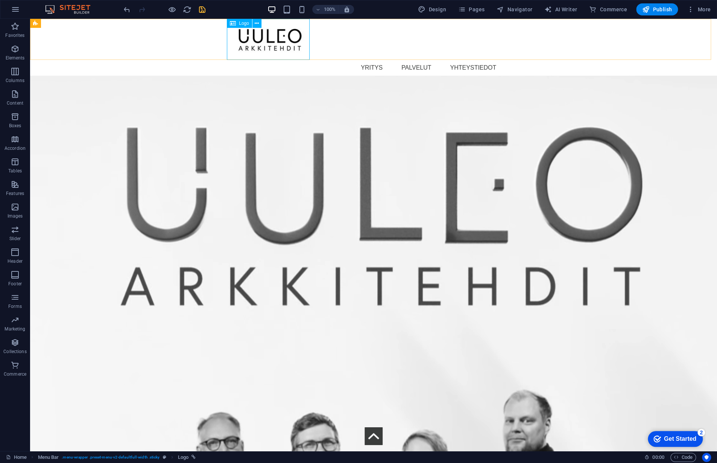
click at [245, 45] on div at bounding box center [469, 39] width 481 height 41
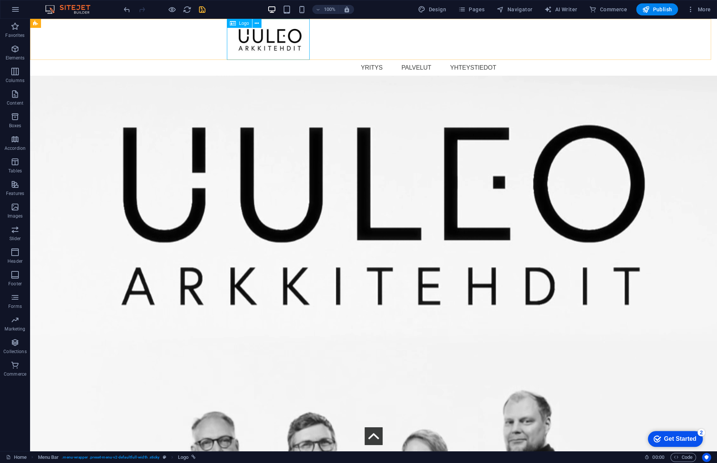
select select "px"
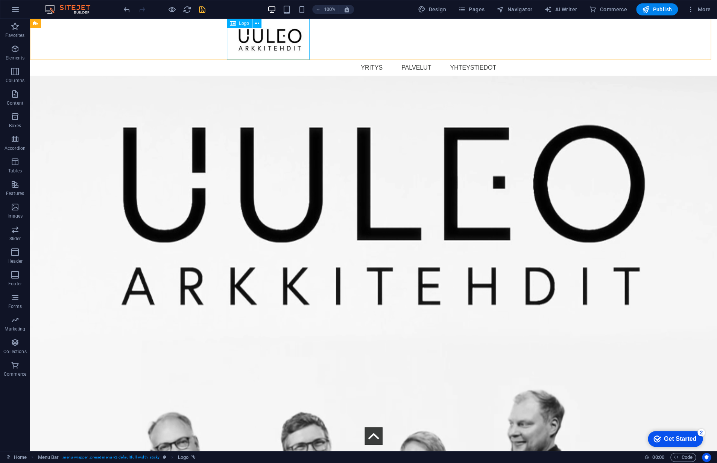
select select "px"
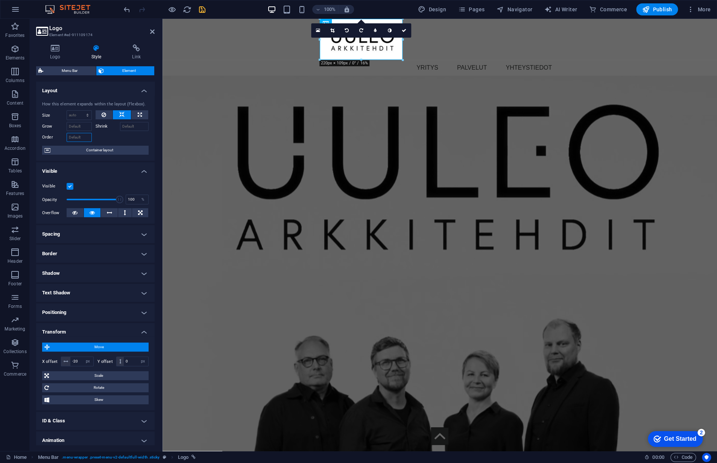
click at [81, 138] on input "Order" at bounding box center [79, 137] width 25 height 9
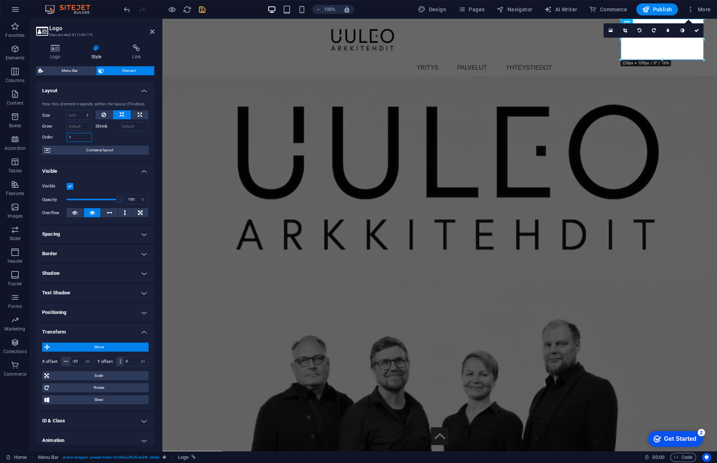
click at [74, 134] on input "1" at bounding box center [79, 137] width 25 height 9
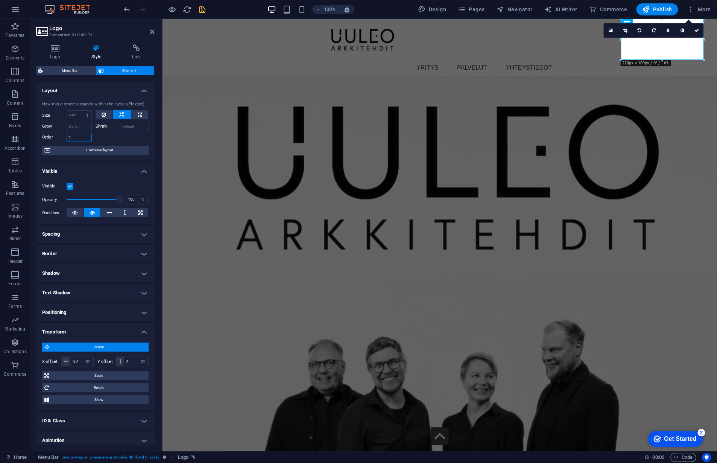
click at [74, 134] on input "1" at bounding box center [79, 137] width 25 height 9
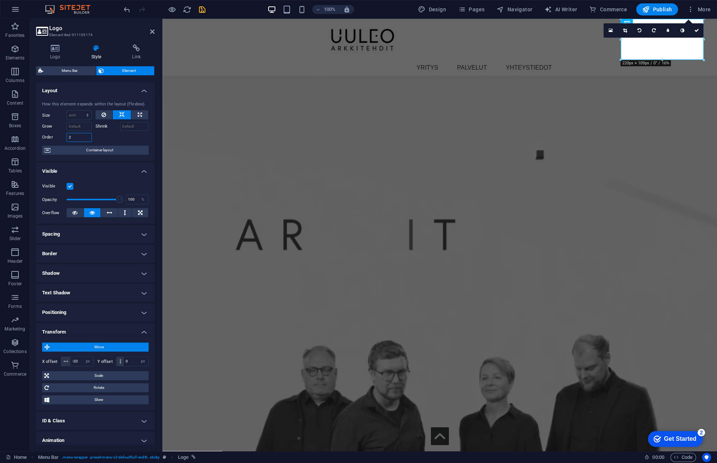
type input "2"
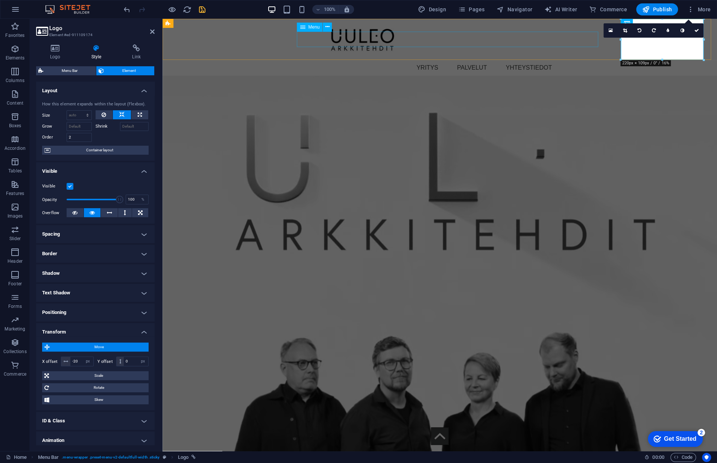
click at [462, 60] on nav "YRITYS PALVELUT YHTEYSTIEDOT" at bounding box center [484, 68] width 388 height 16
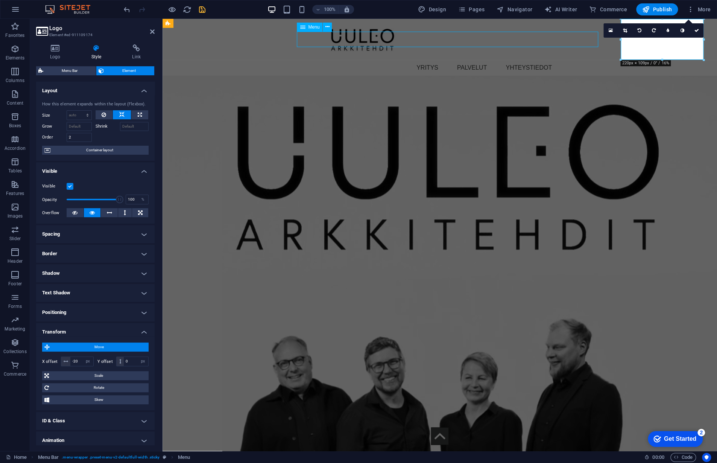
click at [462, 60] on nav "YRITYS PALVELUT YHTEYSTIEDOT" at bounding box center [484, 68] width 388 height 16
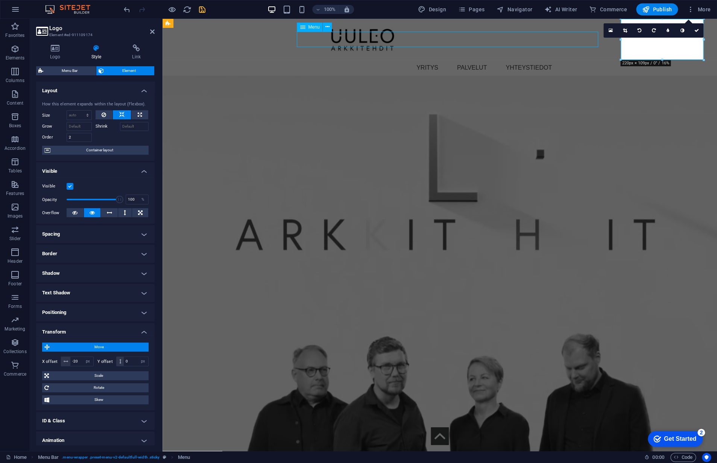
select select "%"
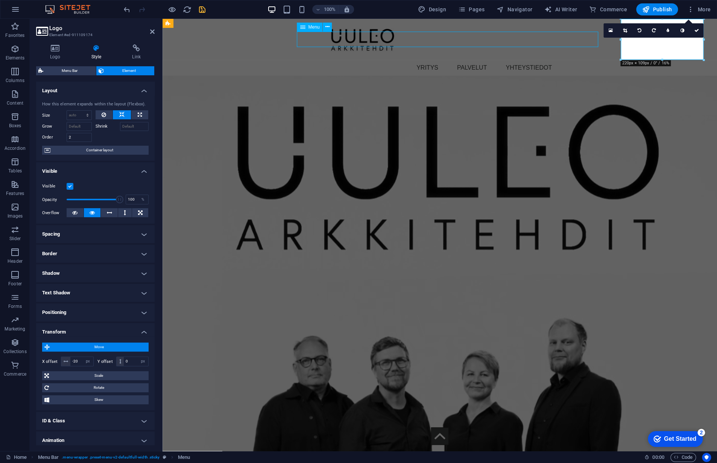
select select "px"
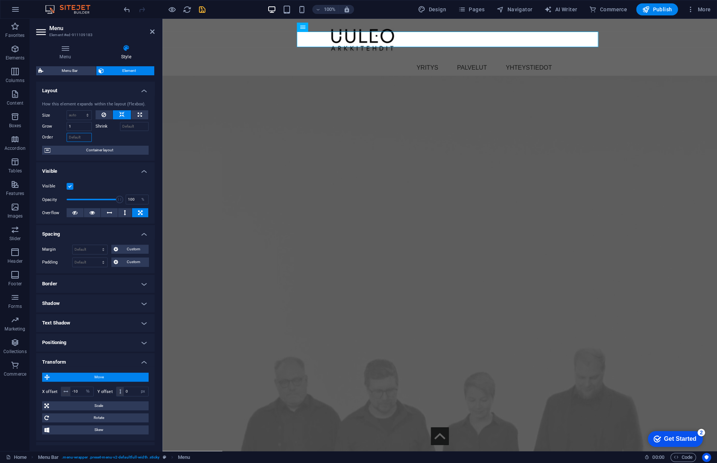
click at [72, 135] on input "Order" at bounding box center [79, 137] width 25 height 9
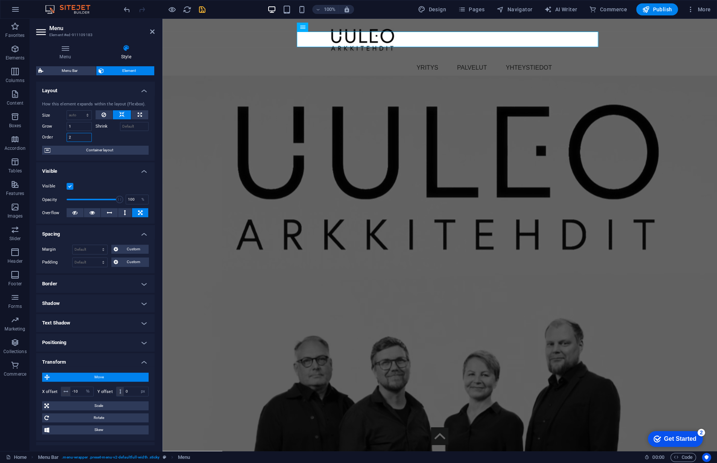
type input "2"
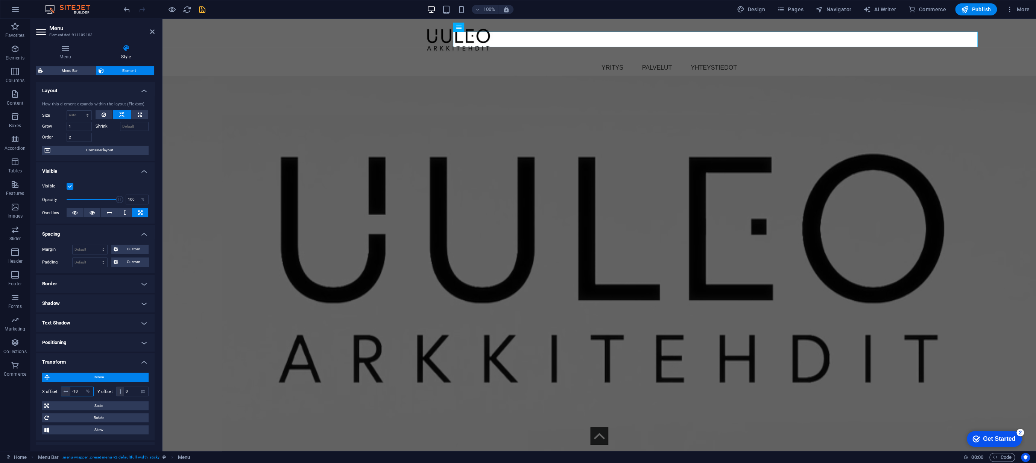
click at [80, 391] on input "-10" at bounding box center [81, 391] width 23 height 9
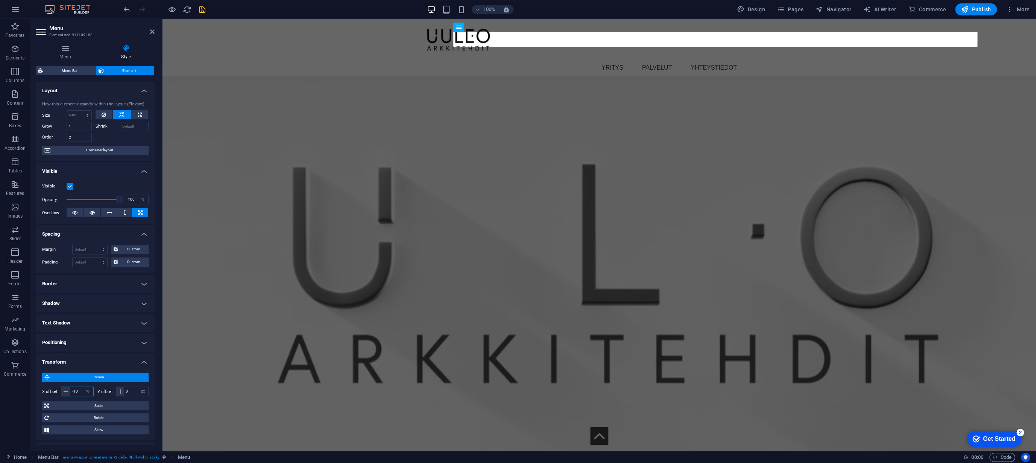
click at [80, 391] on input "-10" at bounding box center [81, 391] width 23 height 9
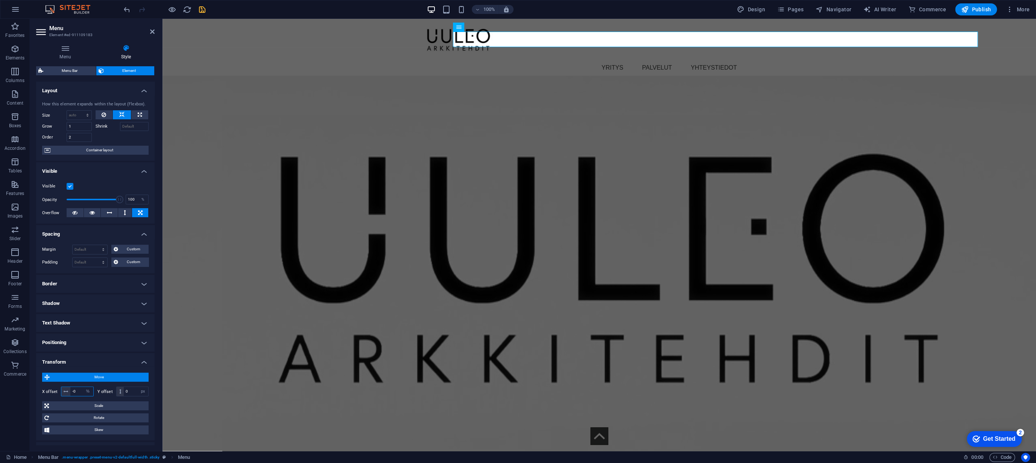
type input "-0"
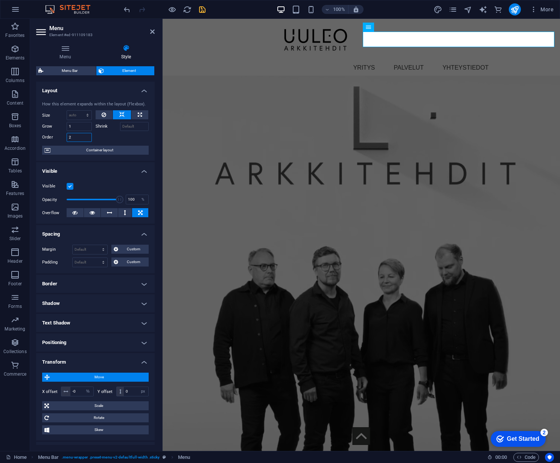
click at [75, 137] on input "2" at bounding box center [79, 137] width 25 height 9
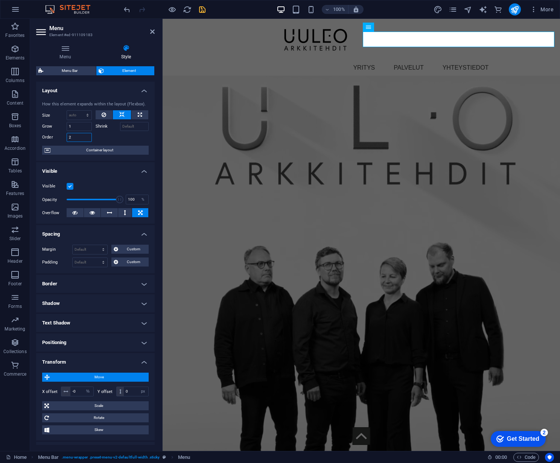
click at [75, 137] on input "2" at bounding box center [79, 137] width 25 height 9
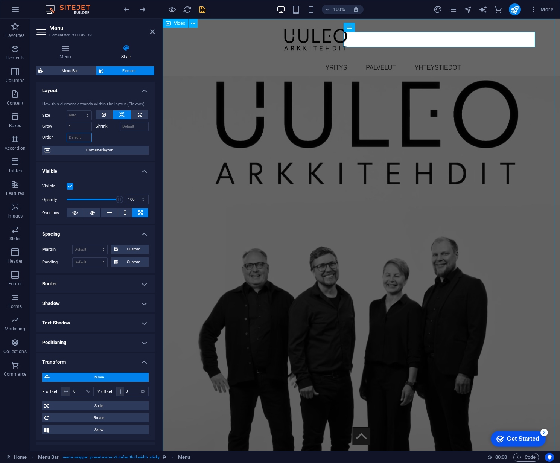
select select "%"
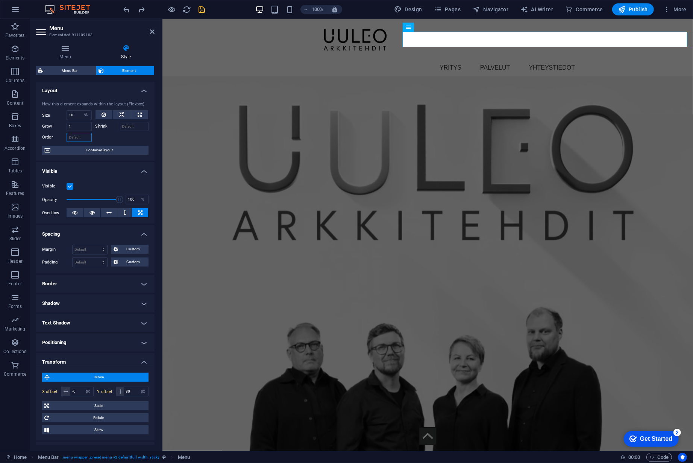
select select "%"
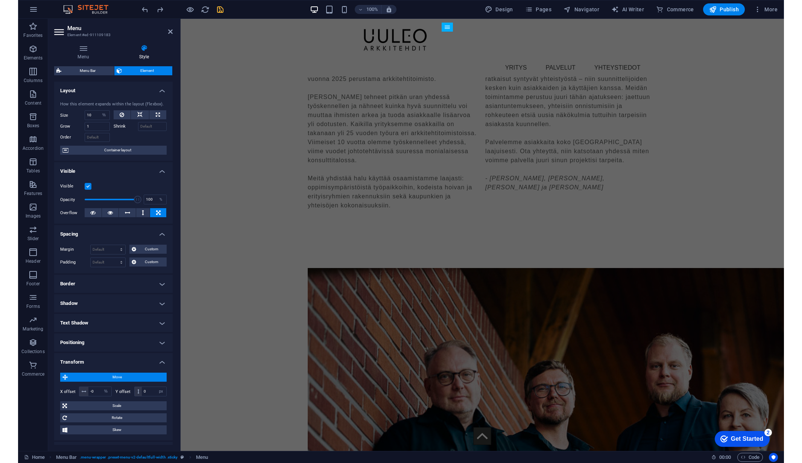
scroll to position [1276, 0]
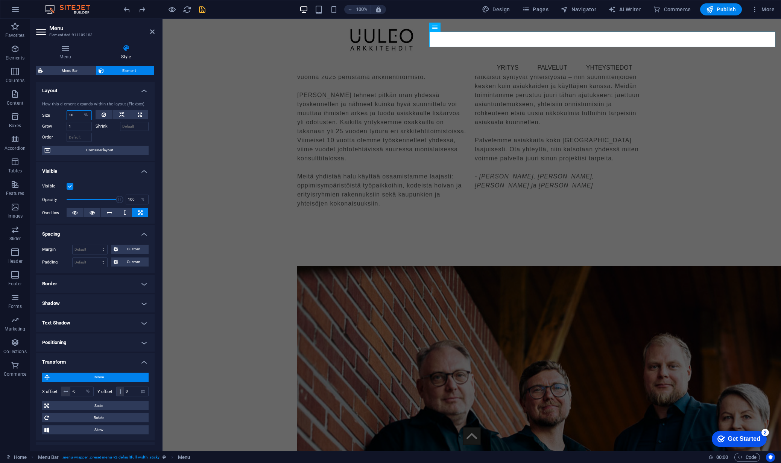
click at [76, 112] on input "number" at bounding box center [79, 115] width 24 height 9
click at [77, 112] on input "number" at bounding box center [79, 115] width 24 height 9
type input "0"
click at [88, 117] on select "Default auto px % 1/1 1/2 1/3 1/4 1/5 1/6 1/7 1/8 1/9 1/10" at bounding box center [86, 115] width 11 height 9
click at [81, 111] on select "Default auto px % 1/1 1/2 1/3 1/4 1/5 1/6 1/7 1/8 1/9 1/10" at bounding box center [86, 115] width 11 height 9
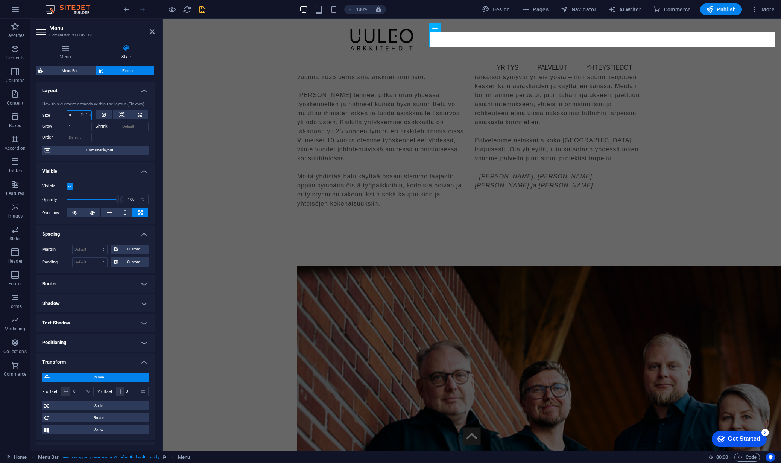
select select "DISABLED_OPTION_VALUE"
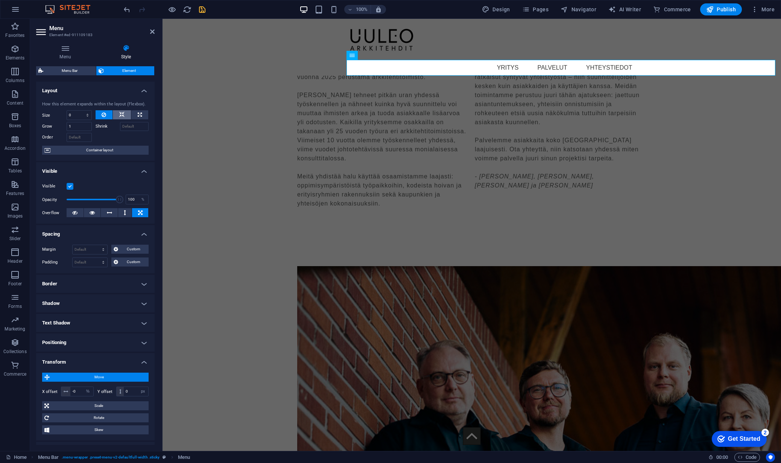
click at [123, 111] on button at bounding box center [122, 114] width 18 height 9
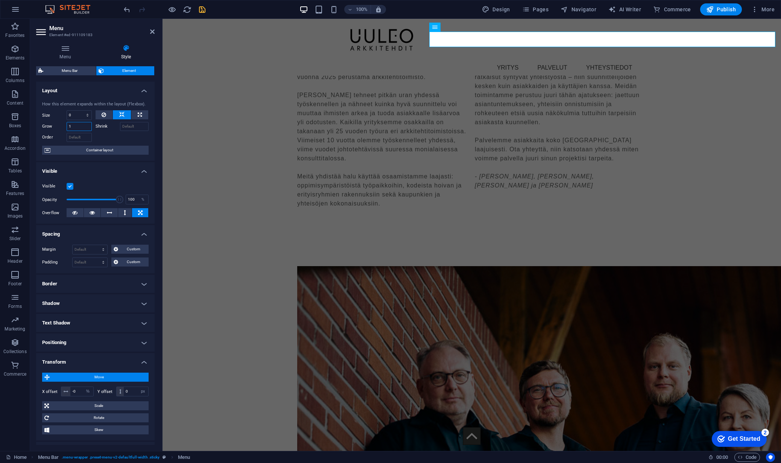
click at [80, 127] on input "1" at bounding box center [79, 126] width 25 height 9
click at [74, 127] on input "1" at bounding box center [79, 126] width 25 height 9
type input "0"
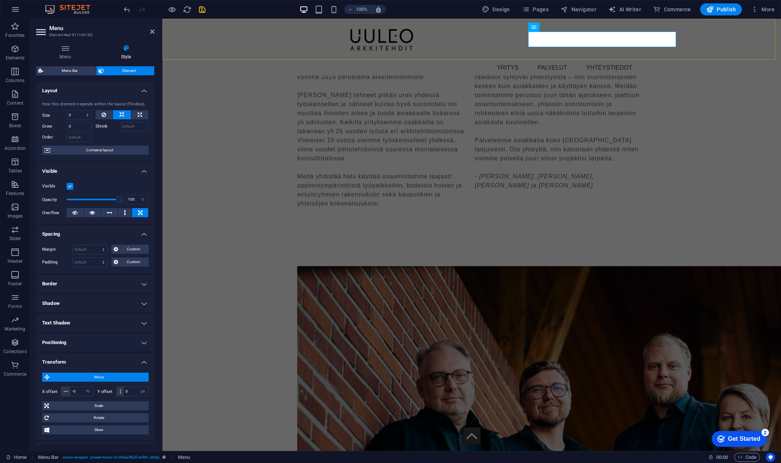
click at [383, 40] on div "Menu YRITYS PALVELUT YHTEYSTIEDOT" at bounding box center [472, 47] width 618 height 57
select select "rem"
select select "hover_box_bottom"
select select "px"
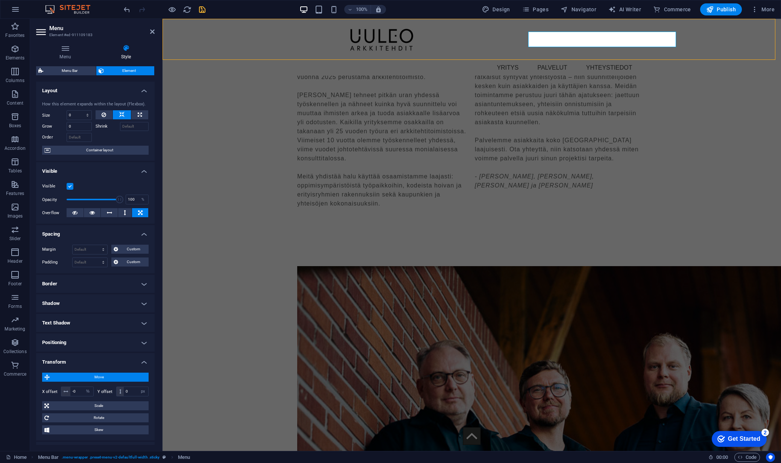
select select "rem"
select select "px"
select select
select select "px"
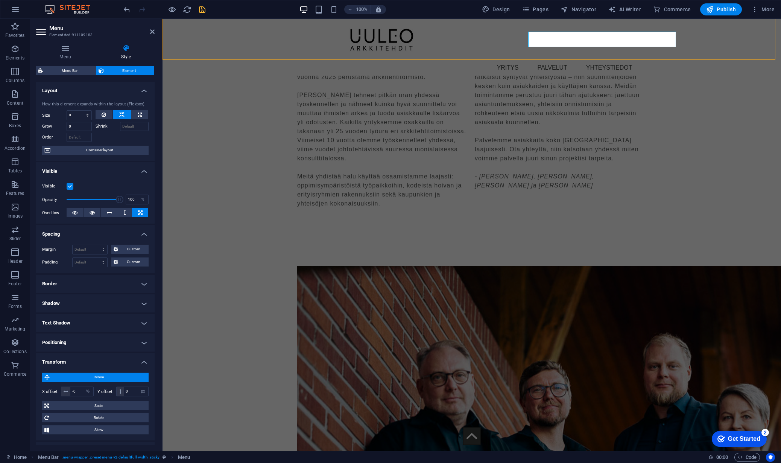
select select "preset-menu-v2-defaultfull-width"
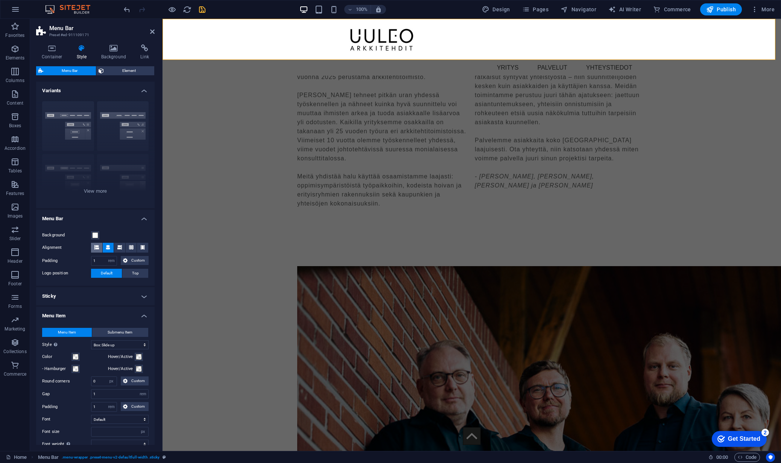
click at [94, 248] on icon at bounding box center [96, 247] width 5 height 5
click at [117, 248] on icon at bounding box center [119, 247] width 5 height 5
click at [107, 248] on icon at bounding box center [108, 247] width 5 height 5
select select
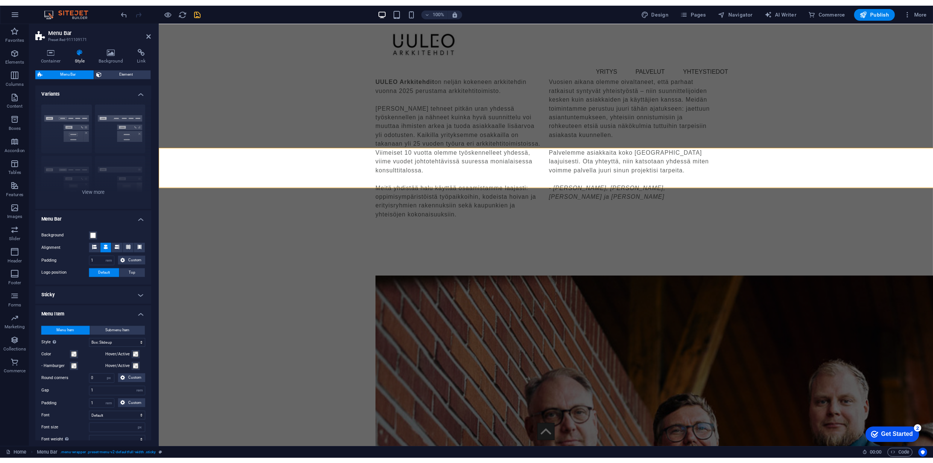
scroll to position [1562, 0]
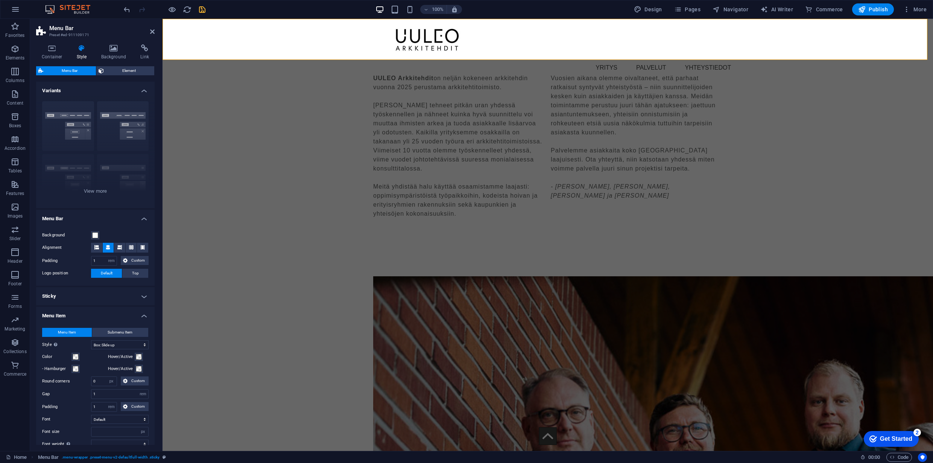
click at [249, 37] on div "Menu YRITYS PALVELUT YHTEYSTIEDOT" at bounding box center [548, 47] width 770 height 57
click at [98, 261] on input "1" at bounding box center [103, 260] width 25 height 9
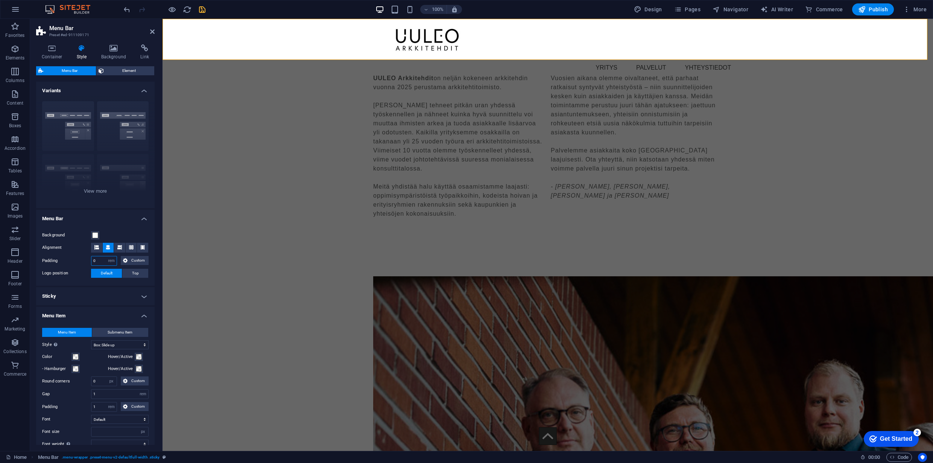
type input "0"
select select
click at [97, 260] on input "0" at bounding box center [103, 260] width 25 height 9
type input "1"
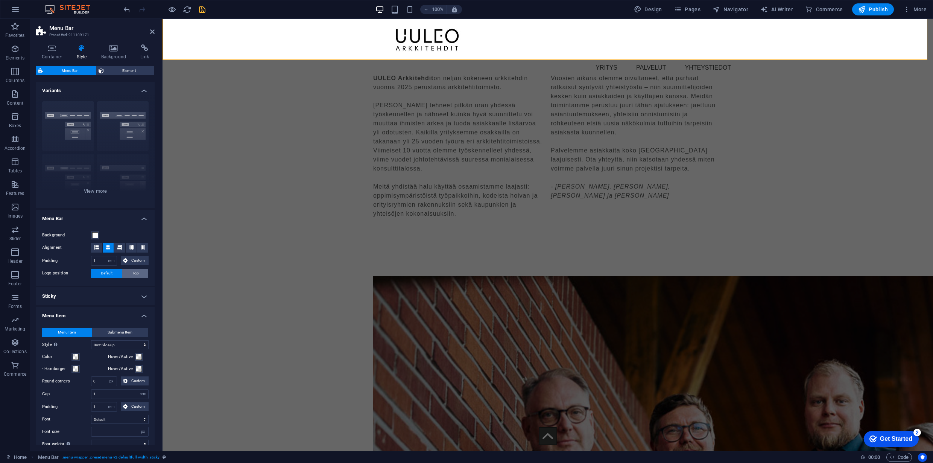
click at [132, 273] on span "Top" at bounding box center [135, 273] width 7 height 9
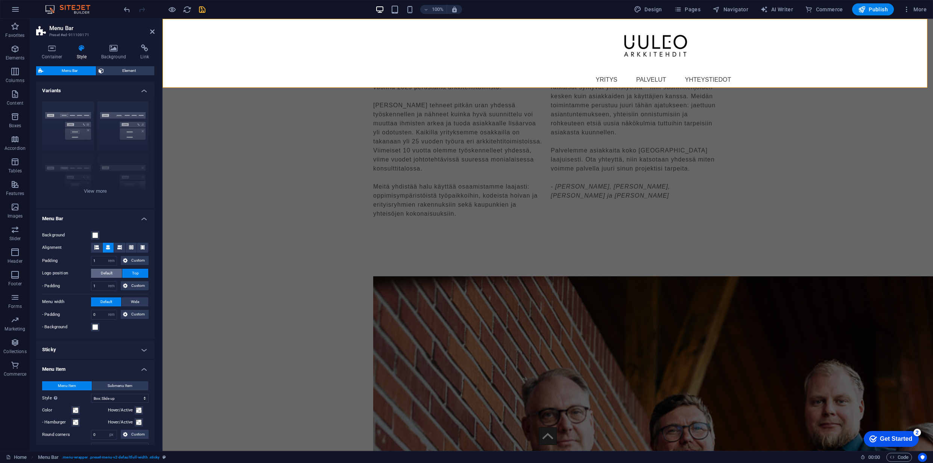
click at [104, 272] on span "Default" at bounding box center [107, 273] width 12 height 9
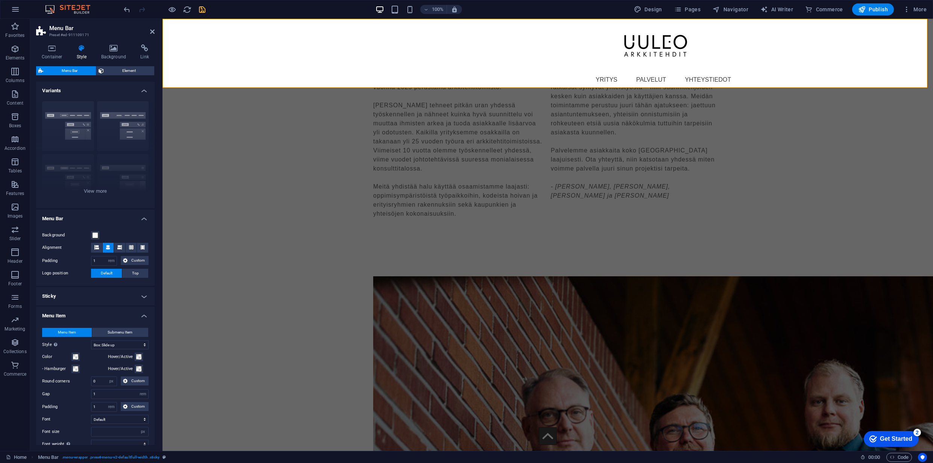
select select
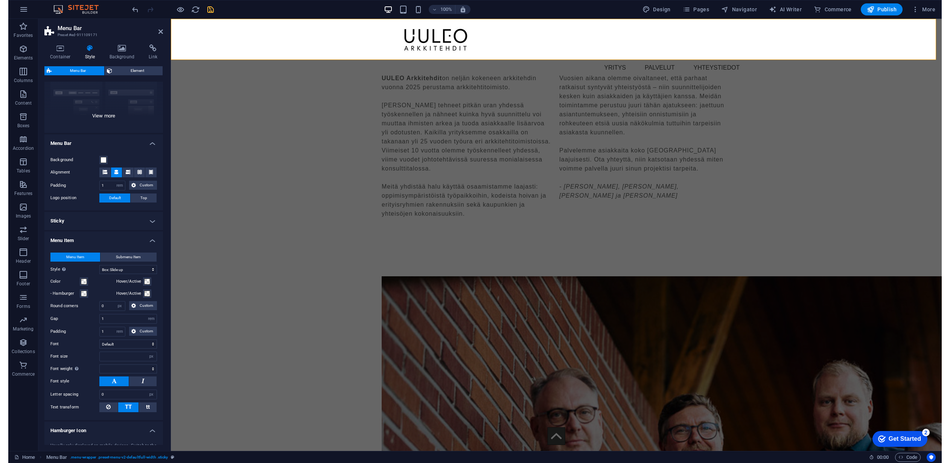
scroll to position [75, 0]
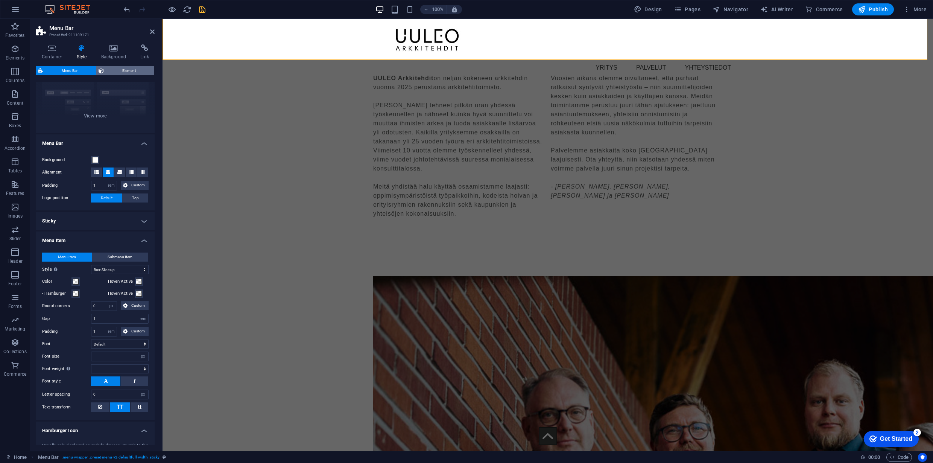
click at [114, 73] on span "Element" at bounding box center [129, 70] width 46 height 9
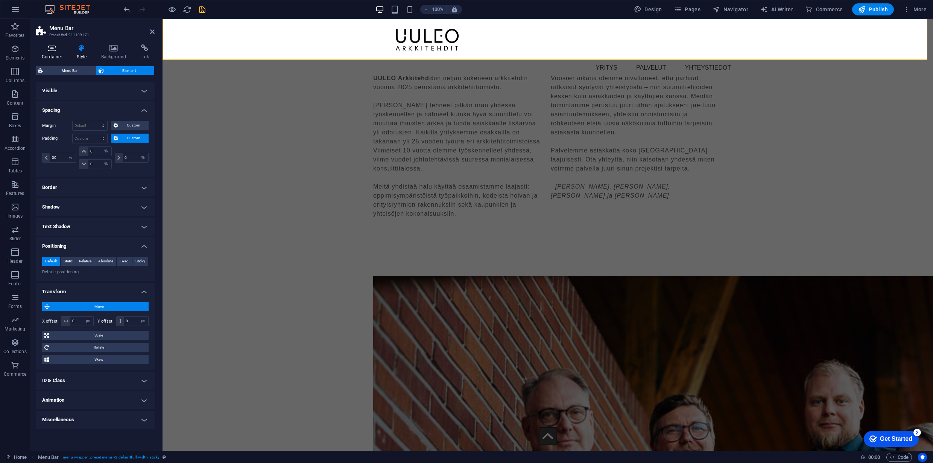
click at [58, 49] on icon at bounding box center [52, 48] width 32 height 8
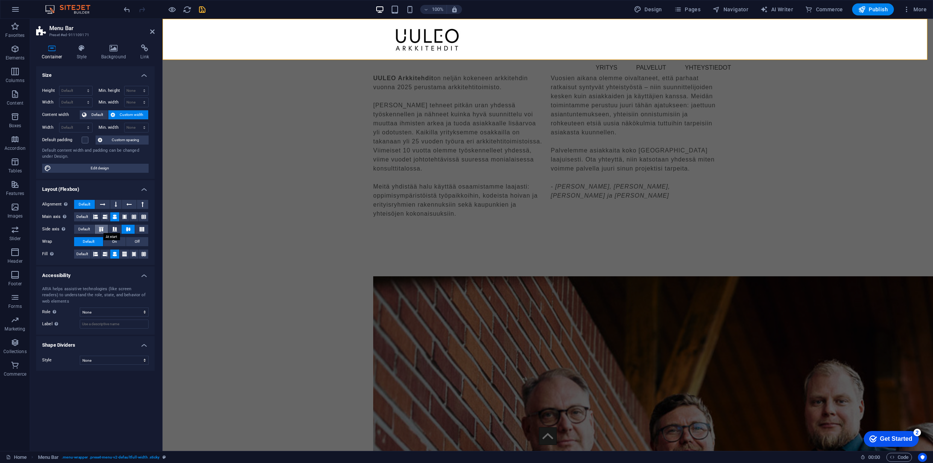
click at [100, 230] on icon at bounding box center [101, 229] width 9 height 5
click at [116, 228] on icon at bounding box center [114, 229] width 9 height 5
click at [129, 228] on icon at bounding box center [128, 229] width 9 height 5
click at [105, 214] on icon at bounding box center [105, 216] width 5 height 9
click at [96, 215] on icon at bounding box center [95, 216] width 5 height 9
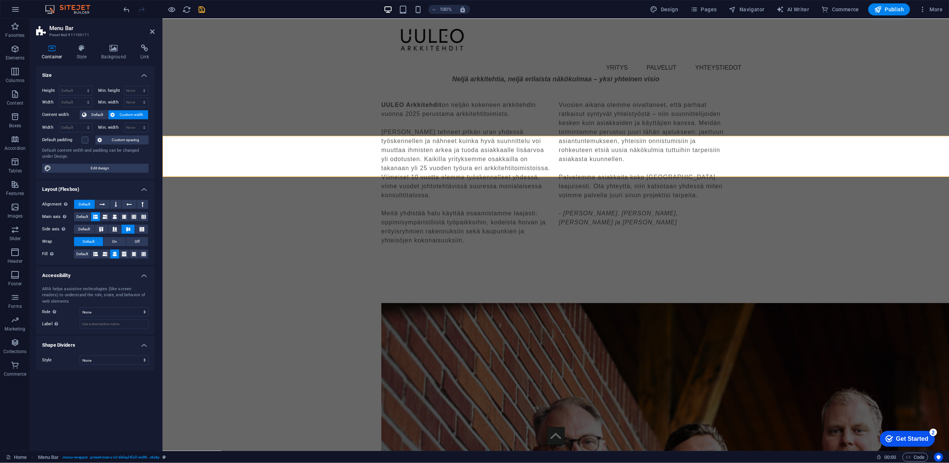
scroll to position [1567, 0]
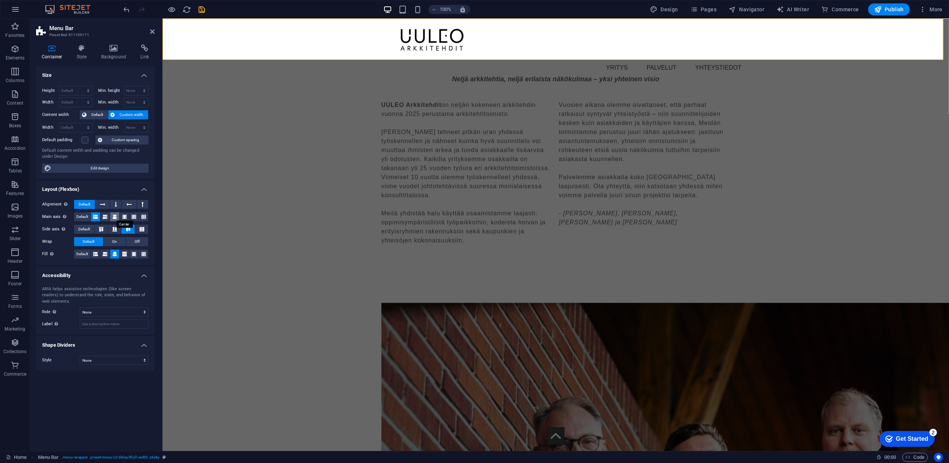
click at [113, 215] on icon at bounding box center [114, 216] width 5 height 9
click at [88, 56] on h4 "Style" at bounding box center [83, 52] width 24 height 16
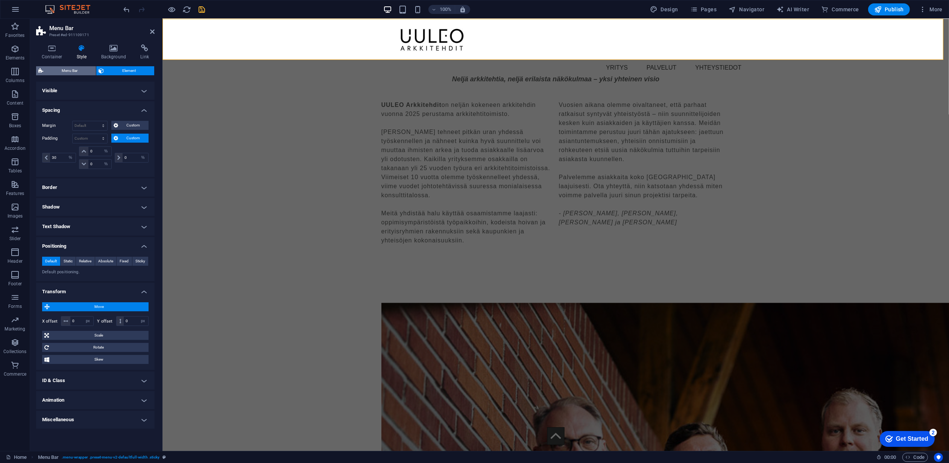
click at [76, 71] on span "Menu Bar" at bounding box center [70, 70] width 48 height 9
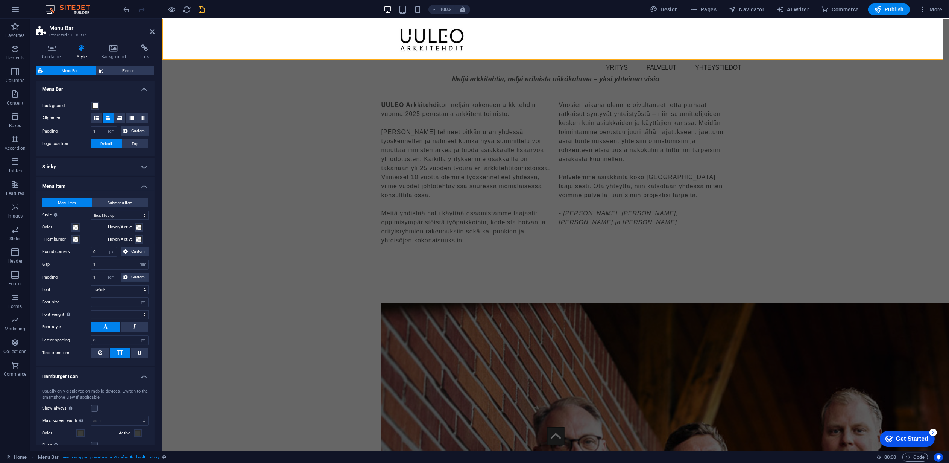
scroll to position [95, 0]
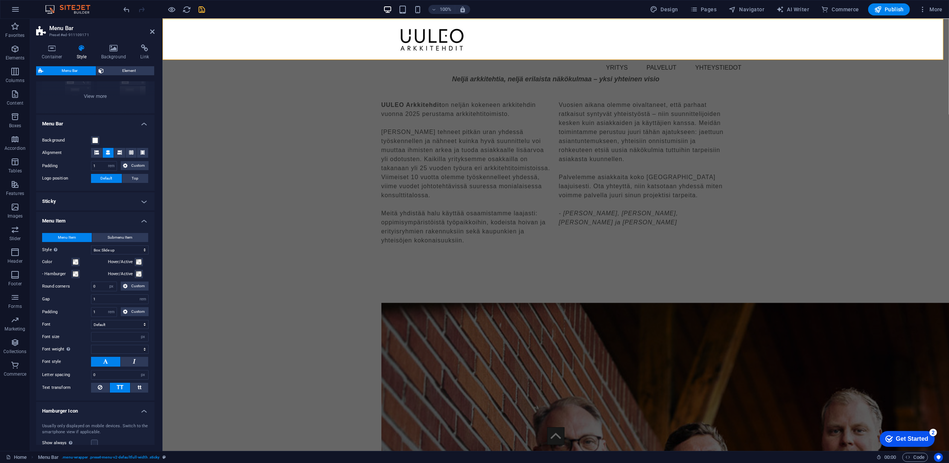
click at [77, 199] on h4 "Sticky" at bounding box center [95, 201] width 119 height 18
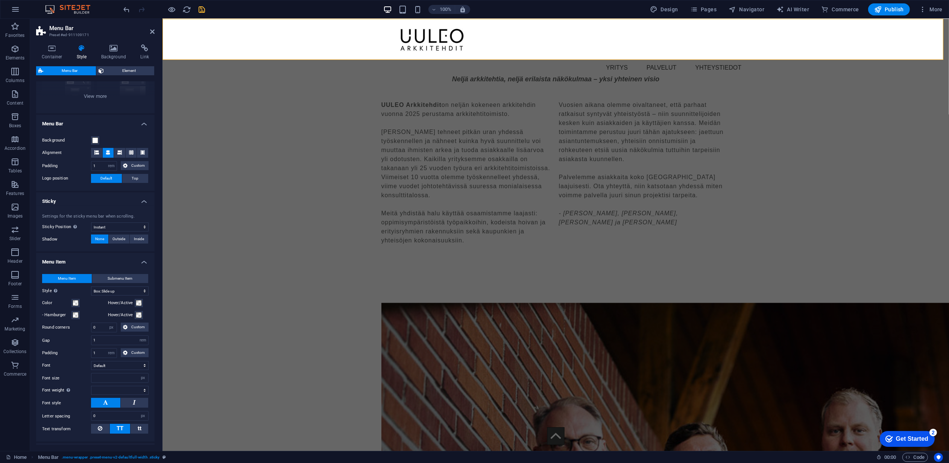
click at [80, 197] on h4 "Sticky" at bounding box center [95, 199] width 119 height 14
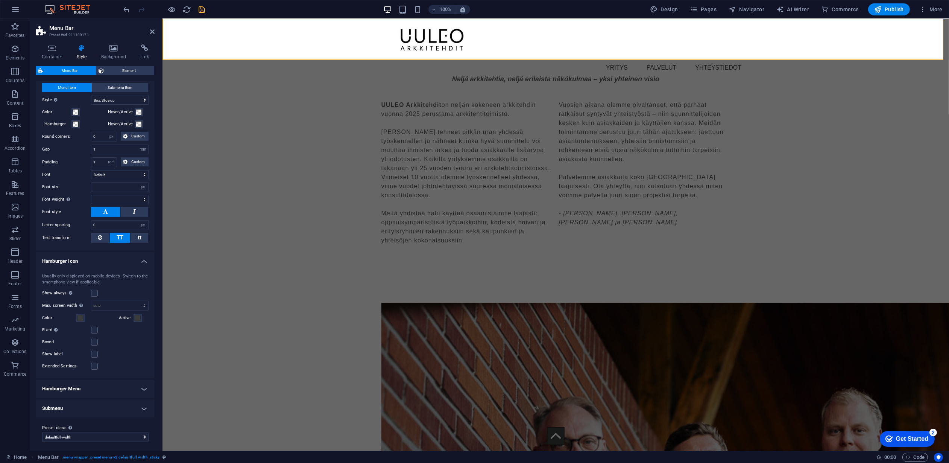
scroll to position [245, 0]
click at [113, 387] on h4 "Hamburger Menu" at bounding box center [95, 388] width 119 height 18
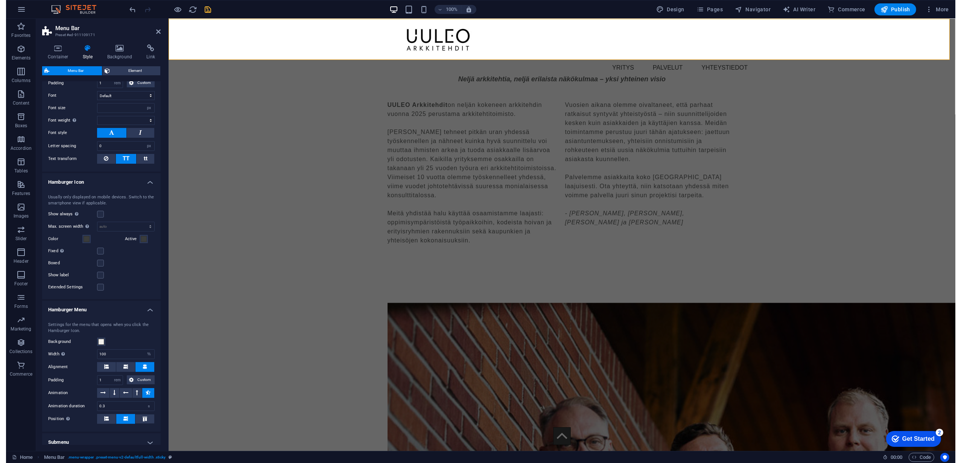
scroll to position [357, 0]
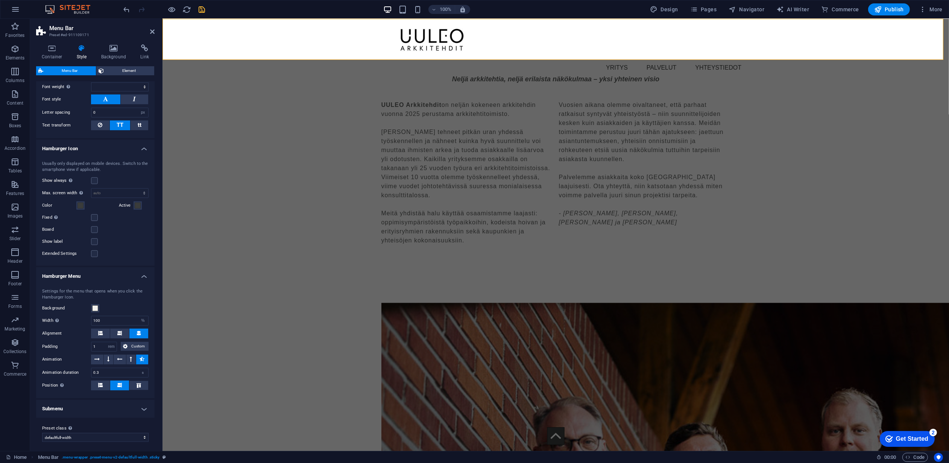
click at [277, 43] on div "Menu YRITYS PALVELUT YHTEYSTIEDOT" at bounding box center [555, 47] width 787 height 57
click at [110, 70] on span "Element" at bounding box center [129, 70] width 46 height 9
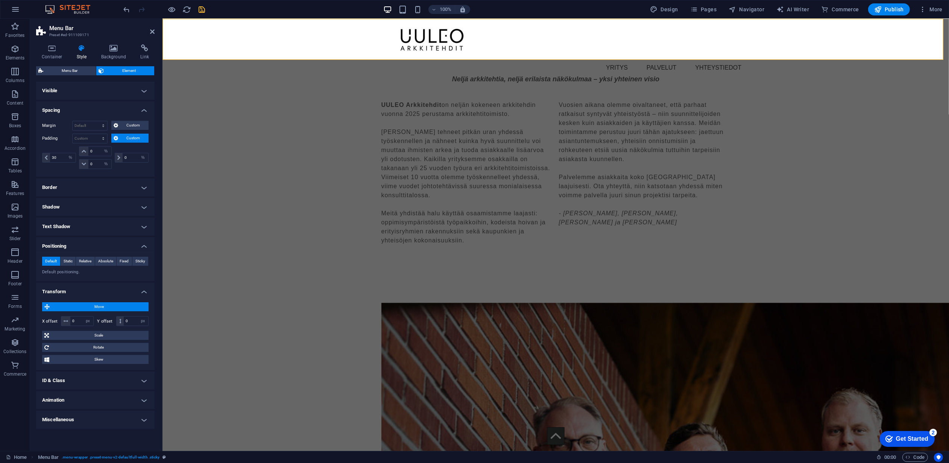
click at [127, 137] on span "Custom" at bounding box center [133, 138] width 26 height 9
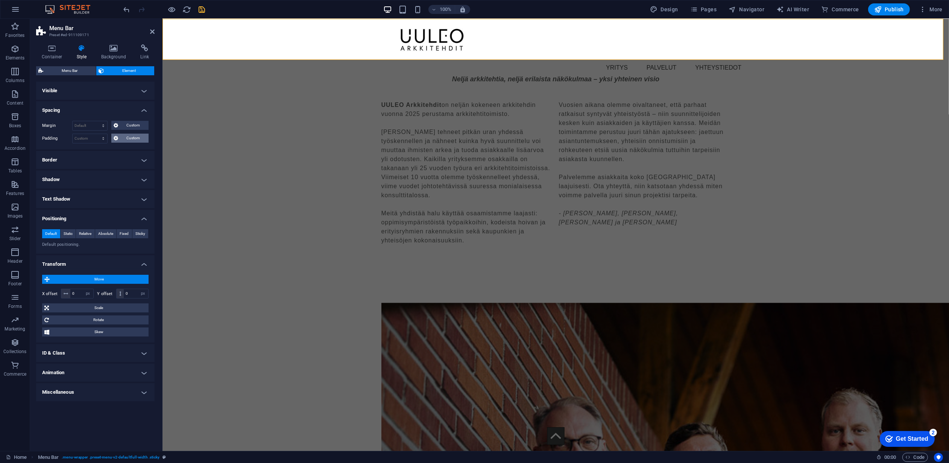
click at [127, 138] on span "Custom" at bounding box center [133, 138] width 26 height 9
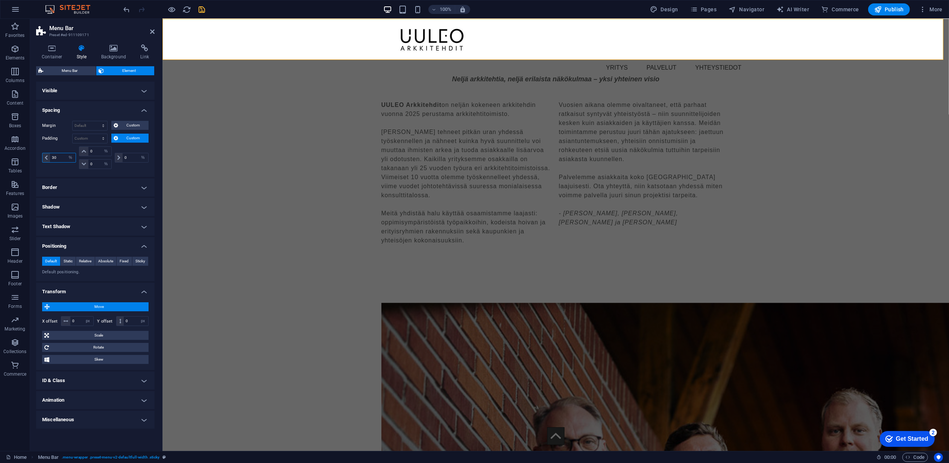
click at [60, 158] on input "30" at bounding box center [63, 157] width 26 height 9
type input "0"
select select "%"
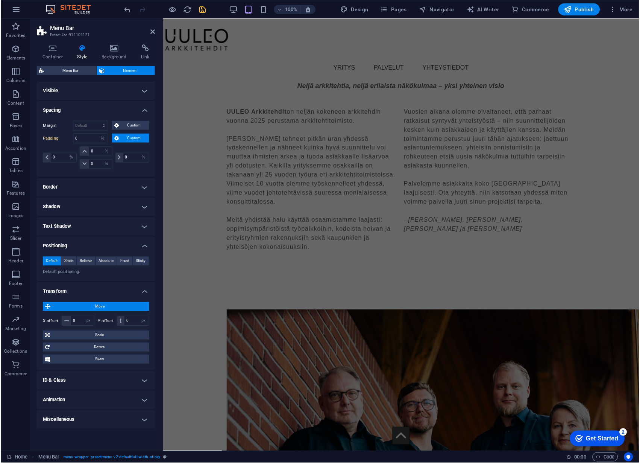
scroll to position [963, 0]
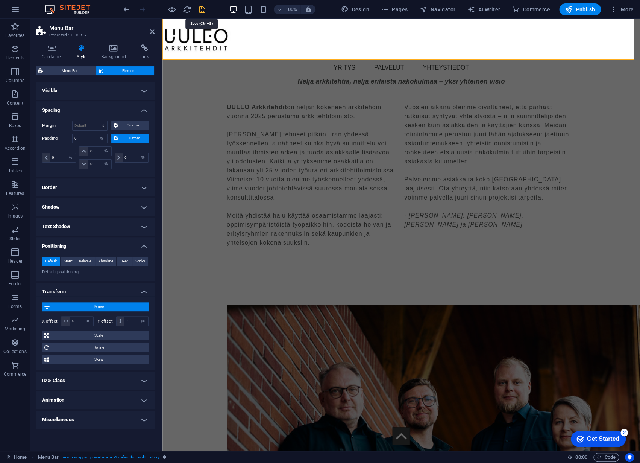
click at [201, 9] on icon "save" at bounding box center [202, 9] width 9 height 9
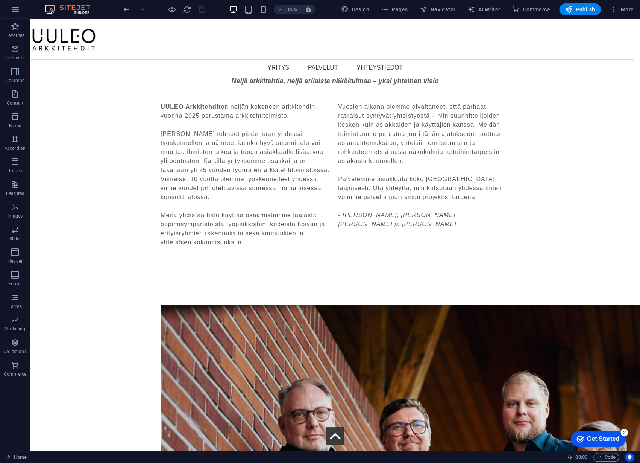
click at [176, 42] on div "Menu YRITYS PALVELUT YHTEYSTIEDOT" at bounding box center [335, 47] width 610 height 57
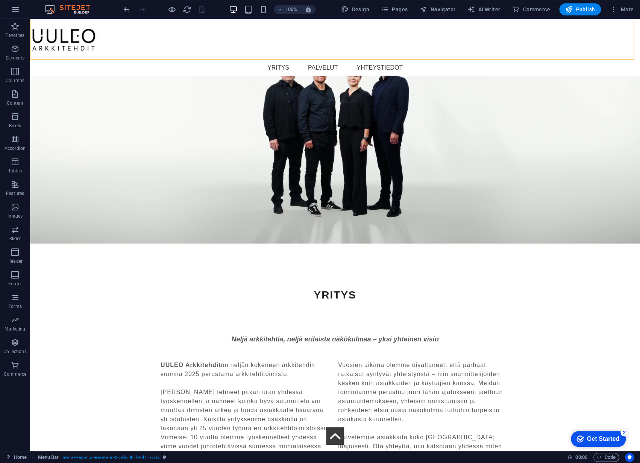
select select "%"
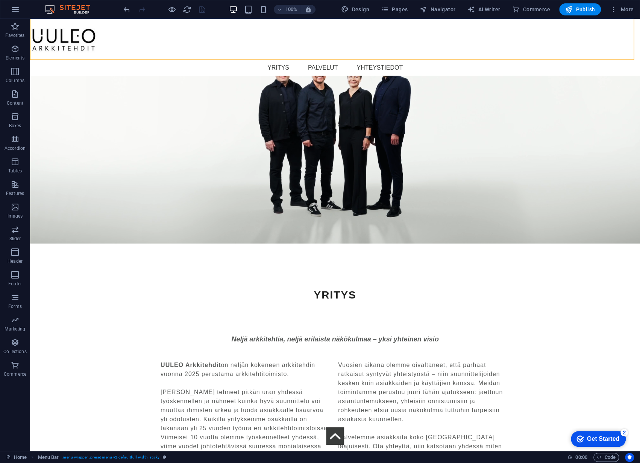
select select "%"
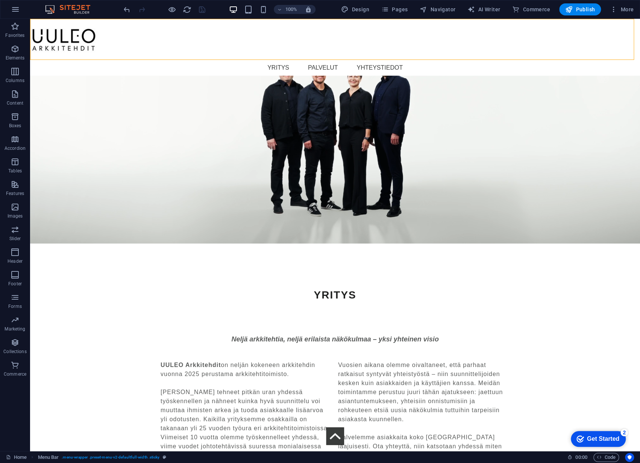
select select "%"
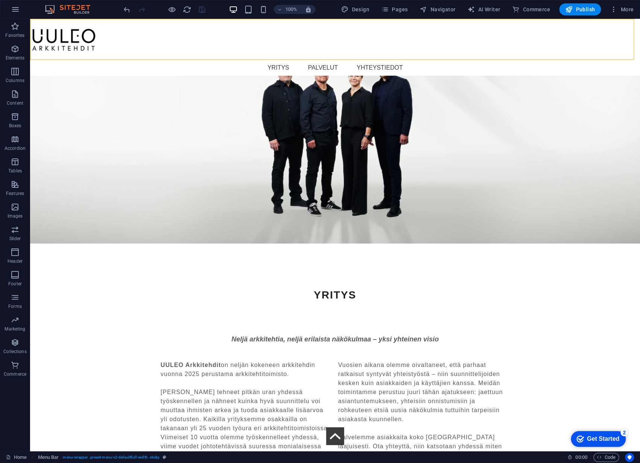
select select "%"
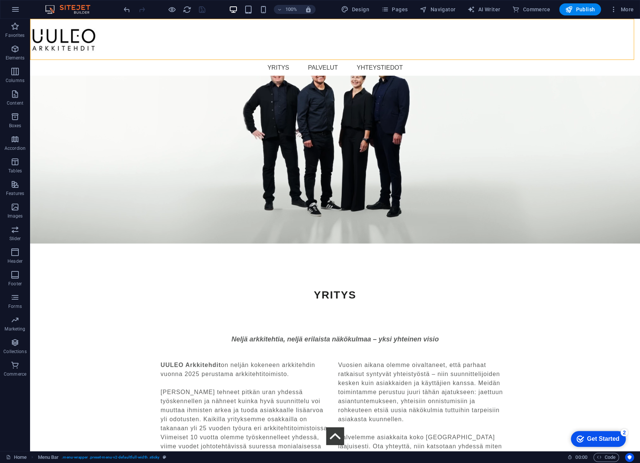
select select "%"
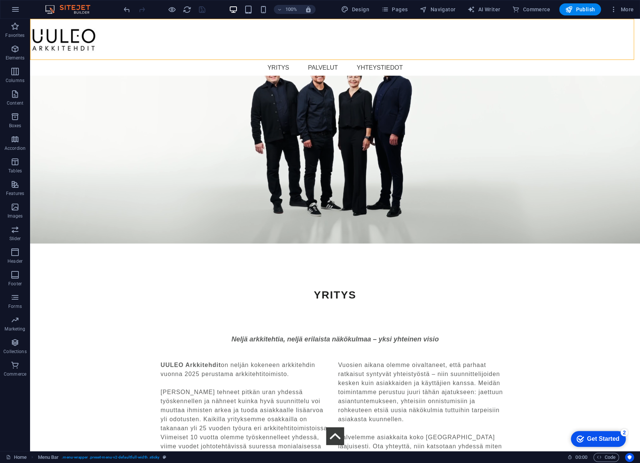
select select "px"
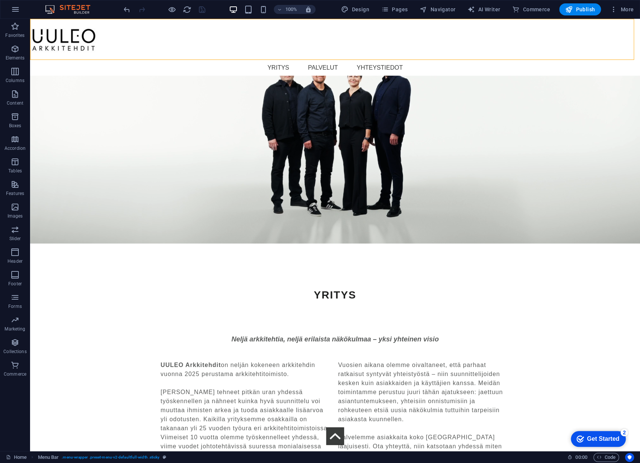
select select "px"
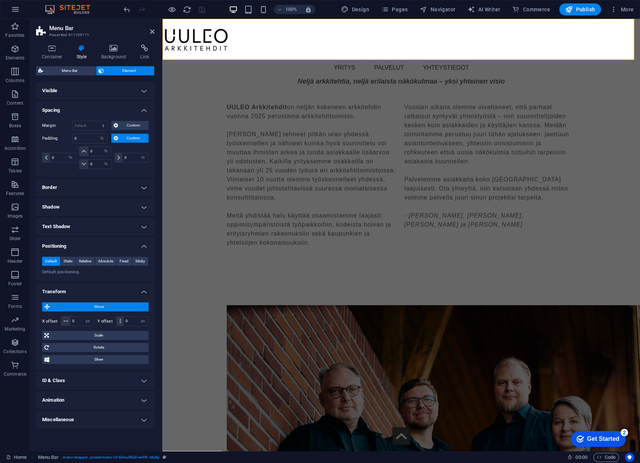
click at [129, 138] on span "Custom" at bounding box center [133, 138] width 26 height 9
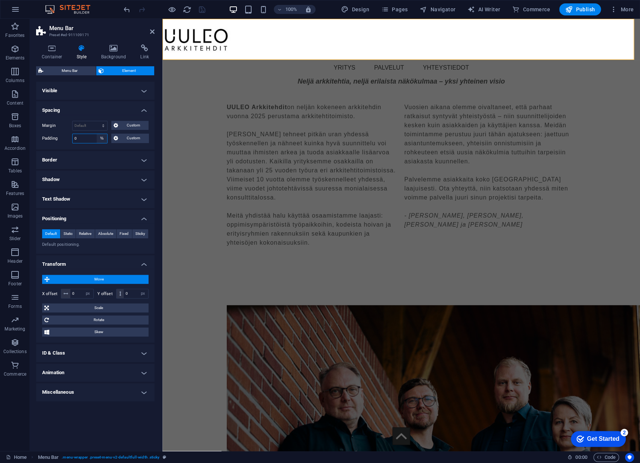
click at [103, 140] on select "Default px rem % vh vw Custom" at bounding box center [102, 138] width 11 height 9
click at [97, 134] on select "Default px rem % vh vw Custom" at bounding box center [102, 138] width 11 height 9
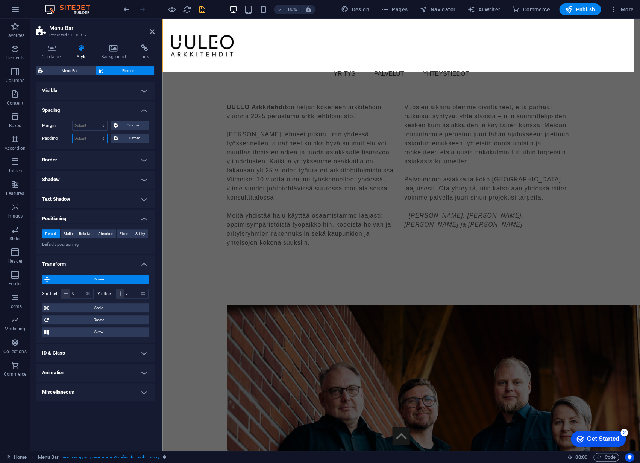
select select "%"
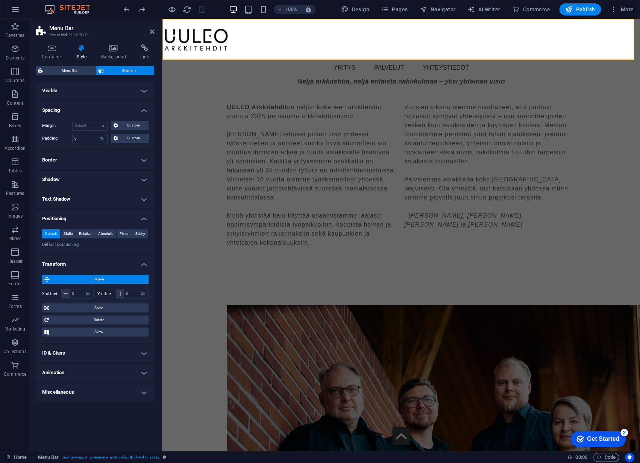
click at [190, 39] on div "Menu YRITYS PALVELUT YHTEYSTIEDOT" at bounding box center [402, 47] width 478 height 57
click at [143, 373] on h4 "Animation" at bounding box center [95, 372] width 119 height 18
click at [134, 371] on h4 "Animation" at bounding box center [95, 370] width 119 height 14
click at [68, 70] on span "Menu Bar" at bounding box center [70, 70] width 48 height 9
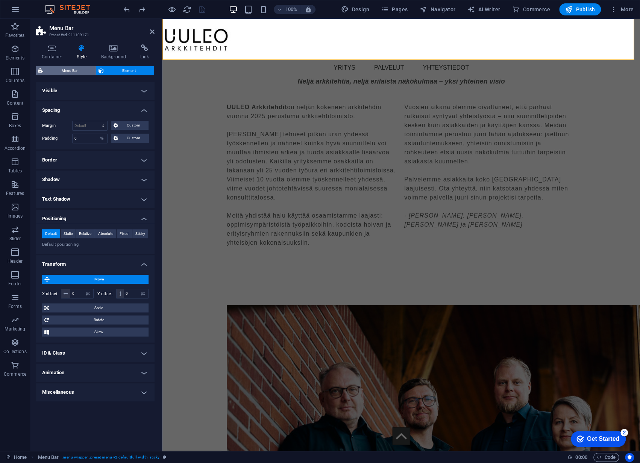
select select
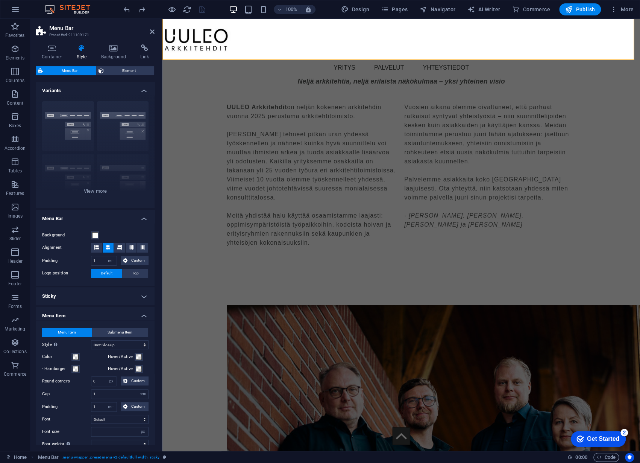
click at [71, 311] on h4 "Menu Item" at bounding box center [95, 314] width 119 height 14
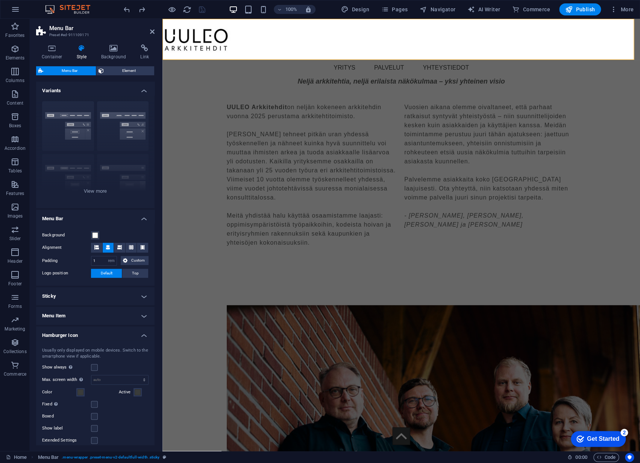
click at [85, 334] on h4 "Hamburger Icon" at bounding box center [95, 333] width 119 height 14
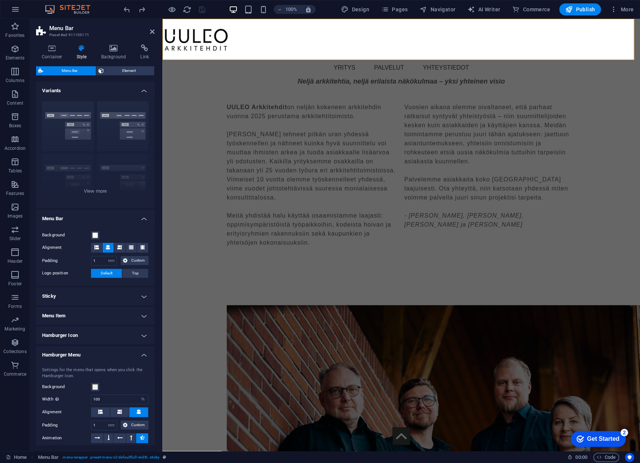
click at [113, 297] on h4 "Sticky" at bounding box center [95, 296] width 119 height 18
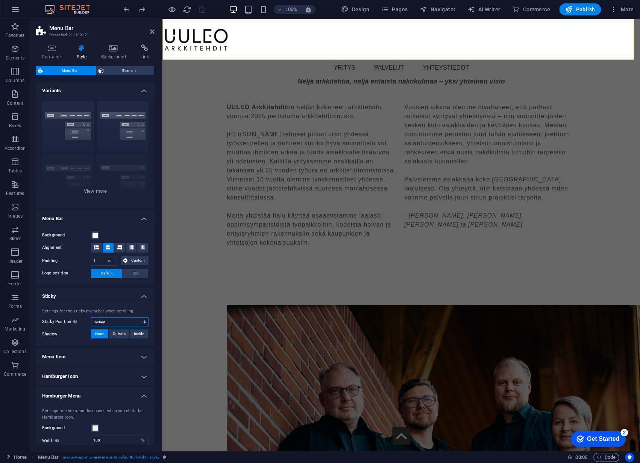
click at [132, 321] on select "Off Instant After menu After banner When scrolling up" at bounding box center [120, 321] width 58 height 9
select select "sticky_reverse"
click at [91, 317] on select "Off Instant After menu After banner When scrolling up" at bounding box center [120, 321] width 58 height 9
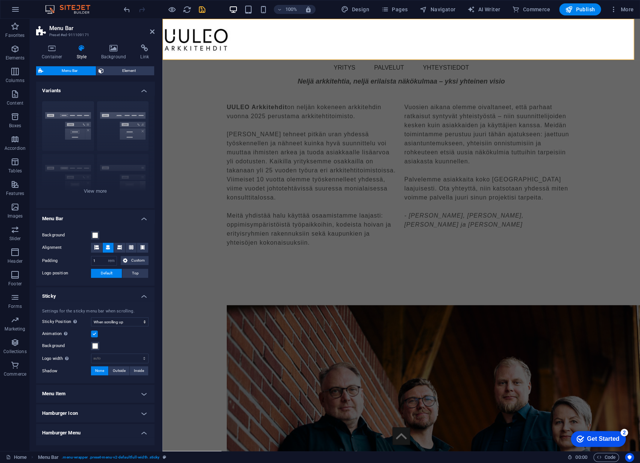
click at [204, 9] on icon "save" at bounding box center [202, 9] width 9 height 9
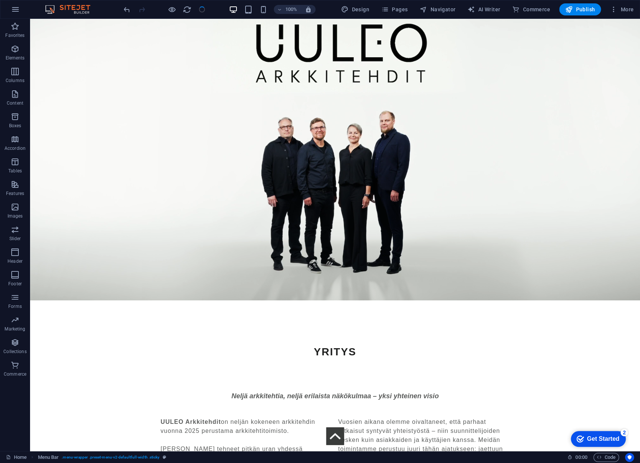
scroll to position [1221, 0]
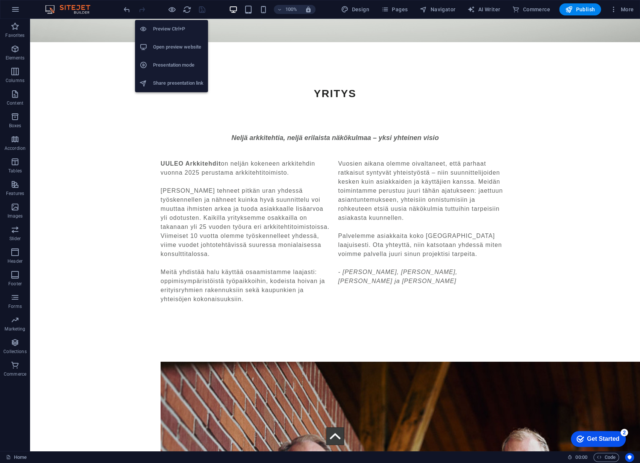
click at [163, 47] on h6 "Open preview website" at bounding box center [178, 47] width 50 height 9
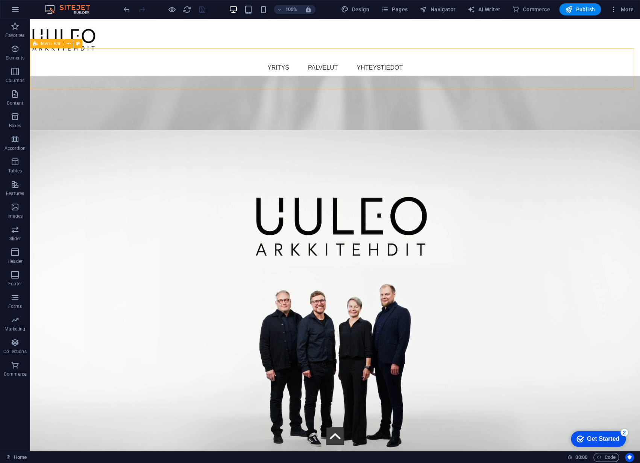
scroll to position [732, 0]
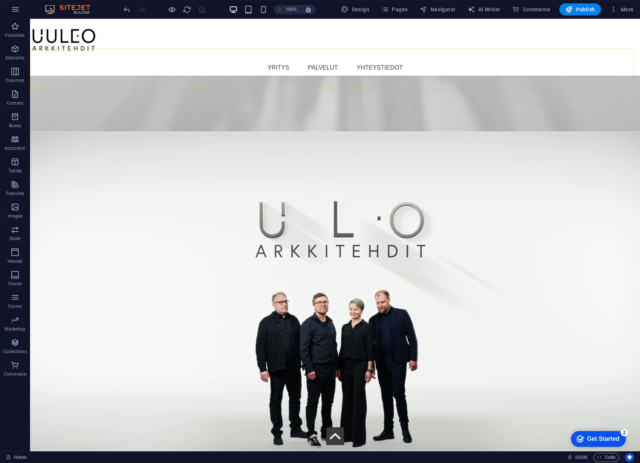
click at [62, 29] on div "Menu YRITYS PALVELUT YHTEYSTIEDOT" at bounding box center [335, 47] width 610 height 57
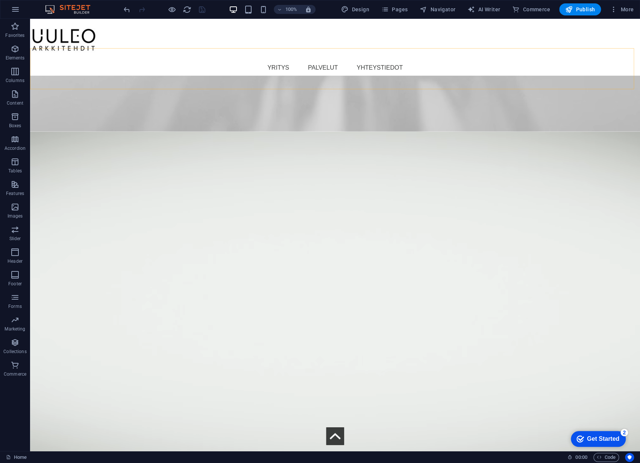
click at [62, 29] on div "Menu YRITYS PALVELUT YHTEYSTIEDOT" at bounding box center [335, 47] width 610 height 57
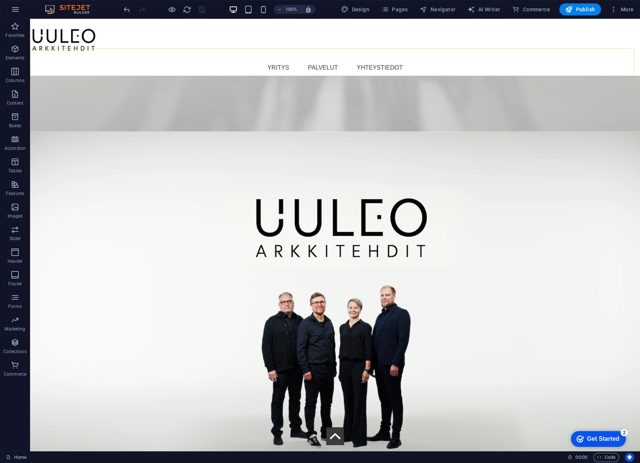
select select "rem"
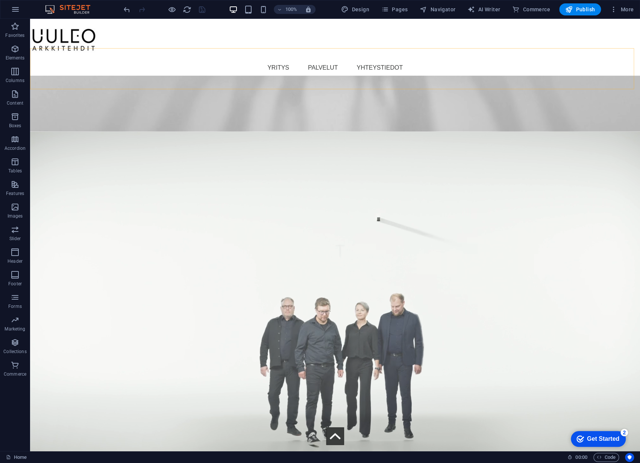
select select "sticky_reverse"
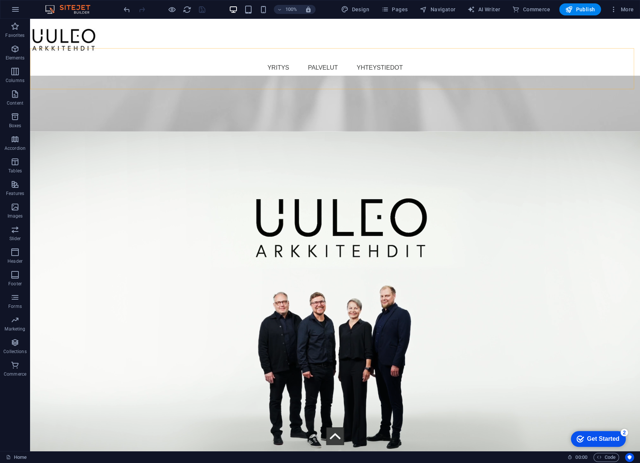
select select "%"
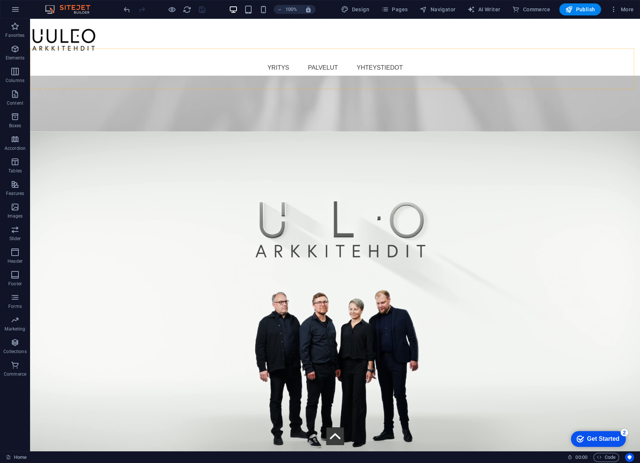
select select "rem"
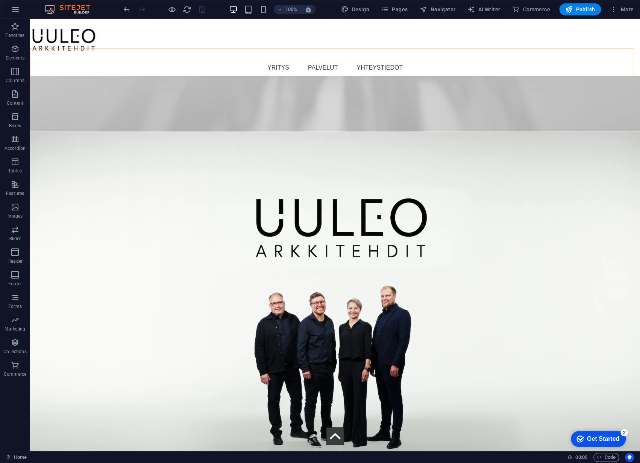
select select "preset-menu-v2-defaultfull-width"
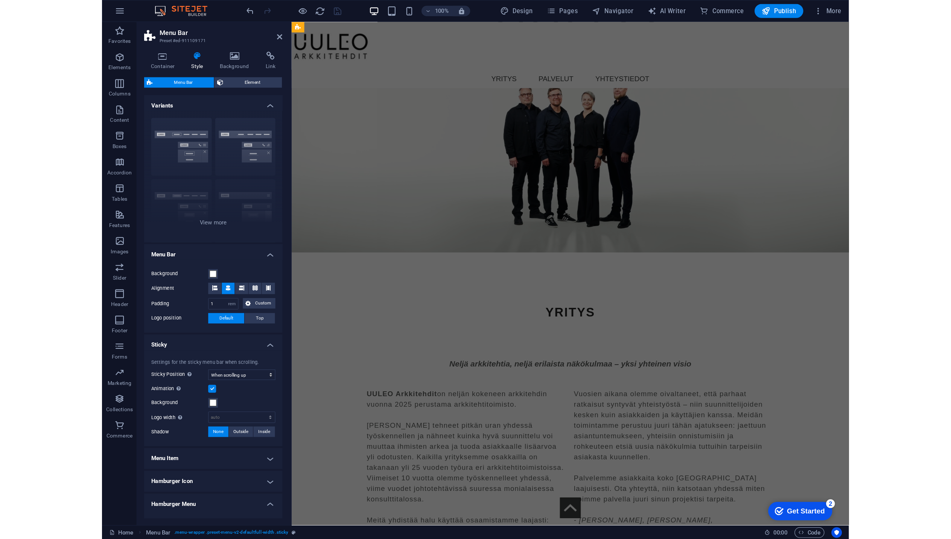
scroll to position [0, 0]
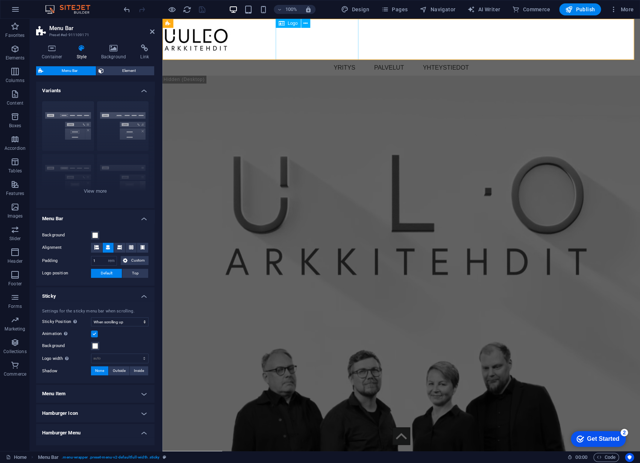
click at [304, 35] on div at bounding box center [394, 39] width 478 height 41
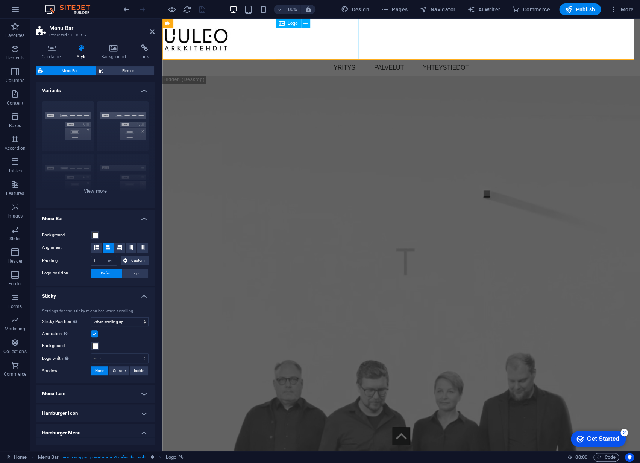
click at [294, 39] on div at bounding box center [394, 39] width 478 height 41
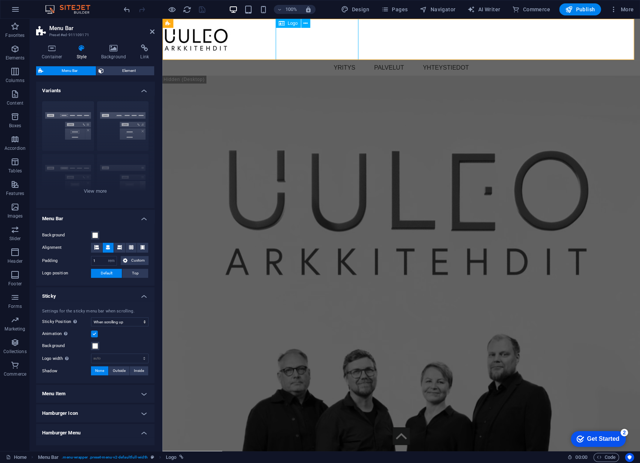
click at [294, 39] on div at bounding box center [394, 39] width 478 height 41
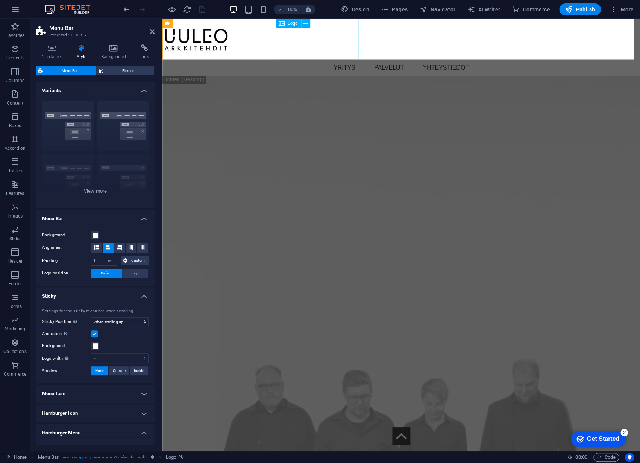
select select "px"
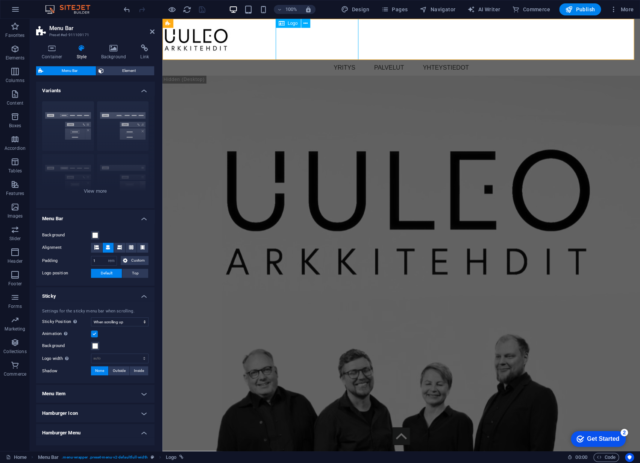
select select "px"
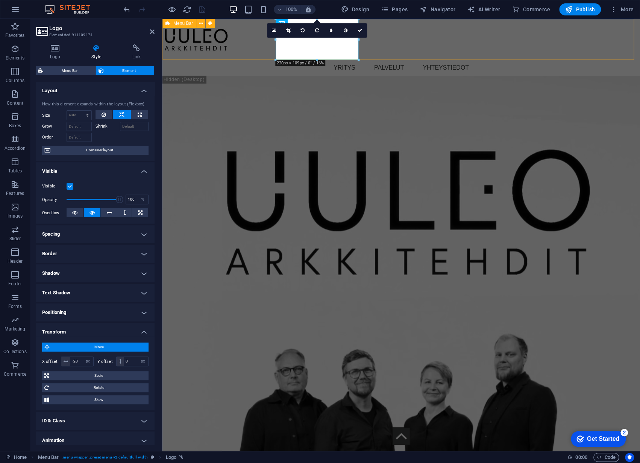
click at [232, 46] on div "Menu YRITYS PALVELUT YHTEYSTIEDOT" at bounding box center [402, 47] width 478 height 57
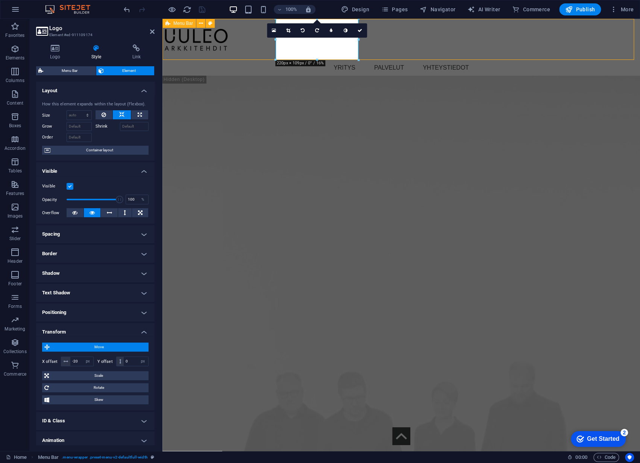
select select "rem"
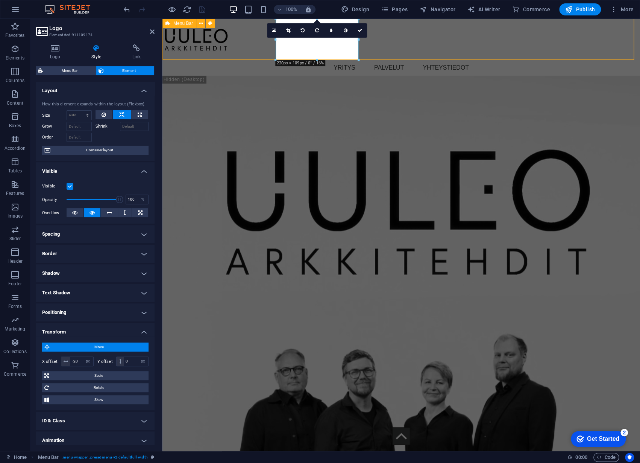
select select "sticky_reverse"
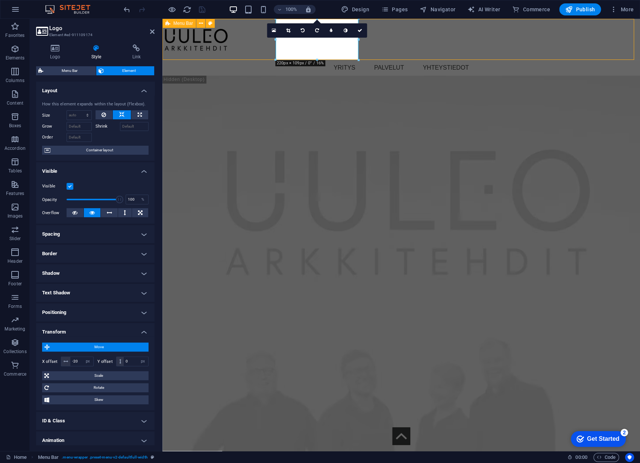
select select "%"
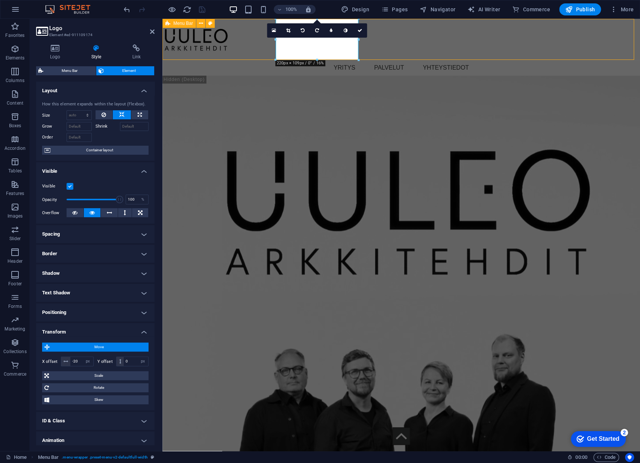
select select "rem"
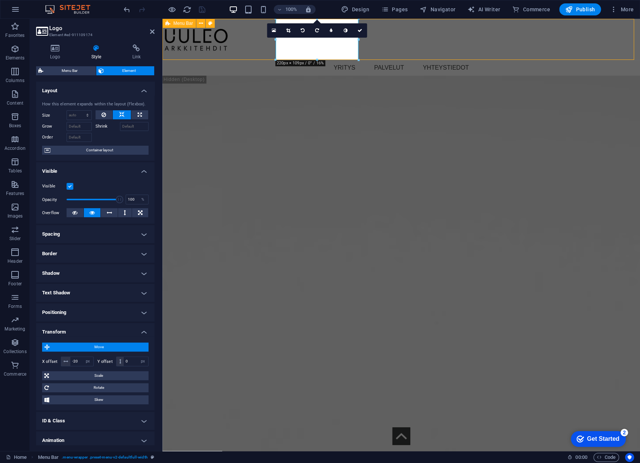
select select "preset-menu-v2-defaultfull-width"
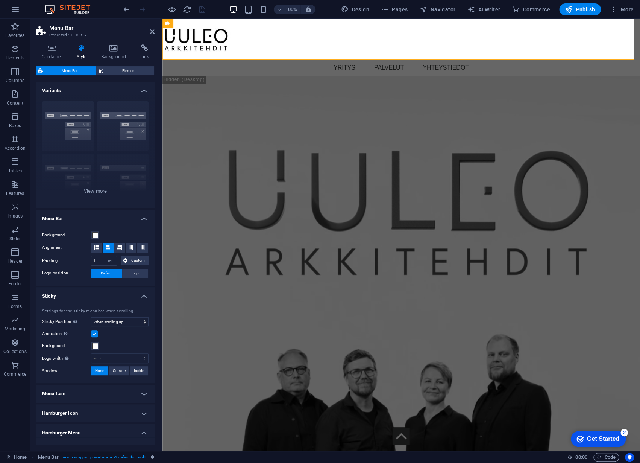
click at [88, 215] on h4 "Menu Bar" at bounding box center [95, 217] width 119 height 14
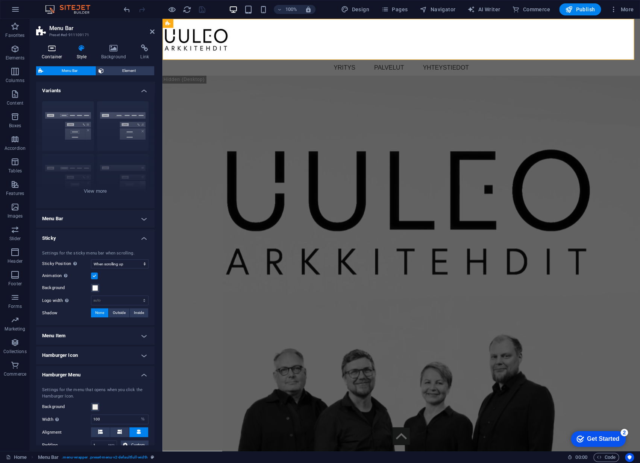
click at [52, 50] on icon at bounding box center [52, 48] width 32 height 8
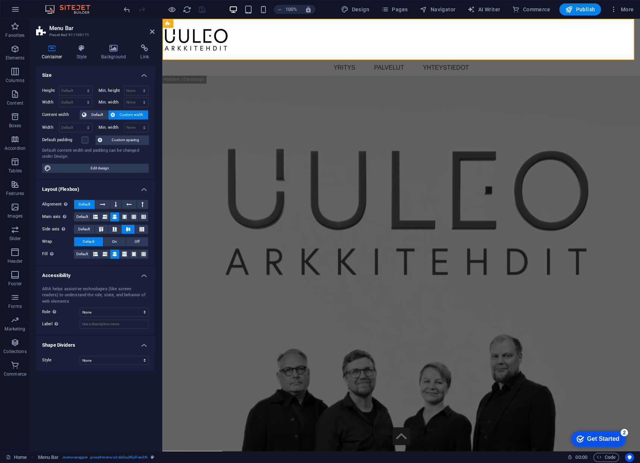
click at [125, 115] on span "Custom width" at bounding box center [131, 114] width 29 height 9
click at [95, 115] on span "Default" at bounding box center [97, 114] width 17 height 9
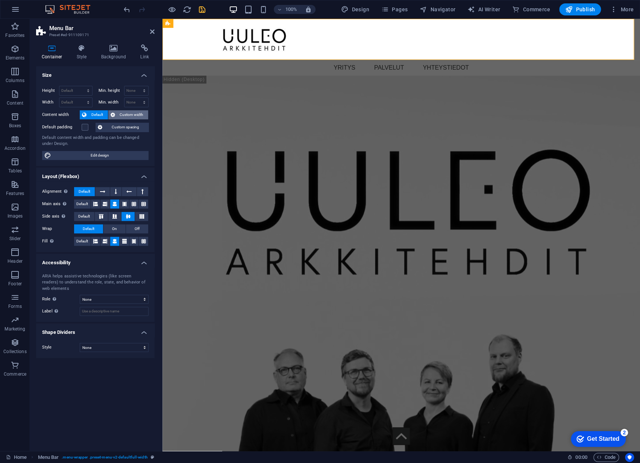
click at [125, 113] on span "Custom width" at bounding box center [131, 114] width 29 height 9
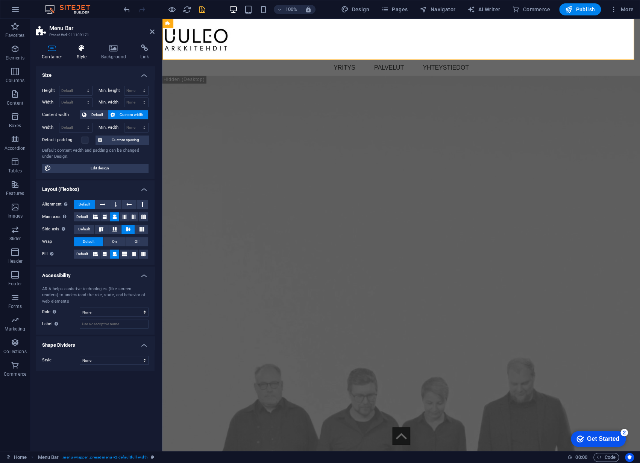
click at [77, 49] on icon at bounding box center [81, 48] width 21 height 8
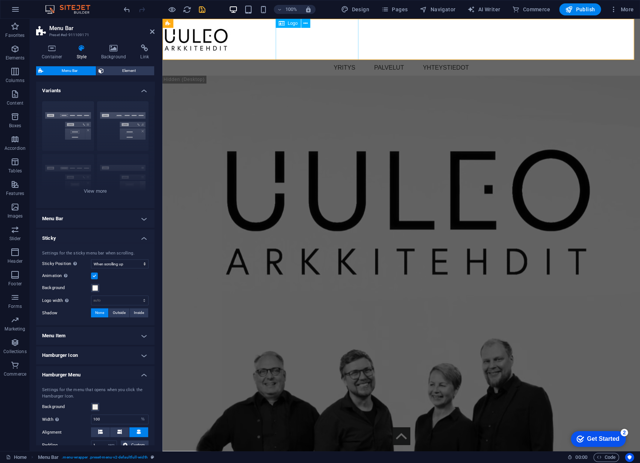
click at [280, 43] on div at bounding box center [394, 39] width 478 height 41
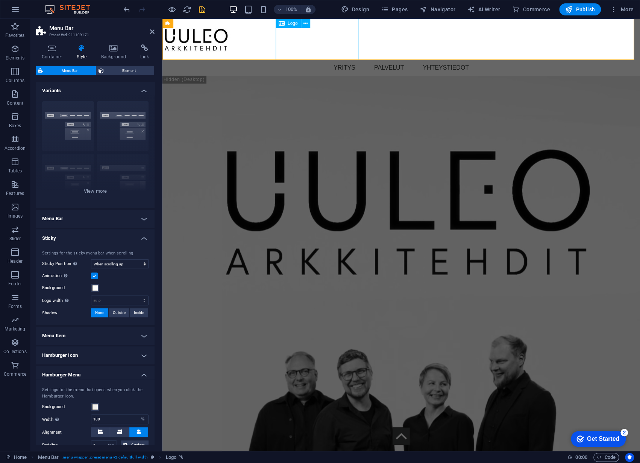
click at [280, 43] on div at bounding box center [394, 39] width 478 height 41
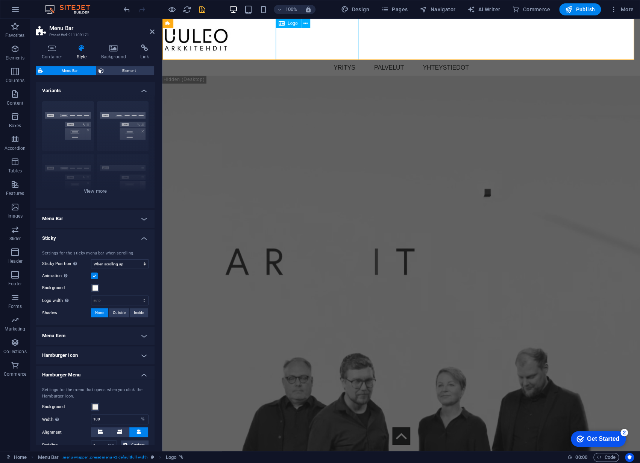
select select "px"
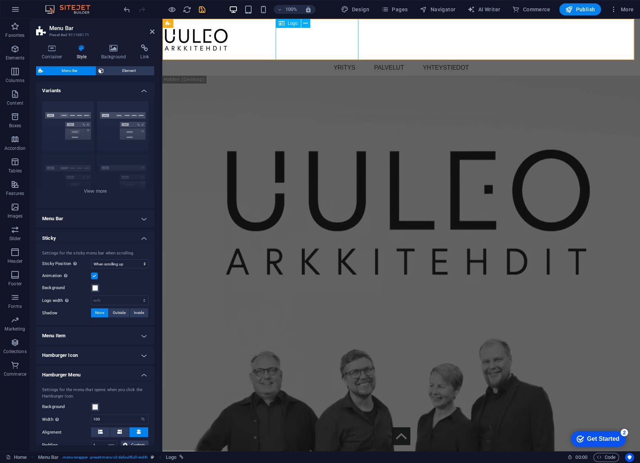
select select "px"
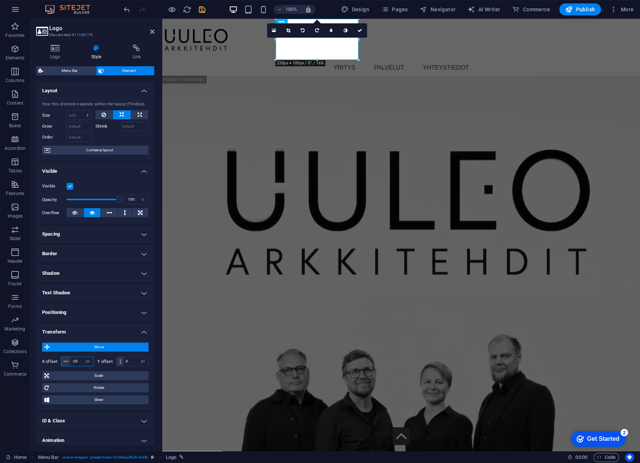
click at [79, 360] on input "-20" at bounding box center [81, 361] width 23 height 9
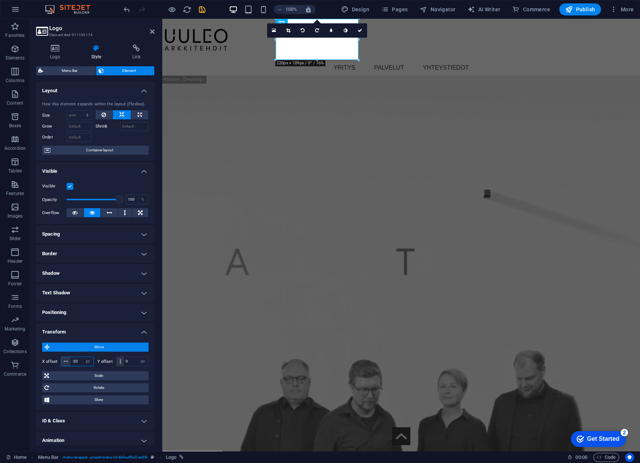
click at [79, 360] on input "-20" at bounding box center [81, 361] width 23 height 9
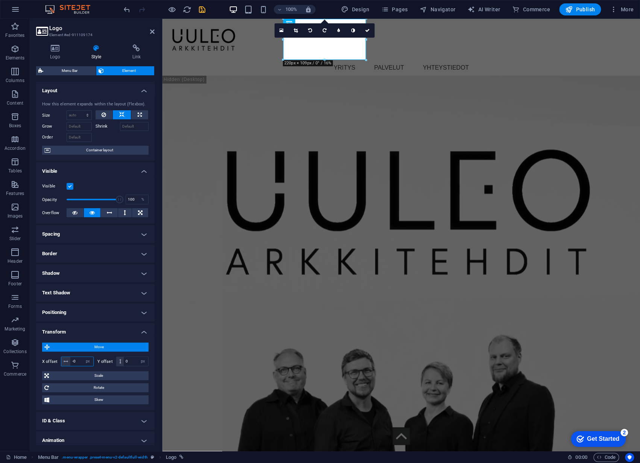
click at [79, 360] on input "-0" at bounding box center [81, 361] width 23 height 9
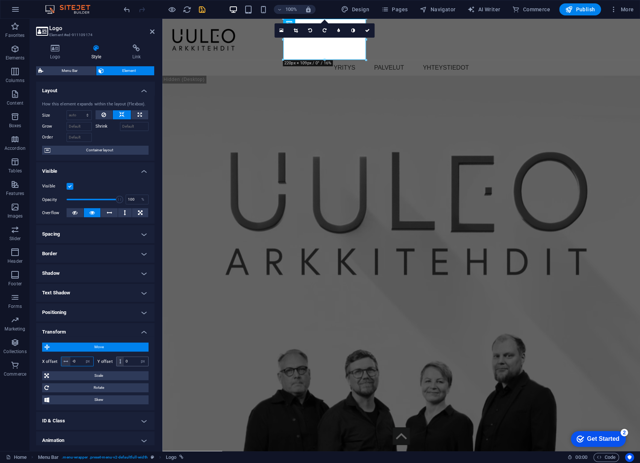
type input "0"
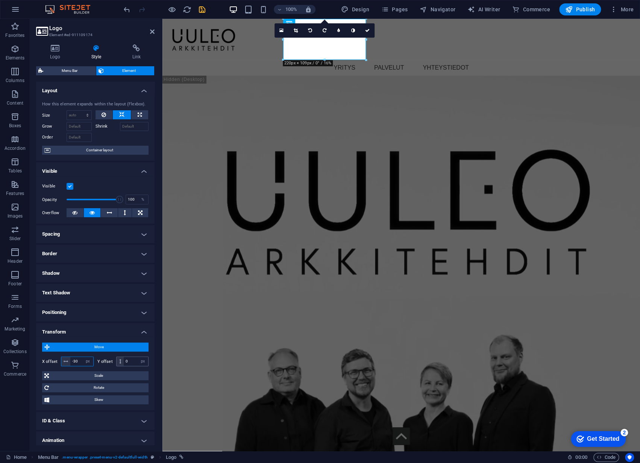
type input "-30"
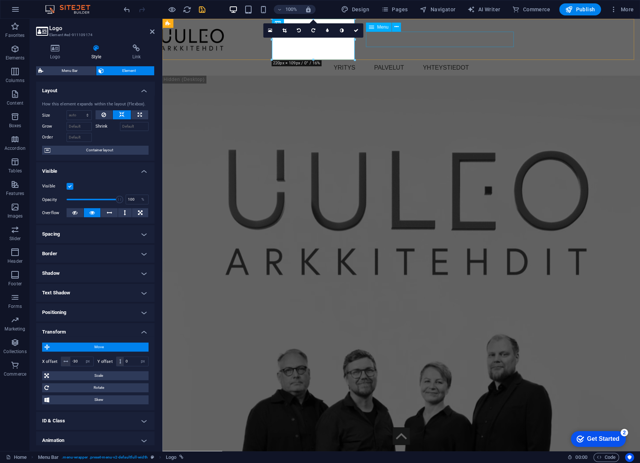
click at [398, 60] on nav "YRITYS PALVELUT YHTEYSTIEDOT" at bounding box center [402, 68] width 478 height 16
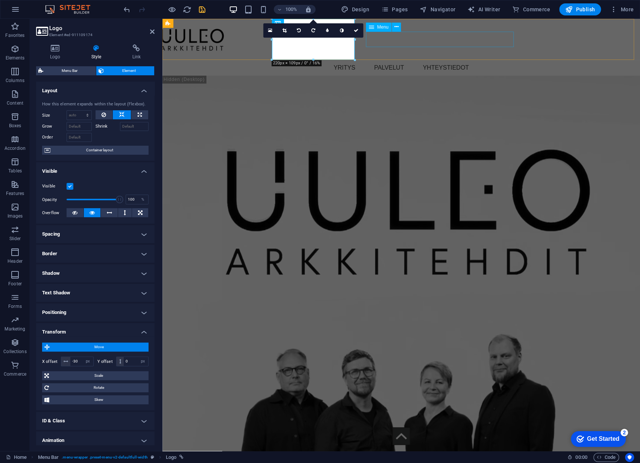
click at [398, 60] on nav "YRITYS PALVELUT YHTEYSTIEDOT" at bounding box center [402, 68] width 478 height 16
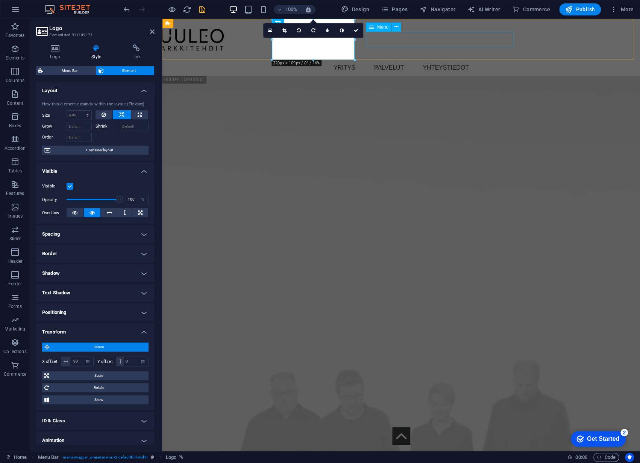
select select "%"
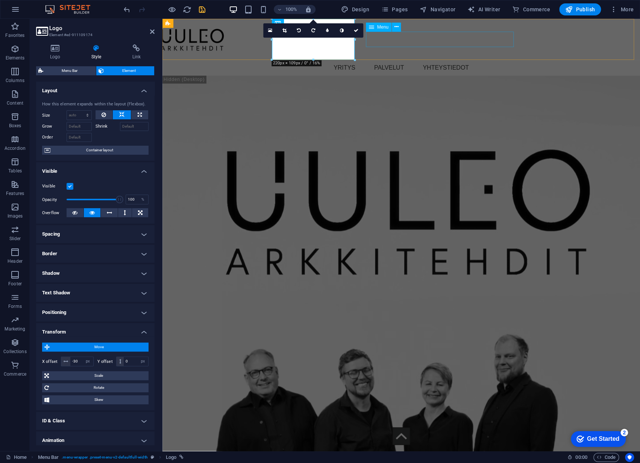
select select "px"
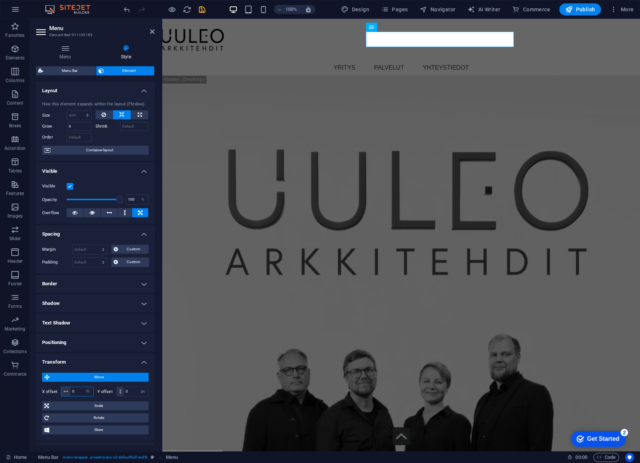
click at [81, 388] on input "0" at bounding box center [81, 391] width 23 height 9
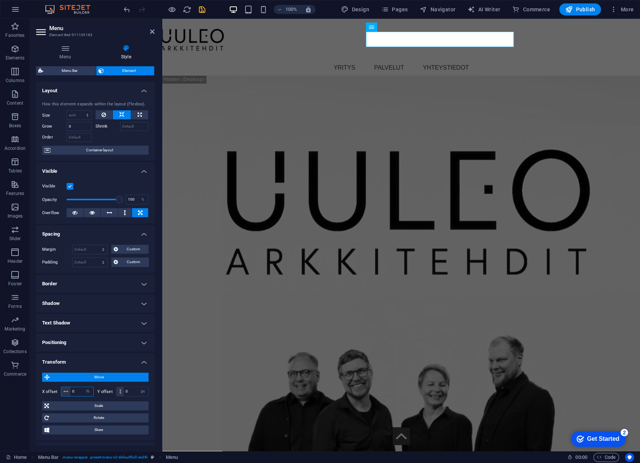
click at [81, 388] on input "0" at bounding box center [81, 391] width 23 height 9
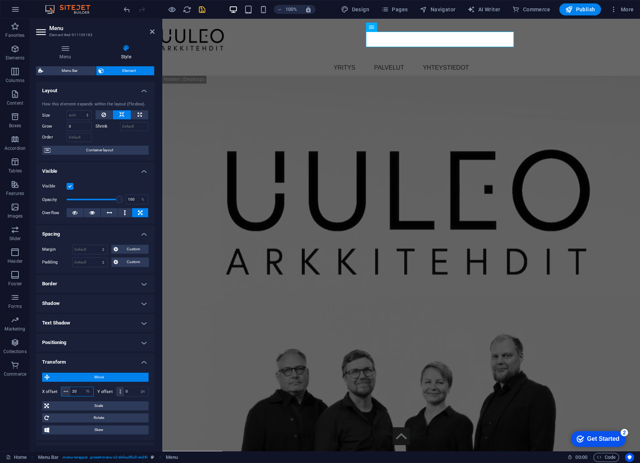
type input "20"
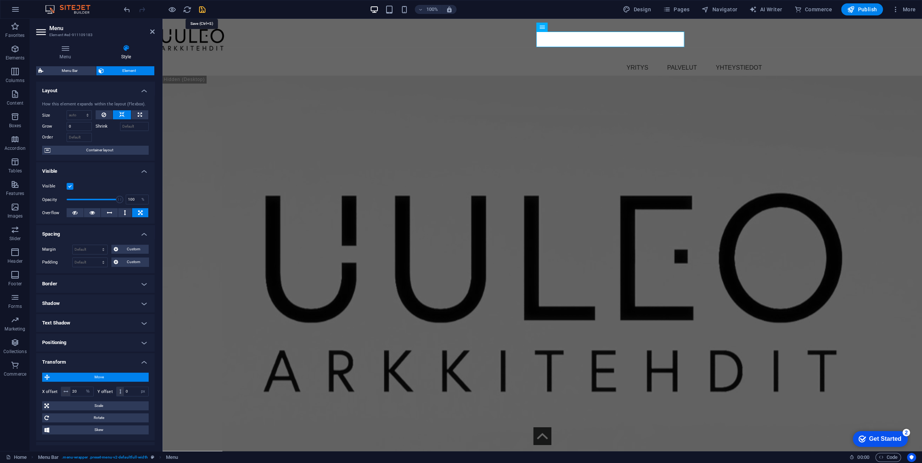
click at [202, 8] on icon "save" at bounding box center [202, 9] width 9 height 9
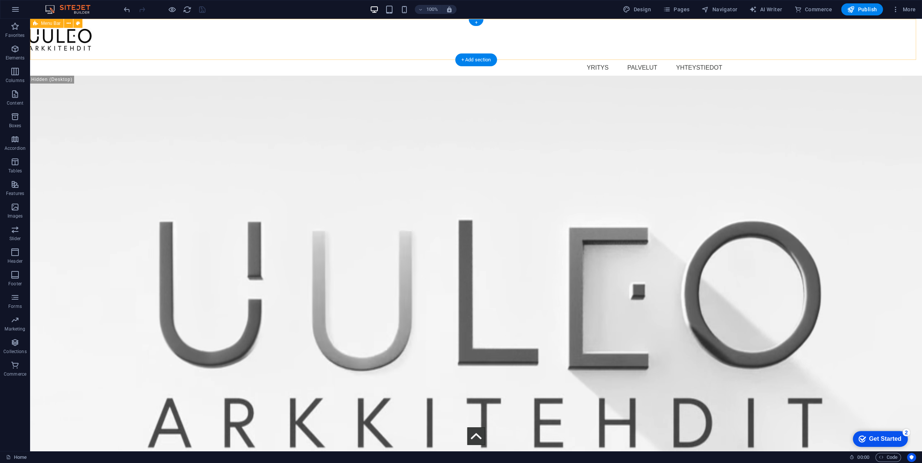
click at [190, 42] on div "Menu YRITYS PALVELUT YHTEYSTIEDOT" at bounding box center [476, 47] width 892 height 57
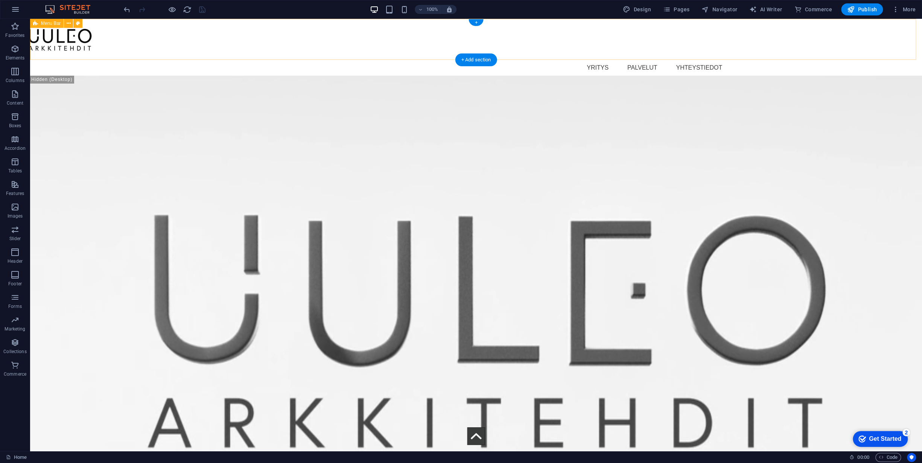
click at [190, 42] on div "Menu YRITYS PALVELUT YHTEYSTIEDOT" at bounding box center [476, 47] width 892 height 57
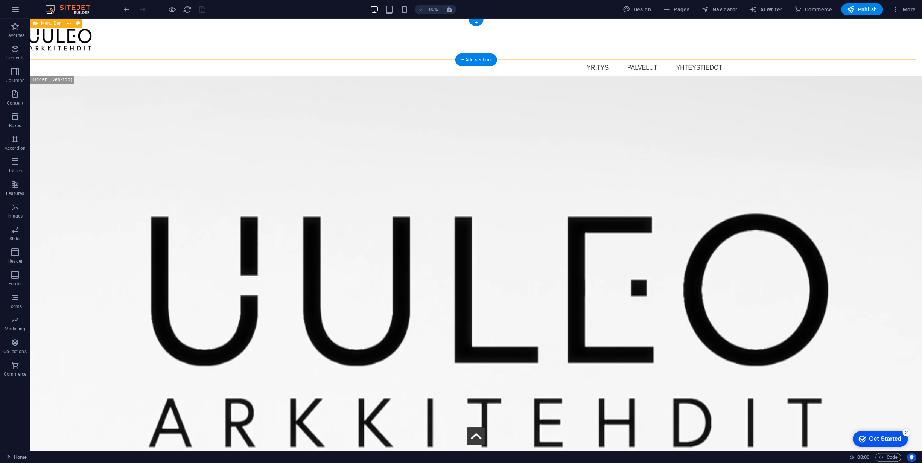
select select "sticky_reverse"
select select "%"
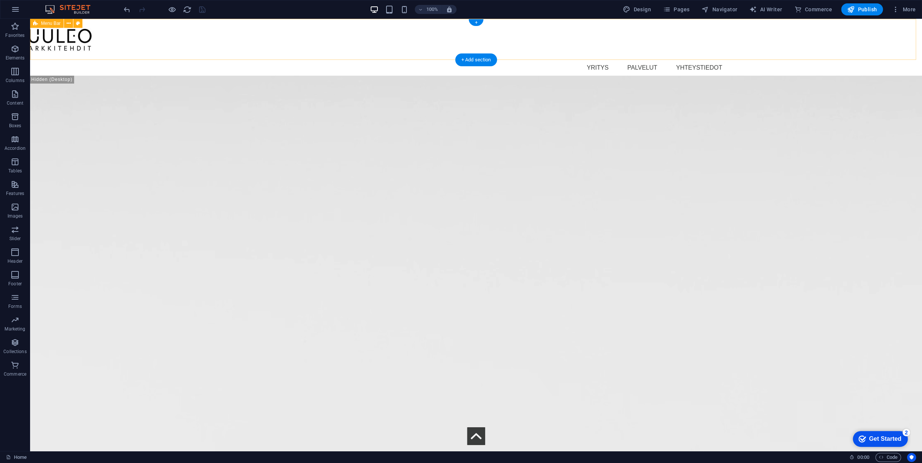
select select "rem"
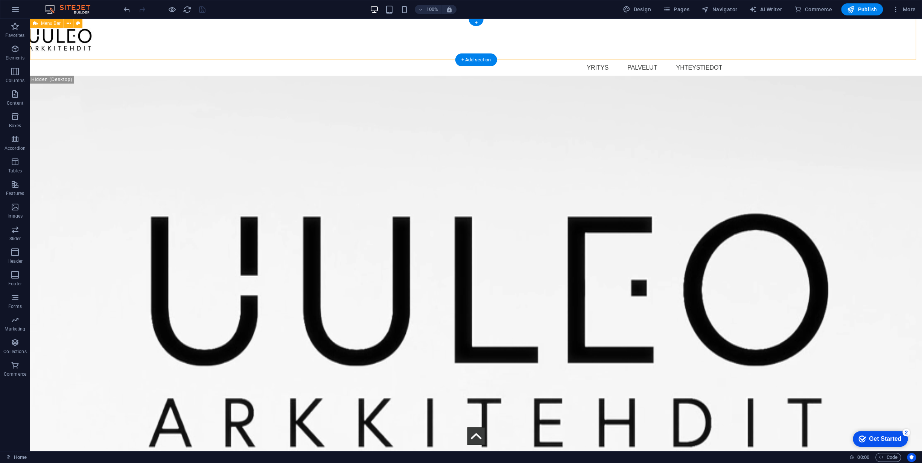
select select "preset-menu-v2-defaultfull-width"
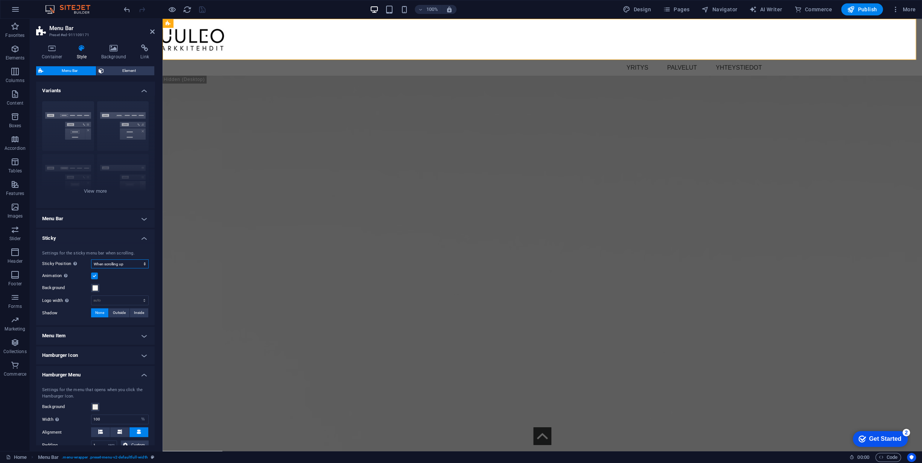
click at [125, 262] on select "Off Instant After menu After banner When scrolling up" at bounding box center [120, 263] width 58 height 9
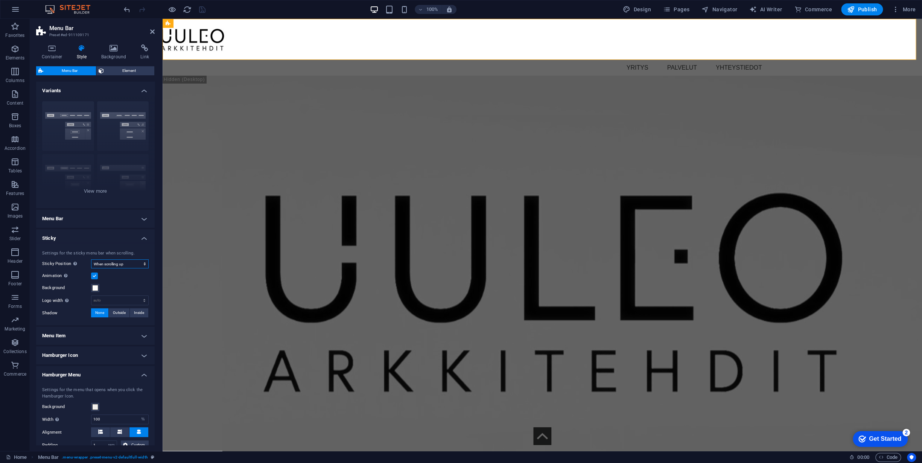
select select "sticky_instant"
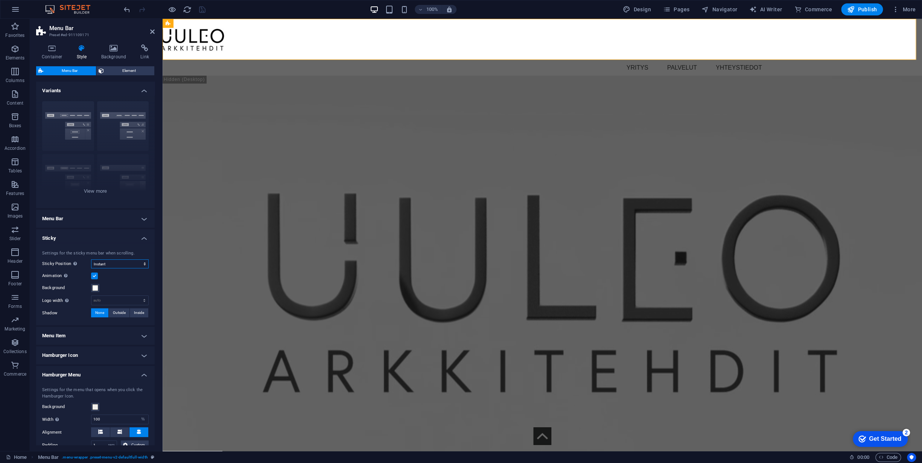
click at [91, 259] on select "Off Instant After menu After banner When scrolling up" at bounding box center [120, 263] width 58 height 9
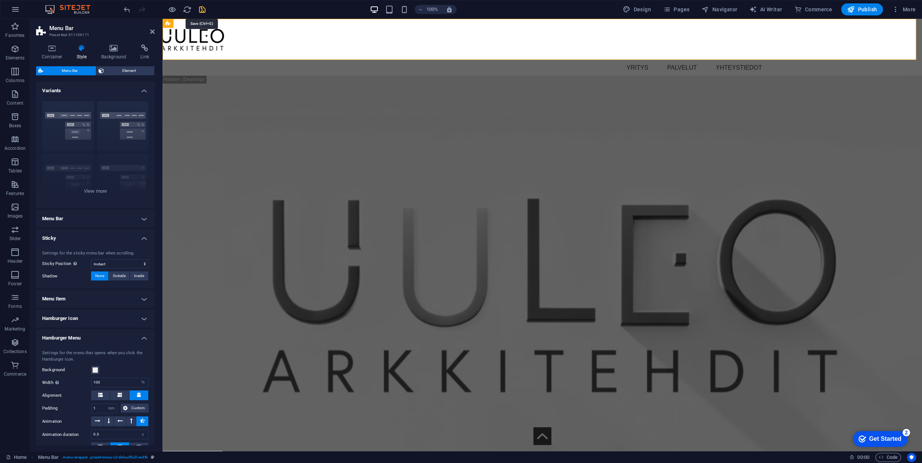
click at [202, 6] on icon "save" at bounding box center [202, 9] width 9 height 9
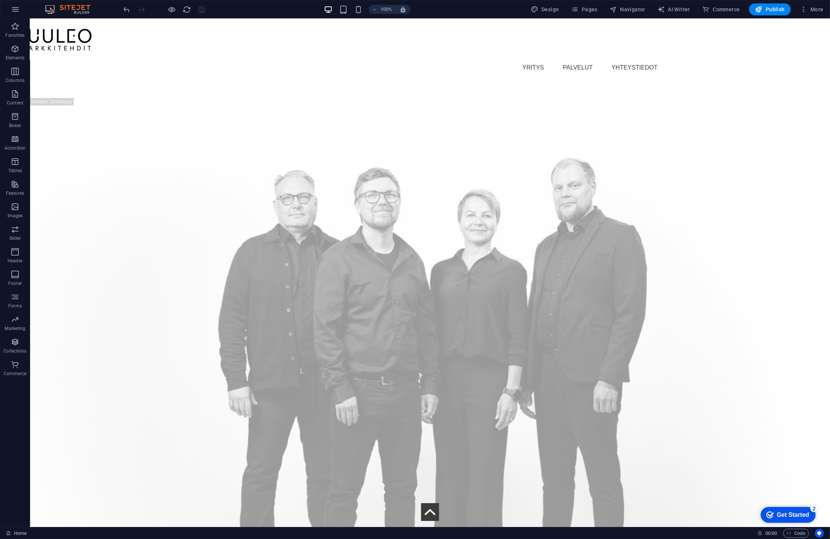
scroll to position [2887, 0]
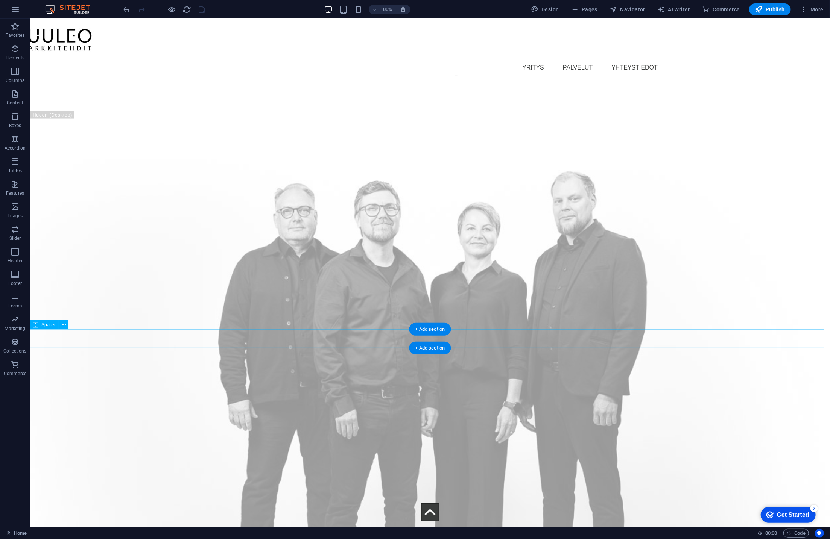
select select "px"
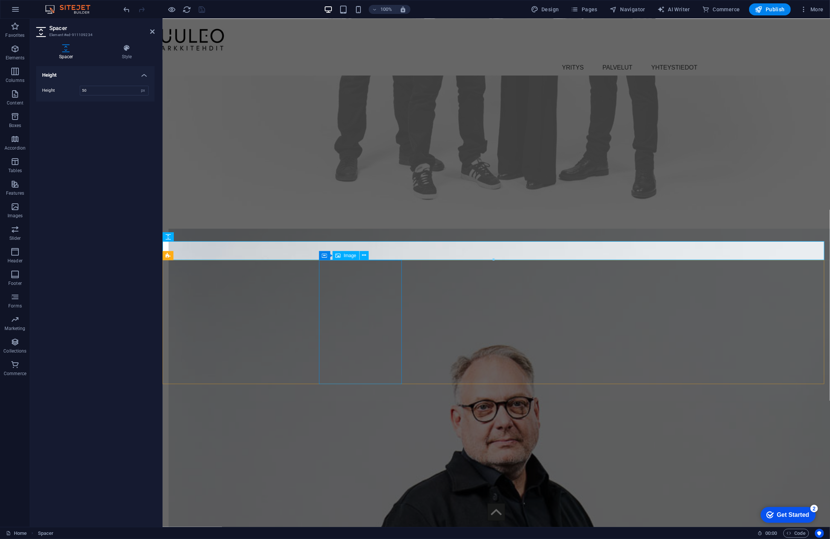
scroll to position [2629, 0]
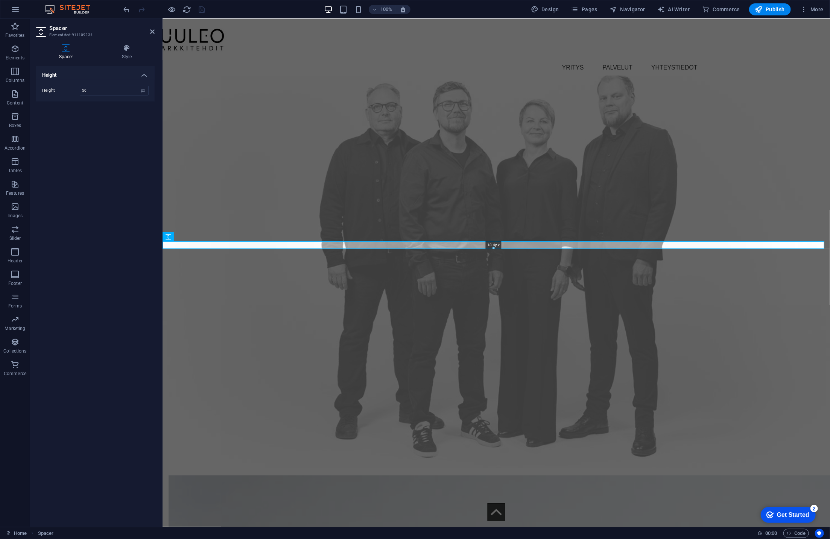
drag, startPoint x: 495, startPoint y: 260, endPoint x: 495, endPoint y: 248, distance: 11.7
click at [495, 248] on div at bounding box center [493, 249] width 661 height 3
type input "18"
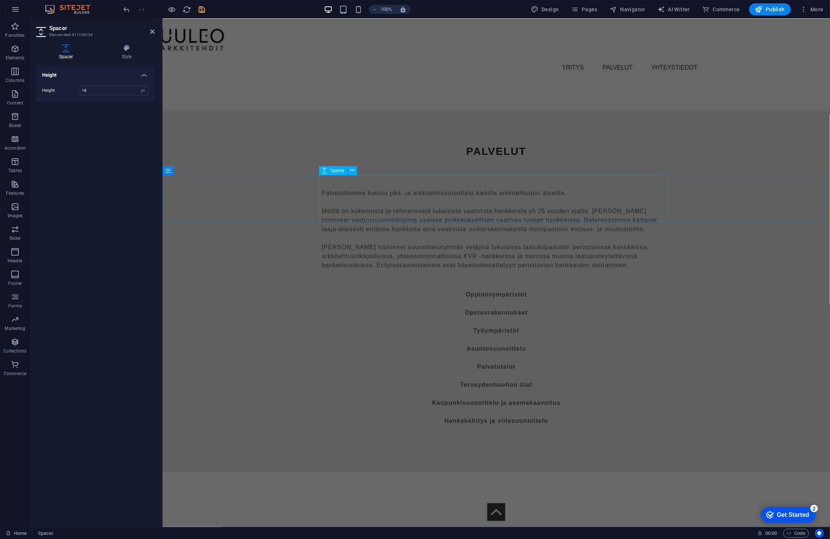
scroll to position [2065, 0]
select select "px"
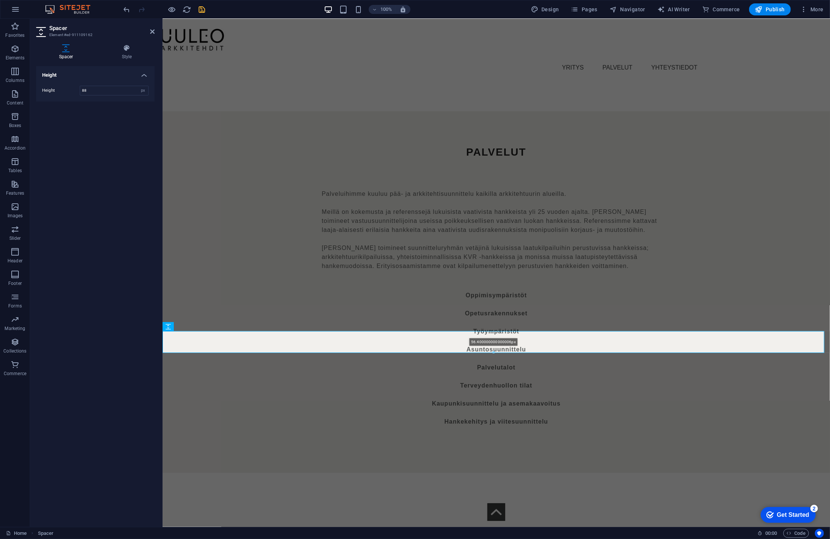
drag, startPoint x: 494, startPoint y: 364, endPoint x: 497, endPoint y: 353, distance: 11.6
click at [497, 353] on div at bounding box center [493, 353] width 661 height 3
type input "56"
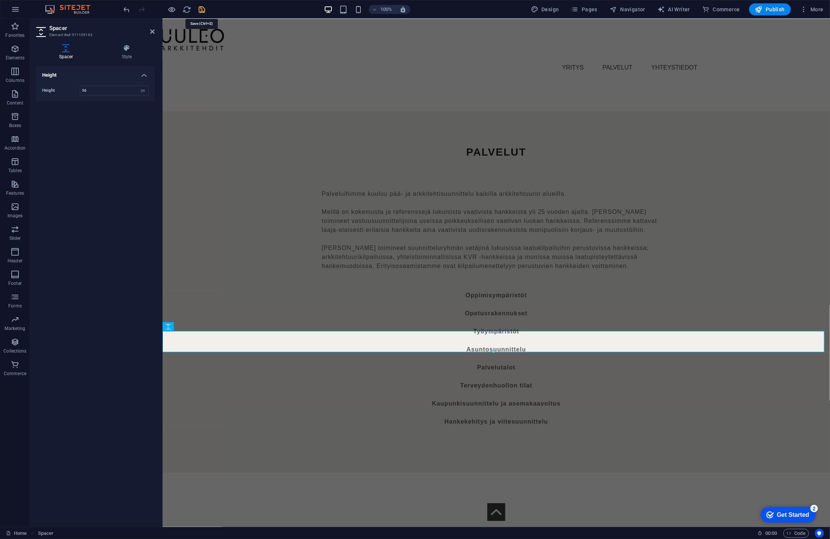
click at [201, 9] on icon "save" at bounding box center [202, 9] width 9 height 9
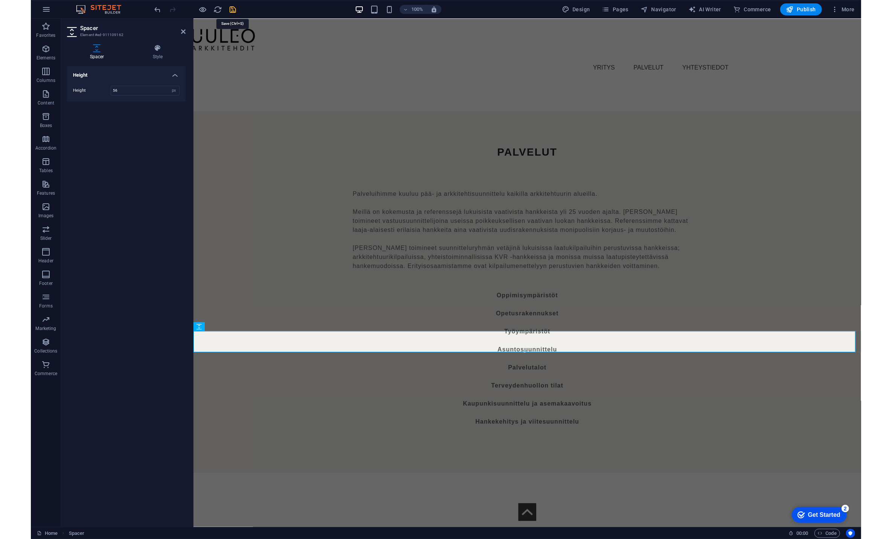
scroll to position [2323, 0]
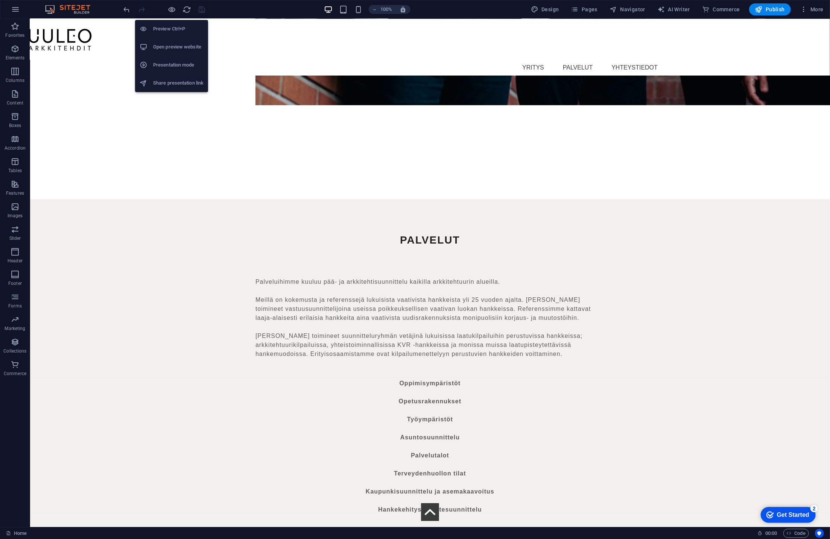
click at [172, 44] on h6 "Open preview website" at bounding box center [178, 47] width 50 height 9
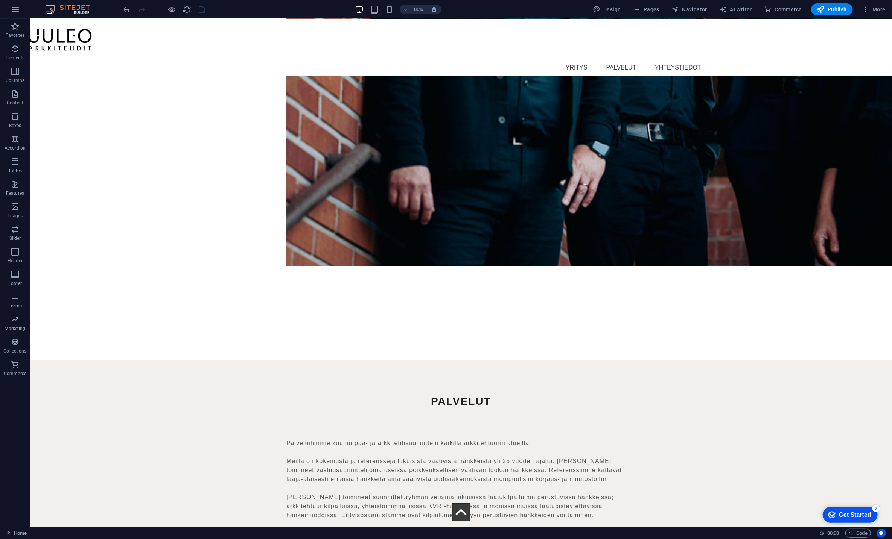
scroll to position [2443, 0]
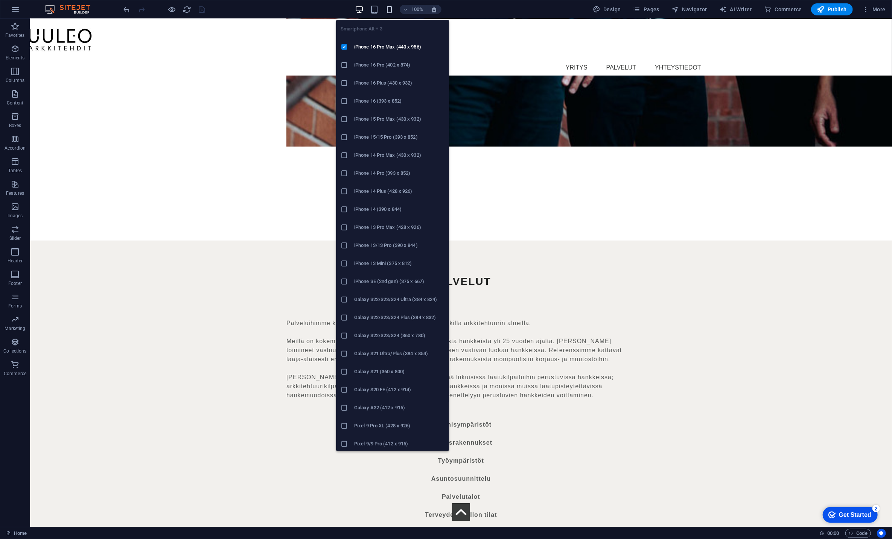
click at [388, 13] on icon "button" at bounding box center [389, 9] width 9 height 9
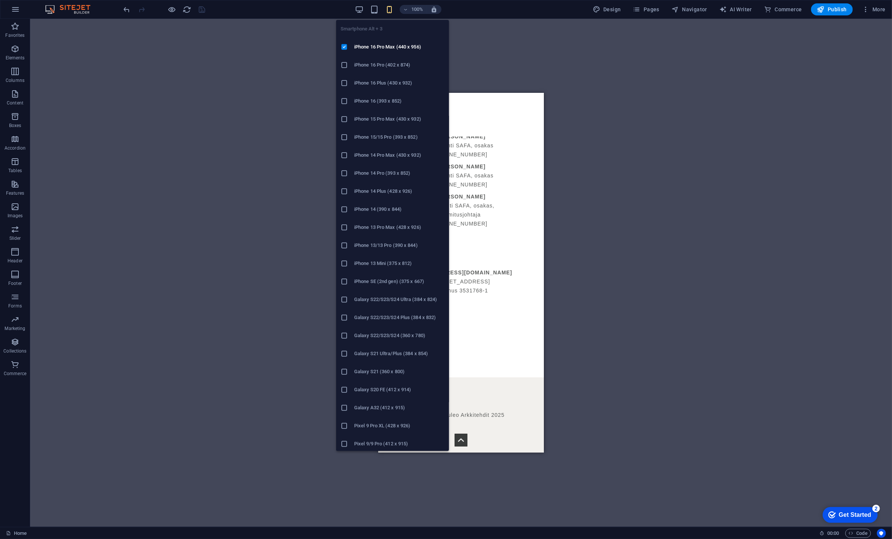
scroll to position [2089, 0]
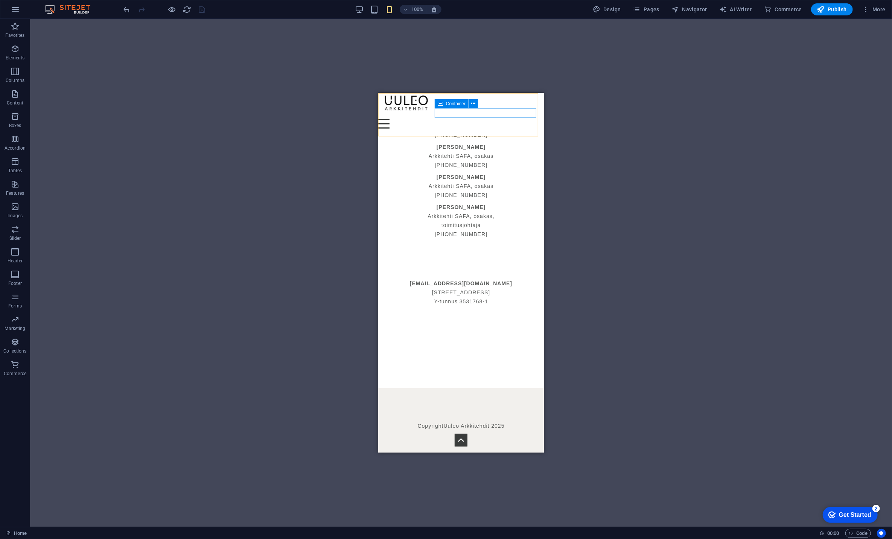
click at [512, 119] on div "Menu" at bounding box center [460, 123] width 164 height 9
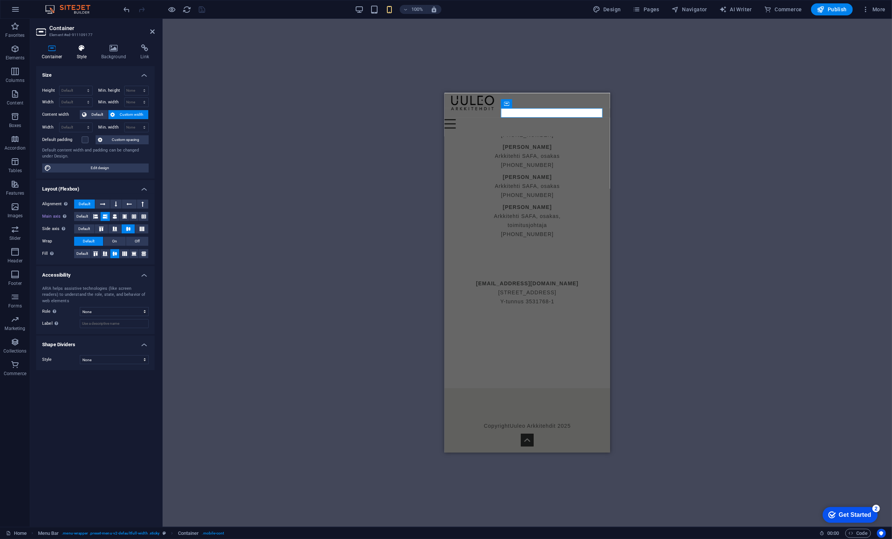
click at [77, 49] on icon at bounding box center [81, 48] width 21 height 8
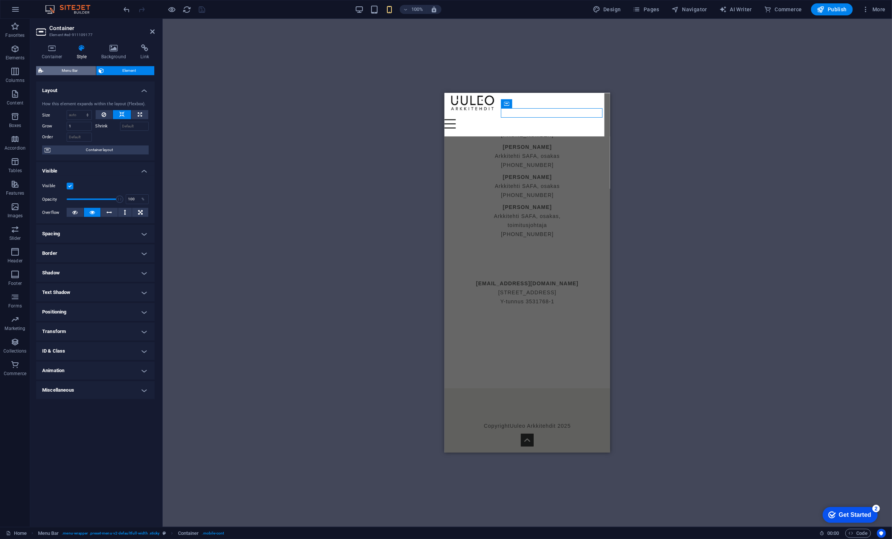
click at [78, 71] on span "Menu Bar" at bounding box center [70, 70] width 48 height 9
select select "sticky_instant"
select select "px"
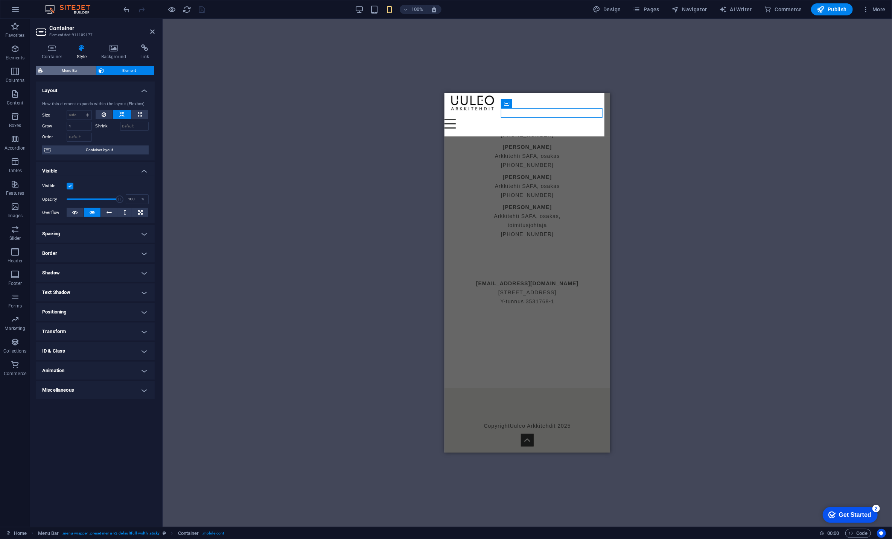
select select "px"
select select "%"
select select "rem"
select select "preset-menu-v2-defaultfull-width"
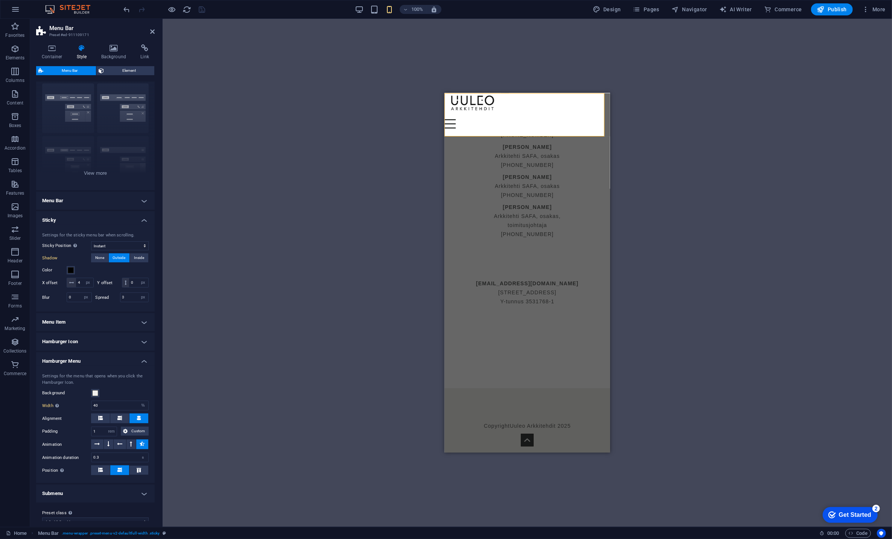
scroll to position [38, 0]
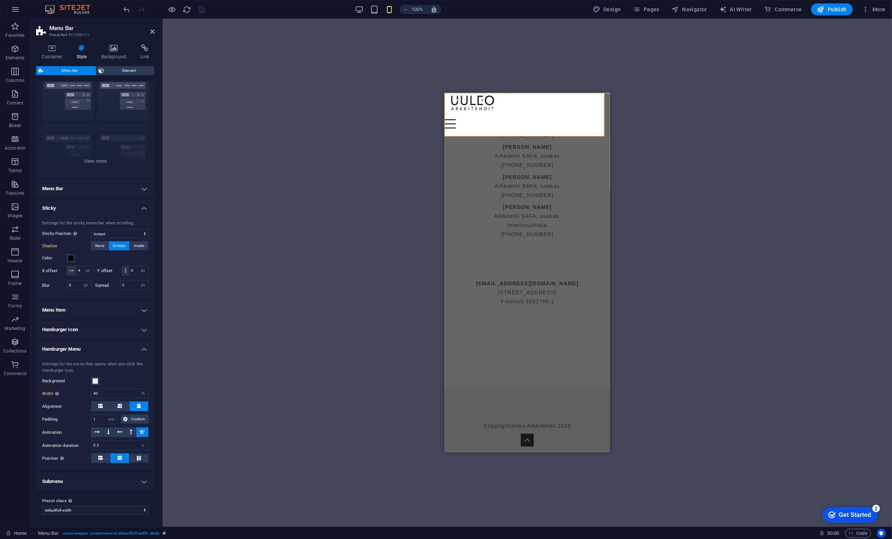
click at [117, 330] on h4 "Hamburger Icon" at bounding box center [95, 330] width 119 height 18
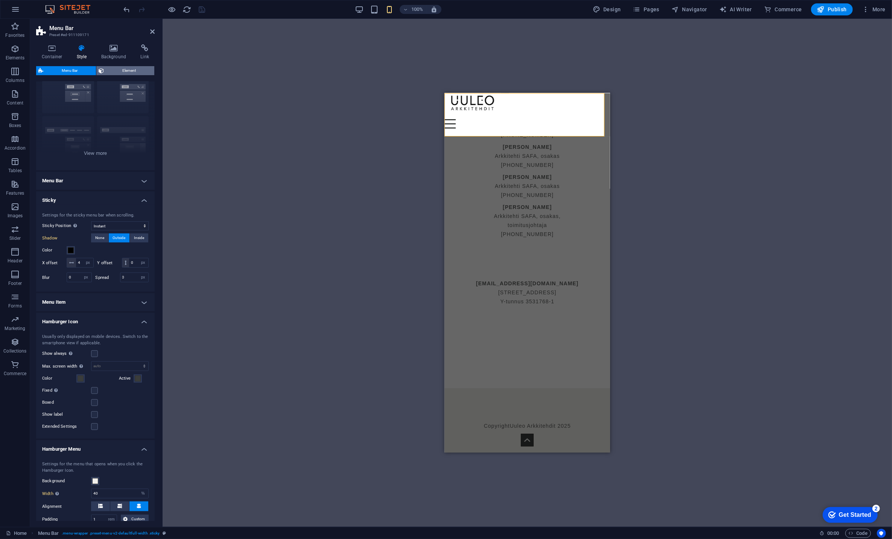
click at [124, 72] on span "Element" at bounding box center [129, 70] width 46 height 9
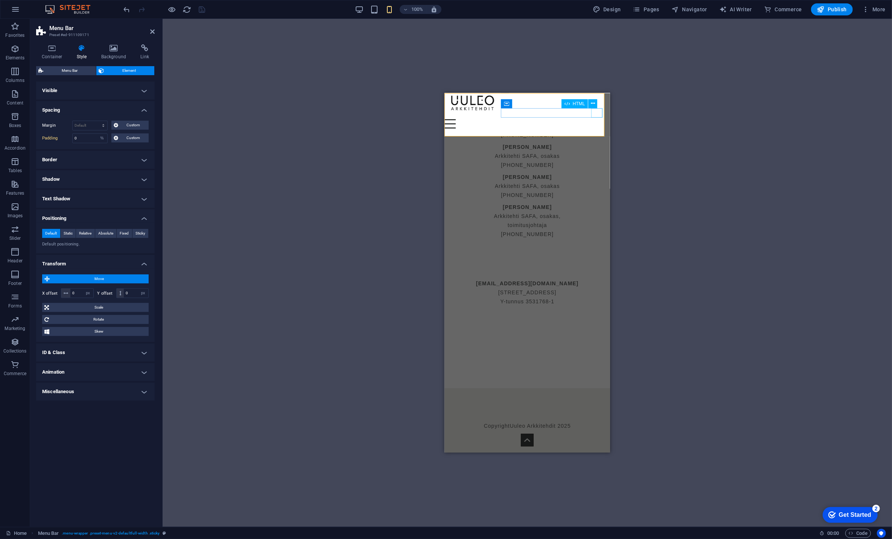
click at [598, 119] on div "Menu" at bounding box center [526, 123] width 164 height 9
click at [599, 119] on div "Menu" at bounding box center [526, 123] width 164 height 9
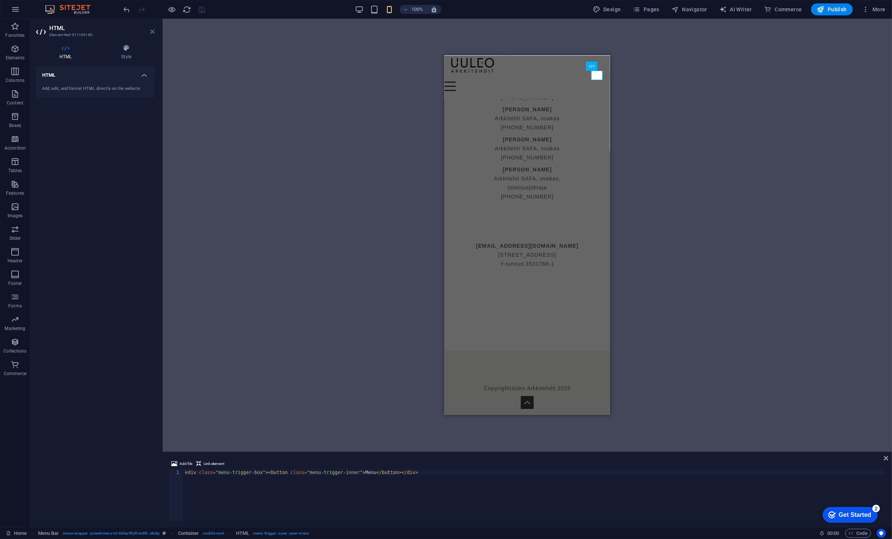
click at [153, 34] on icon at bounding box center [152, 32] width 5 height 6
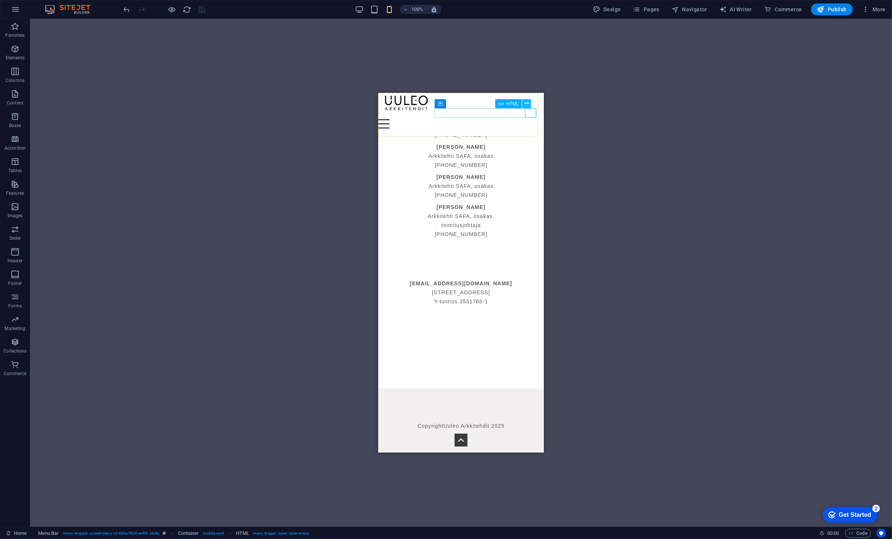
click at [528, 102] on icon at bounding box center [526, 104] width 4 height 8
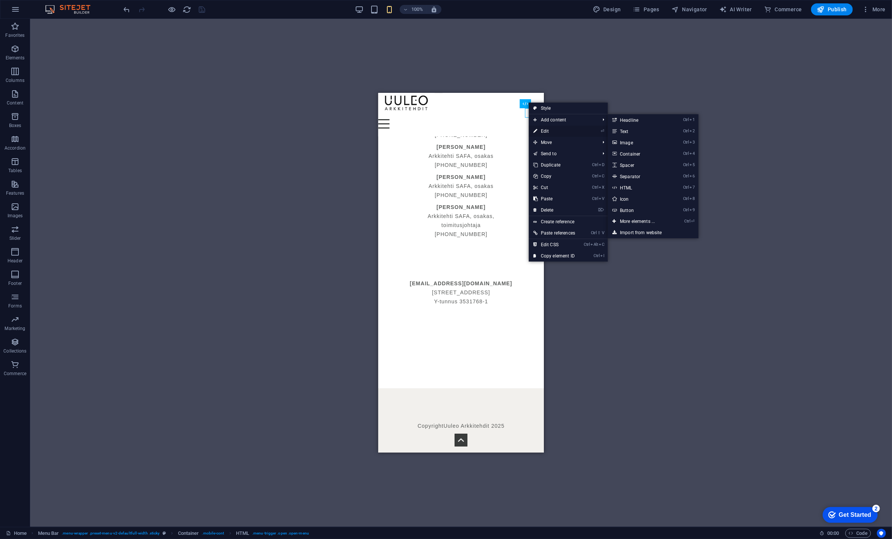
click at [546, 131] on link "⏎ Edit" at bounding box center [554, 131] width 51 height 11
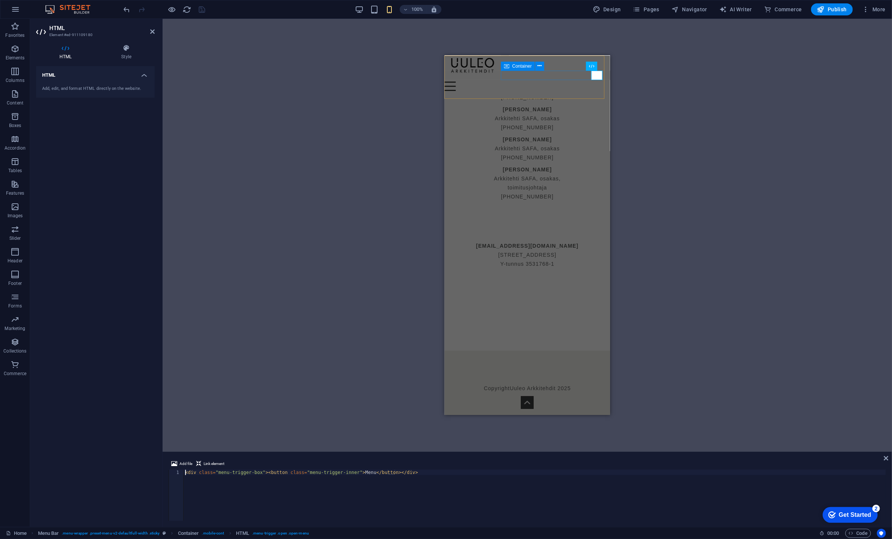
click at [581, 81] on div "Menu" at bounding box center [526, 85] width 164 height 9
select select "px"
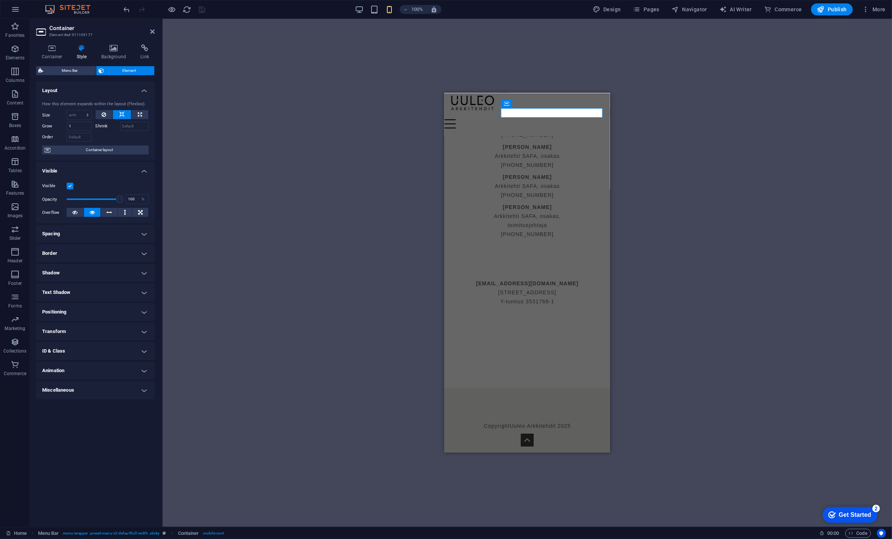
click at [73, 313] on h4 "Positioning" at bounding box center [95, 312] width 119 height 18
click at [80, 359] on h4 "Transform" at bounding box center [95, 358] width 119 height 18
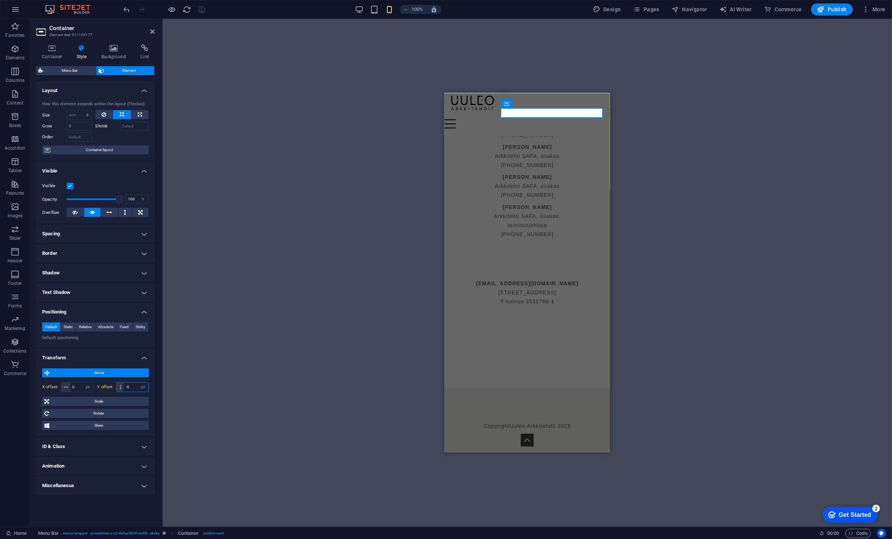
click at [134, 386] on input "-5" at bounding box center [136, 387] width 24 height 9
type input "-11"
click at [77, 386] on input "0" at bounding box center [81, 387] width 23 height 9
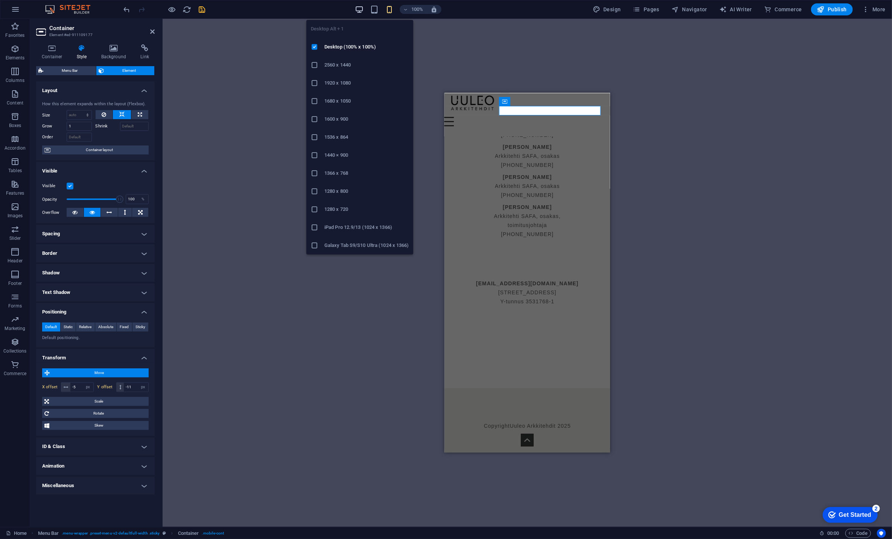
click at [361, 9] on icon "button" at bounding box center [359, 9] width 9 height 9
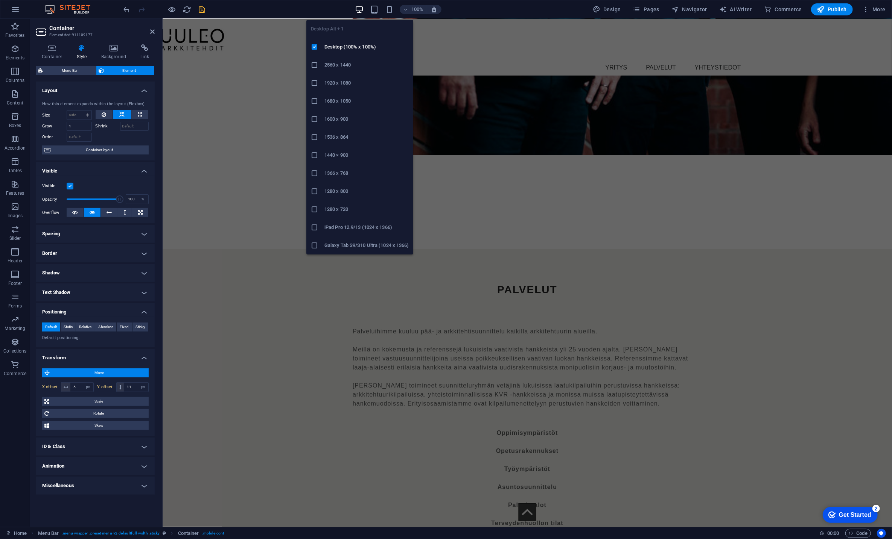
scroll to position [2211, 0]
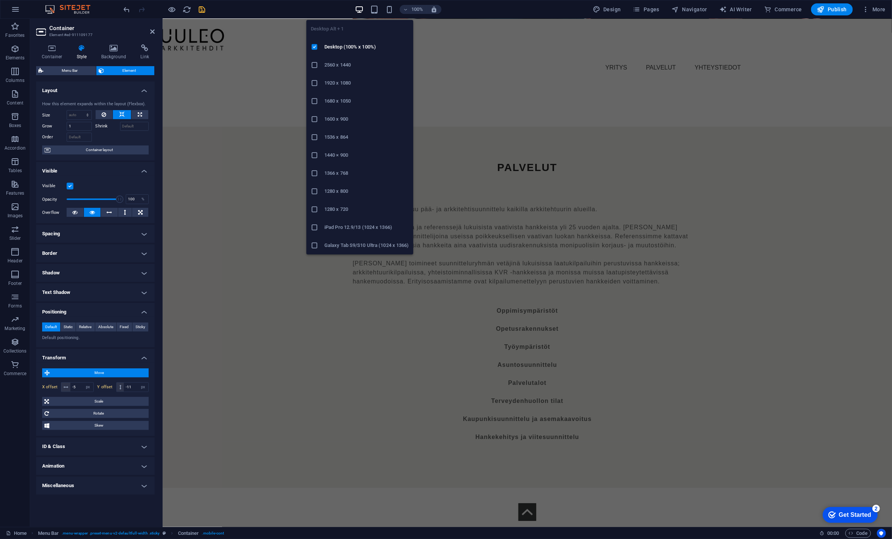
type input "0"
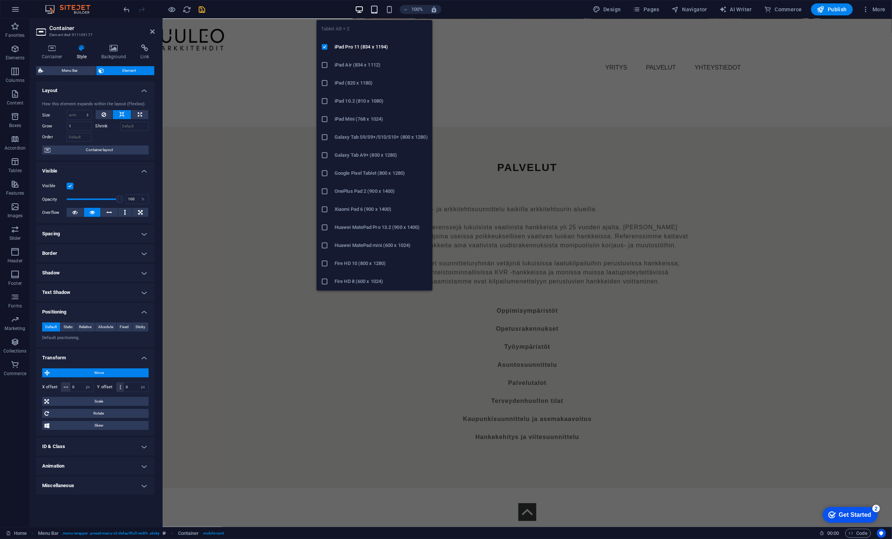
click at [376, 10] on icon "button" at bounding box center [374, 9] width 9 height 9
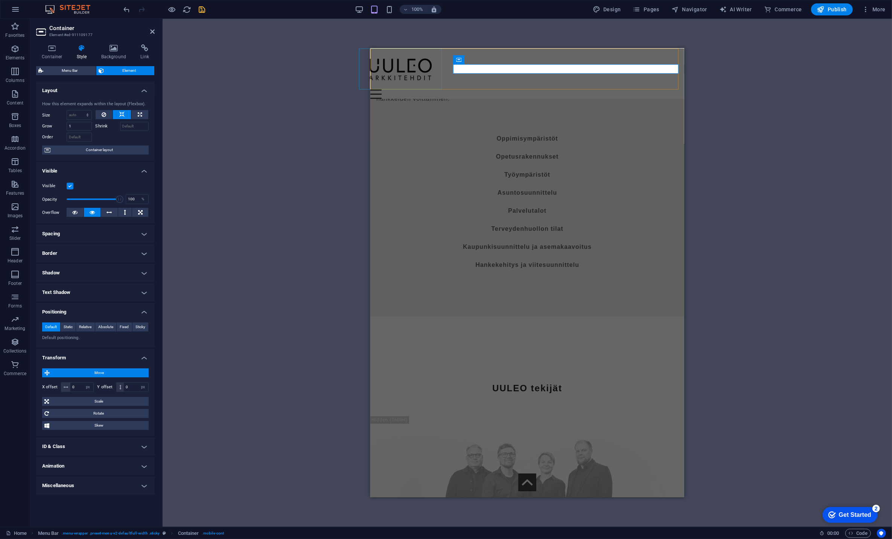
click at [398, 65] on div at bounding box center [516, 68] width 314 height 41
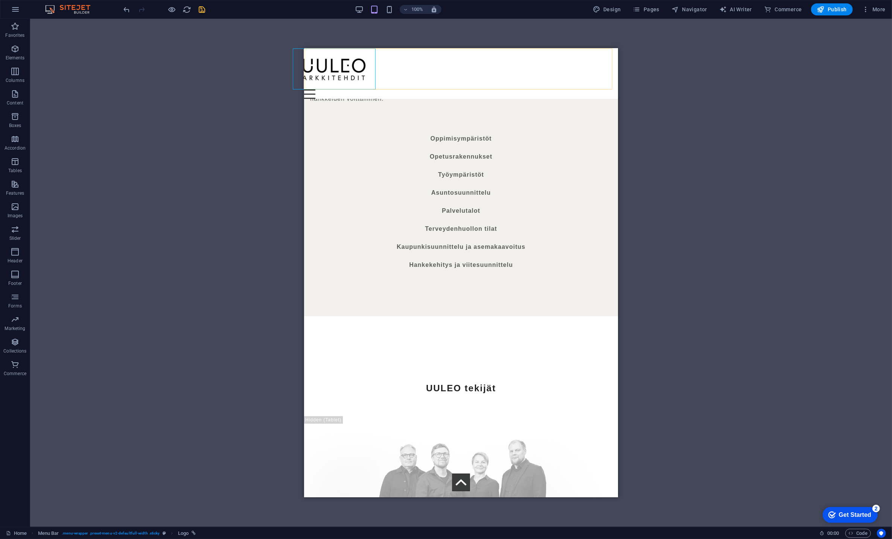
click at [330, 70] on div at bounding box center [449, 68] width 314 height 41
drag, startPoint x: 330, startPoint y: 70, endPoint x: 643, endPoint y: 129, distance: 319.2
click at [330, 70] on div at bounding box center [449, 68] width 314 height 41
select select "px"
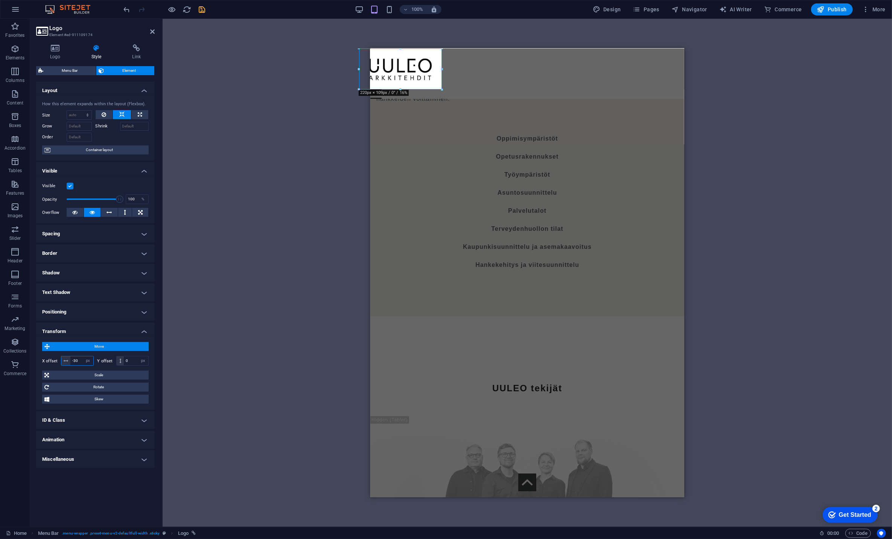
click at [80, 359] on input "-30" at bounding box center [81, 361] width 23 height 9
click at [80, 359] on input "-29" at bounding box center [81, 361] width 23 height 9
type input "-0"
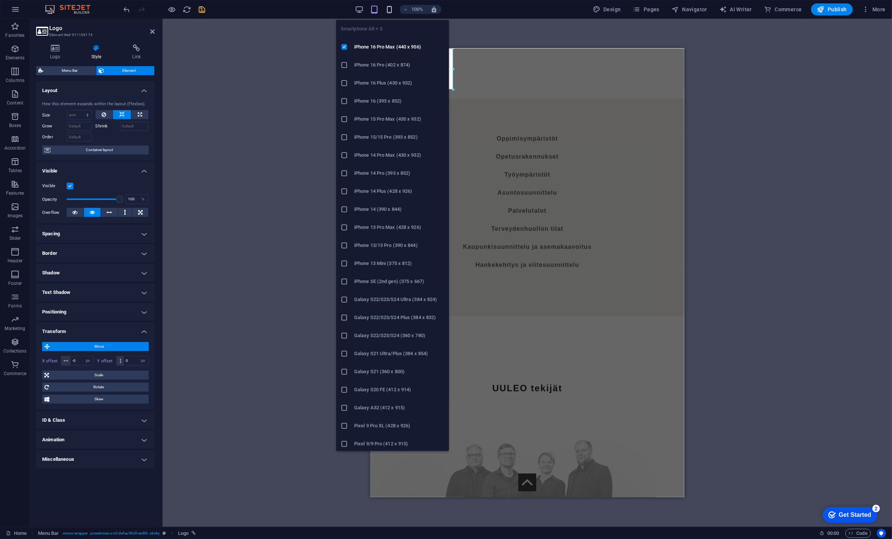
click at [391, 7] on icon "button" at bounding box center [389, 9] width 9 height 9
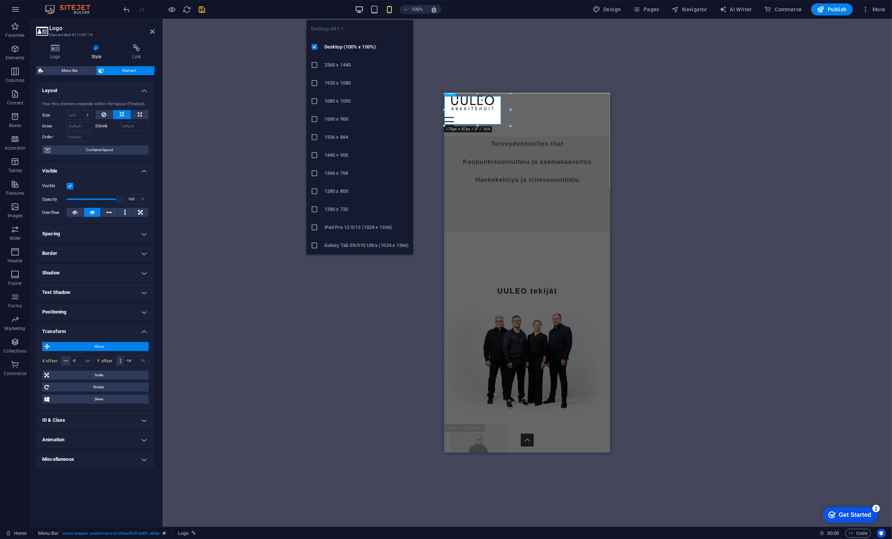
click at [358, 10] on icon "button" at bounding box center [359, 9] width 9 height 9
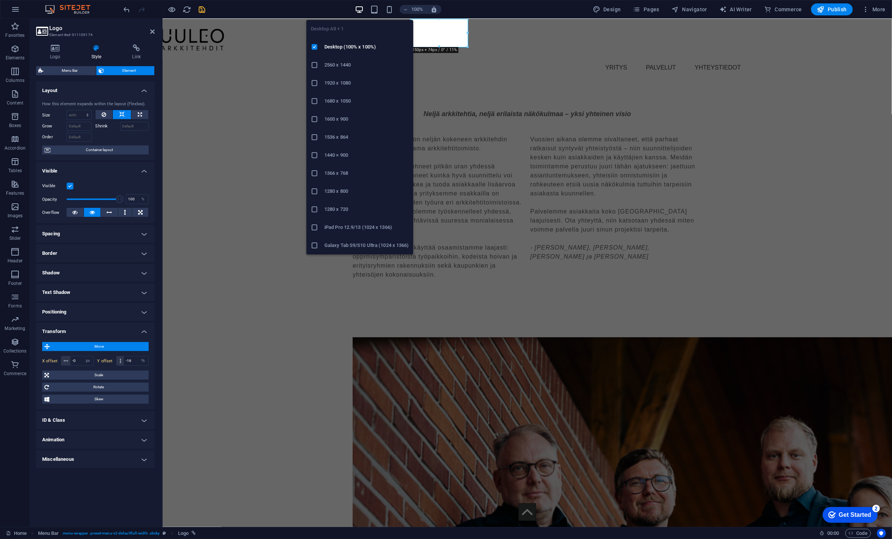
select select "px"
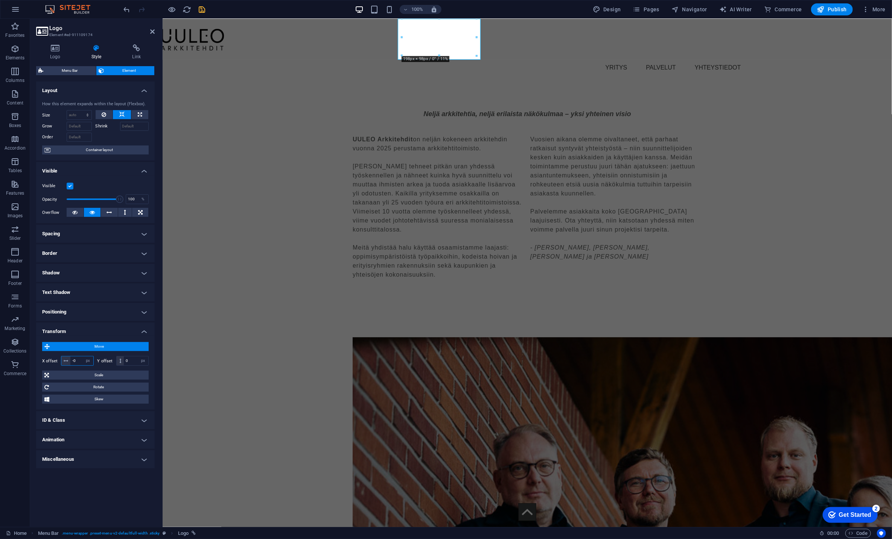
click at [79, 361] on input "-0" at bounding box center [81, 361] width 23 height 9
click at [79, 361] on input "-20" at bounding box center [81, 361] width 23 height 9
type input "-2"
type input "-35"
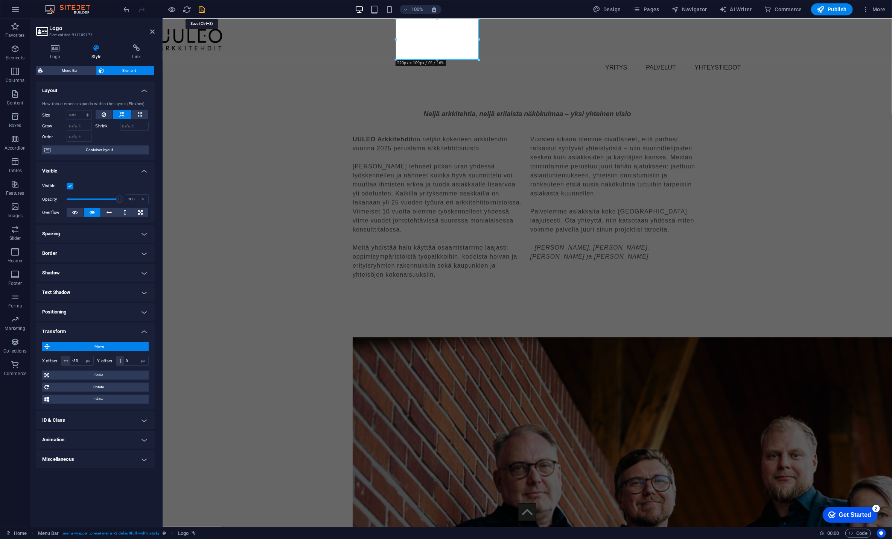
click at [202, 13] on icon "save" at bounding box center [202, 9] width 9 height 9
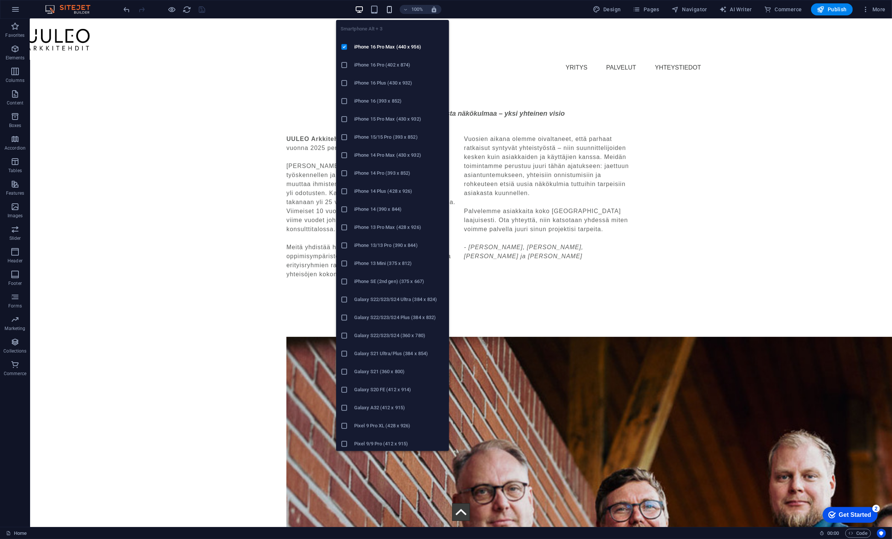
click at [389, 11] on icon "button" at bounding box center [389, 9] width 9 height 9
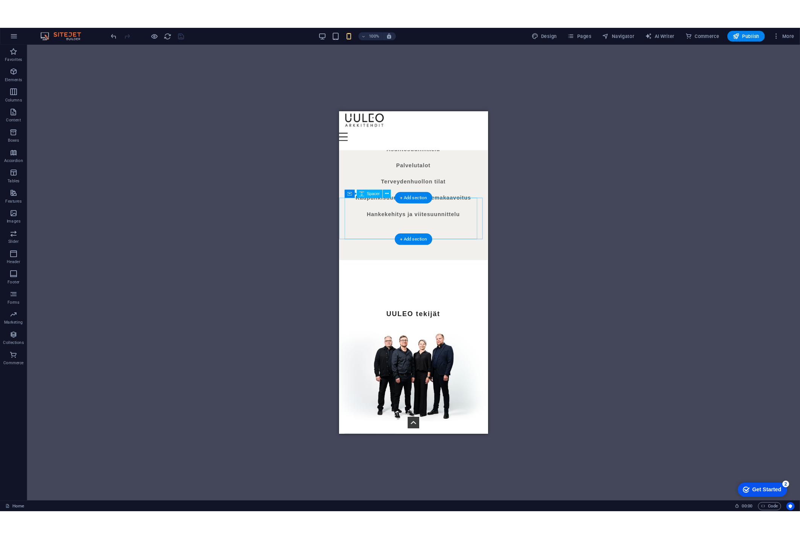
scroll to position [1379, 0]
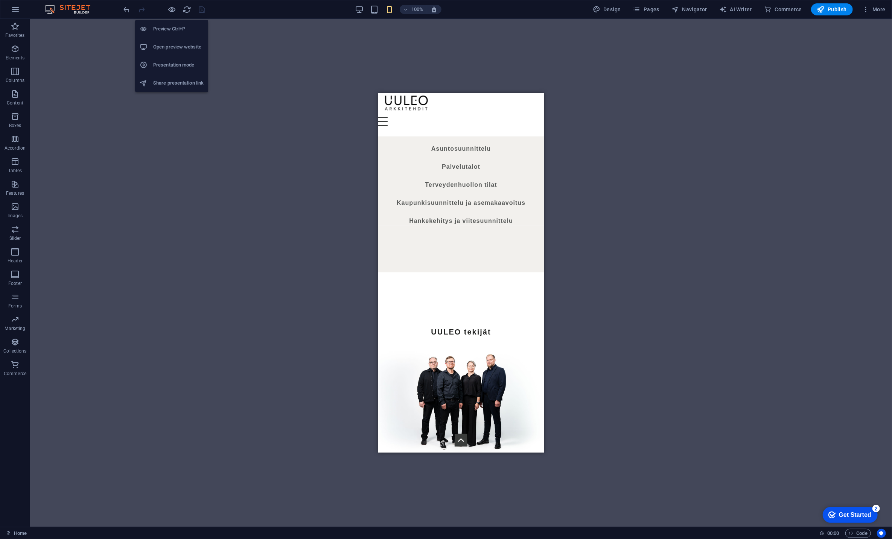
click at [173, 48] on h6 "Open preview website" at bounding box center [178, 47] width 50 height 9
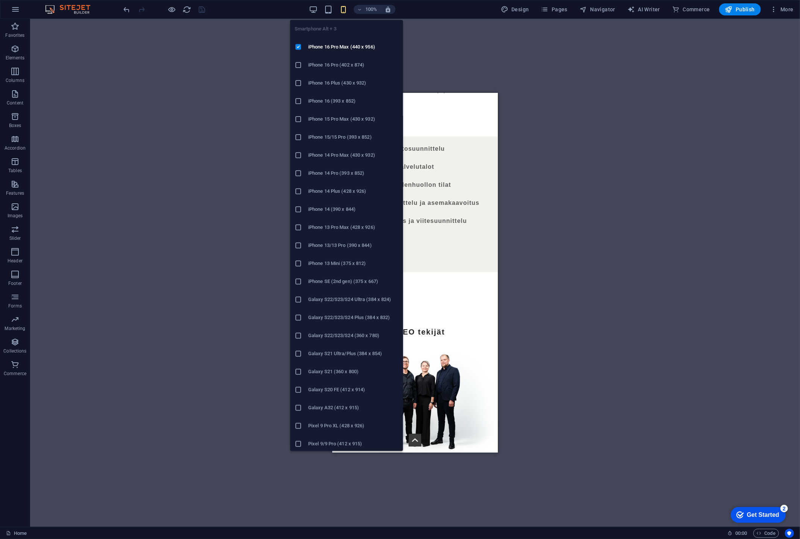
click at [345, 9] on icon "button" at bounding box center [343, 9] width 9 height 9
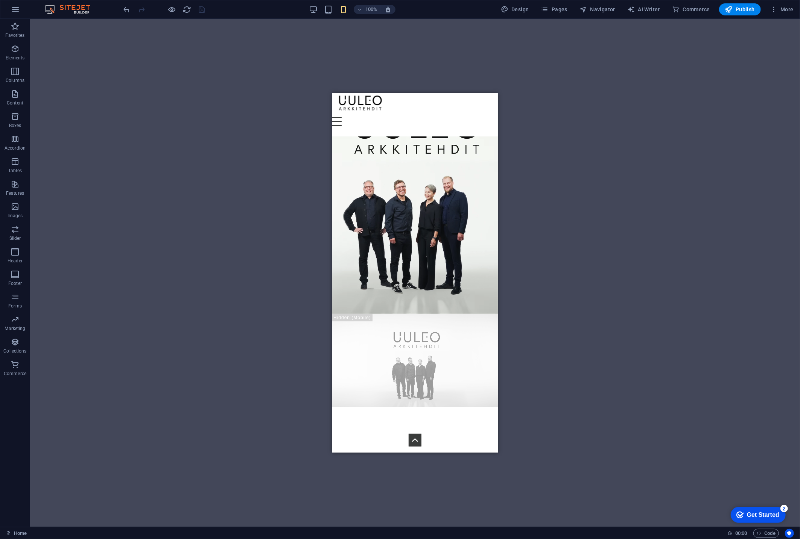
scroll to position [0, 0]
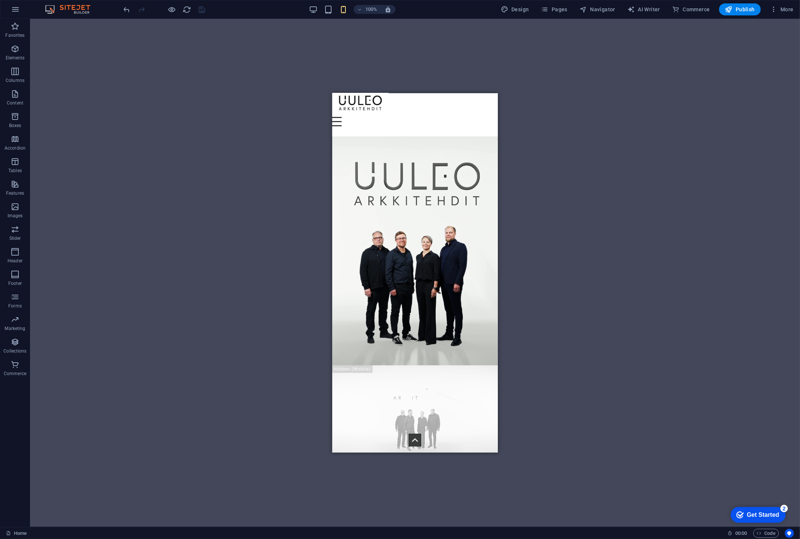
drag, startPoint x: 494, startPoint y: 329, endPoint x: 832, endPoint y: 211, distance: 357.3
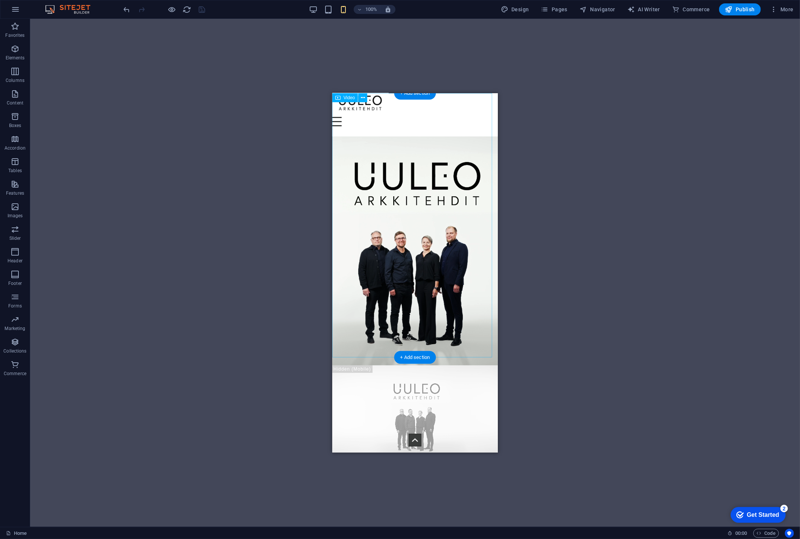
click at [387, 225] on figure at bounding box center [415, 229] width 166 height 272
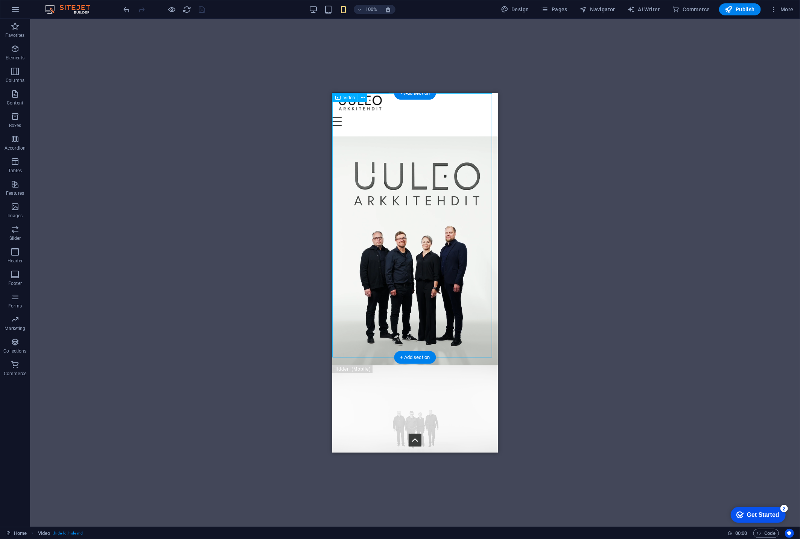
click at [387, 225] on figure at bounding box center [415, 229] width 166 height 272
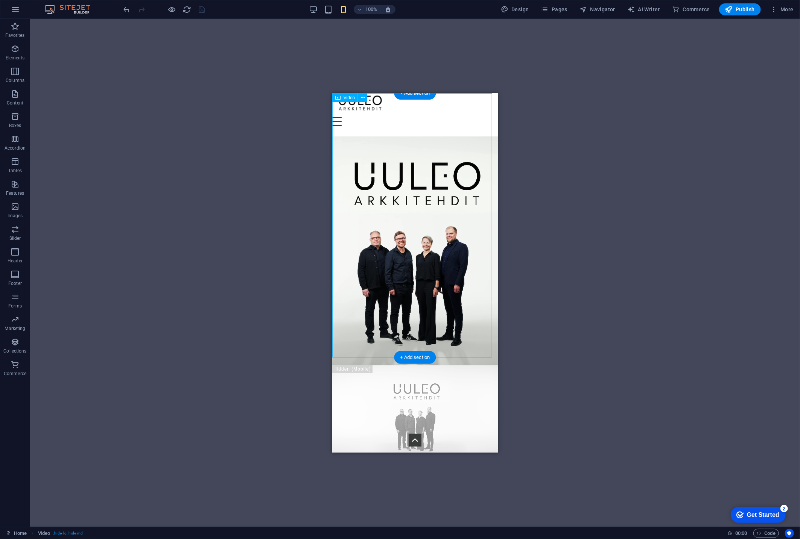
select select "%"
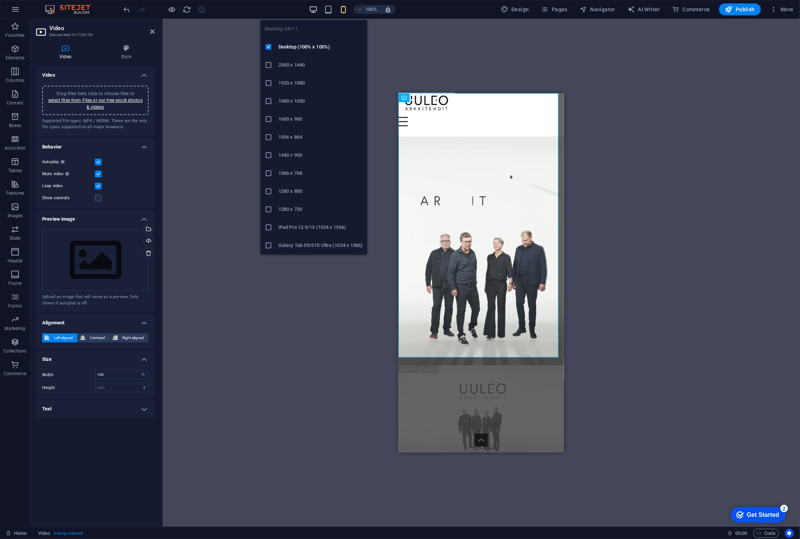
click at [315, 6] on icon "button" at bounding box center [313, 9] width 9 height 9
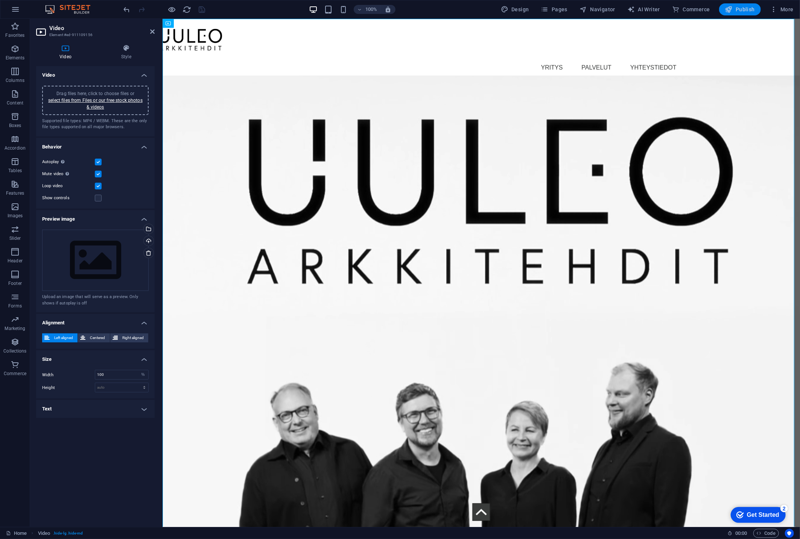
click at [742, 8] on span "Publish" at bounding box center [740, 10] width 30 height 8
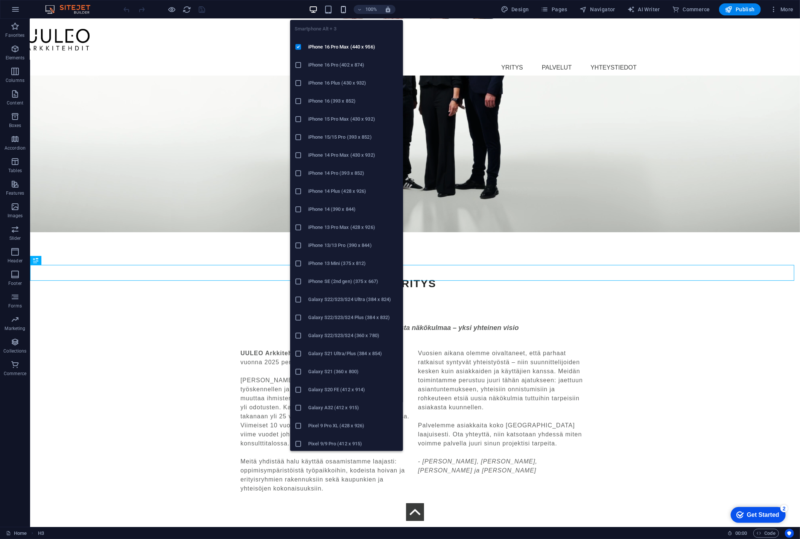
drag, startPoint x: 345, startPoint y: 10, endPoint x: 347, endPoint y: 13, distance: 4.0
click at [345, 10] on icon "button" at bounding box center [343, 9] width 9 height 9
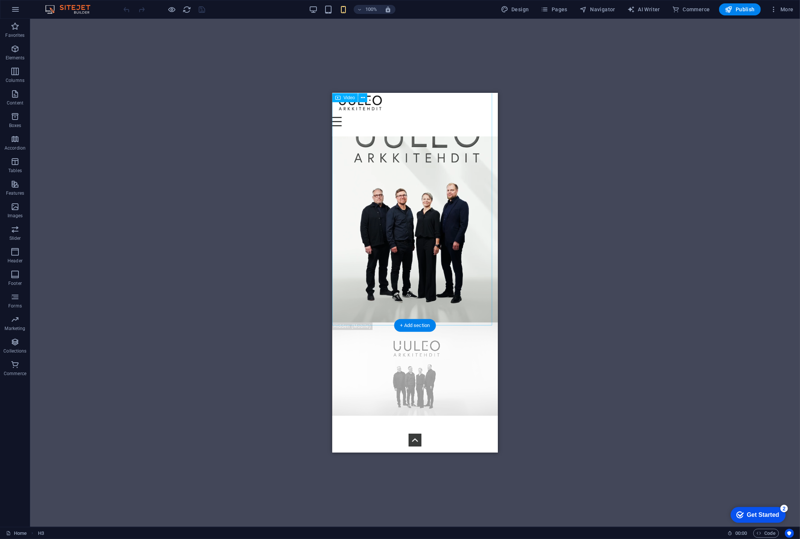
scroll to position [29, 0]
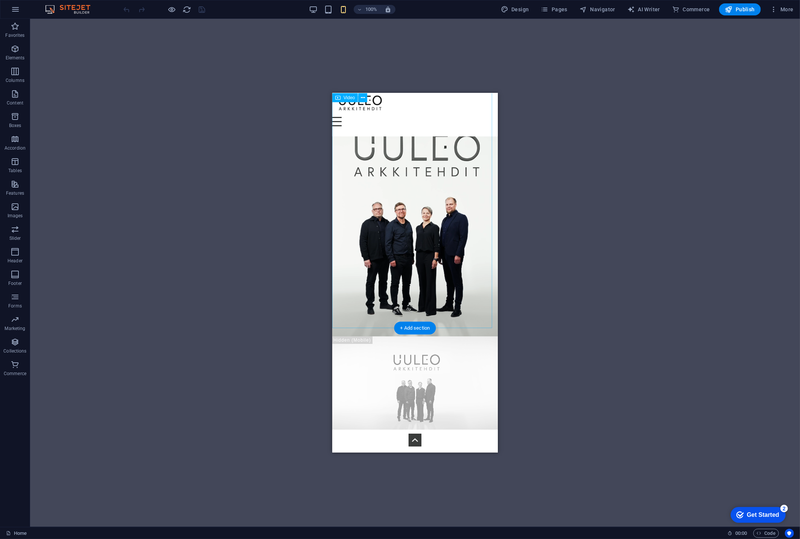
click at [368, 237] on figure at bounding box center [415, 200] width 166 height 272
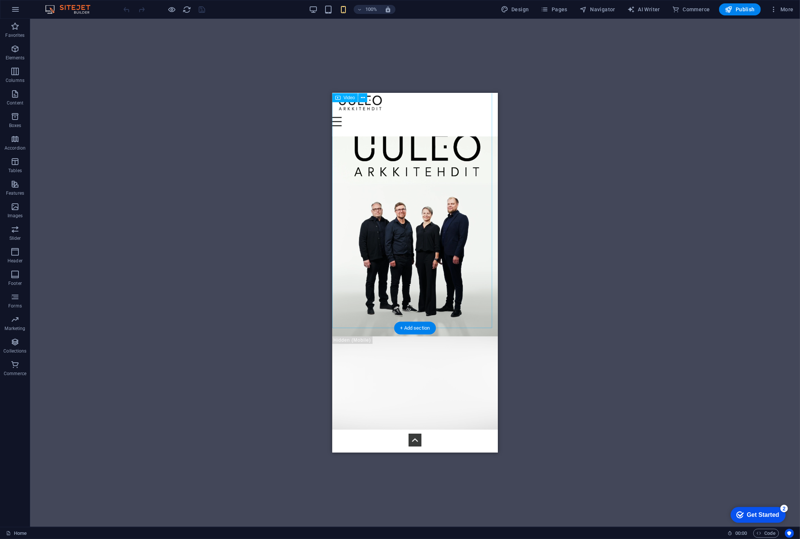
click at [368, 237] on figure at bounding box center [415, 200] width 166 height 272
select select "%"
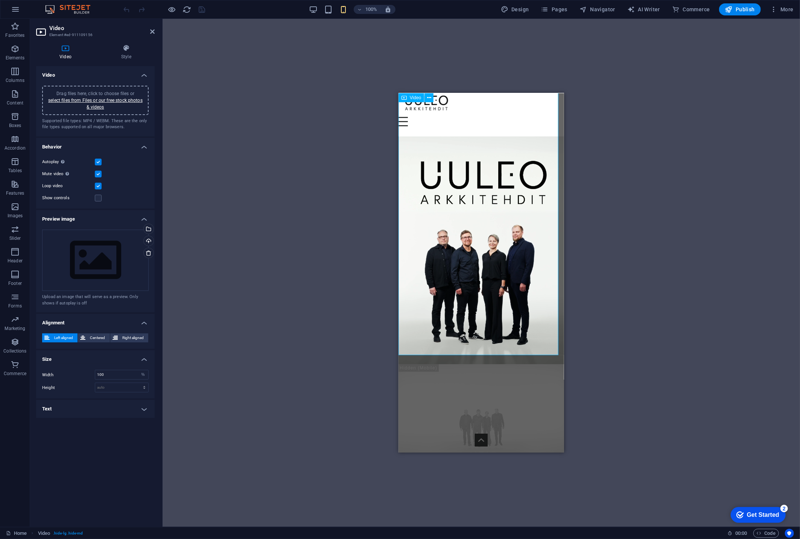
scroll to position [0, 0]
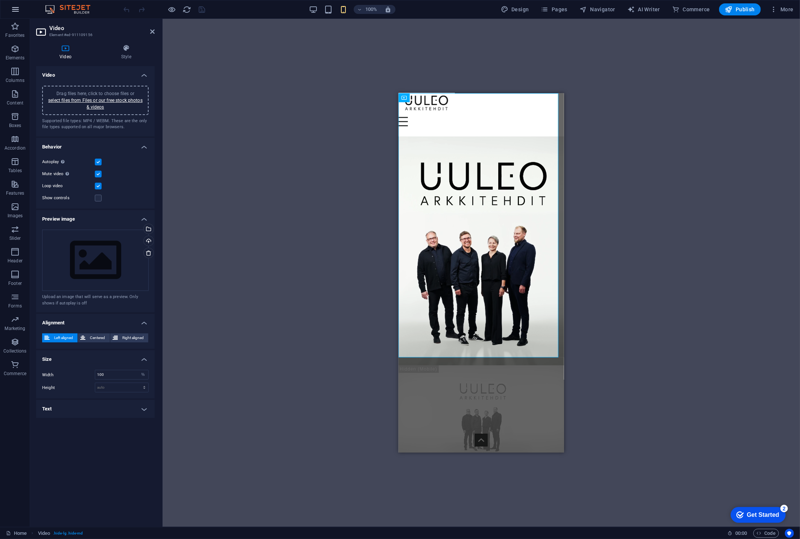
click at [19, 9] on icon "button" at bounding box center [15, 9] width 9 height 9
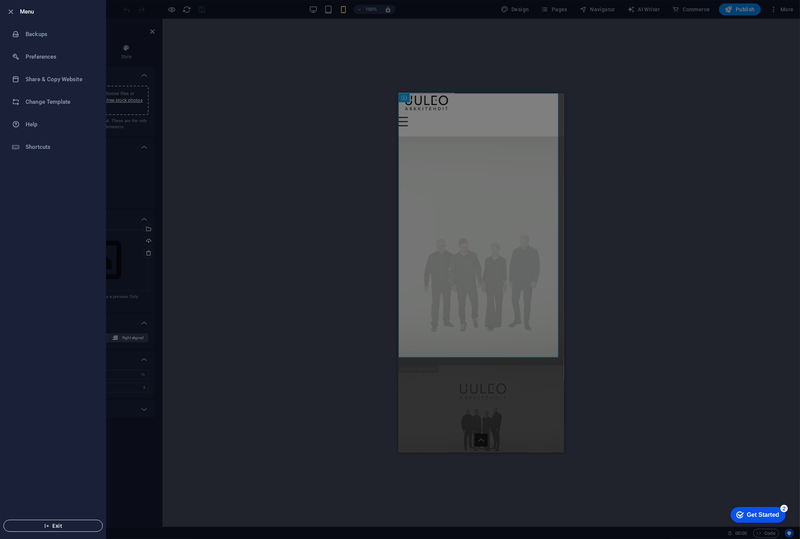
click at [54, 529] on span "Exit" at bounding box center [53, 526] width 87 height 6
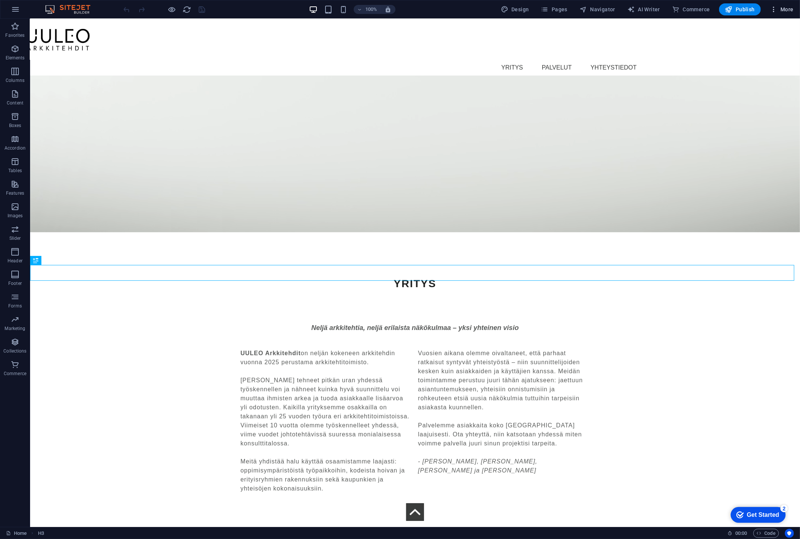
click at [786, 8] on span "More" at bounding box center [782, 10] width 24 height 8
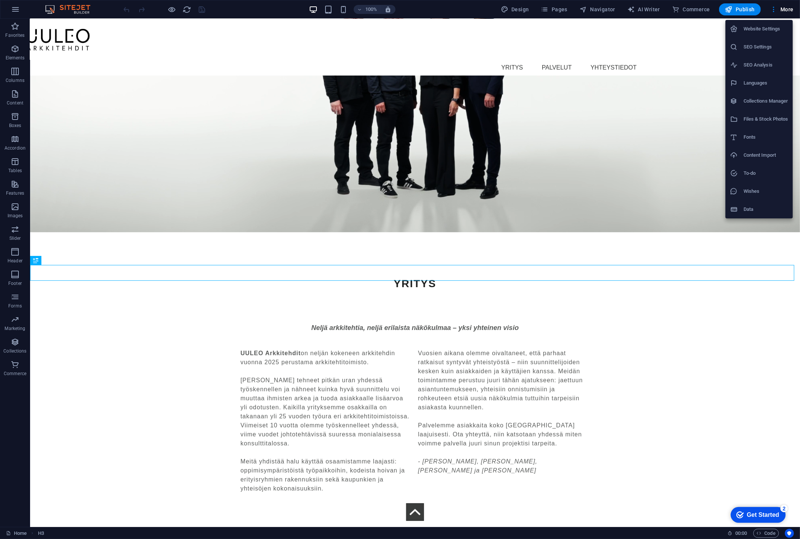
click at [764, 45] on h6 "SEO Settings" at bounding box center [765, 47] width 45 height 9
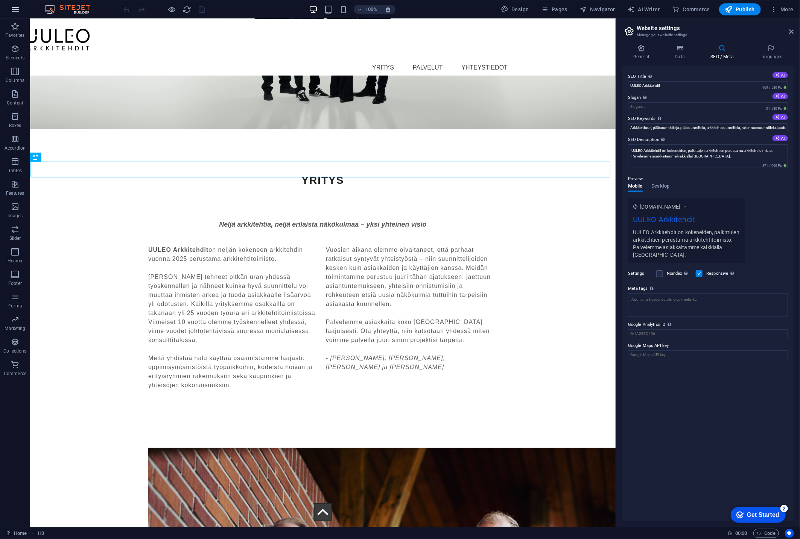
click at [14, 11] on icon "button" at bounding box center [15, 9] width 9 height 9
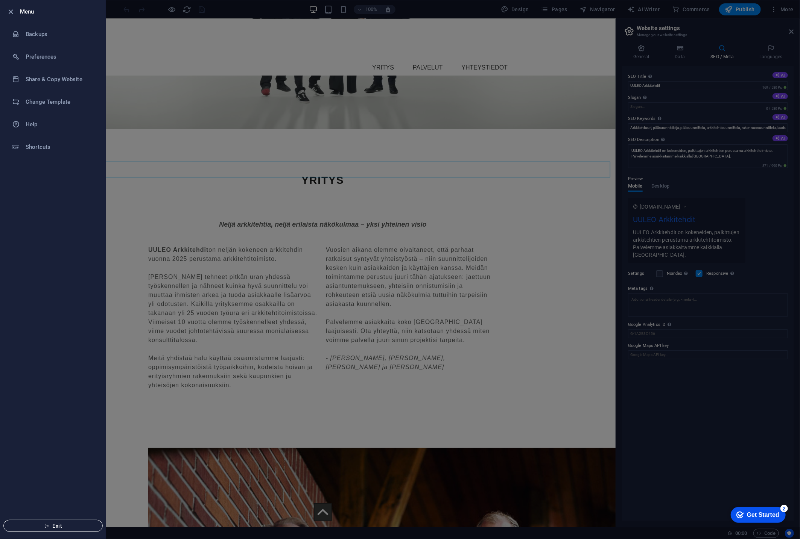
click at [54, 529] on span "Exit" at bounding box center [53, 526] width 87 height 6
